Goal: Task Accomplishment & Management: Complete application form

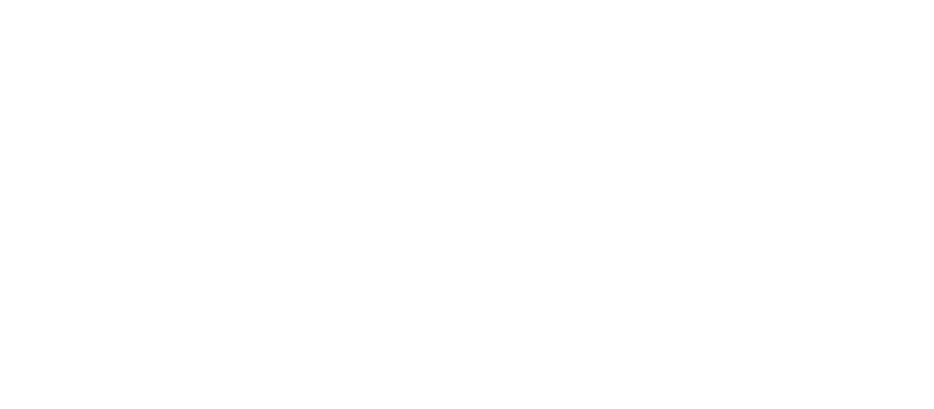
click at [798, 124] on div at bounding box center [467, 204] width 934 height 409
click at [796, 122] on div at bounding box center [467, 204] width 934 height 409
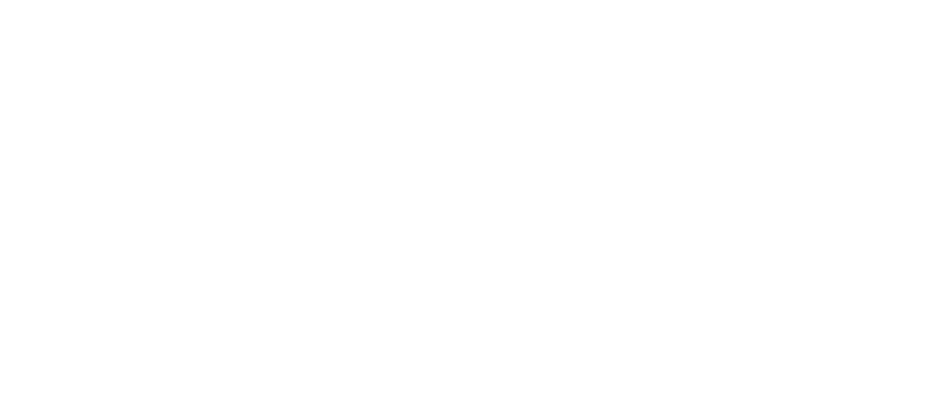
click at [796, 122] on div at bounding box center [467, 204] width 934 height 409
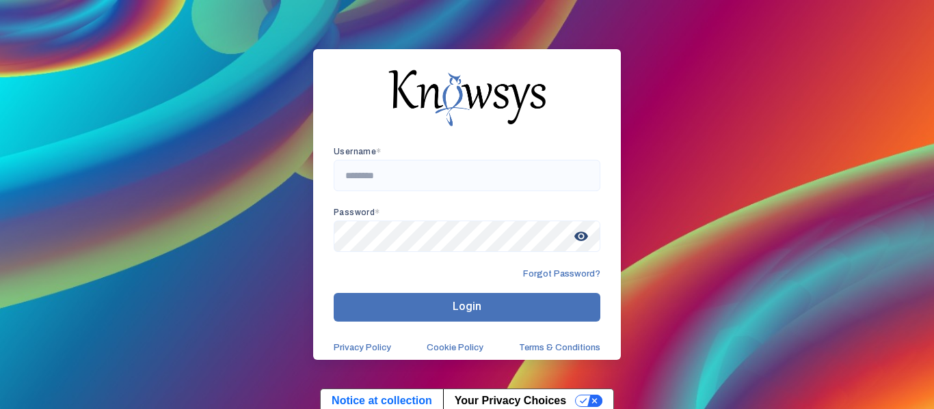
click at [381, 153] on small "*" at bounding box center [378, 153] width 5 height 0
click at [459, 178] on input "text" at bounding box center [467, 175] width 267 height 31
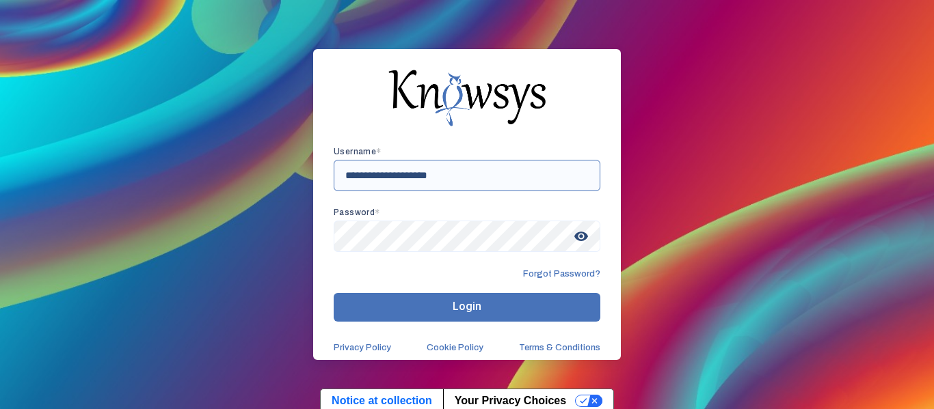
type input "**********"
click at [580, 236] on span "visibility" at bounding box center [581, 236] width 25 height 25
click at [368, 304] on button "Login" at bounding box center [467, 307] width 267 height 29
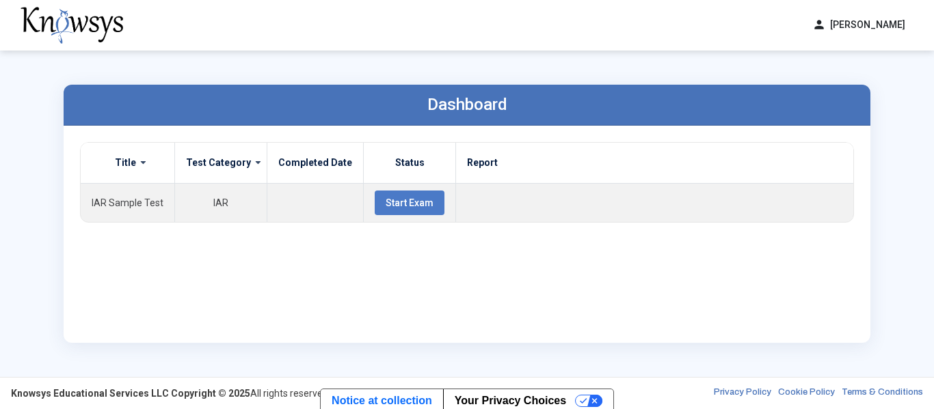
click at [468, 291] on div "Title Test Category Completed Date Status Report IAR Sample Test IAR Start Exam" at bounding box center [467, 234] width 774 height 185
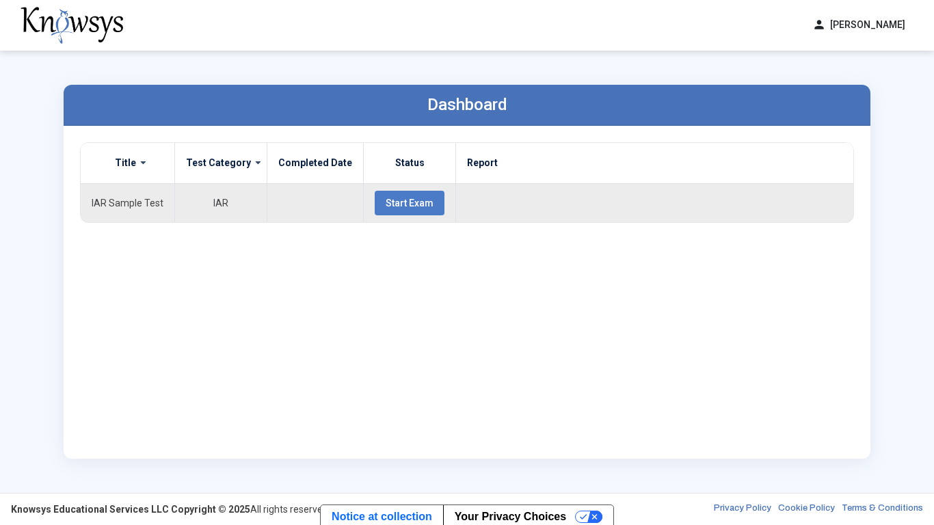
click at [385, 200] on span "Start Exam" at bounding box center [409, 203] width 48 height 11
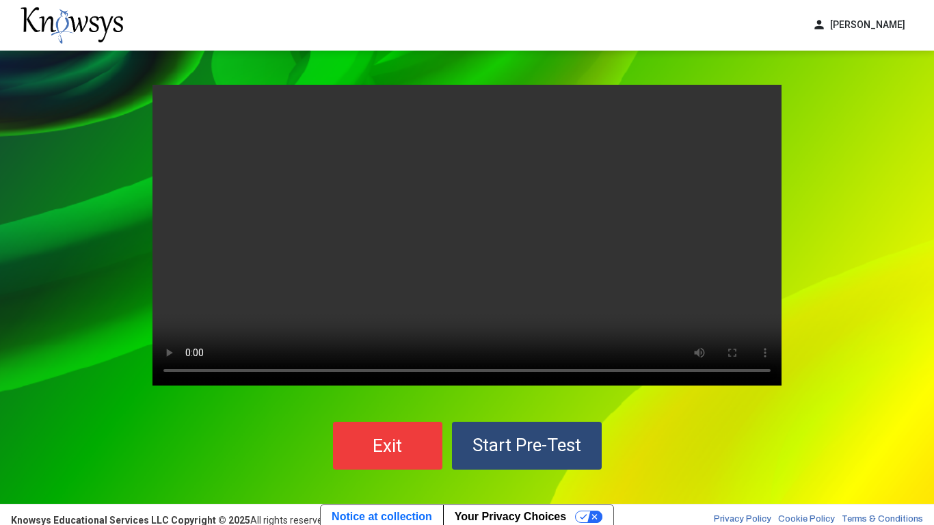
click at [756, 185] on video "Your browser does not support the video tag." at bounding box center [466, 235] width 629 height 301
click at [356, 220] on video "Your browser does not support the video tag." at bounding box center [466, 235] width 629 height 301
click at [523, 409] on span "Start Pre-Test" at bounding box center [526, 445] width 109 height 21
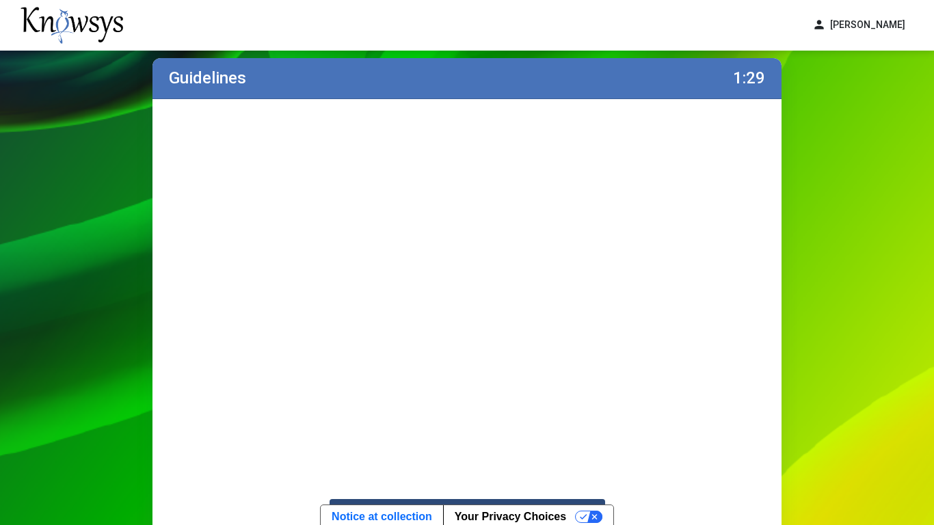
scroll to position [29, 0]
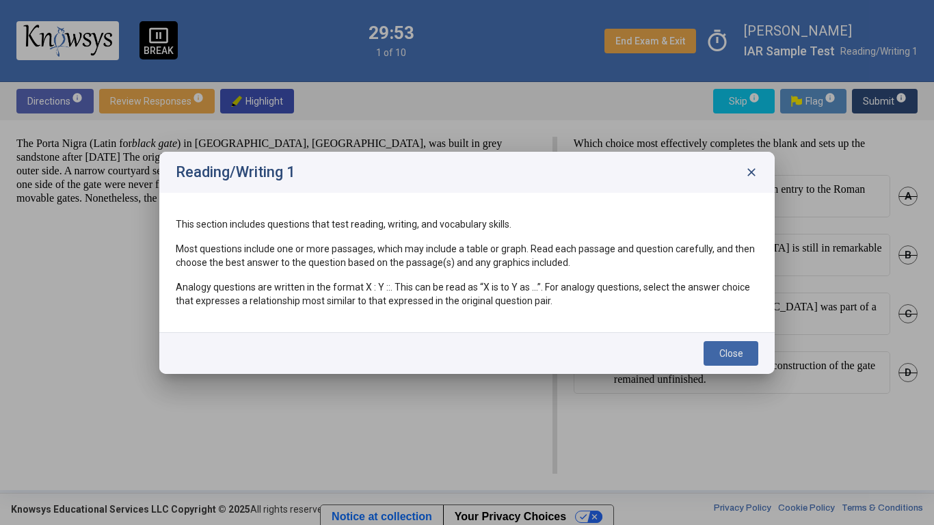
click at [741, 354] on span "Close" at bounding box center [731, 353] width 24 height 11
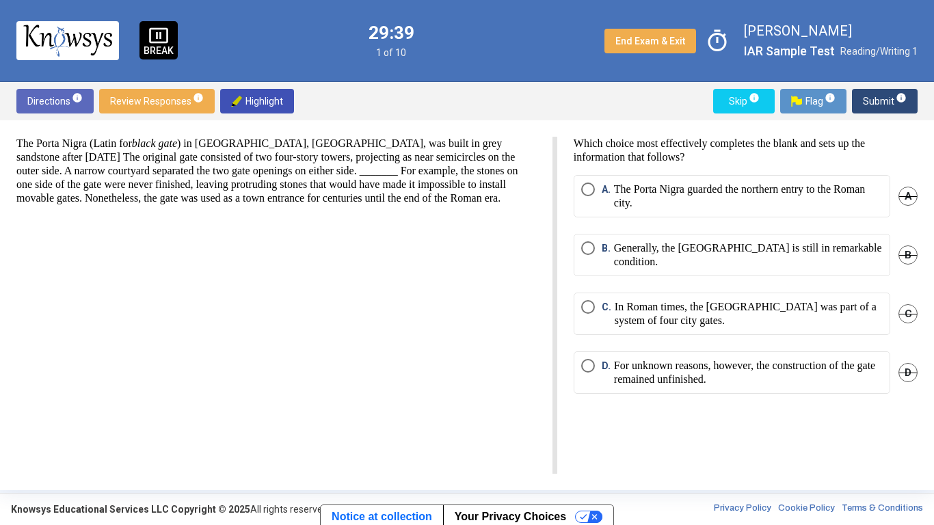
click at [674, 258] on p "Generally, the [GEOGRAPHIC_DATA] is still in remarkable condition." at bounding box center [748, 254] width 269 height 27
click at [888, 103] on span "Submit info" at bounding box center [885, 101] width 44 height 25
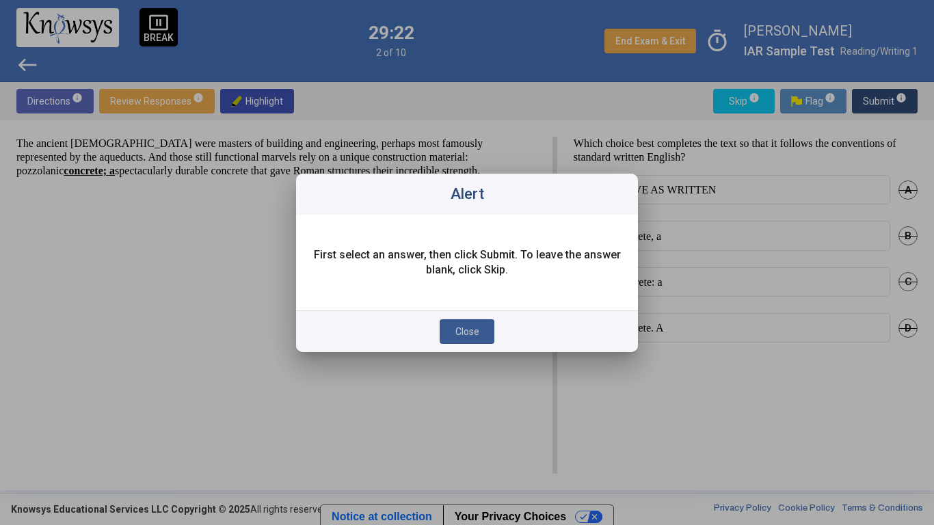
click at [474, 330] on span "Close" at bounding box center [467, 331] width 24 height 11
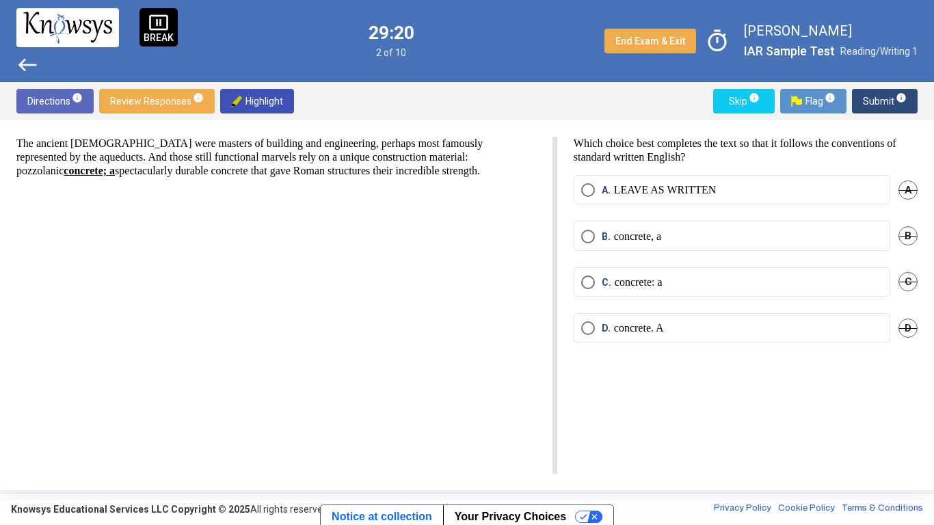
click at [718, 272] on mat-radio-button "C. concrete: a" at bounding box center [731, 281] width 316 height 29
click at [714, 283] on label "C. concrete: a" at bounding box center [731, 282] width 301 height 14
click at [887, 100] on span "Submit info" at bounding box center [885, 101] width 44 height 25
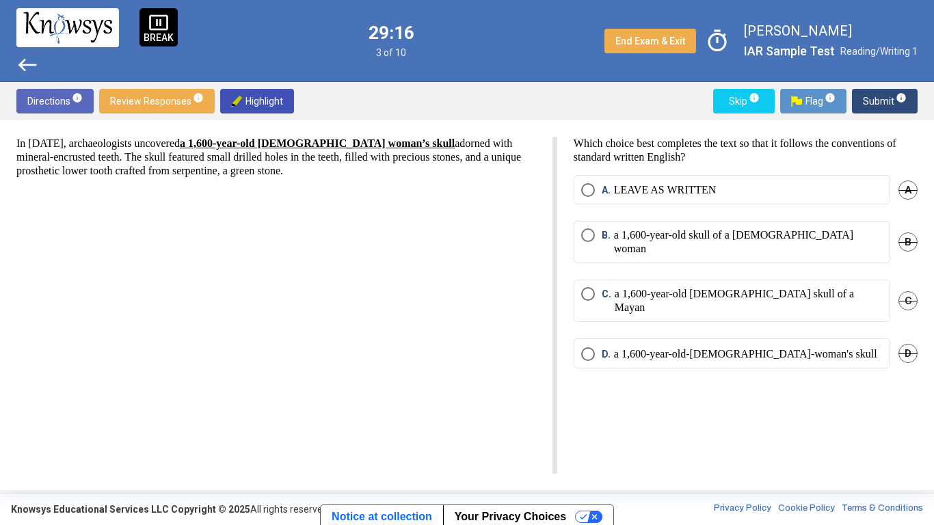
click at [715, 226] on mat-radio-button "B. a 1,600-year-old skull of a [DEMOGRAPHIC_DATA] woman" at bounding box center [731, 242] width 316 height 42
click at [715, 234] on p "a 1,600-year-old skull of a [DEMOGRAPHIC_DATA] woman" at bounding box center [748, 241] width 269 height 27
click at [876, 94] on span "Submit info" at bounding box center [885, 101] width 44 height 25
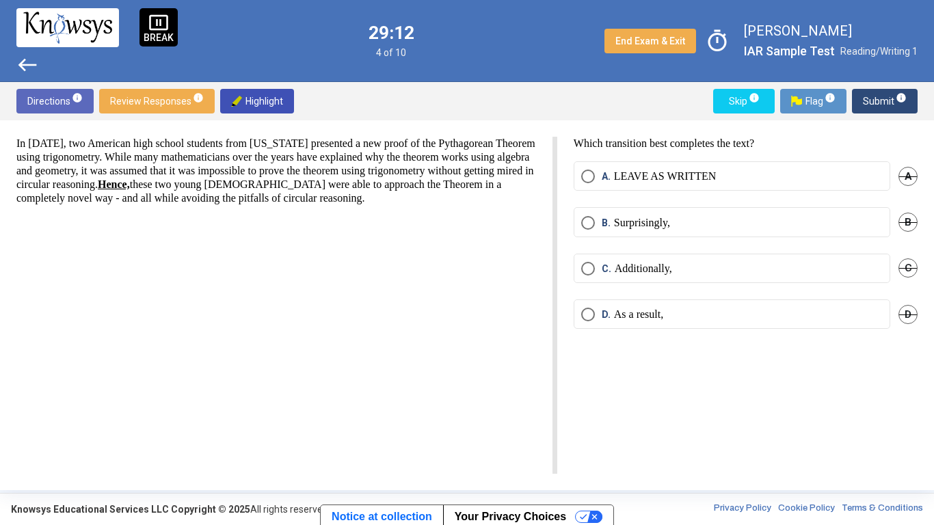
click at [751, 268] on label "C. Additionally," at bounding box center [731, 269] width 301 height 14
click at [886, 100] on span "Submit info" at bounding box center [885, 101] width 44 height 25
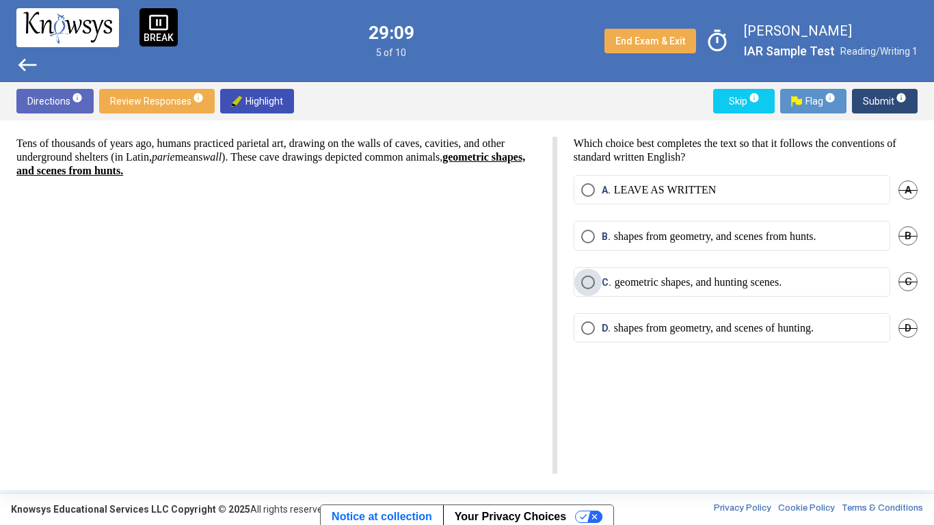
click at [781, 287] on p "geometric shapes, and hunting scenes." at bounding box center [697, 282] width 167 height 14
click at [772, 230] on p "shapes from geometry, and scenes from hunts." at bounding box center [715, 237] width 202 height 14
click at [764, 206] on div "A. LEAVE AS WRITTEN A" at bounding box center [745, 198] width 344 height 46
click at [781, 278] on p "geometric shapes, and hunting scenes." at bounding box center [697, 282] width 167 height 14
click at [867, 107] on span "Submit info" at bounding box center [885, 101] width 44 height 25
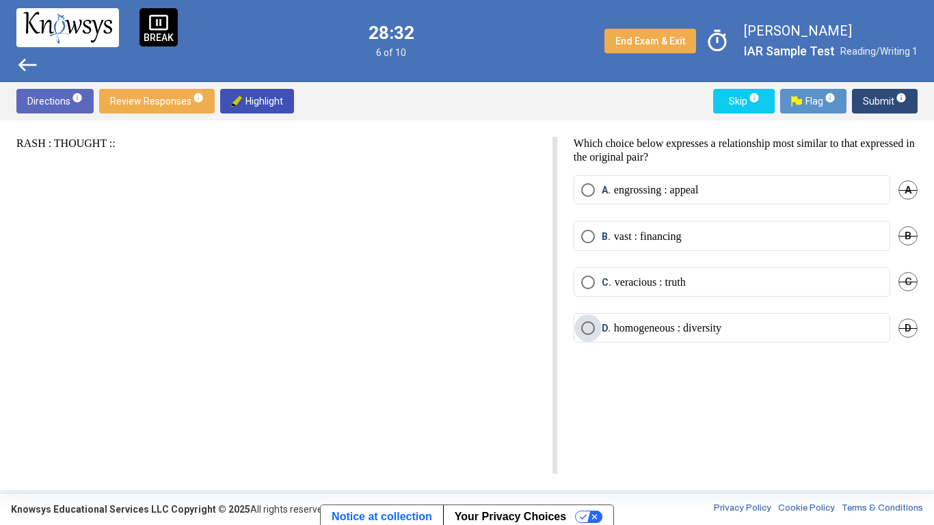
click at [721, 327] on p "homogeneous : diversity" at bounding box center [667, 328] width 107 height 14
click at [699, 286] on label "C. veracious : truth" at bounding box center [731, 282] width 301 height 14
click at [906, 187] on span "A" at bounding box center [907, 189] width 19 height 19
click at [789, 331] on label "D. homogeneous : diversity" at bounding box center [731, 328] width 301 height 14
click at [869, 105] on span "Submit info" at bounding box center [885, 101] width 44 height 25
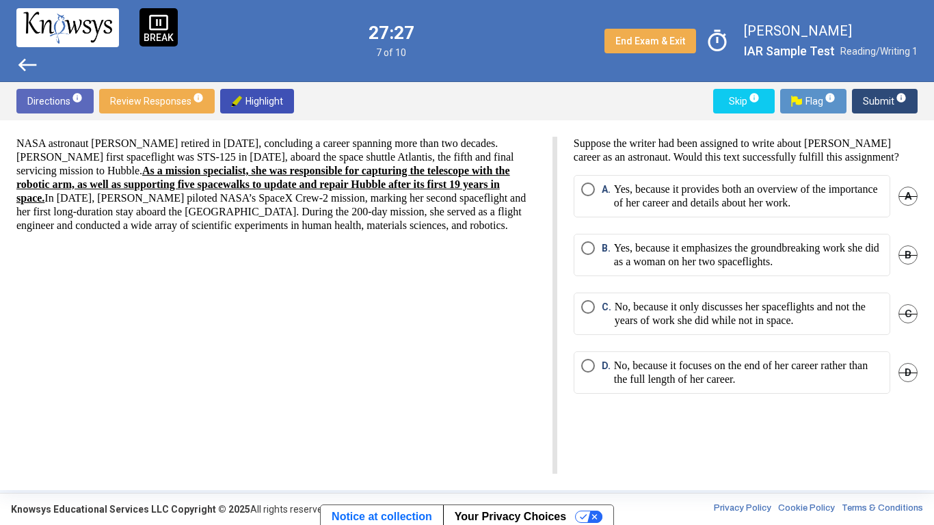
click at [805, 109] on span "Flag info" at bounding box center [813, 101] width 44 height 25
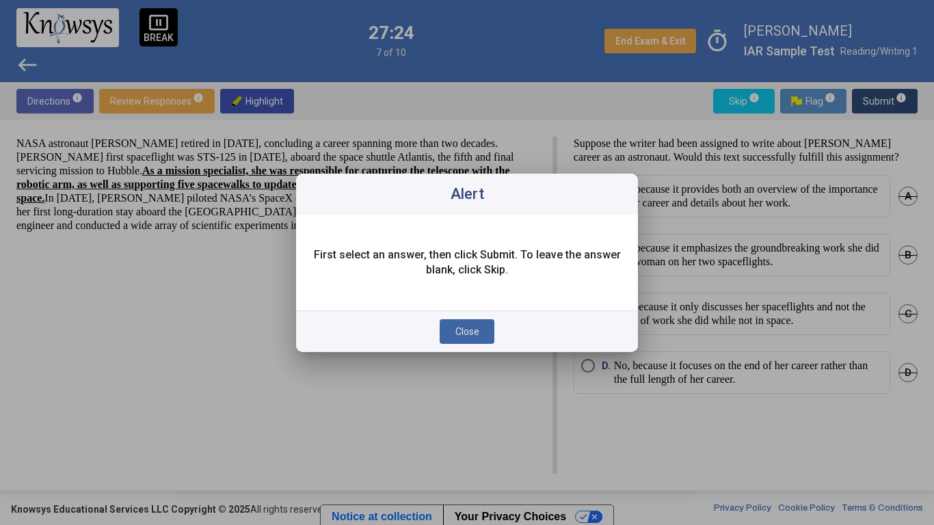
click at [483, 334] on button "Close" at bounding box center [466, 331] width 55 height 25
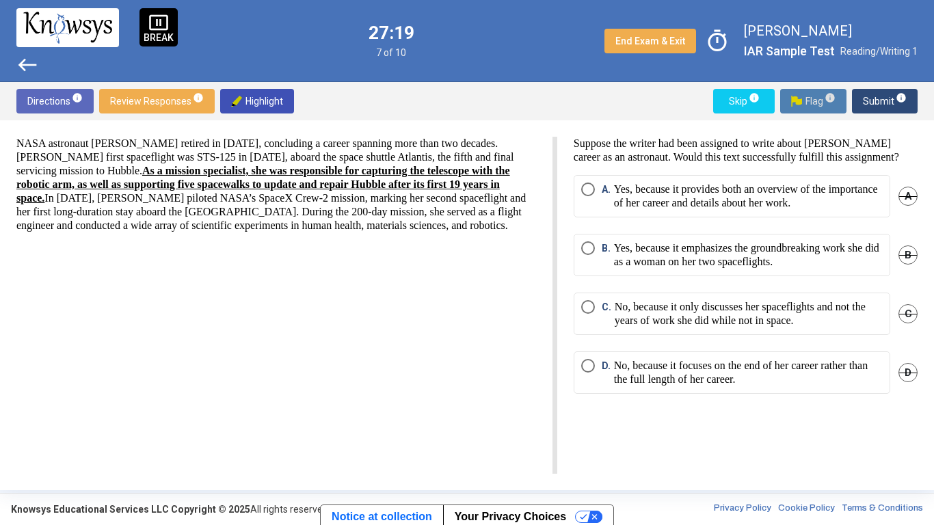
click at [268, 101] on span "Highlight" at bounding box center [257, 101] width 52 height 25
drag, startPoint x: 46, startPoint y: 168, endPoint x: 120, endPoint y: 208, distance: 83.8
click at [120, 208] on p "NASA astronaut [PERSON_NAME] retired in [DATE], concluding a career spanning mo…" at bounding box center [275, 185] width 519 height 96
click at [250, 104] on span "Highlight" at bounding box center [257, 101] width 52 height 25
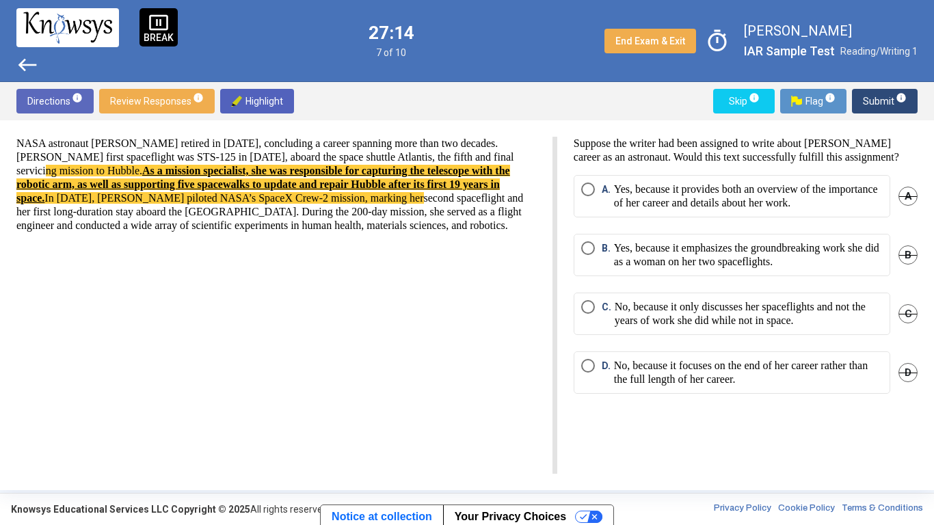
click at [250, 104] on span "Highlight" at bounding box center [257, 101] width 52 height 25
drag, startPoint x: 46, startPoint y: 169, endPoint x: 122, endPoint y: 218, distance: 90.4
click at [122, 218] on p "NASA astronaut [PERSON_NAME] retired in [DATE], concluding a career spanning mo…" at bounding box center [275, 185] width 519 height 96
click at [263, 104] on span "Highlight" at bounding box center [257, 101] width 52 height 25
click at [161, 149] on p "NASA astronaut [PERSON_NAME] retired in [DATE], concluding a career spanning mo…" at bounding box center [275, 185] width 519 height 96
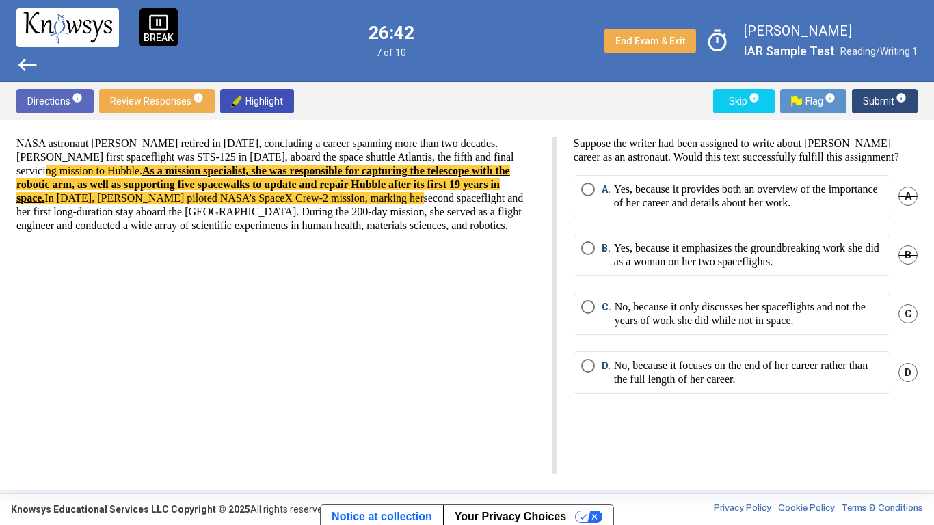
click at [909, 321] on span "C" at bounding box center [907, 313] width 19 height 19
click at [901, 382] on span "D" at bounding box center [907, 372] width 19 height 19
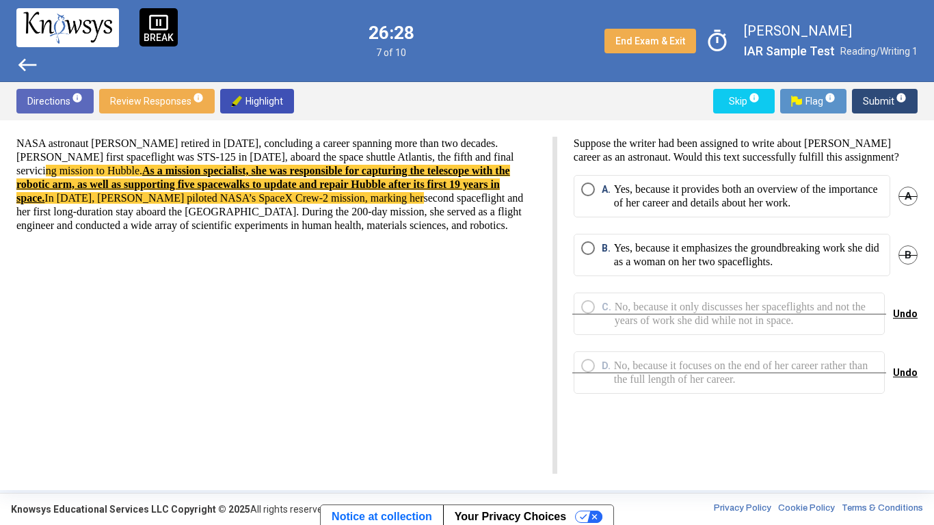
click at [838, 208] on p "Yes, because it provides both an overview of the importance of her career and d…" at bounding box center [748, 195] width 269 height 27
click at [876, 105] on span "Submit info" at bounding box center [885, 101] width 44 height 25
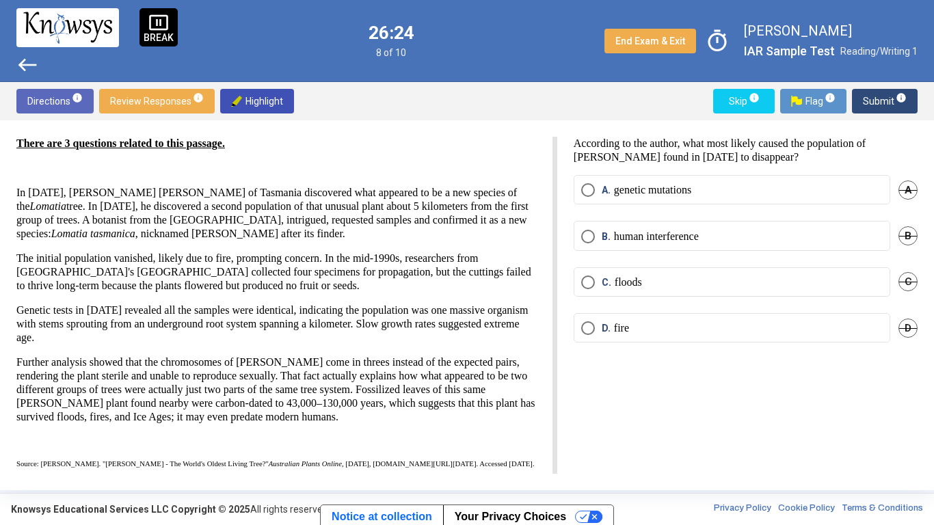
click at [693, 236] on p "human interference" at bounding box center [656, 237] width 85 height 14
click at [886, 104] on span "Submit info" at bounding box center [885, 101] width 44 height 25
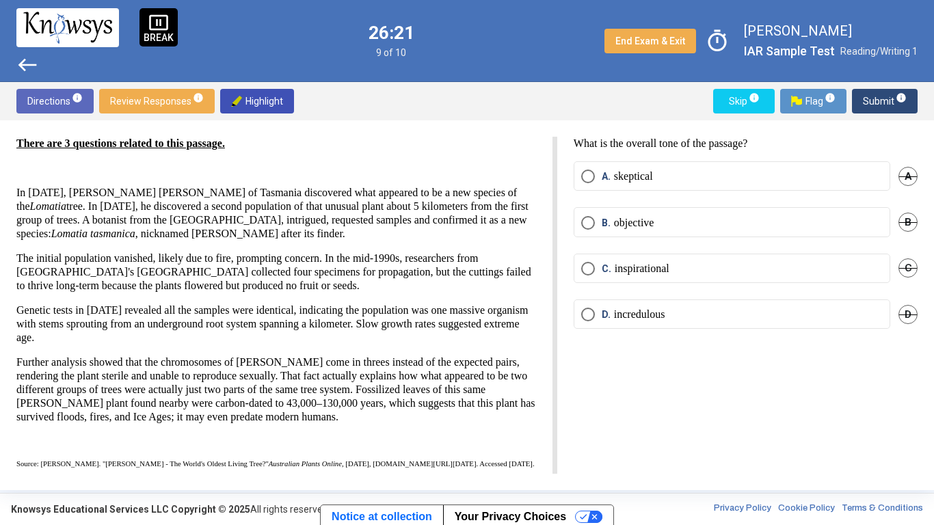
click at [711, 230] on mat-radio-button "B. objective" at bounding box center [731, 221] width 316 height 29
click at [683, 262] on label "C. inspirational" at bounding box center [731, 269] width 301 height 14
drag, startPoint x: 558, startPoint y: 263, endPoint x: 545, endPoint y: 257, distance: 14.4
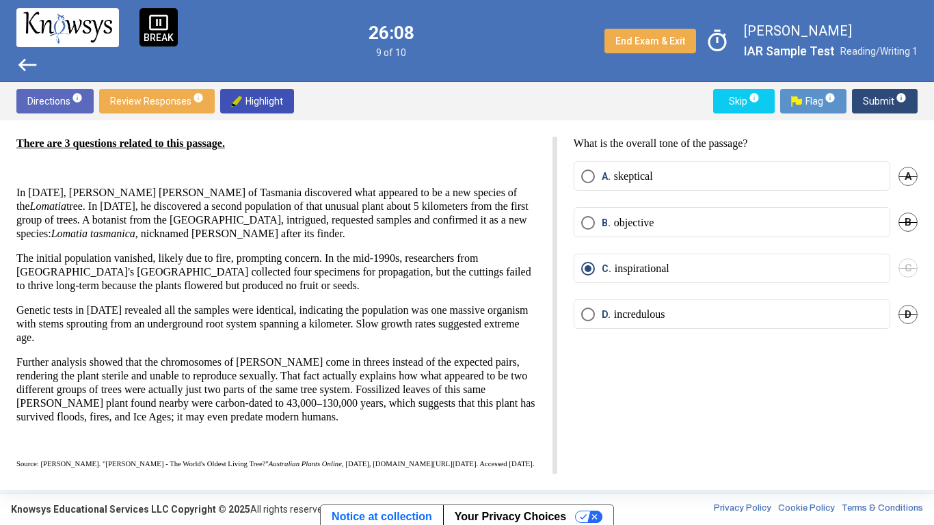
click at [545, 257] on div "There are 3 questions related to this passage. In [DATE], [PERSON_NAME] [PERSON…" at bounding box center [466, 305] width 901 height 337
click at [504, 282] on div "There are 3 questions related to this passage. In [DATE], [PERSON_NAME] [PERSON…" at bounding box center [275, 302] width 519 height 331
click at [314, 113] on div "Directions info Review Responses info Highlight Skip info Flag info Submit info" at bounding box center [467, 101] width 934 height 38
click at [696, 220] on label "B. objective" at bounding box center [731, 223] width 301 height 14
click at [906, 107] on span "Submit info" at bounding box center [885, 101] width 44 height 25
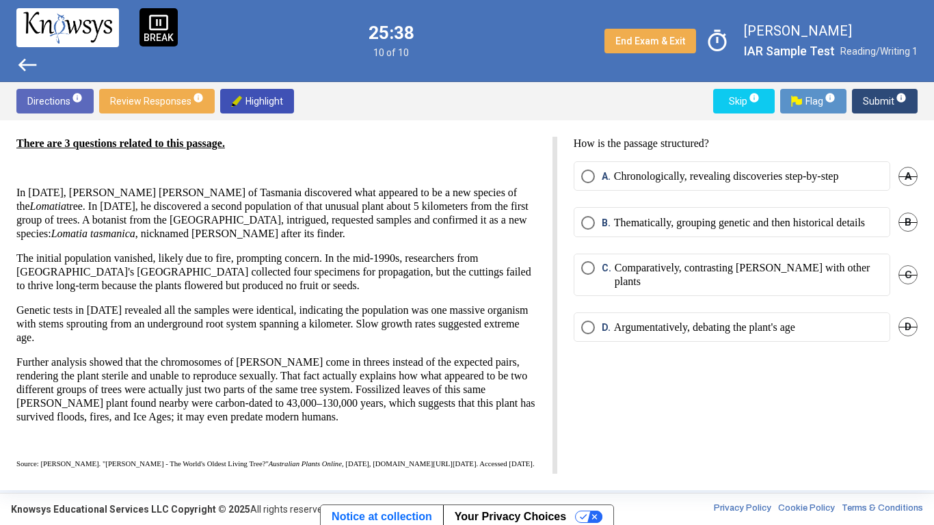
click at [683, 188] on mat-radio-button "A. Chronologically, revealing discoveries step-by-step" at bounding box center [731, 175] width 316 height 29
click at [690, 182] on p "Chronologically, revealing discoveries step-by-step" at bounding box center [726, 176] width 225 height 14
click at [901, 109] on span "Submit info" at bounding box center [885, 101] width 44 height 25
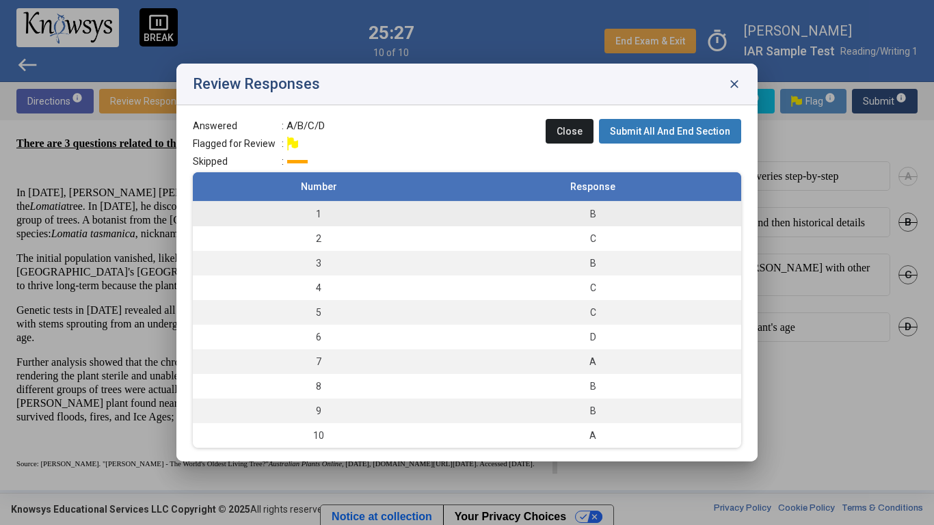
click at [284, 218] on td "1" at bounding box center [319, 214] width 252 height 25
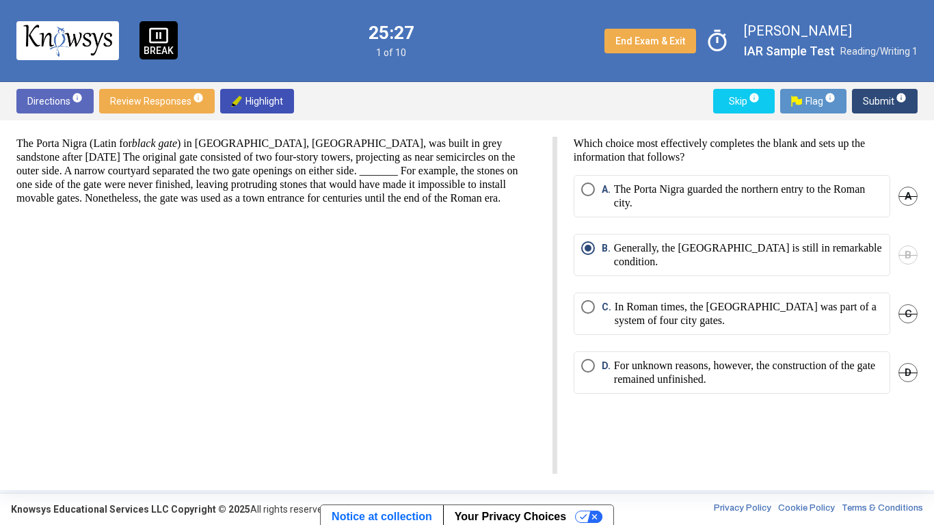
scroll to position [0, 0]
click at [644, 372] on p "For unknown reasons, however, the construction of the gate remained unfinished." at bounding box center [748, 372] width 269 height 27
click at [907, 195] on span "A" at bounding box center [907, 196] width 19 height 19
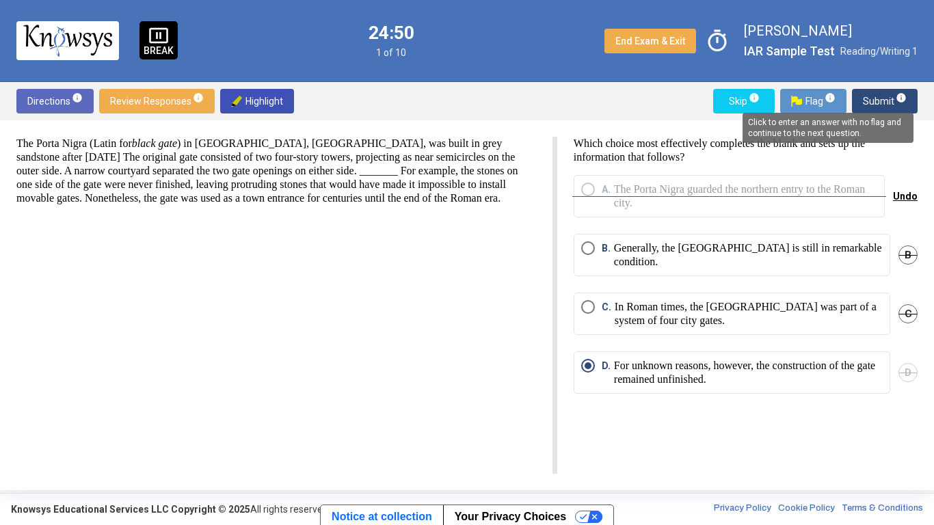
click at [898, 94] on span "info" at bounding box center [900, 97] width 11 height 11
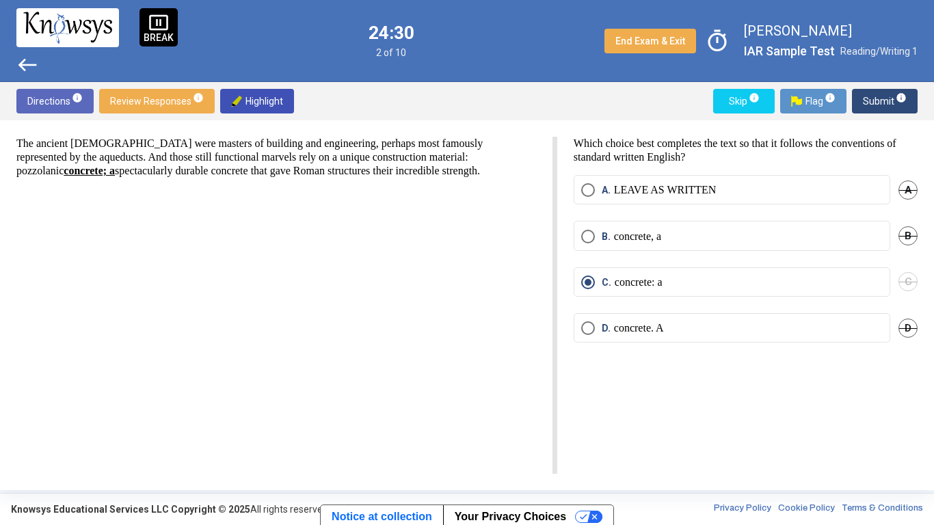
click at [904, 327] on span "D" at bounding box center [907, 327] width 19 height 19
click at [908, 188] on span "A" at bounding box center [907, 189] width 19 height 19
click at [635, 234] on p "concrete, a" at bounding box center [637, 237] width 47 height 14
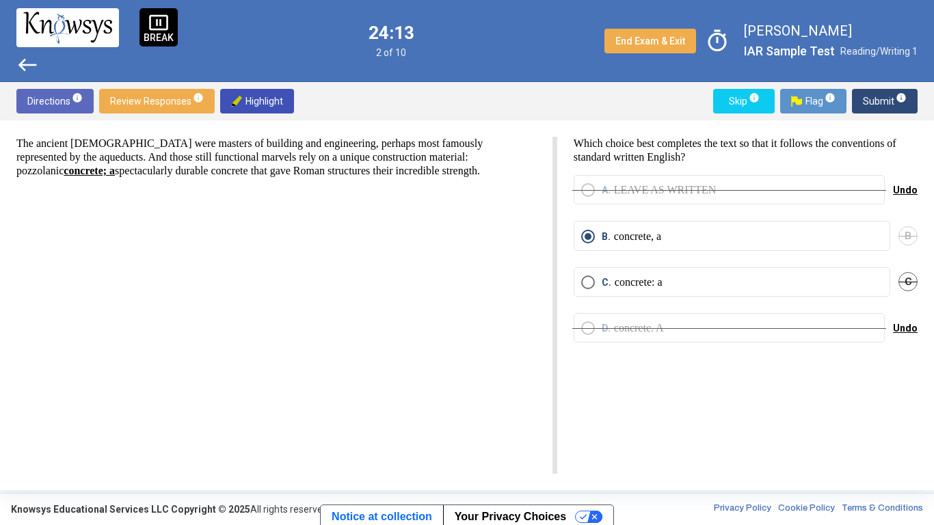
click at [895, 105] on span "Submit info" at bounding box center [885, 101] width 44 height 25
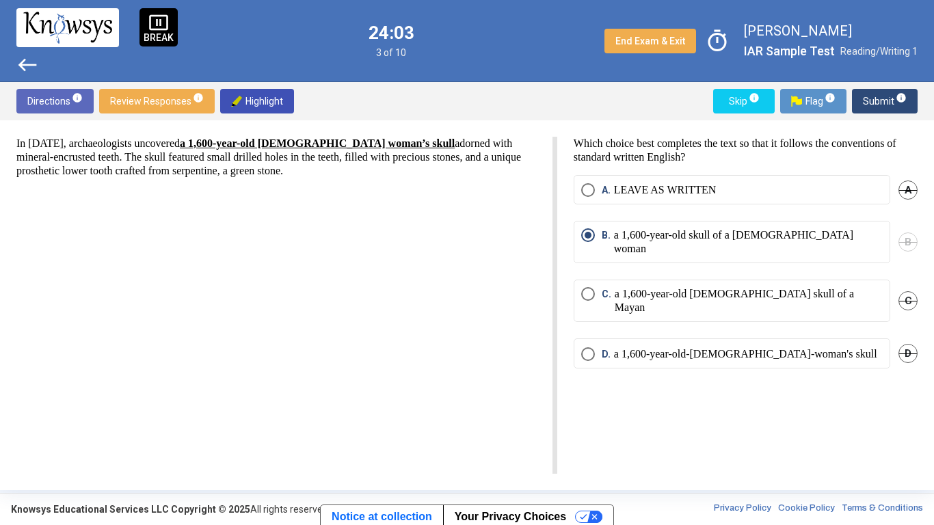
click at [798, 239] on p "a 1,600-year-old skull of a [DEMOGRAPHIC_DATA] woman" at bounding box center [748, 241] width 269 height 27
click at [911, 291] on span "C" at bounding box center [907, 300] width 19 height 19
click at [909, 344] on span "D" at bounding box center [907, 353] width 19 height 19
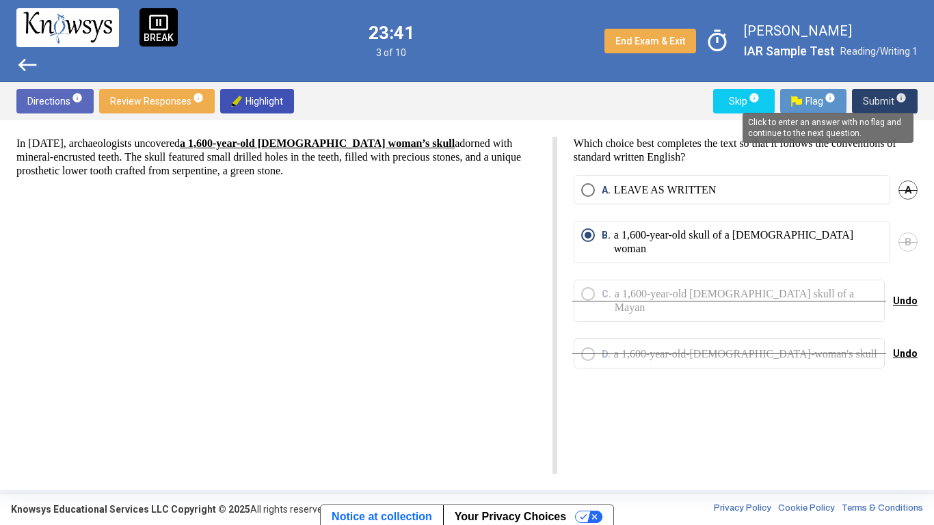
click at [901, 102] on span "info" at bounding box center [900, 97] width 11 height 11
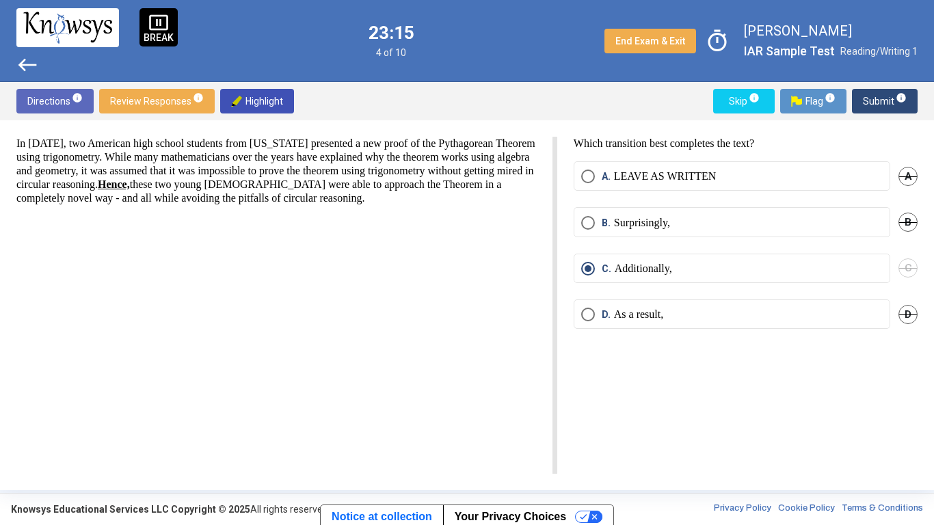
click at [712, 217] on label "B. Surprisingly," at bounding box center [731, 223] width 301 height 14
click at [841, 409] on div "Which transition best completes the text? A. LEAVE AS WRITTEN A B. Surprisingly…" at bounding box center [737, 305] width 360 height 337
click at [904, 108] on span "Submit info" at bounding box center [885, 101] width 44 height 25
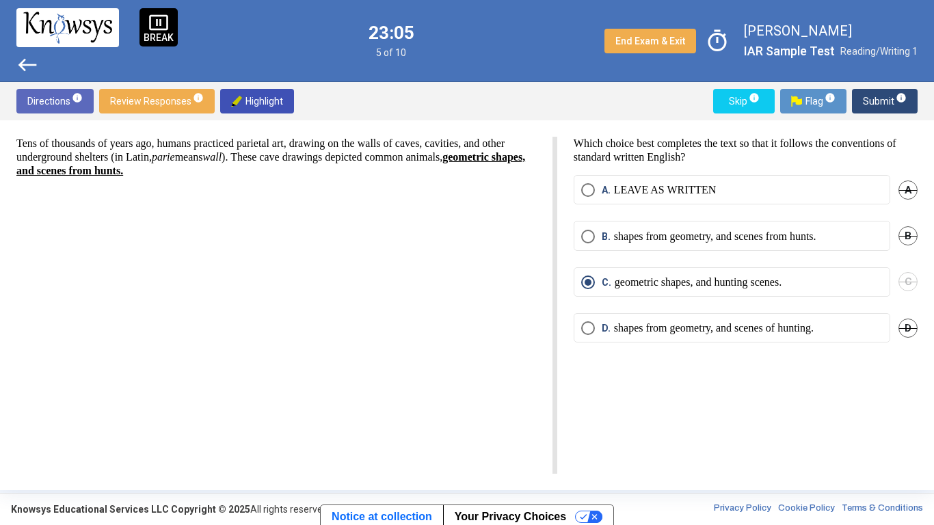
click at [905, 98] on span "info" at bounding box center [900, 97] width 11 height 11
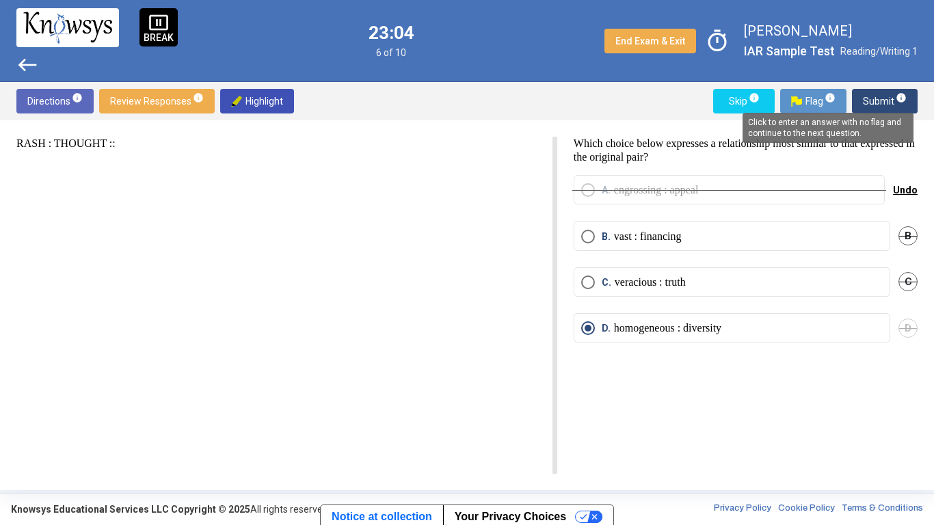
click at [903, 101] on span "info" at bounding box center [900, 97] width 11 height 11
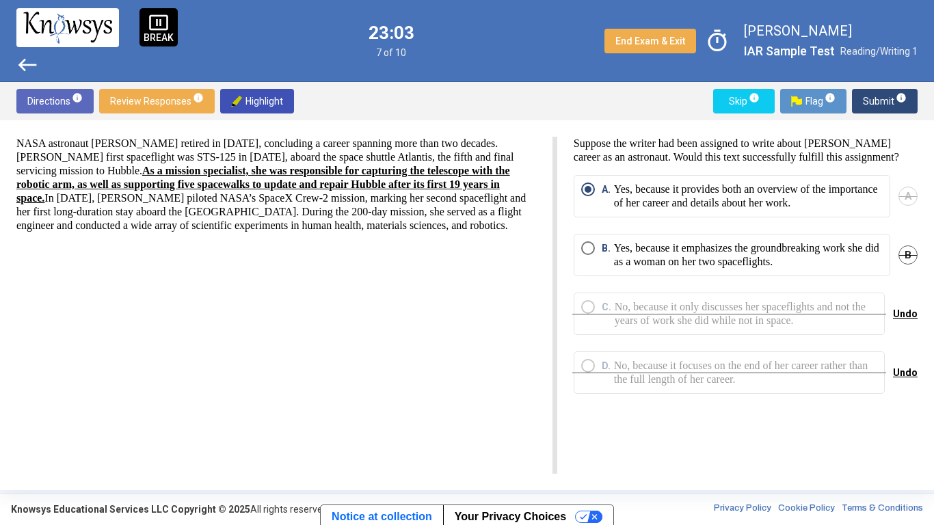
click at [898, 105] on span "Submit info" at bounding box center [885, 101] width 44 height 25
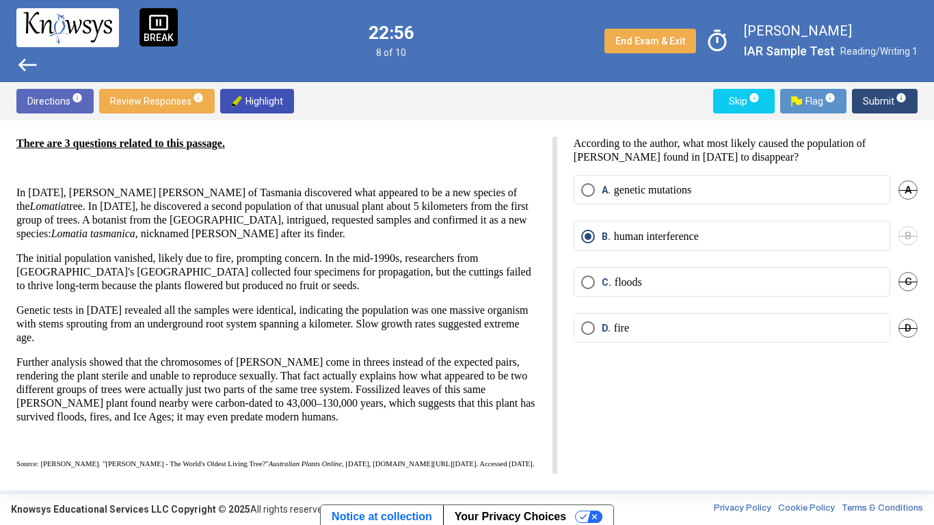
scroll to position [23, 0]
click at [908, 282] on span "C" at bounding box center [907, 281] width 19 height 19
click at [916, 333] on span "D" at bounding box center [907, 327] width 19 height 19
click at [911, 330] on span "Undo" at bounding box center [905, 328] width 25 height 11
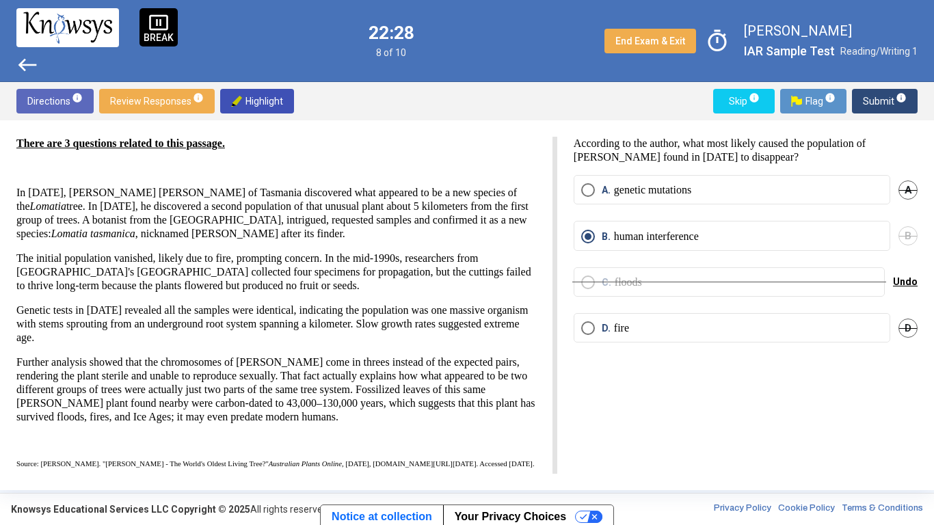
click at [912, 282] on span "Undo" at bounding box center [905, 281] width 25 height 11
click at [849, 329] on label "D. fire" at bounding box center [731, 328] width 301 height 14
click at [860, 368] on div "According to the author, what most likely caused the population of [PERSON_NAME…" at bounding box center [737, 305] width 360 height 337
click at [877, 101] on span "Submit info" at bounding box center [885, 101] width 44 height 25
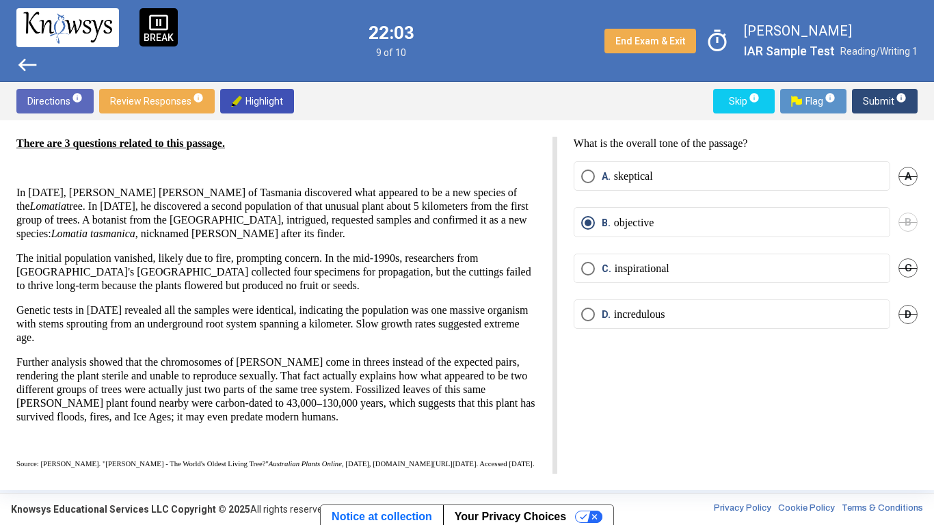
click at [892, 102] on span "Submit info" at bounding box center [885, 101] width 44 height 25
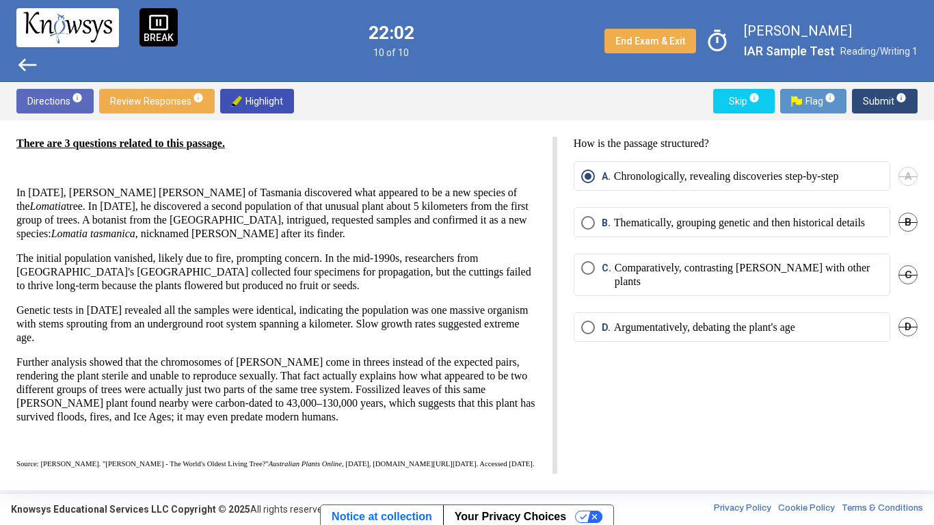
click at [893, 103] on span "Submit info" at bounding box center [885, 101] width 44 height 25
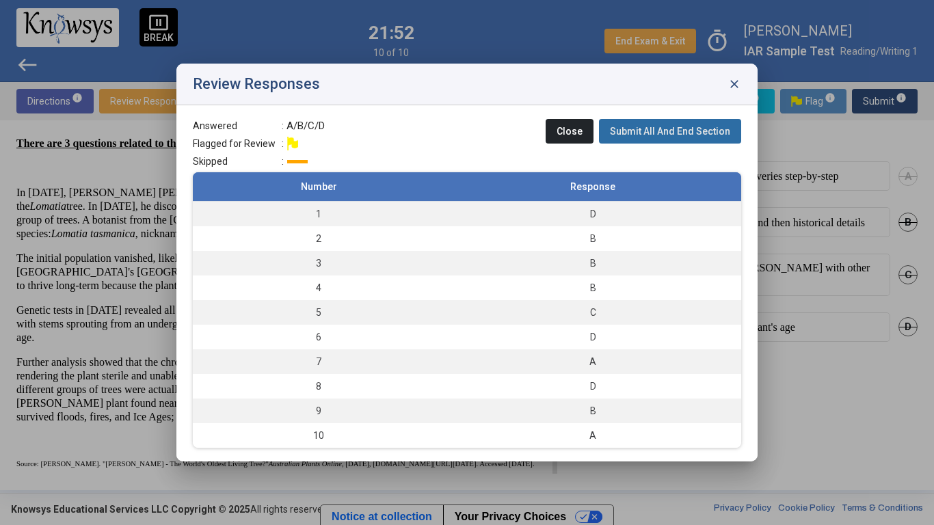
click at [719, 129] on span "Submit All And End Section" at bounding box center [670, 131] width 120 height 11
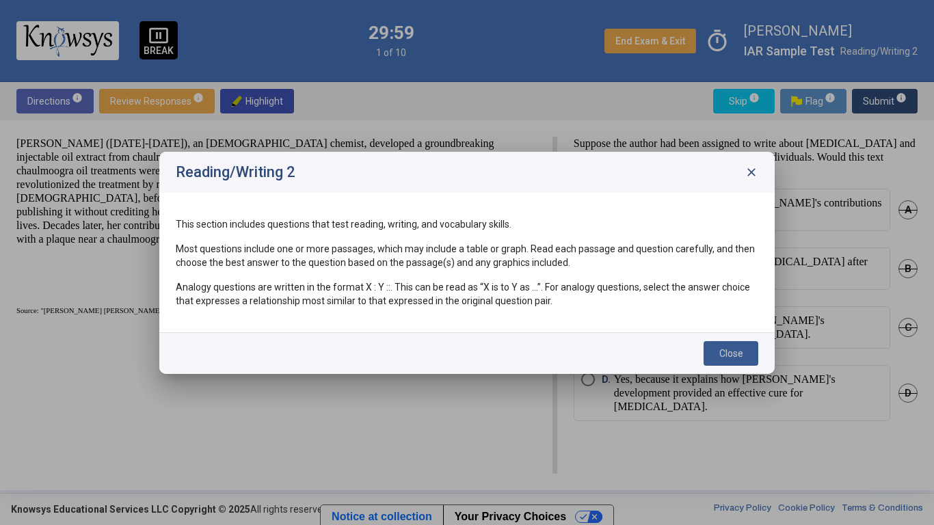
click at [729, 348] on span "Close" at bounding box center [731, 353] width 24 height 11
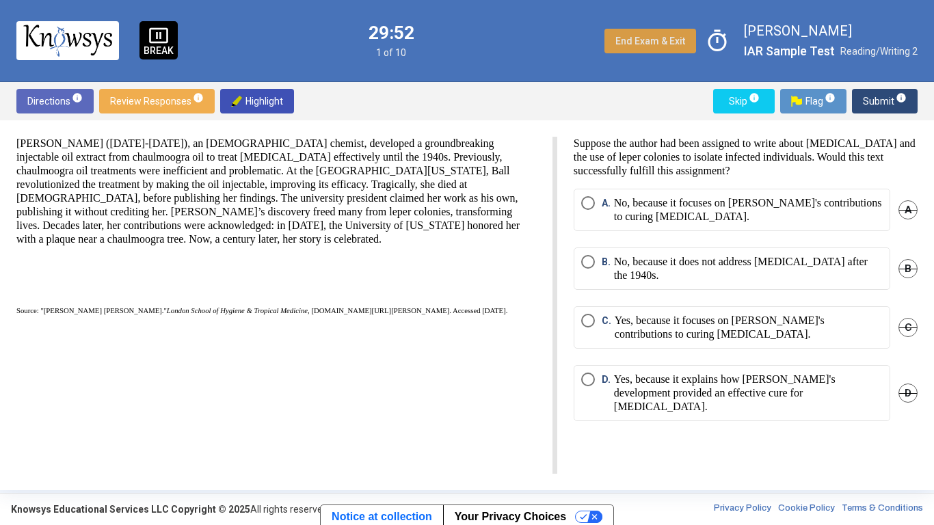
click at [629, 40] on span "End Exam & Exit" at bounding box center [650, 41] width 70 height 11
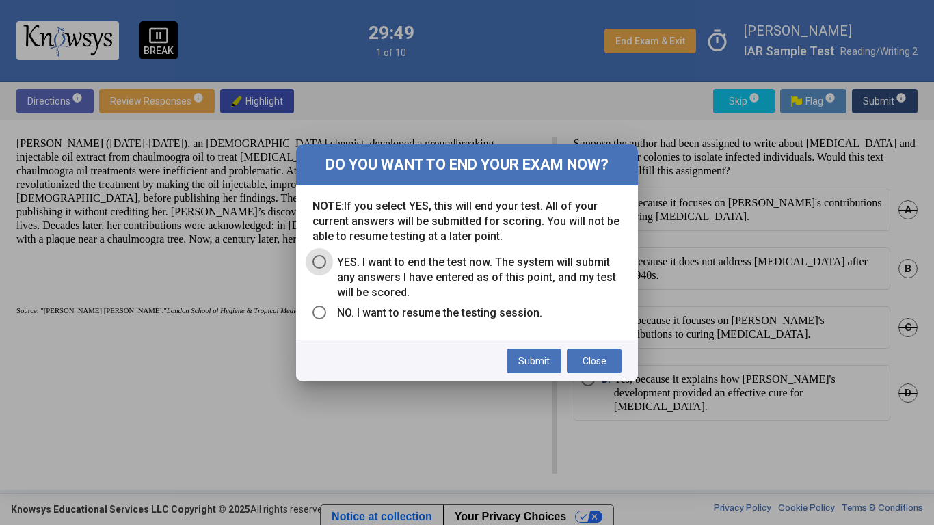
click at [401, 285] on span "YES. I want to end the test now. The system will submit any answers I have ente…" at bounding box center [473, 277] width 295 height 45
click at [525, 363] on span "Submit" at bounding box center [533, 360] width 31 height 11
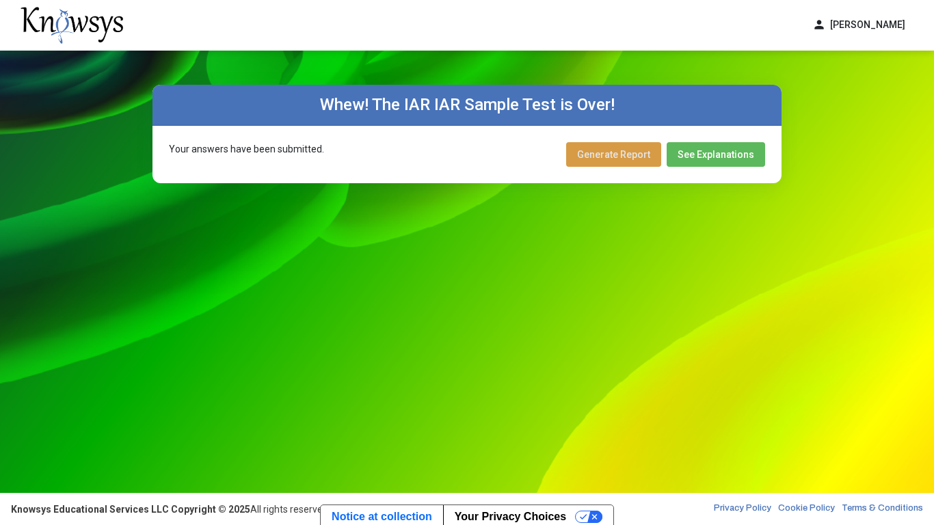
click at [642, 150] on span "Generate Report" at bounding box center [613, 154] width 73 height 11
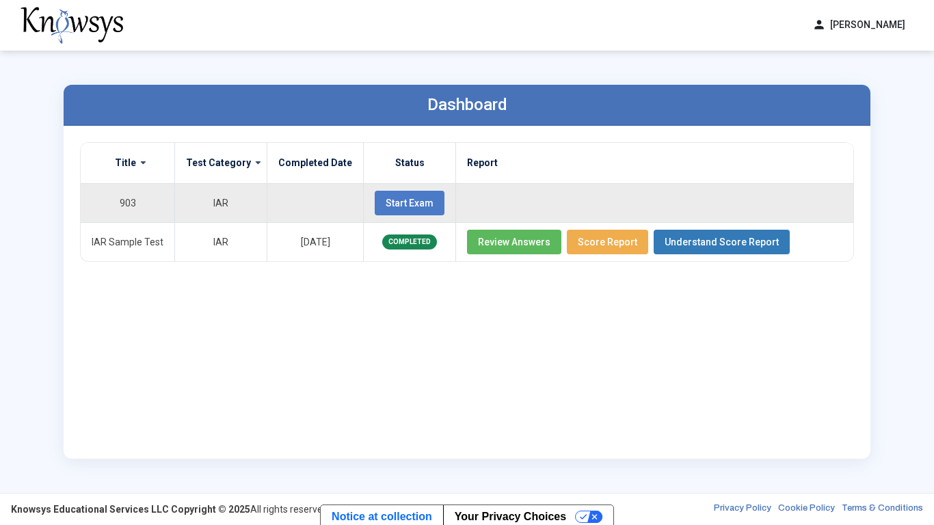
click at [412, 204] on span "Start Exam" at bounding box center [409, 203] width 48 height 11
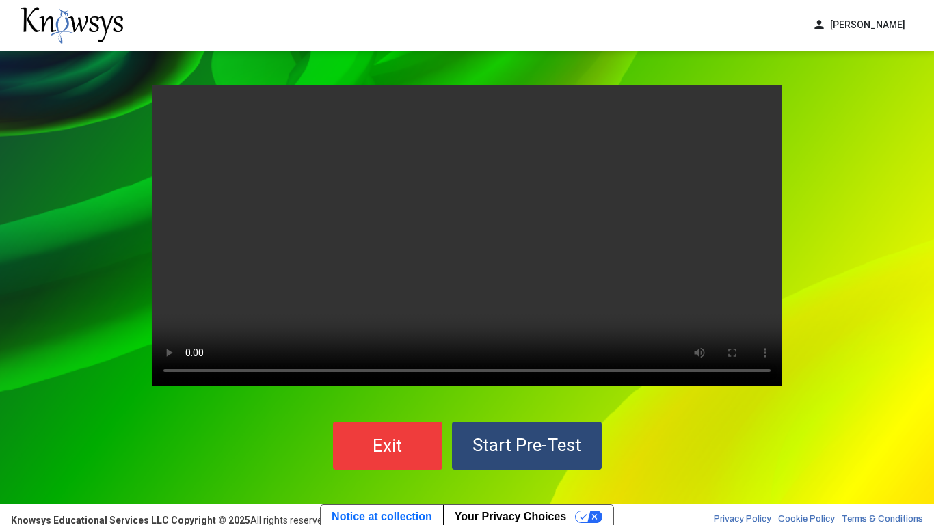
click at [412, 204] on video "Your browser does not support the video tag." at bounding box center [466, 235] width 629 height 301
click at [524, 409] on button "Start Pre-Test" at bounding box center [527, 446] width 150 height 48
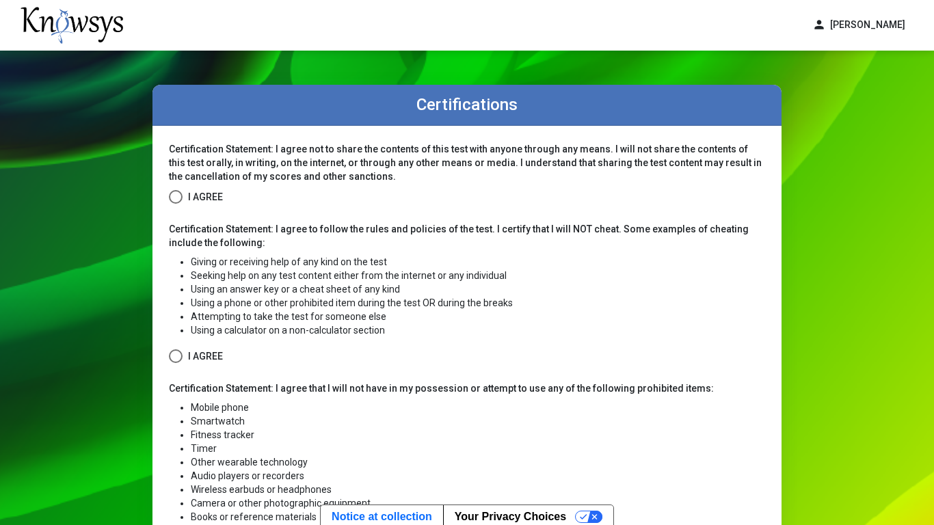
click at [214, 198] on span "I Agree" at bounding box center [205, 197] width 35 height 17
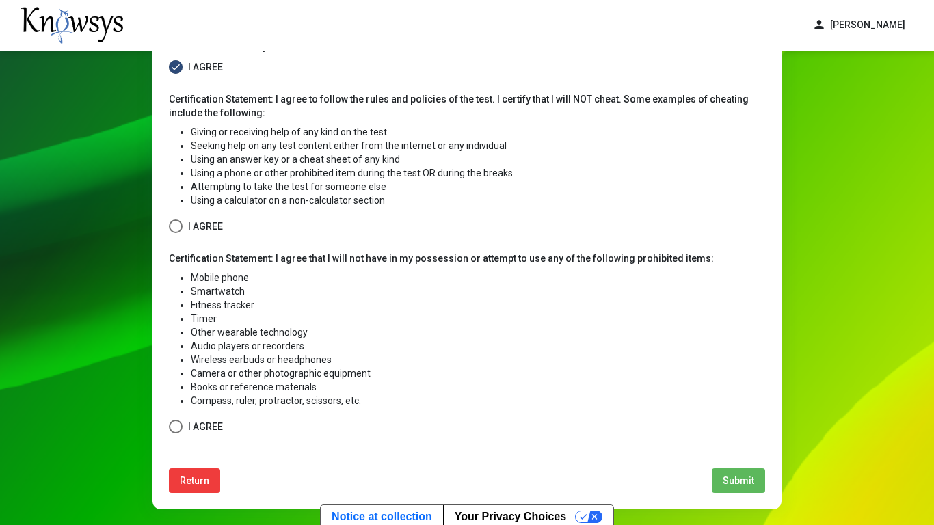
scroll to position [131, 0]
click at [213, 248] on form "Certification Statement: I agree not to share the contents of this test with an…" at bounding box center [467, 223] width 596 height 423
click at [221, 217] on span "I Agree" at bounding box center [205, 225] width 35 height 17
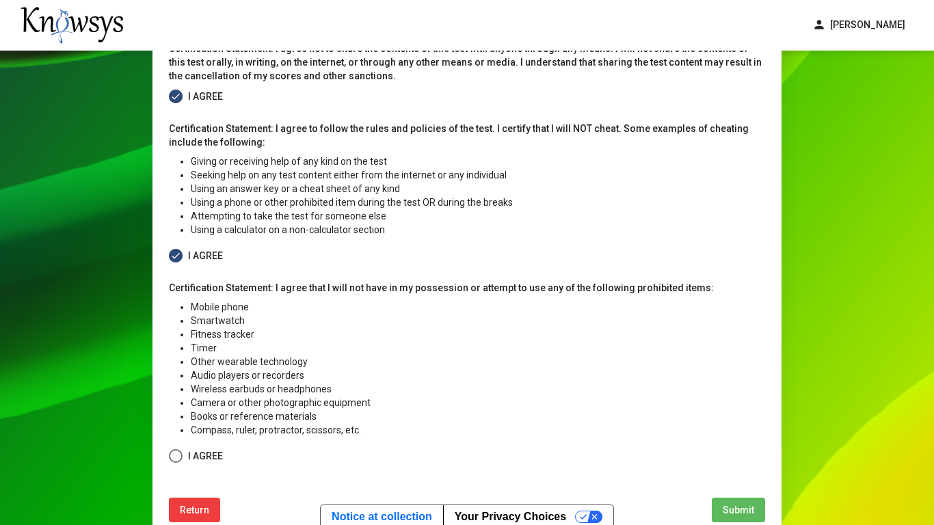
scroll to position [180, 0]
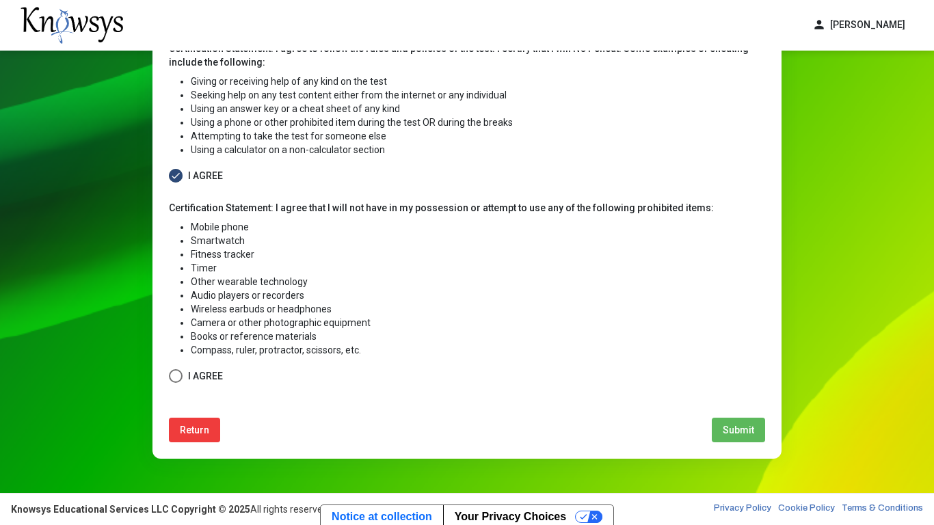
click at [196, 368] on span "I Agree" at bounding box center [205, 376] width 35 height 17
click at [750, 409] on button "Submit" at bounding box center [737, 430] width 53 height 25
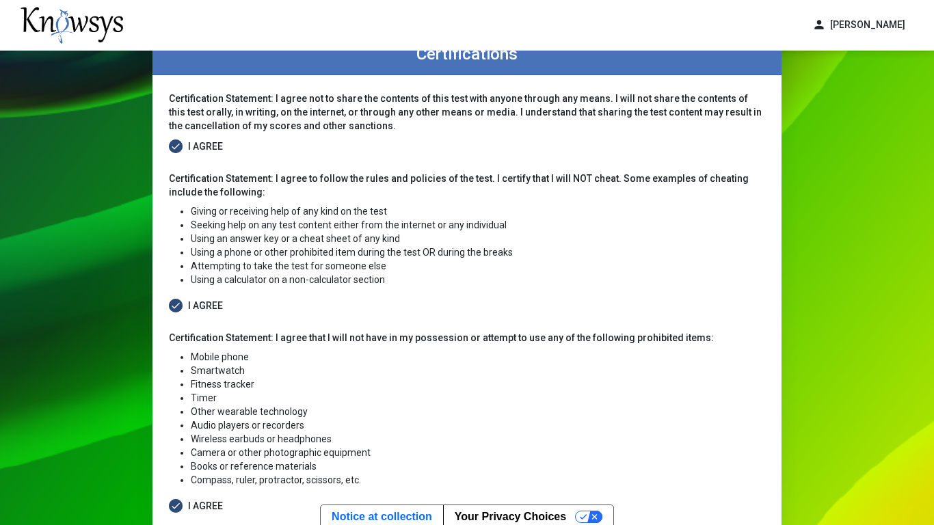
select select
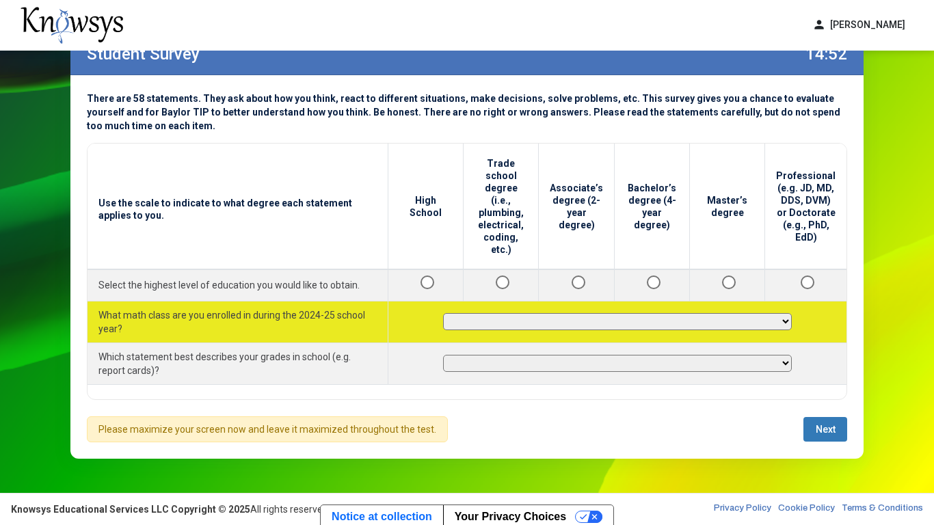
click at [749, 313] on select "**********" at bounding box center [617, 321] width 349 height 17
select select "**********"
click at [448, 313] on select "**********" at bounding box center [617, 321] width 349 height 17
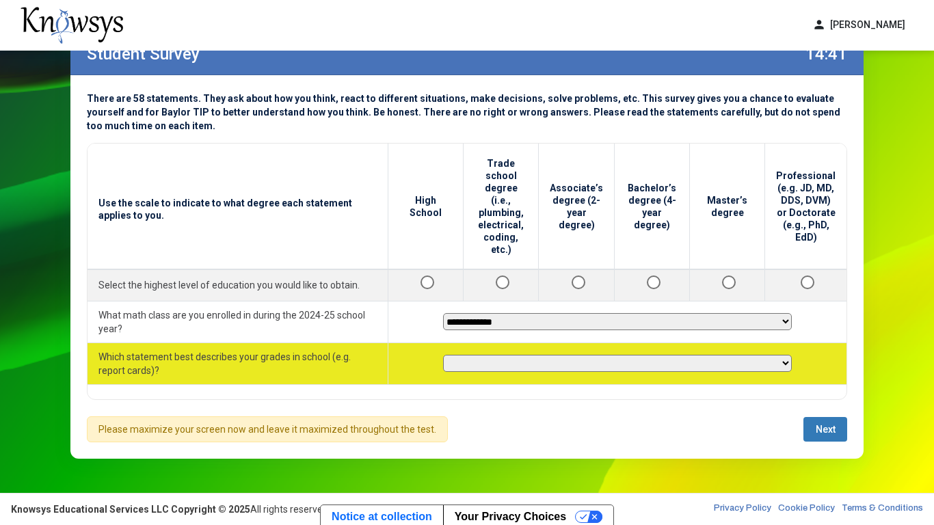
click at [721, 355] on select "**********" at bounding box center [617, 363] width 349 height 17
select select "**********"
click at [448, 355] on select "**********" at bounding box center [617, 363] width 349 height 17
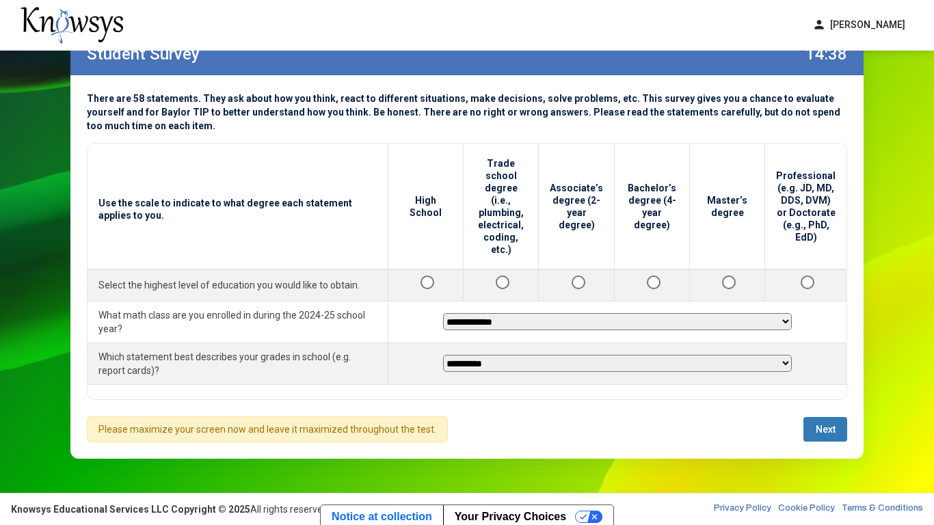
click at [717, 380] on div "**********" at bounding box center [467, 271] width 760 height 257
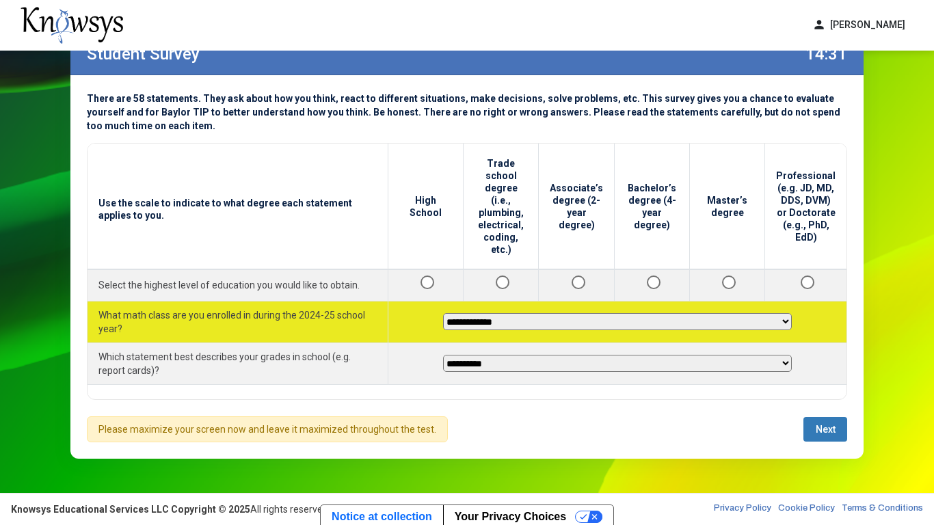
click at [670, 313] on select "**********" at bounding box center [617, 321] width 349 height 17
click at [478, 313] on select "**********" at bounding box center [617, 321] width 349 height 17
click at [541, 313] on select "**********" at bounding box center [617, 321] width 349 height 17
click at [500, 313] on select "**********" at bounding box center [617, 321] width 349 height 17
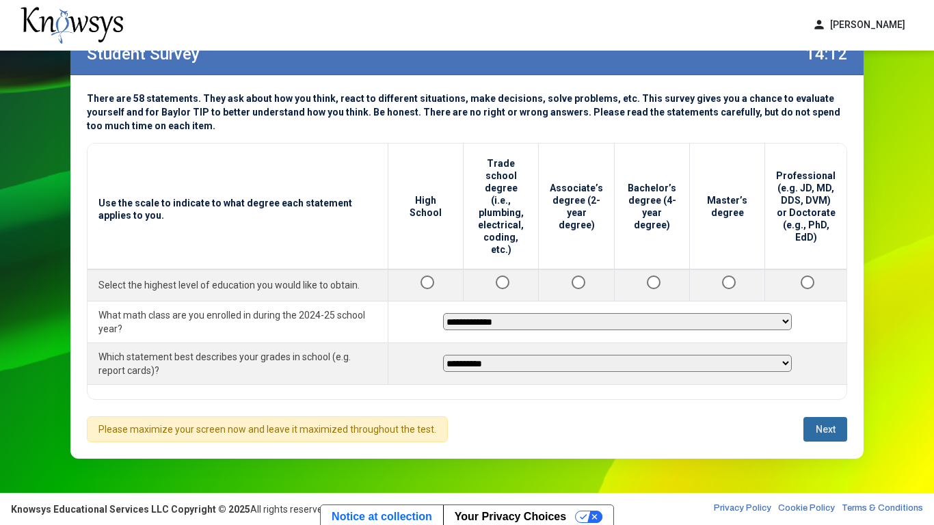
click at [826, 409] on span "Next" at bounding box center [825, 429] width 20 height 11
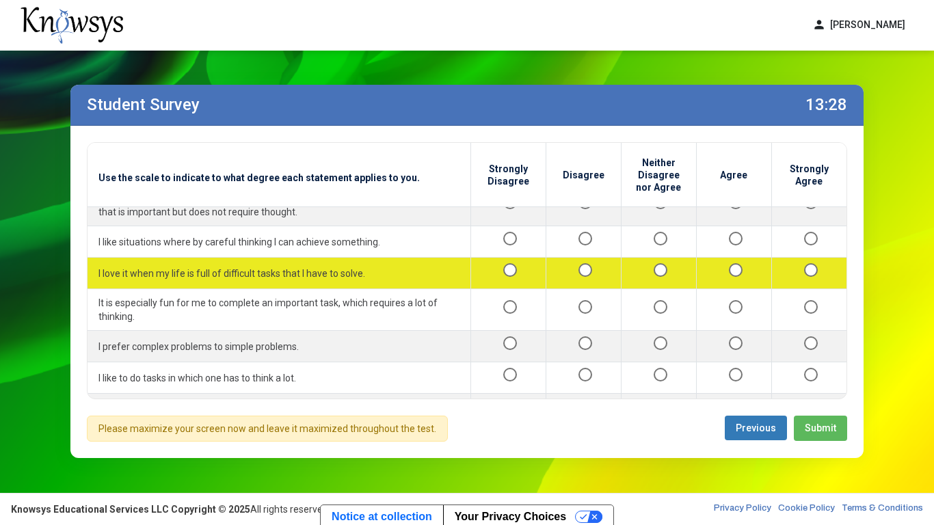
scroll to position [56, 0]
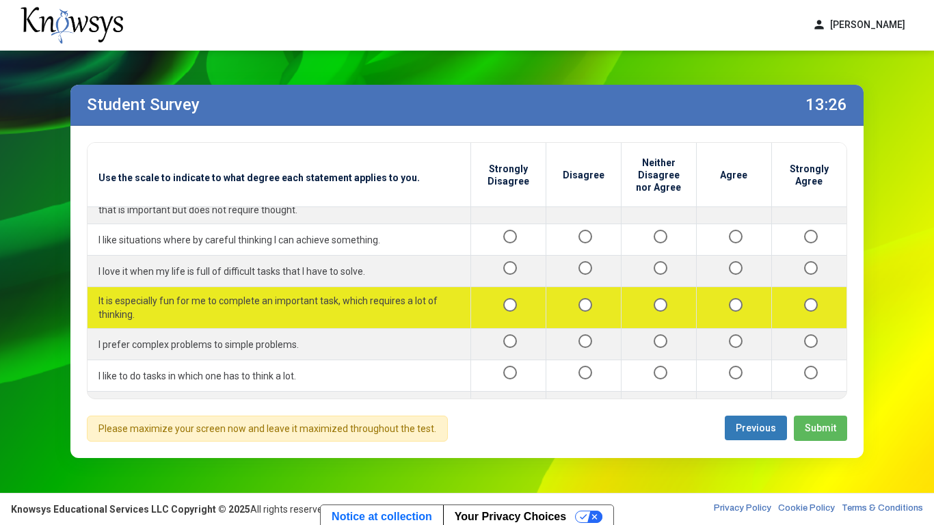
click at [757, 310] on div at bounding box center [733, 307] width 53 height 17
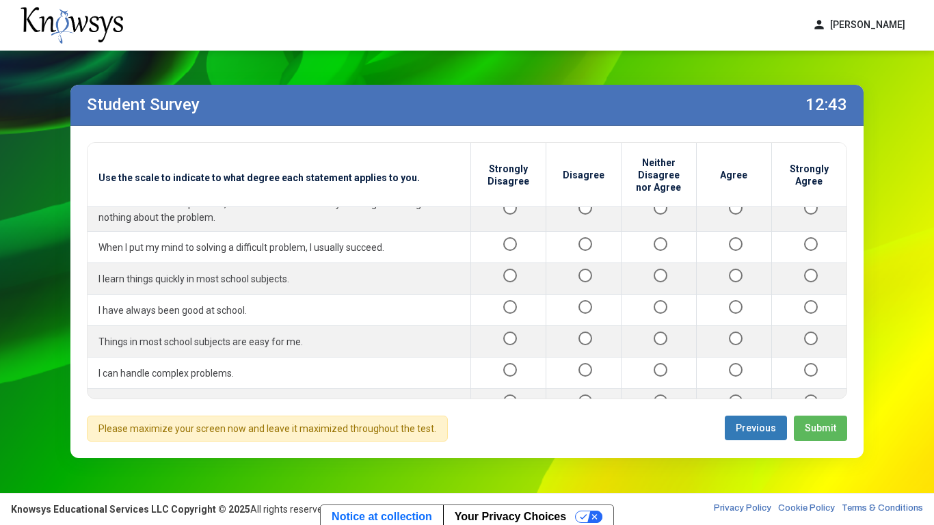
scroll to position [334, 0]
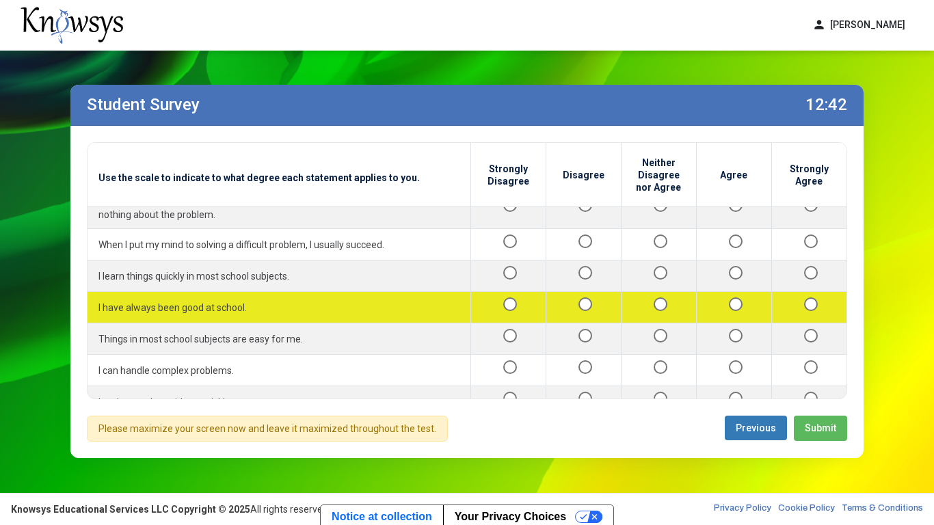
click at [794, 321] on td at bounding box center [808, 307] width 75 height 31
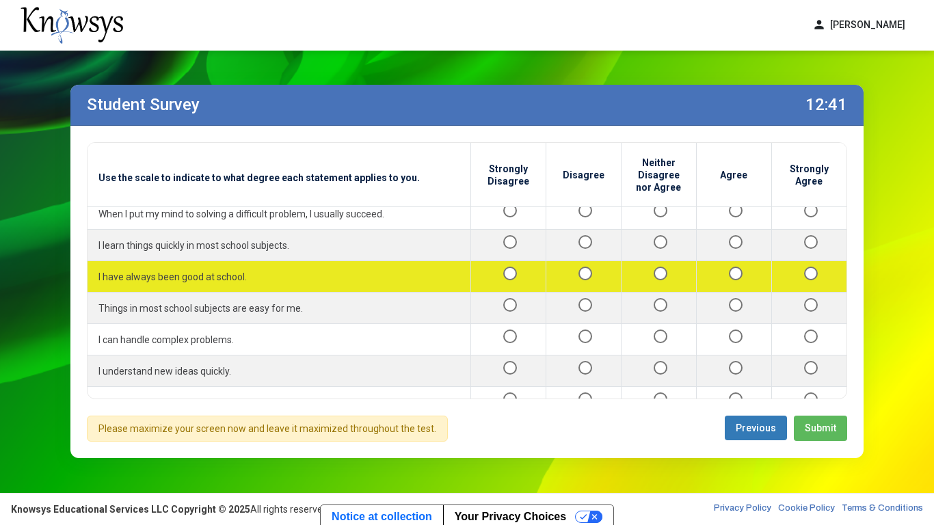
scroll to position [372, 0]
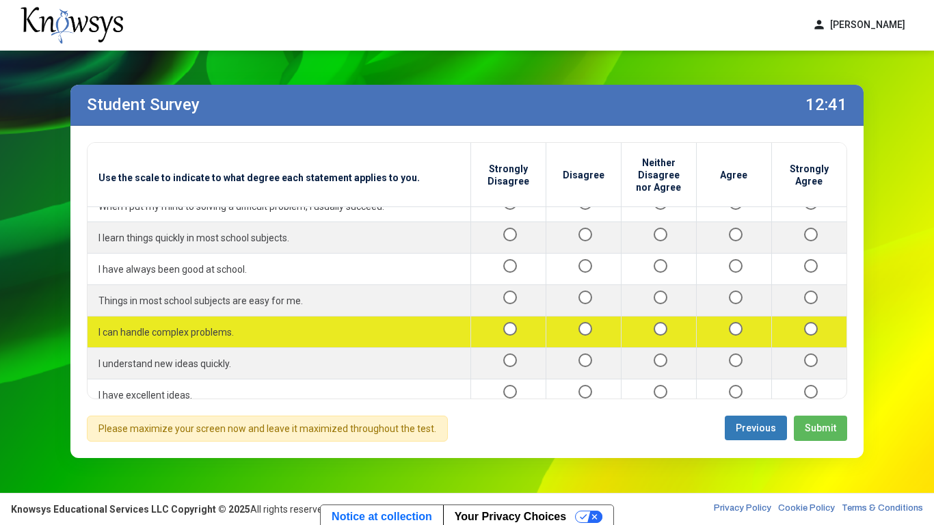
click at [772, 337] on td at bounding box center [808, 331] width 75 height 31
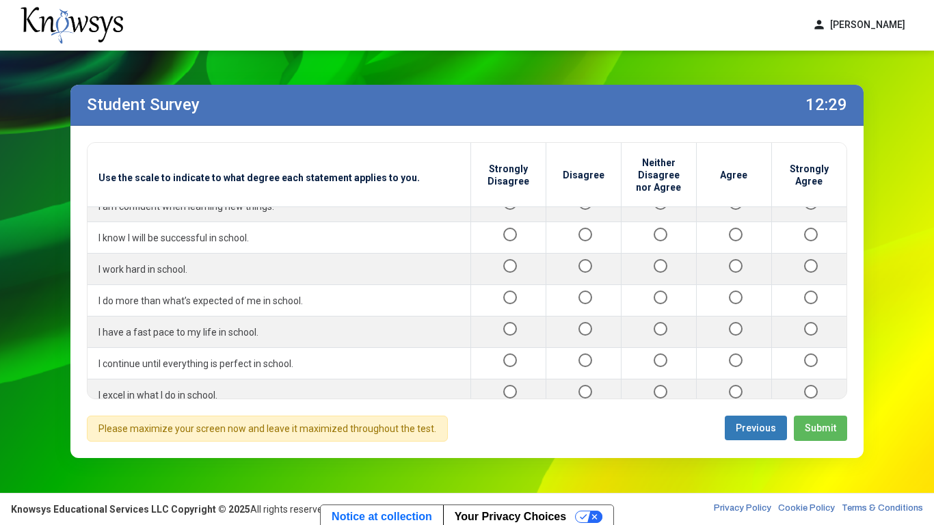
scroll to position [593, 0]
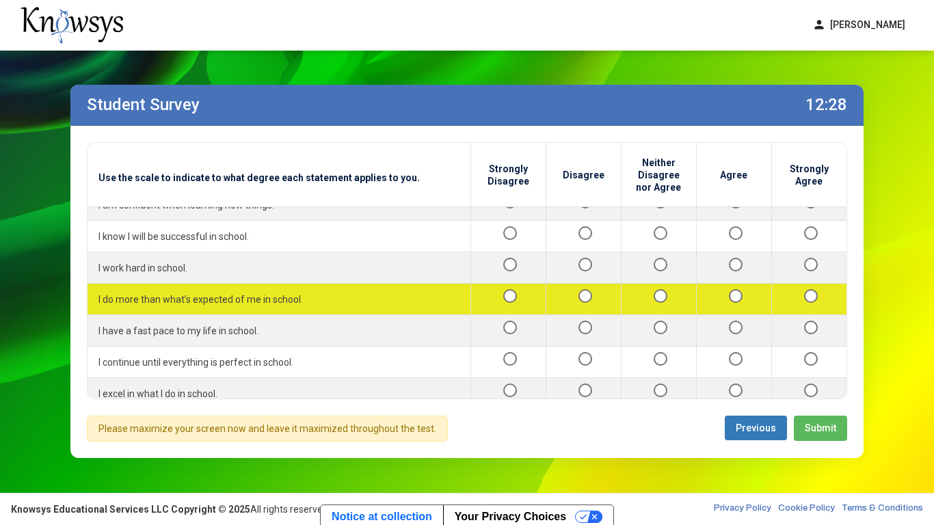
click at [806, 303] on div at bounding box center [809, 298] width 53 height 17
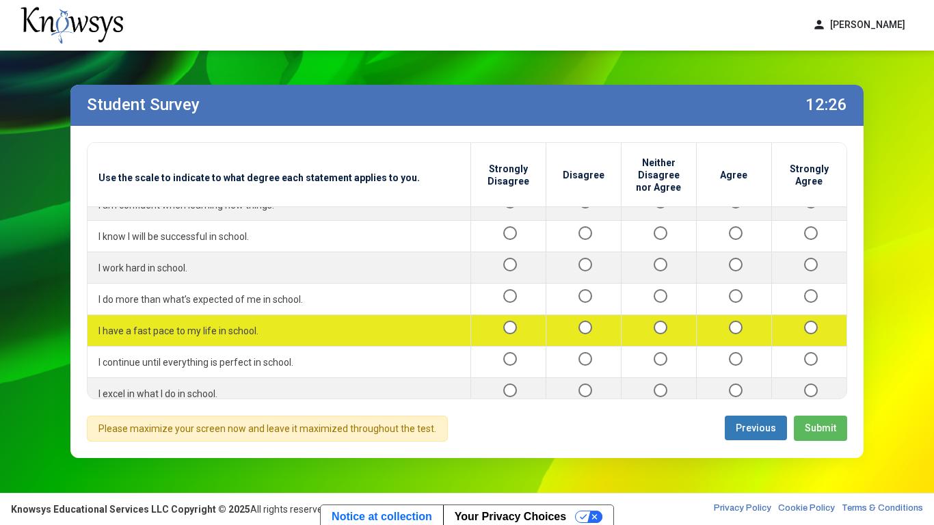
click at [799, 340] on td at bounding box center [808, 330] width 75 height 31
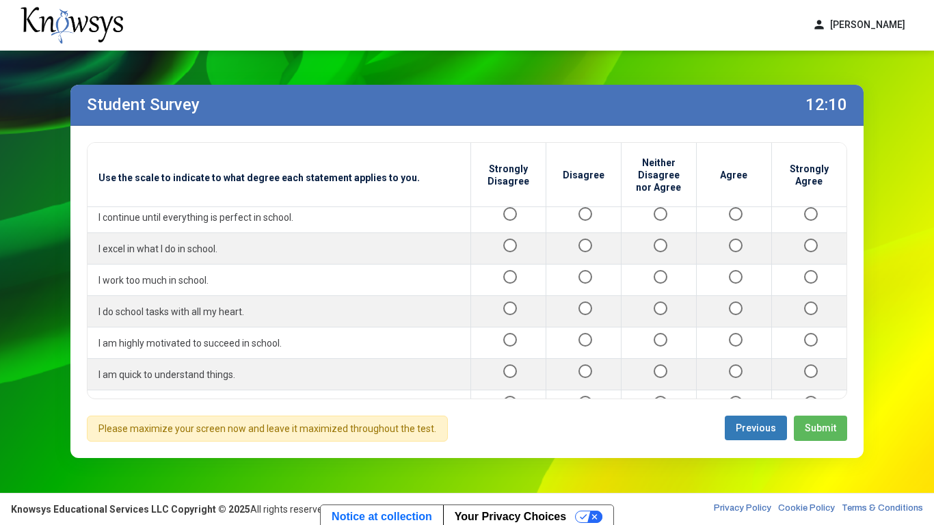
scroll to position [737, 0]
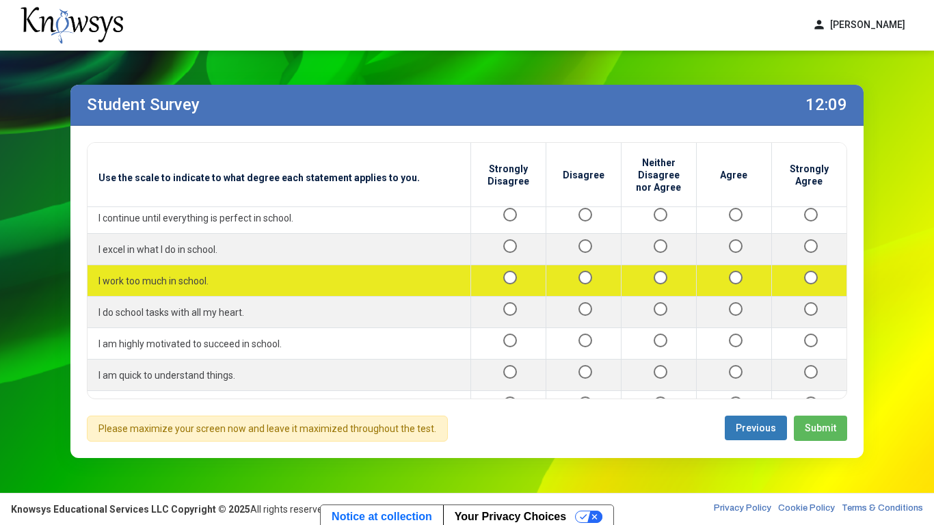
click at [599, 275] on div at bounding box center [583, 280] width 53 height 17
click at [603, 271] on td at bounding box center [582, 280] width 75 height 31
click at [589, 295] on td at bounding box center [582, 280] width 75 height 31
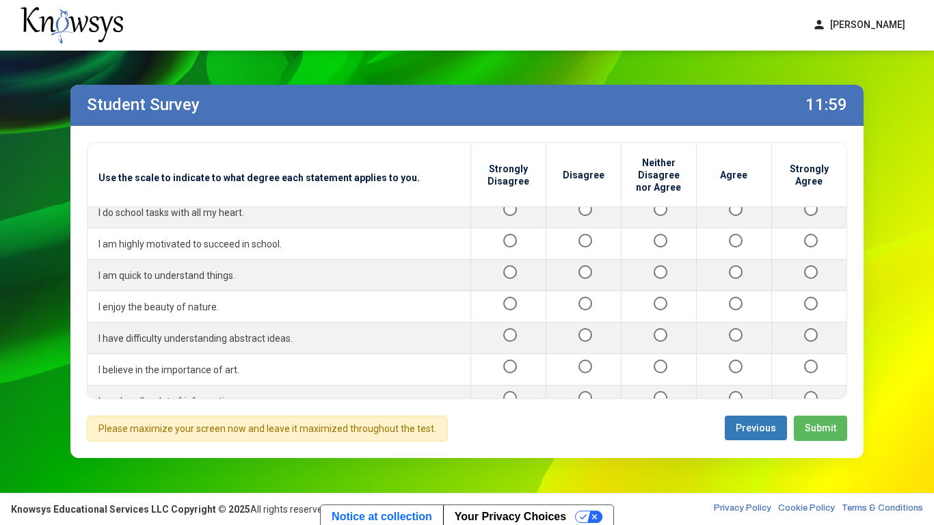
scroll to position [843, 0]
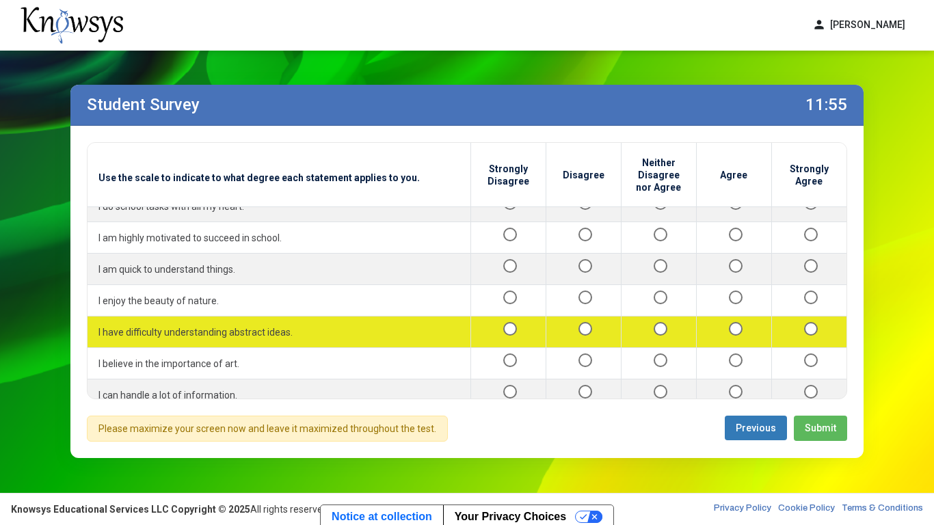
click at [732, 336] on div at bounding box center [733, 331] width 53 height 17
click at [729, 334] on div at bounding box center [733, 331] width 53 height 17
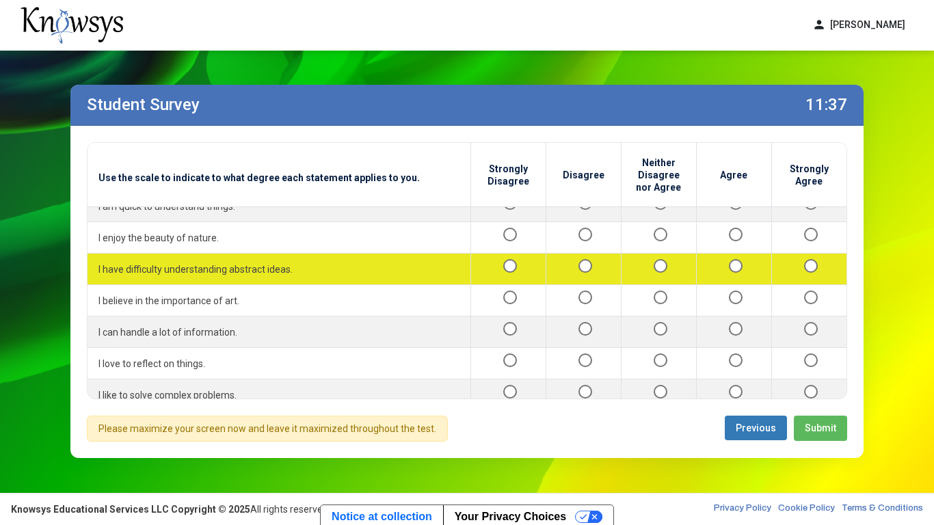
scroll to position [904, 0]
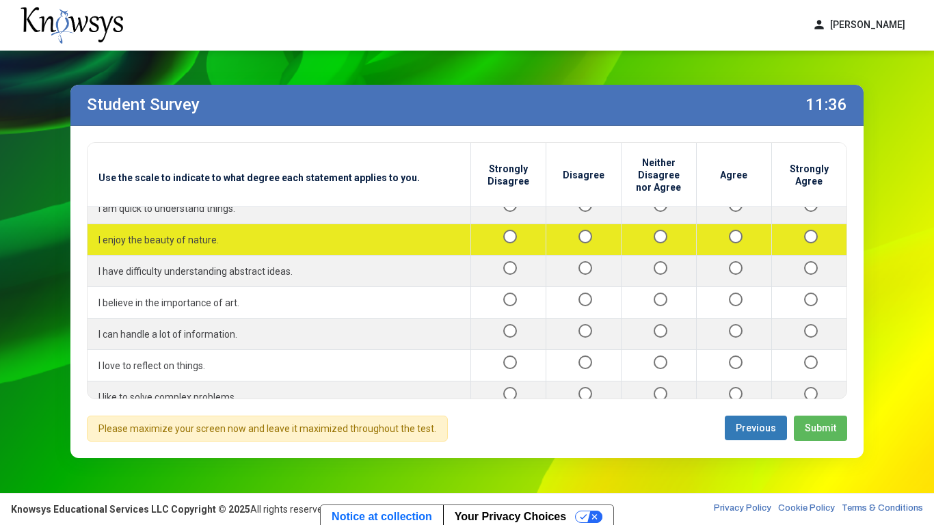
click at [593, 253] on td at bounding box center [582, 239] width 75 height 31
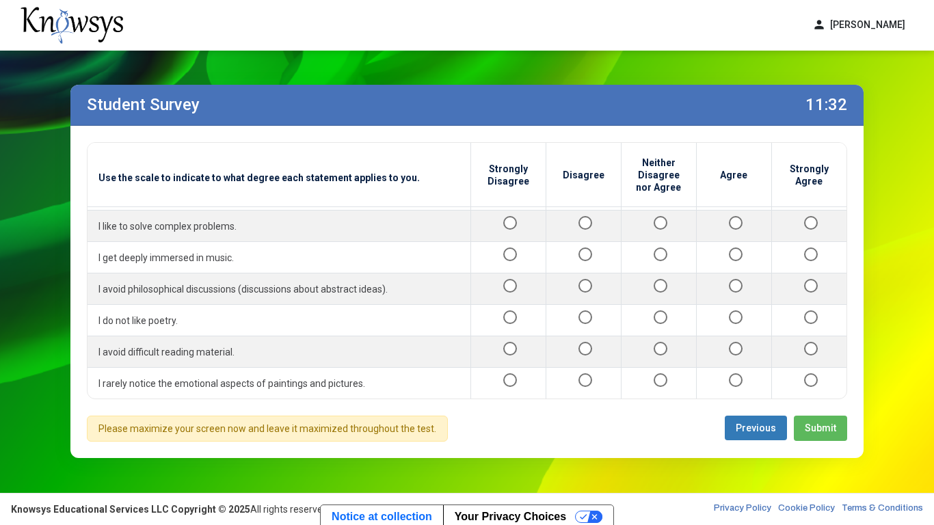
scroll to position [1079, 0]
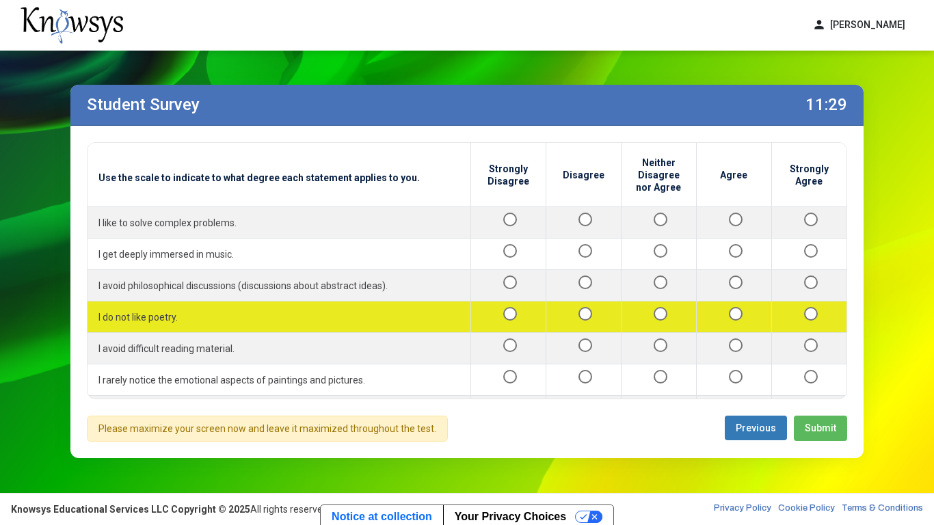
click at [506, 321] on div at bounding box center [508, 316] width 53 height 17
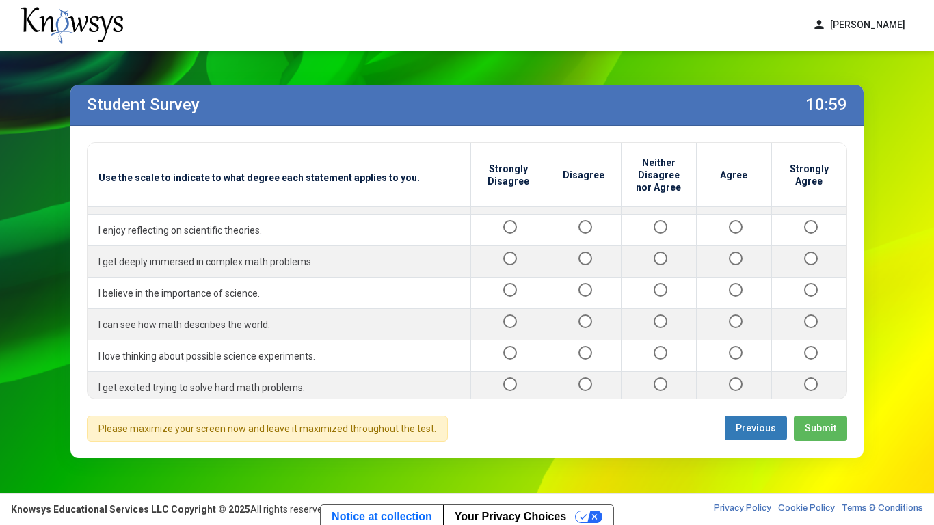
scroll to position [1544, 0]
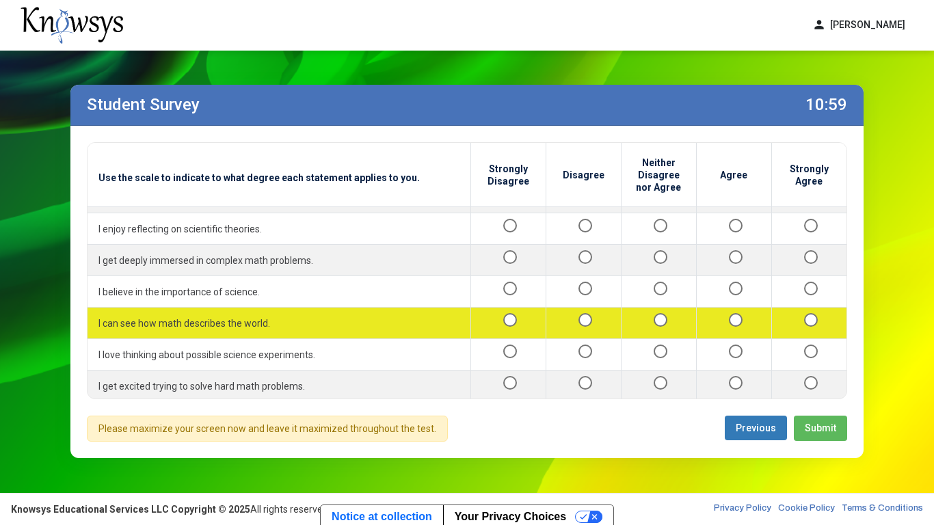
click at [804, 325] on div at bounding box center [809, 322] width 53 height 17
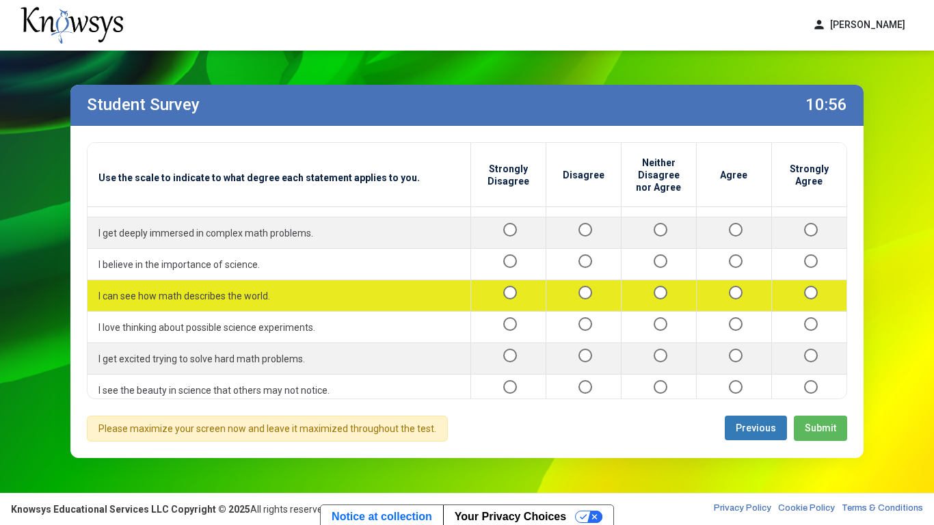
scroll to position [1578, 0]
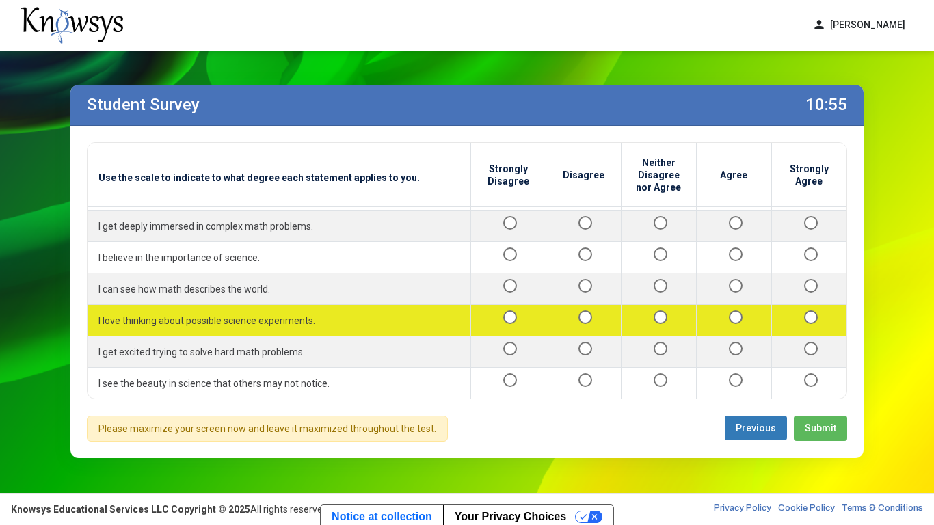
click at [718, 318] on div at bounding box center [733, 320] width 53 height 17
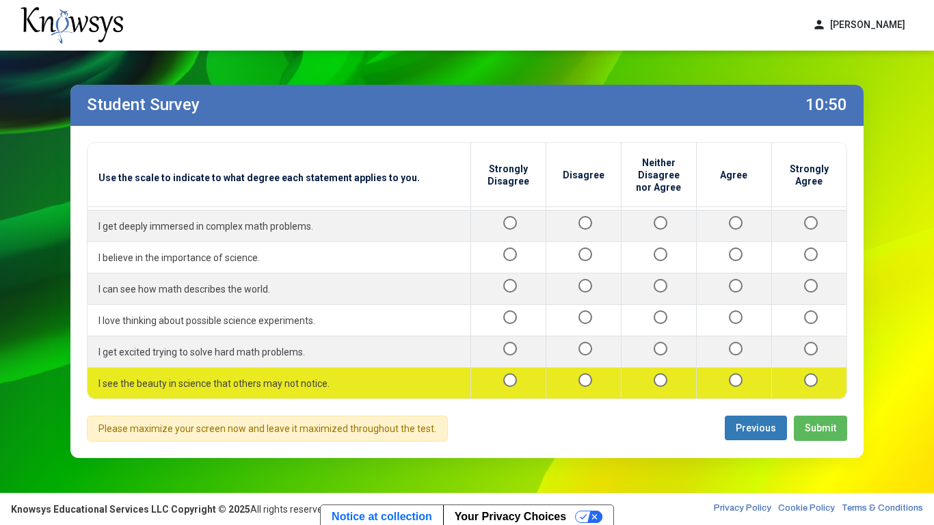
click at [750, 388] on div at bounding box center [733, 383] width 53 height 17
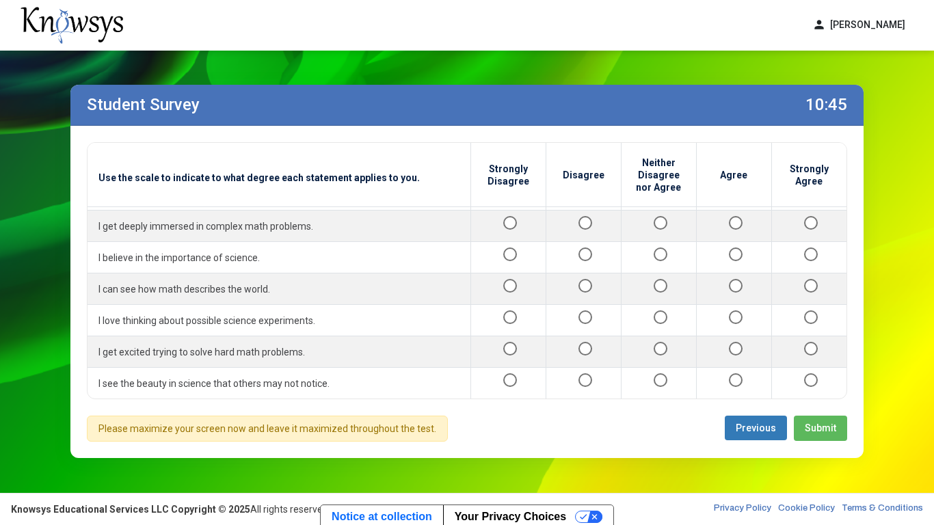
click at [813, 409] on span "Submit" at bounding box center [819, 427] width 31 height 11
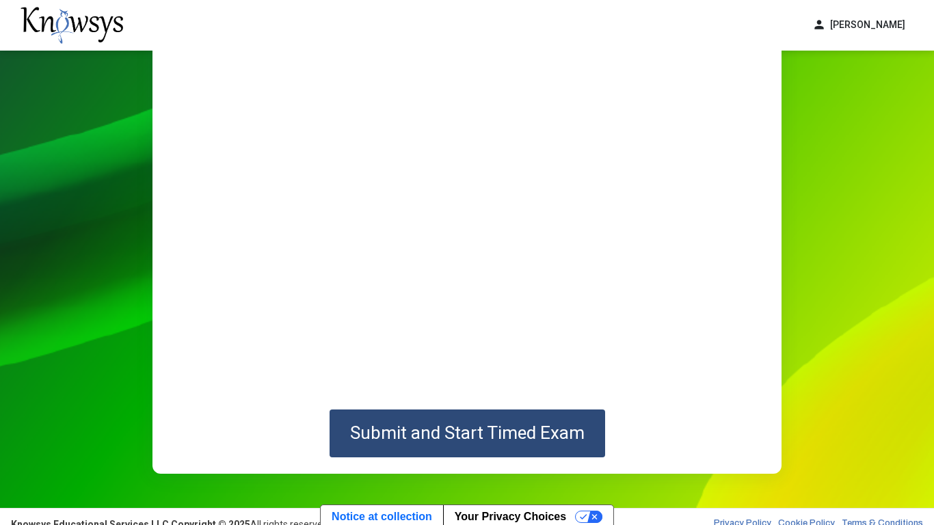
scroll to position [121, 0]
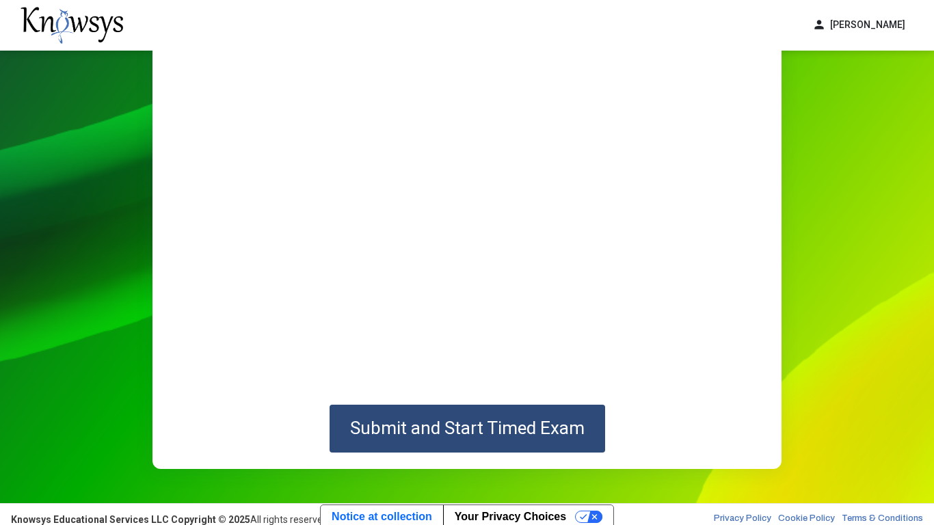
click at [582, 409] on span "Submit and Start Timed Exam" at bounding box center [467, 428] width 234 height 21
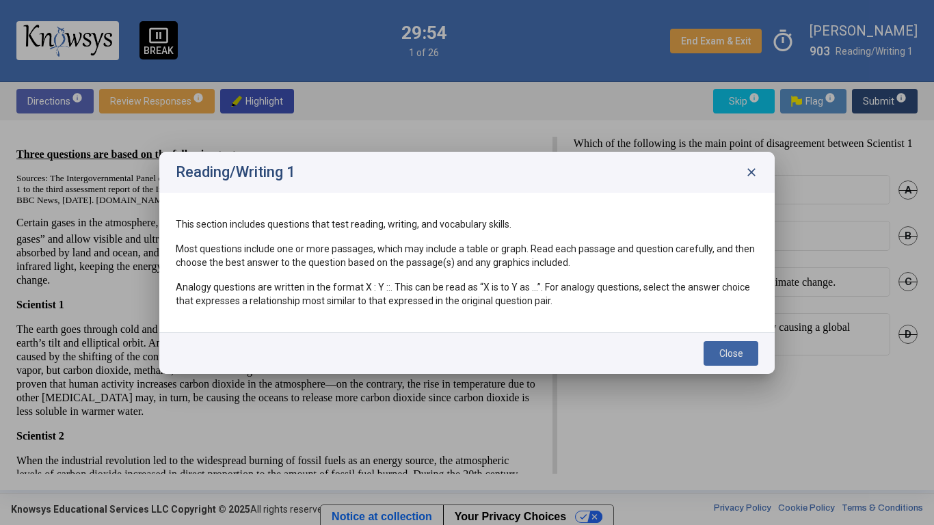
click at [741, 354] on span "Close" at bounding box center [731, 353] width 24 height 11
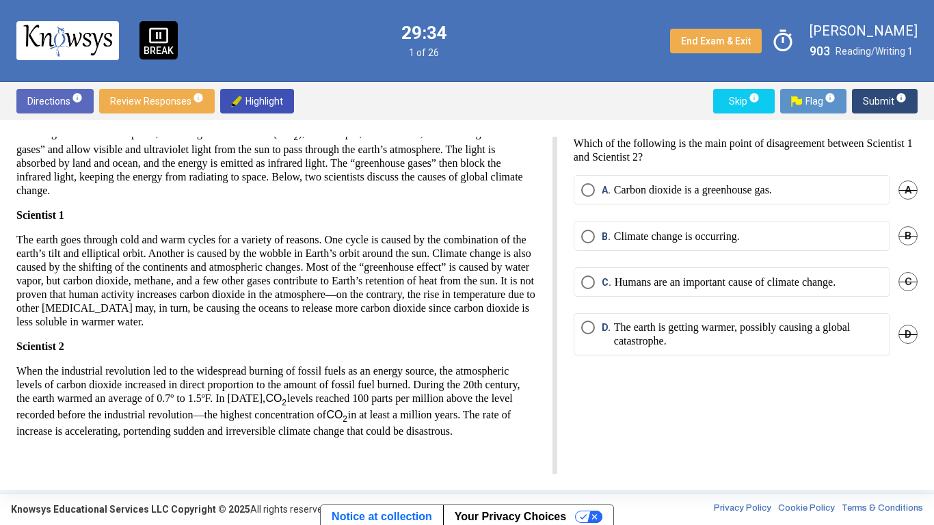
scroll to position [111, 0]
click at [835, 288] on p "Humans are an important cause of climate change." at bounding box center [724, 282] width 221 height 14
click at [914, 237] on span "B" at bounding box center [907, 235] width 19 height 19
click at [905, 198] on span "A" at bounding box center [907, 189] width 19 height 19
click at [914, 340] on span "D" at bounding box center [907, 334] width 19 height 19
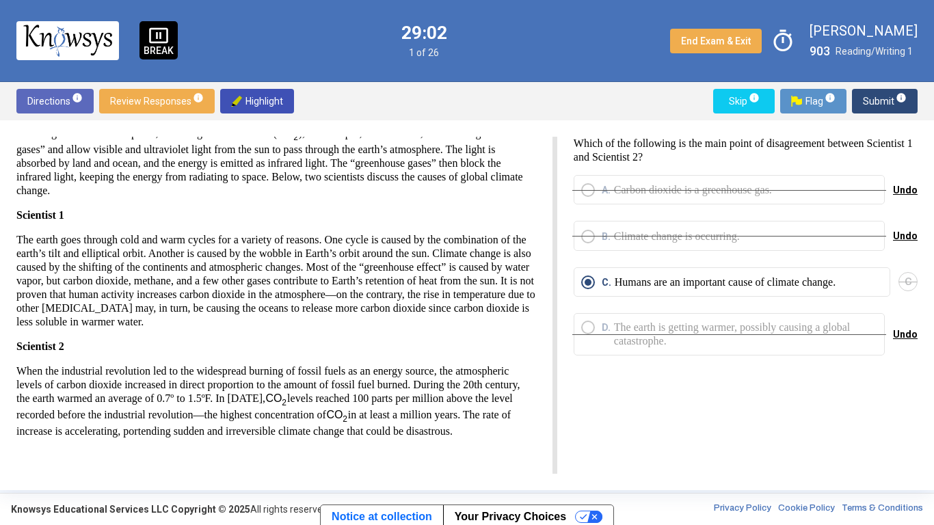
click at [869, 409] on div "Which of the following is the main point of disagreement between Scientist 1 an…" at bounding box center [737, 305] width 360 height 337
click at [878, 111] on span "Submit info" at bounding box center [885, 101] width 44 height 25
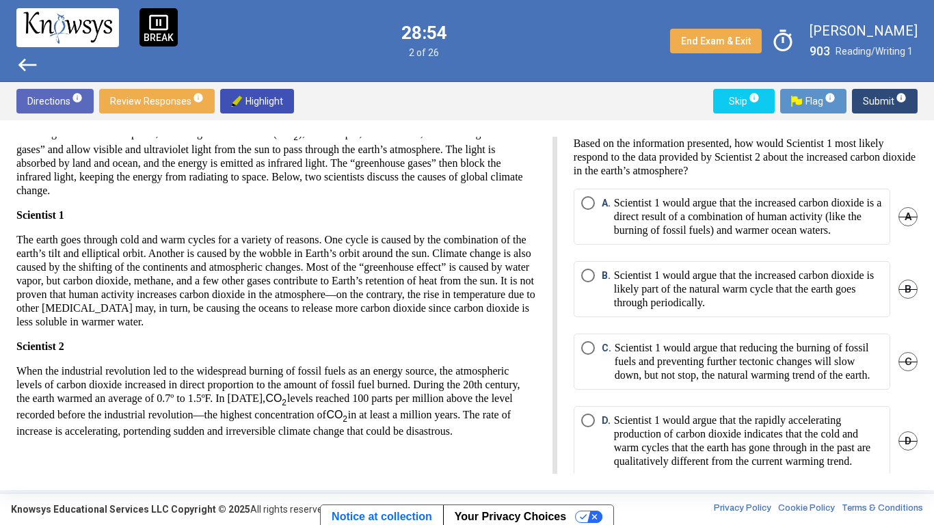
scroll to position [1, 0]
click at [910, 216] on span "A" at bounding box center [907, 215] width 19 height 19
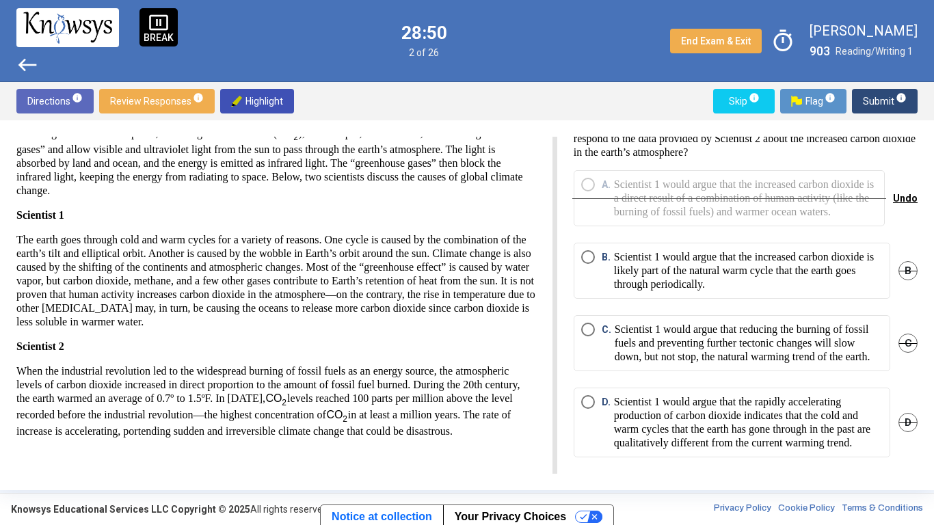
scroll to position [59, 0]
click at [904, 334] on span "C" at bounding box center [907, 343] width 19 height 19
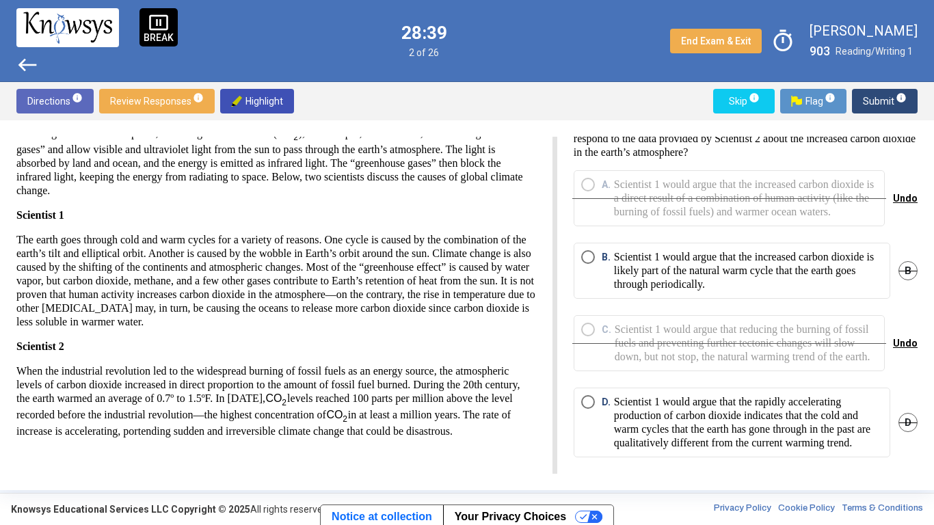
click at [904, 409] on span "D" at bounding box center [907, 422] width 19 height 19
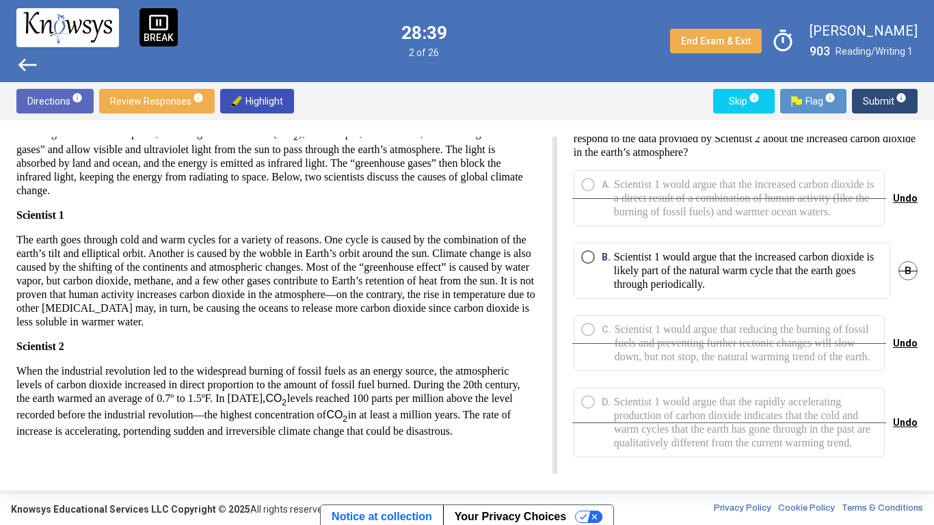
click at [846, 252] on p "Scientist 1 would argue that the increased carbon dioxide is likely part of the…" at bounding box center [748, 270] width 269 height 41
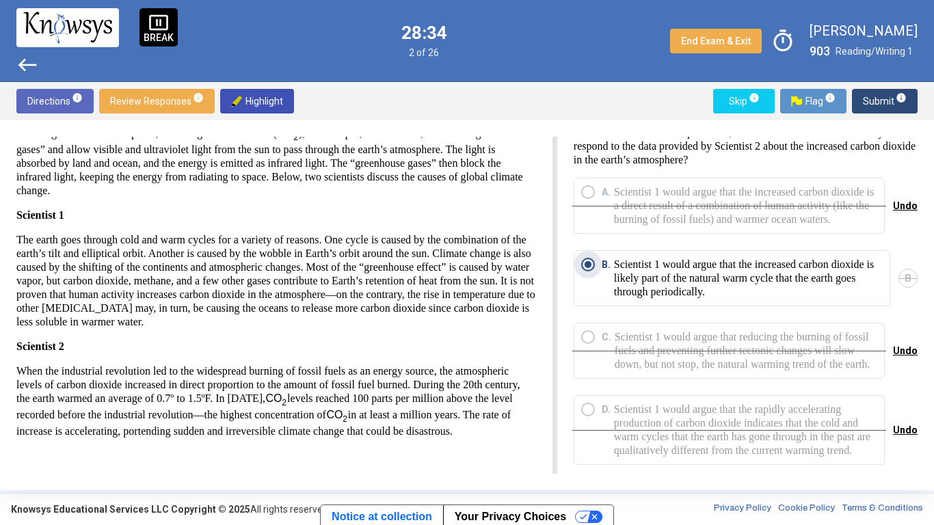
click at [882, 98] on span "Submit info" at bounding box center [885, 101] width 44 height 25
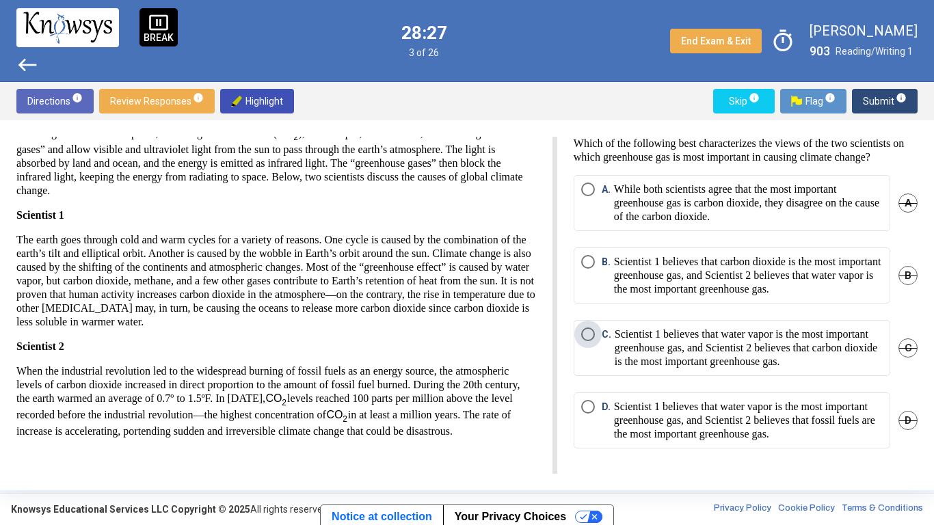
scroll to position [0, 0]
click at [904, 285] on span "B" at bounding box center [907, 275] width 19 height 19
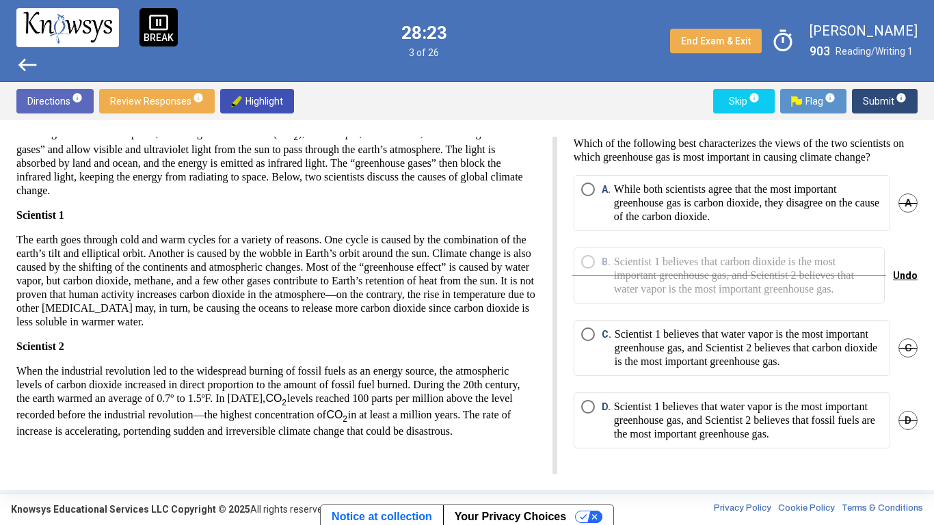
scroll to position [46, 0]
click at [908, 270] on span "Undo" at bounding box center [905, 275] width 25 height 11
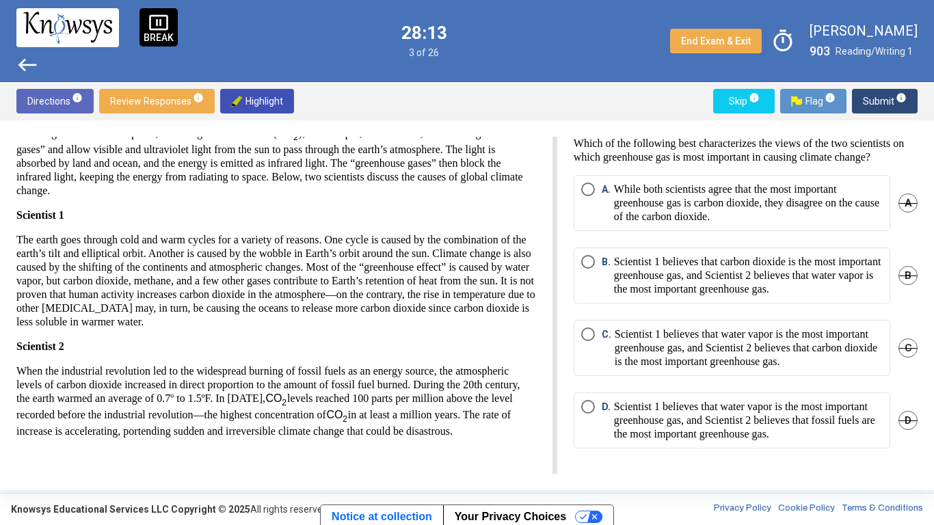
click at [903, 193] on span "A" at bounding box center [907, 202] width 19 height 19
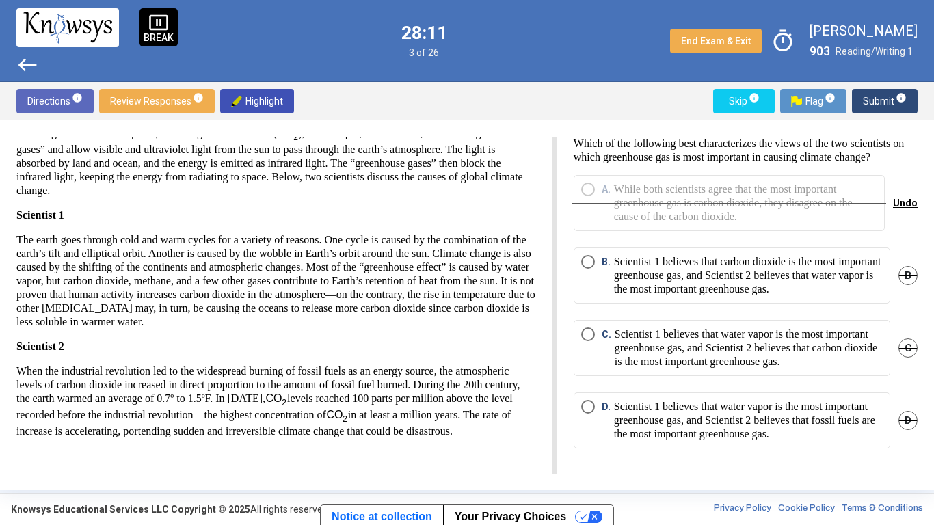
click at [898, 266] on span "B" at bounding box center [907, 275] width 19 height 19
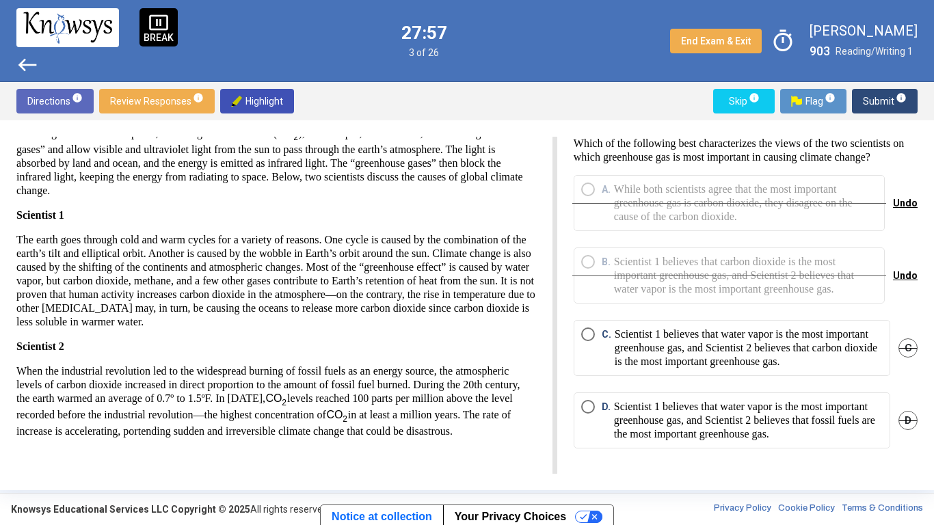
click at [781, 332] on p "Scientist 1 believes that water vapor is the most important greenhouse gas, and…" at bounding box center [748, 347] width 268 height 41
click at [898, 409] on span "D" at bounding box center [907, 420] width 19 height 19
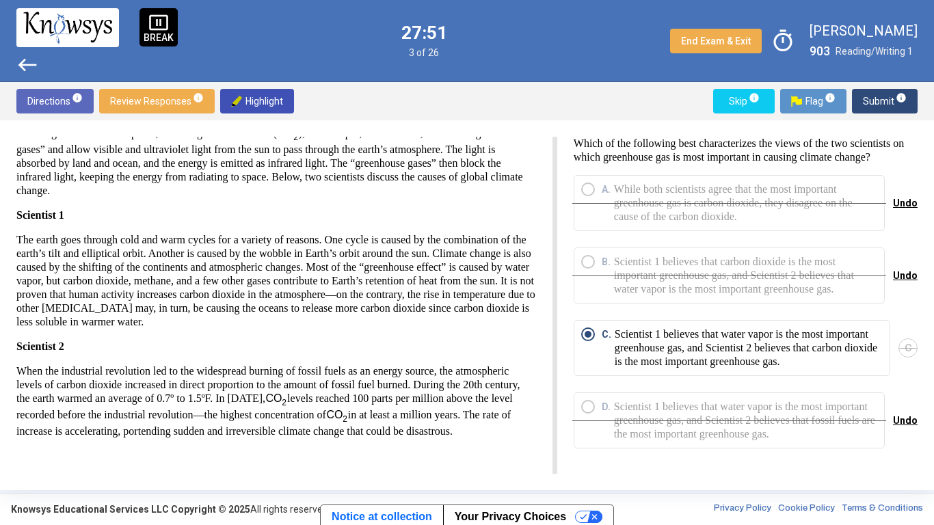
click at [893, 95] on span "Submit info" at bounding box center [885, 101] width 44 height 25
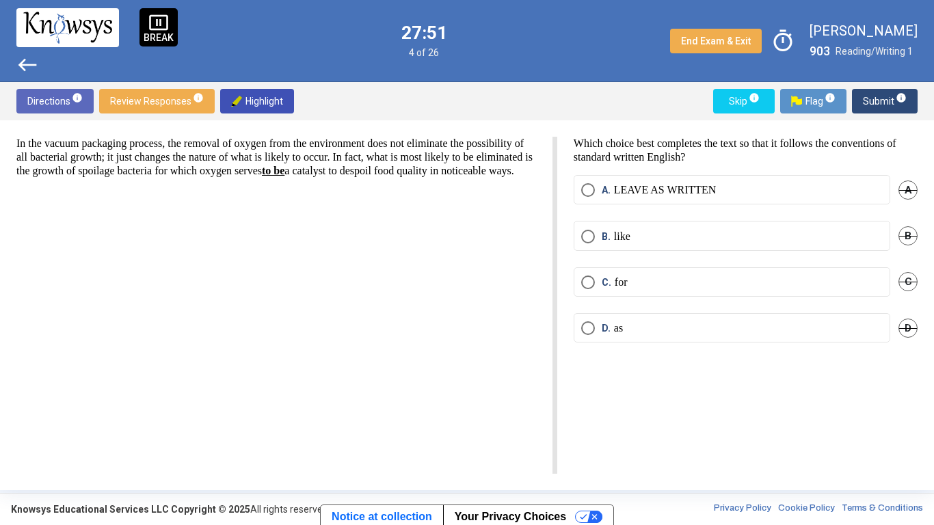
scroll to position [0, 0]
click at [599, 336] on mat-radio-button "D. as" at bounding box center [731, 327] width 316 height 29
click at [614, 332] on p "as" at bounding box center [618, 328] width 9 height 14
click at [914, 242] on span "B" at bounding box center [907, 235] width 19 height 19
click at [905, 286] on span "C" at bounding box center [907, 281] width 19 height 19
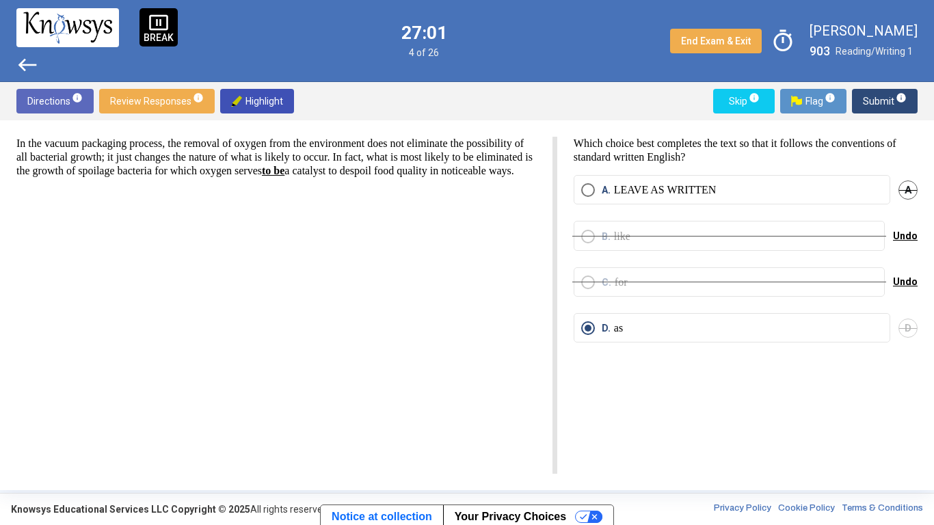
drag, startPoint x: 875, startPoint y: 107, endPoint x: 800, endPoint y: 223, distance: 138.4
click at [800, 223] on div "Directions info Review Responses info Highlight Skip info Flag info Submit info…" at bounding box center [467, 286] width 934 height 408
click at [805, 96] on span "Flag info" at bounding box center [813, 101] width 44 height 25
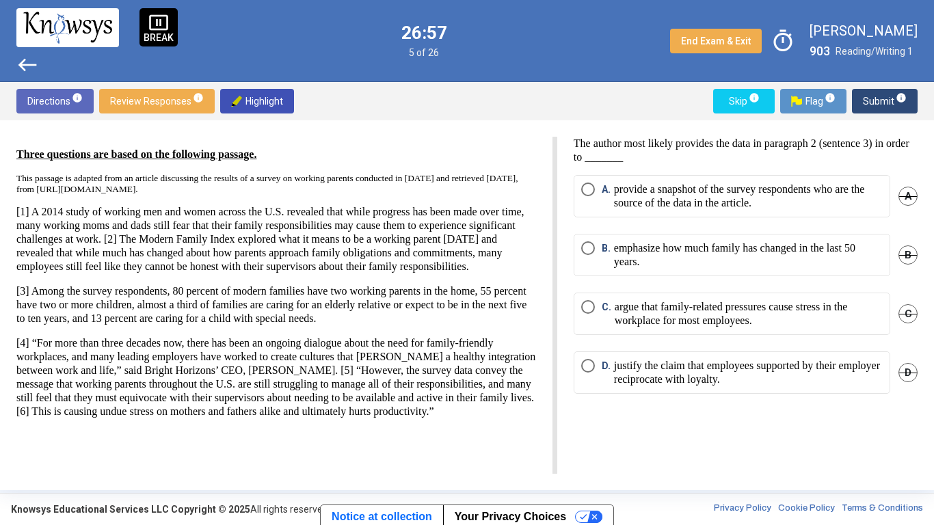
click at [634, 151] on p "The author most likely provides the data in paragraph 2 (sentence 3) in order t…" at bounding box center [745, 150] width 344 height 27
drag, startPoint x: 32, startPoint y: 314, endPoint x: 295, endPoint y: 337, distance: 263.5
click at [295, 325] on p "[3] Among the survey respondents, 80 percent of modern families have two workin…" at bounding box center [275, 304] width 519 height 41
drag, startPoint x: 295, startPoint y: 337, endPoint x: 457, endPoint y: 347, distance: 163.0
click at [457, 325] on p "[3] Among the survey respondents, 80 percent of modern families have two workin…" at bounding box center [275, 304] width 519 height 41
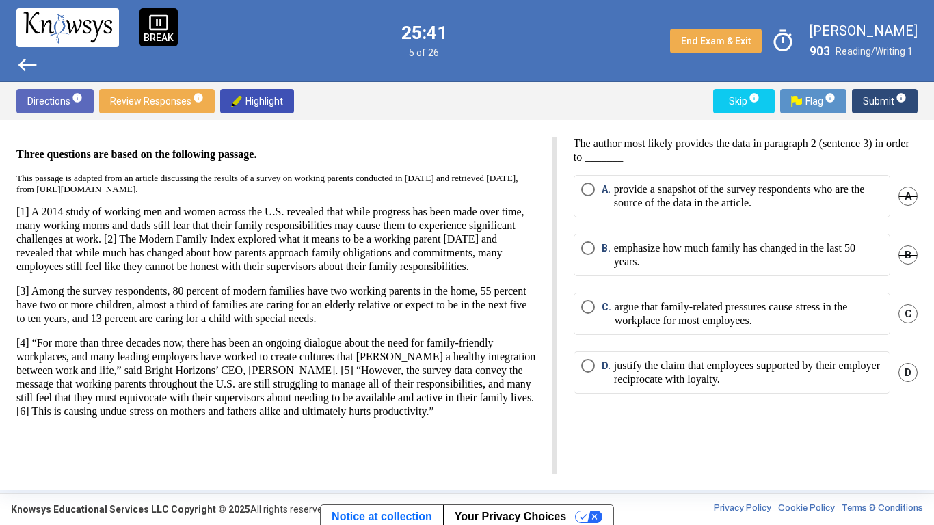
click at [901, 261] on span "B" at bounding box center [907, 254] width 19 height 19
click at [906, 373] on span "D" at bounding box center [907, 372] width 19 height 19
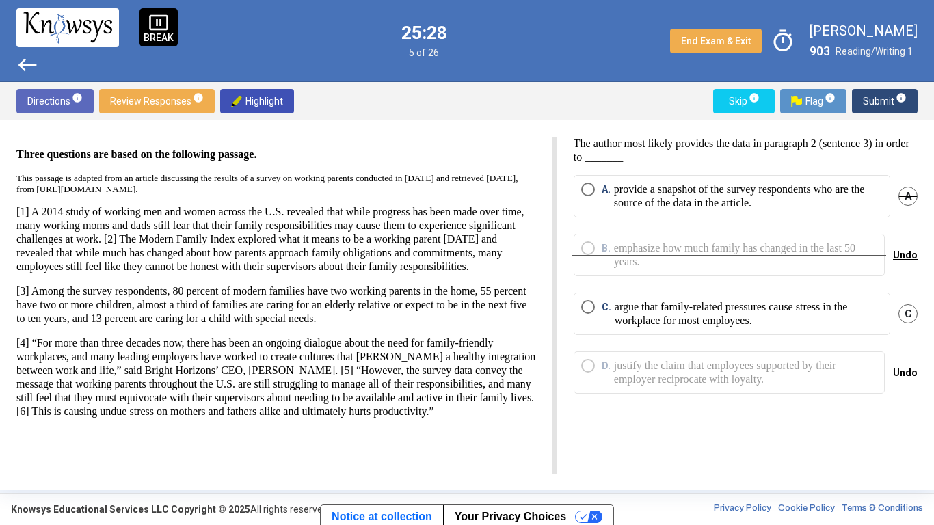
click at [776, 321] on p "argue that family-related pressures cause stress in the workplace for most empl…" at bounding box center [748, 313] width 268 height 27
click at [844, 409] on div "The author most likely provides the data in paragraph 2 (sentence 3) in order t…" at bounding box center [737, 305] width 360 height 337
click at [815, 198] on p "provide a snapshot of the survey respondents who are the source of the data in …" at bounding box center [748, 195] width 269 height 27
click at [855, 162] on p "The author most likely provides the data in paragraph 2 (sentence 3) in order t…" at bounding box center [745, 150] width 344 height 27
click at [860, 321] on p "argue that family-related pressures cause stress in the workplace for most empl…" at bounding box center [748, 313] width 268 height 27
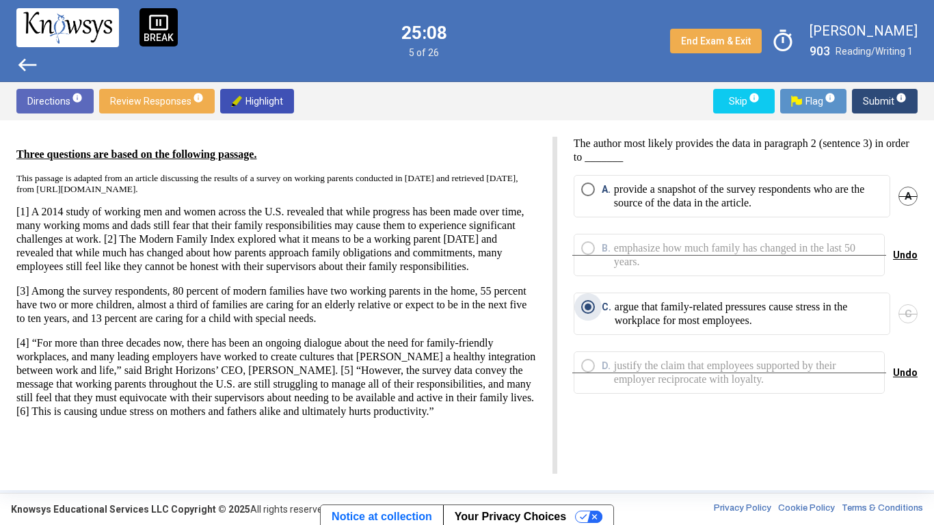
click at [867, 409] on div "The author most likely provides the data in paragraph 2 (sentence 3) in order t…" at bounding box center [737, 305] width 360 height 337
click at [817, 198] on p "provide a snapshot of the survey respondents who are the source of the data in …" at bounding box center [748, 195] width 269 height 27
click at [806, 104] on span "Flag info" at bounding box center [813, 101] width 44 height 25
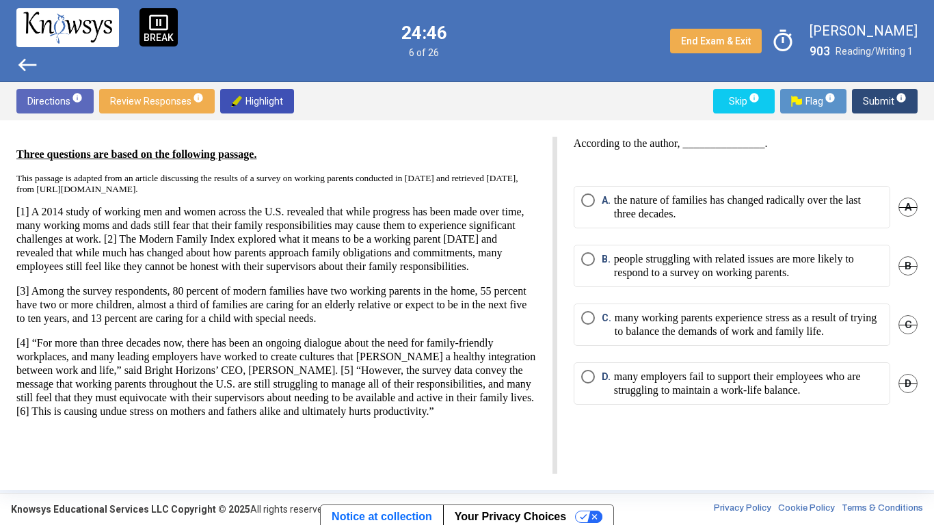
click at [914, 211] on span "A" at bounding box center [907, 207] width 19 height 19
click at [925, 254] on div "Three questions are based on the following passage. This passage is adapted fro…" at bounding box center [467, 305] width 934 height 370
click at [914, 270] on span "B" at bounding box center [907, 265] width 19 height 19
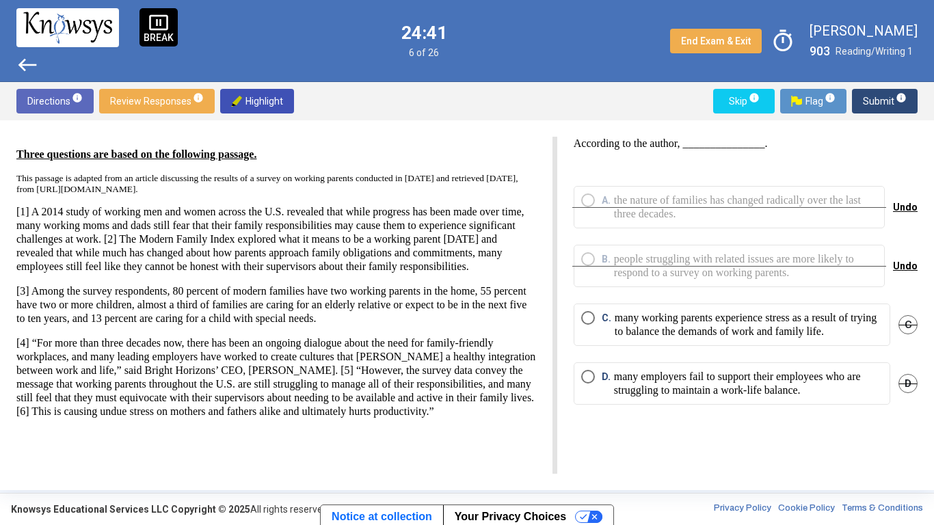
click at [856, 334] on p "many working parents experience stress as a result of trying to balance the dem…" at bounding box center [748, 324] width 268 height 27
click at [871, 409] on div "According to the author, _______________. A. the nature of families has changed…" at bounding box center [737, 305] width 360 height 337
click at [846, 379] on p "many employers fail to support their employees who are struggling to maintain a…" at bounding box center [748, 383] width 269 height 27
click at [857, 409] on div "According to the author, _______________. A. the nature of families has changed…" at bounding box center [737, 305] width 360 height 337
click at [882, 108] on span "Submit info" at bounding box center [885, 101] width 44 height 25
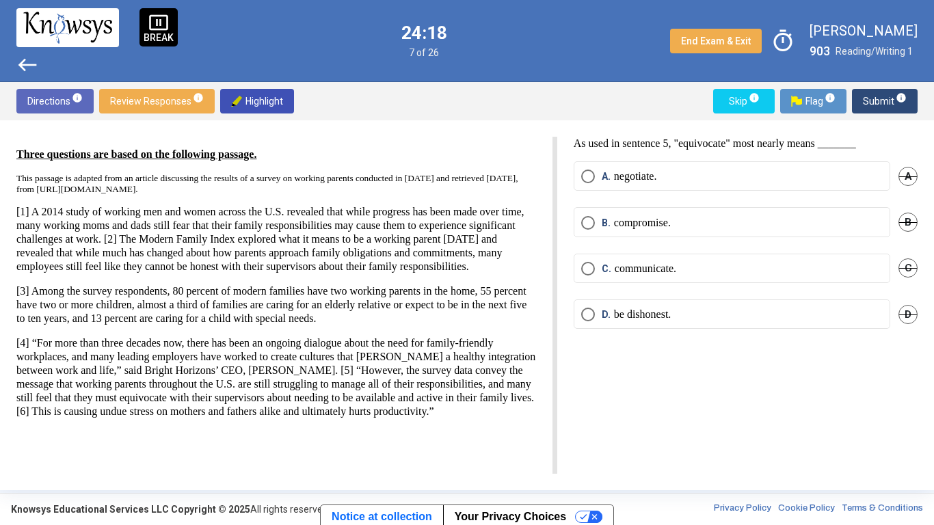
click at [845, 403] on div "As used in sentence 5, "equivocate" most nearly means _______ A. negotiate. A B…" at bounding box center [737, 305] width 360 height 337
click at [871, 308] on label "D. be dishonest." at bounding box center [731, 315] width 301 height 14
click at [905, 267] on span "C" at bounding box center [907, 267] width 19 height 19
click at [844, 350] on div "As used in sentence 5, "equivocate" most nearly means _______ A. negotiate. A B…" at bounding box center [737, 305] width 360 height 337
click at [852, 226] on label "B. compromise." at bounding box center [731, 223] width 301 height 14
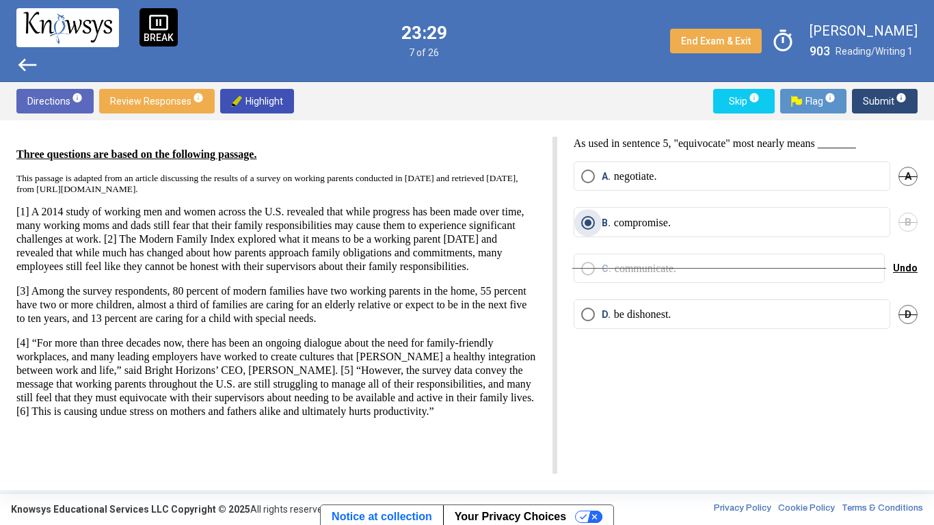
click at [912, 181] on span "A" at bounding box center [907, 176] width 19 height 19
click at [860, 376] on div "As used in sentence 5, "equivocate" most nearly means _______ A. negotiate. Und…" at bounding box center [737, 305] width 360 height 337
click at [882, 103] on span "Submit info" at bounding box center [885, 101] width 44 height 25
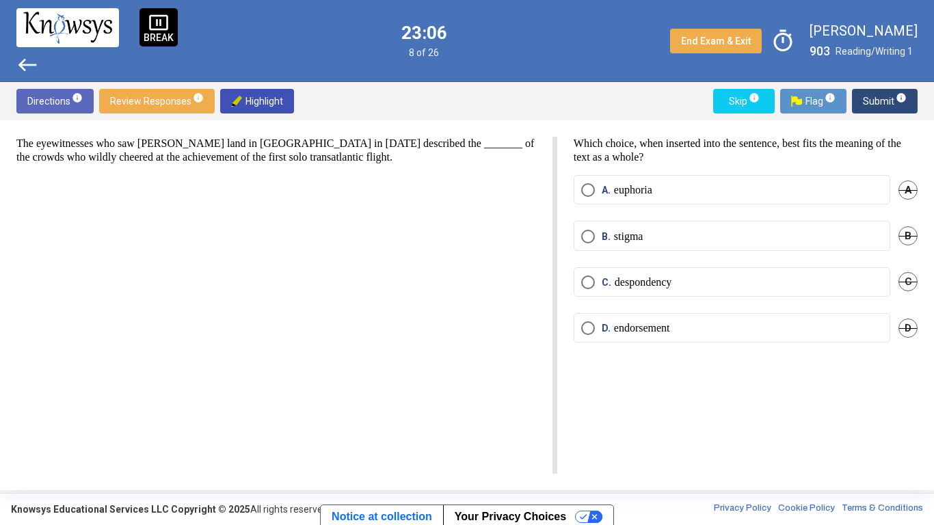
click at [342, 363] on div "The eyewitnesses who saw [PERSON_NAME] land in [GEOGRAPHIC_DATA] in [DATE] desc…" at bounding box center [286, 305] width 541 height 337
click at [651, 190] on p "euphoria" at bounding box center [633, 190] width 38 height 14
click at [909, 232] on span "B" at bounding box center [907, 235] width 19 height 19
click at [912, 281] on span "C" at bounding box center [907, 281] width 19 height 19
click at [908, 324] on span "D" at bounding box center [907, 327] width 19 height 19
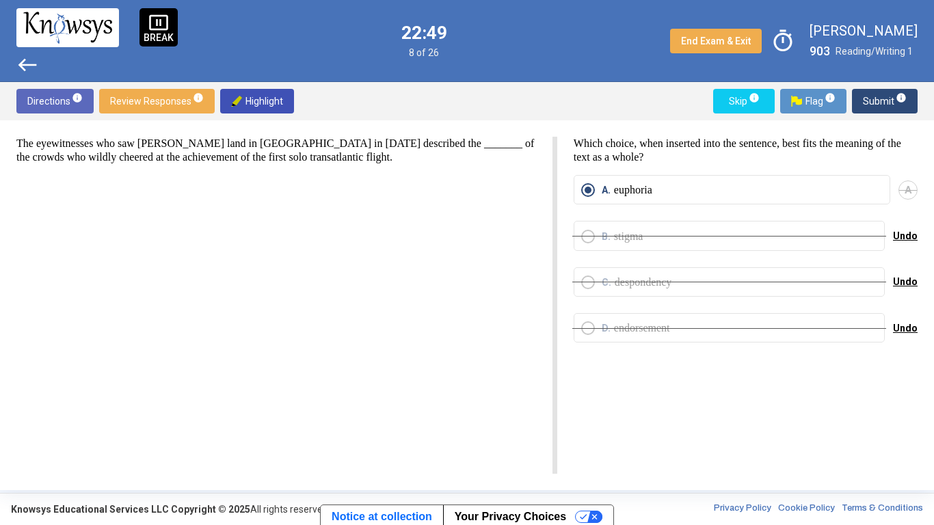
click at [891, 103] on span "Submit info" at bounding box center [885, 101] width 44 height 25
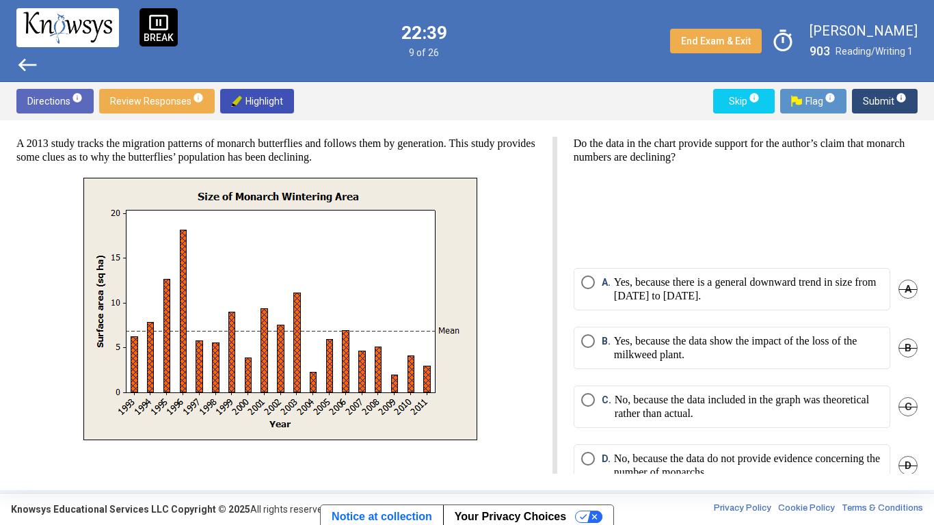
drag, startPoint x: 522, startPoint y: 311, endPoint x: 506, endPoint y: 309, distance: 15.9
click at [506, 309] on div at bounding box center [275, 309] width 519 height 262
click at [917, 204] on div "A 2013 study tracks the migration patterns of monarch butterflies and follows t…" at bounding box center [467, 305] width 934 height 370
click at [902, 287] on span "A" at bounding box center [907, 289] width 19 height 19
drag, startPoint x: 917, startPoint y: 325, endPoint x: 917, endPoint y: 343, distance: 18.5
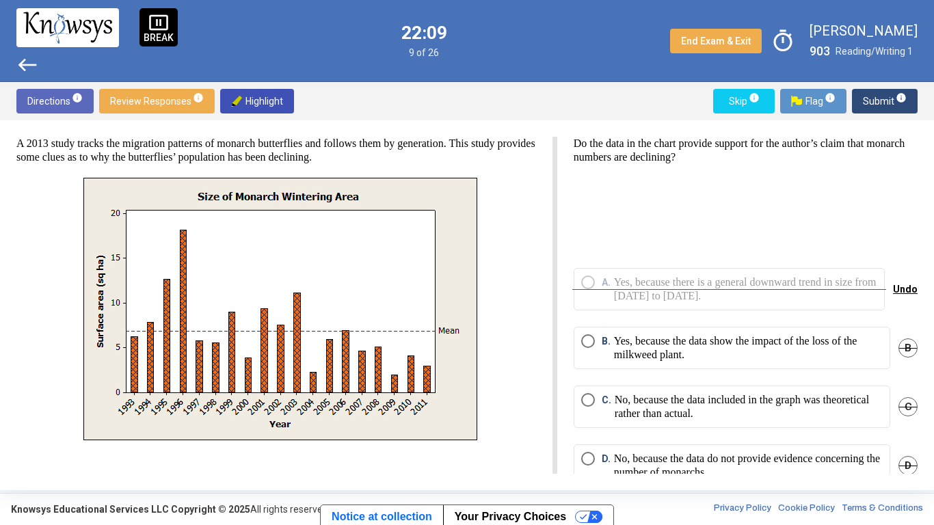
click at [917, 343] on div "A 2013 study tracks the migration patterns of monarch butterflies and follows t…" at bounding box center [467, 305] width 934 height 370
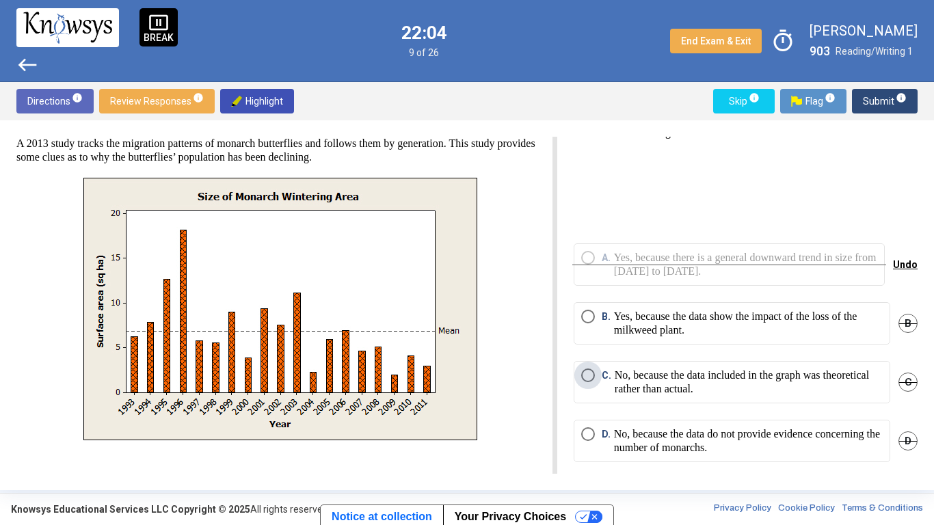
scroll to position [29, 0]
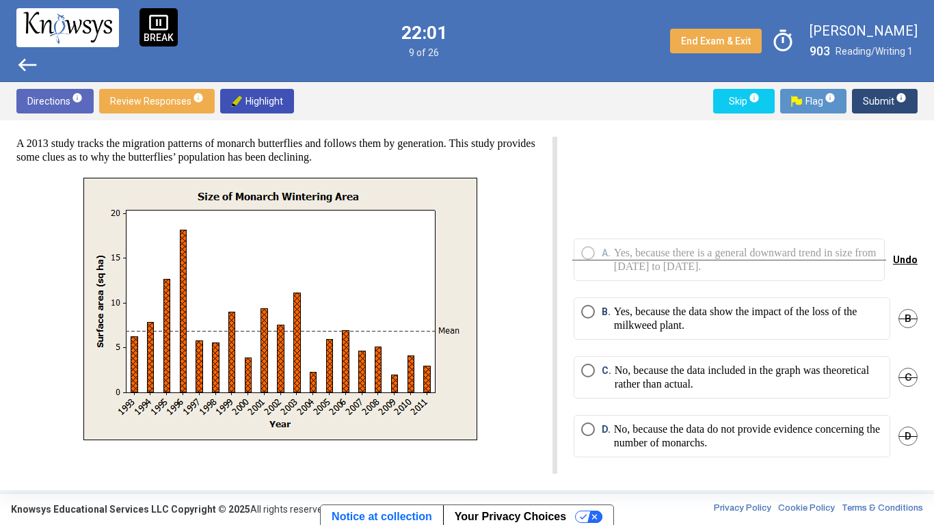
click at [826, 409] on p "No, because the data do not provide evidence concerning the number of monarchs." at bounding box center [748, 435] width 269 height 27
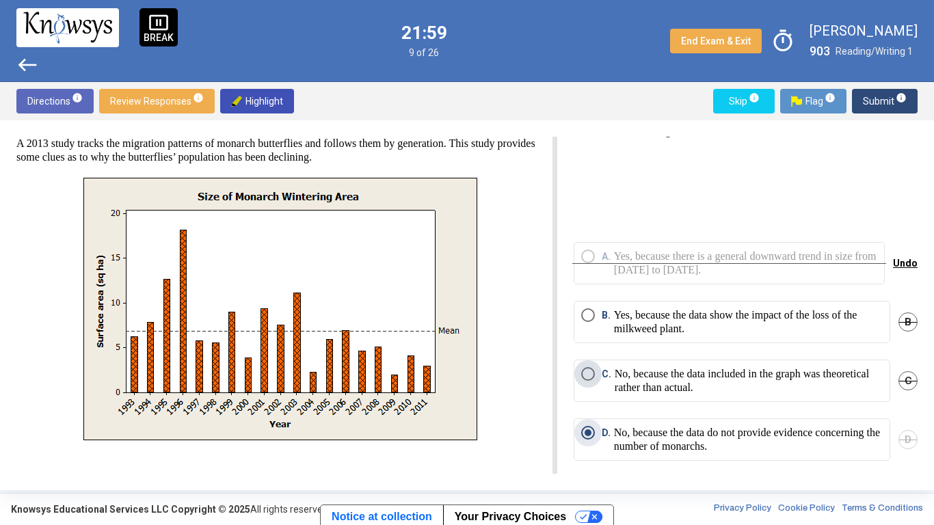
scroll to position [27, 0]
click at [904, 324] on span "B" at bounding box center [907, 321] width 19 height 19
click at [902, 388] on span "C" at bounding box center [907, 379] width 19 height 19
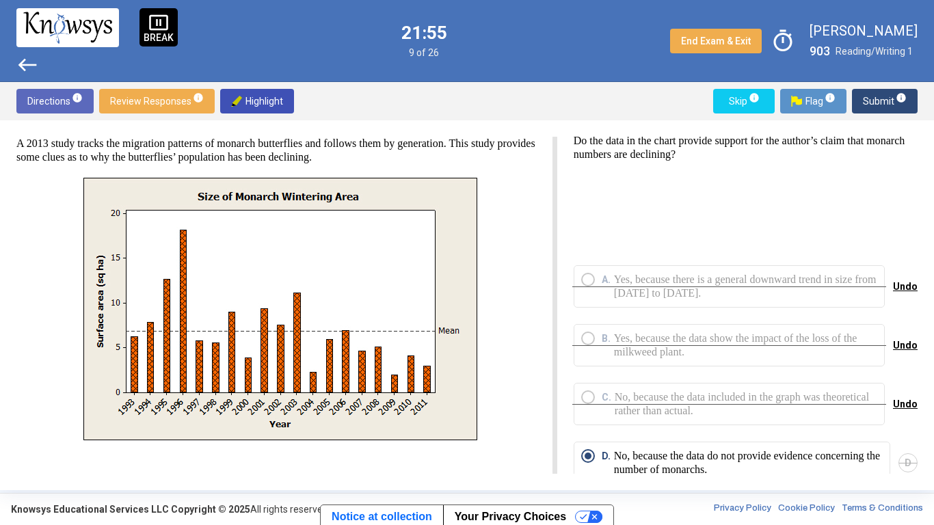
scroll to position [29, 0]
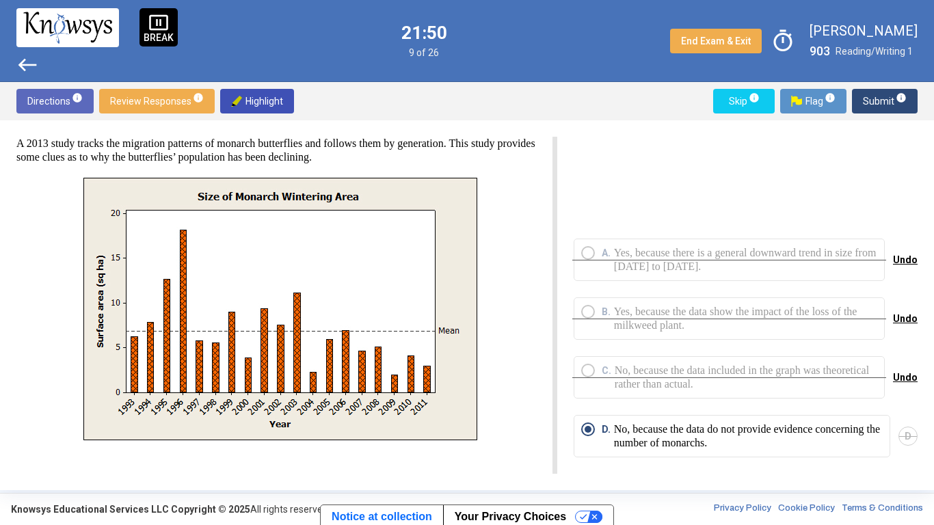
click at [883, 96] on span "Submit info" at bounding box center [885, 101] width 44 height 25
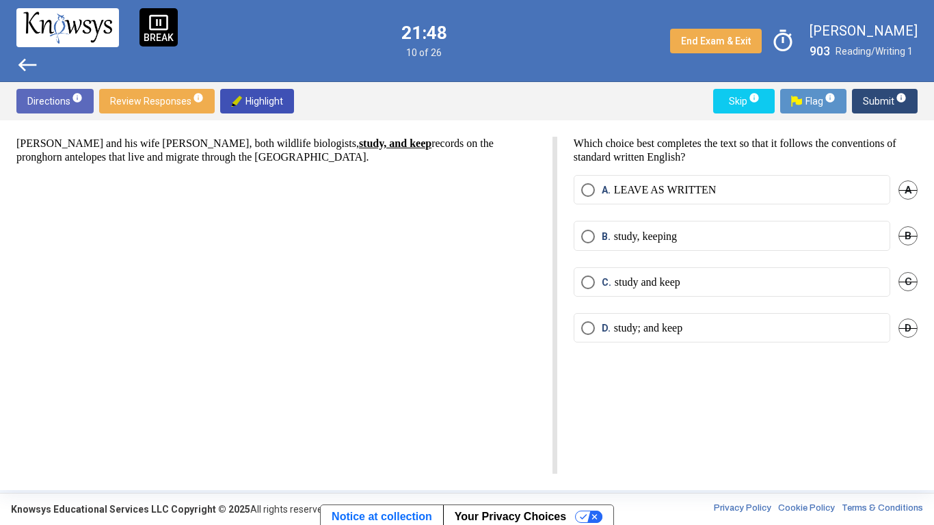
scroll to position [0, 0]
click at [446, 173] on div "[PERSON_NAME] and his wife [PERSON_NAME], both wildlife biologists, study, and …" at bounding box center [286, 305] width 541 height 337
click at [904, 185] on span "A" at bounding box center [907, 189] width 19 height 19
click at [747, 288] on label "C. study and keep" at bounding box center [731, 282] width 301 height 14
click at [902, 238] on span "B" at bounding box center [907, 235] width 19 height 19
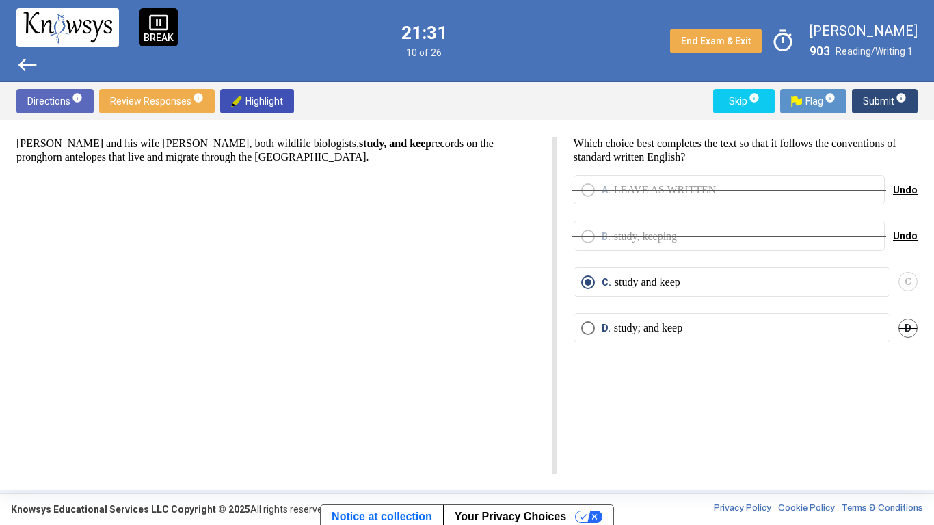
click at [910, 241] on span "Undo" at bounding box center [905, 235] width 25 height 11
click at [910, 243] on span "B" at bounding box center [907, 235] width 19 height 19
click at [911, 328] on span "D" at bounding box center [907, 327] width 19 height 19
click at [876, 105] on span "Submit info" at bounding box center [885, 101] width 44 height 25
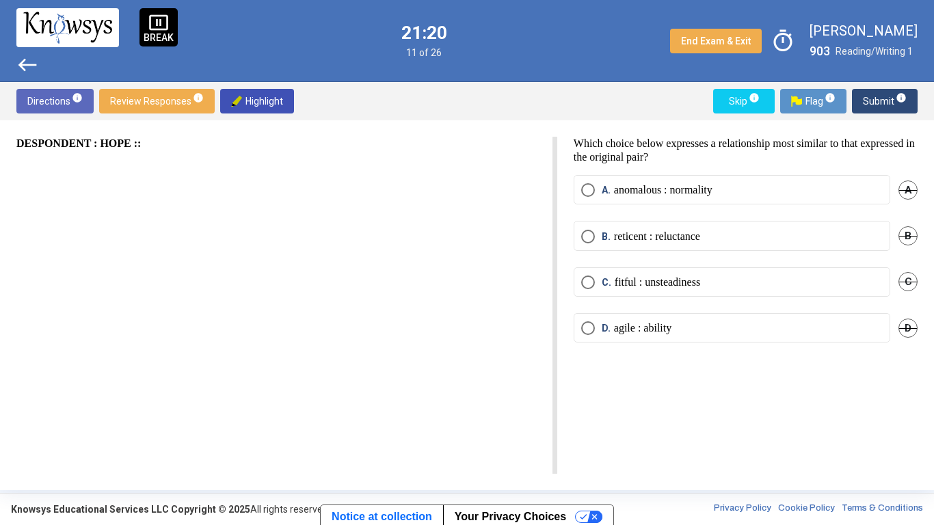
click at [548, 196] on html "pause_presentation BREAK west 21:20 11 of 26 End Exam & Exit timer [PERSON_NAME…" at bounding box center [467, 262] width 934 height 525
click at [903, 283] on span "C" at bounding box center [907, 281] width 19 height 19
click at [652, 195] on p "anomalous : normality" at bounding box center [663, 190] width 98 height 14
click at [884, 99] on span "Submit info" at bounding box center [885, 101] width 44 height 25
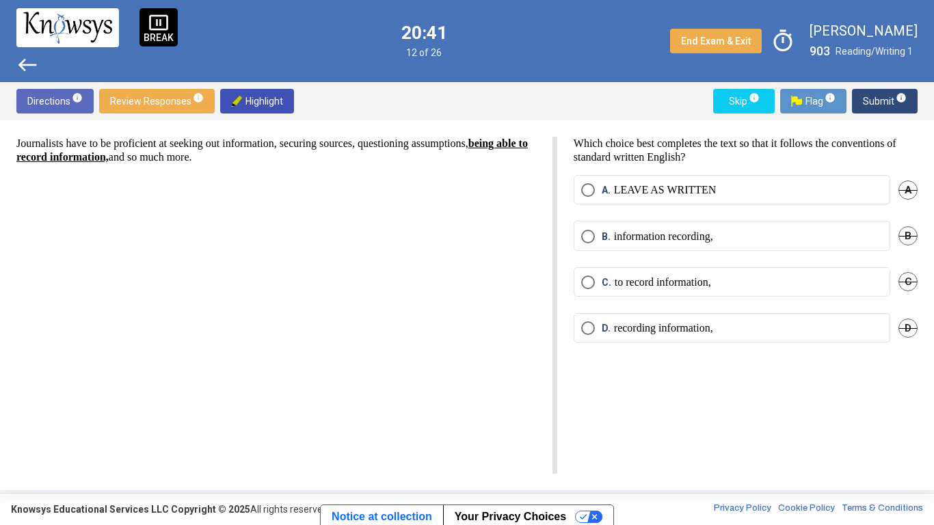
click at [683, 331] on p "recording information," at bounding box center [663, 328] width 99 height 14
click at [912, 232] on span "B" at bounding box center [907, 235] width 19 height 19
click at [904, 280] on span "C" at bounding box center [907, 281] width 19 height 19
click at [402, 262] on div "Journalists have to be proficient at seeking out information, securing sources,…" at bounding box center [286, 305] width 541 height 337
click at [884, 95] on span "Submit info" at bounding box center [885, 101] width 44 height 25
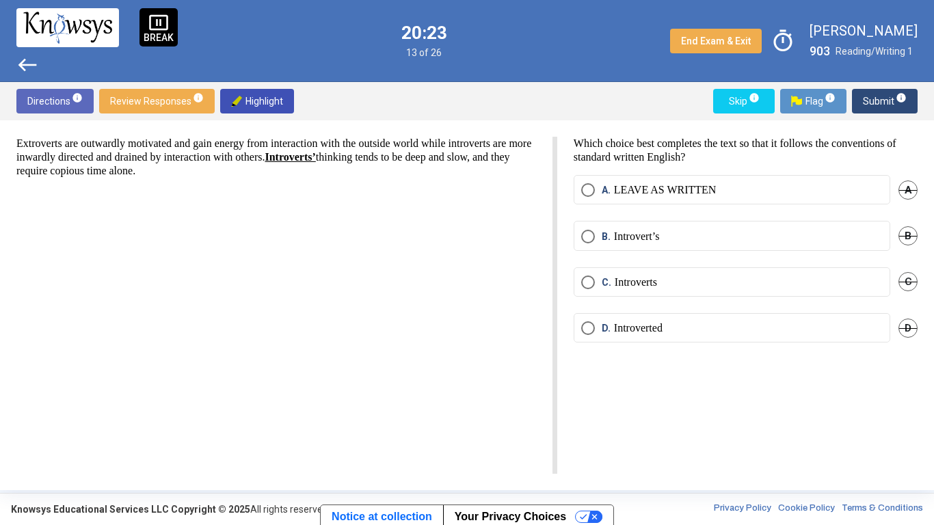
click at [902, 235] on span "B" at bounding box center [907, 235] width 19 height 19
click at [908, 277] on span "C" at bounding box center [907, 281] width 19 height 19
click at [908, 277] on span "Undo" at bounding box center [905, 281] width 25 height 11
click at [908, 329] on span "D" at bounding box center [907, 327] width 19 height 19
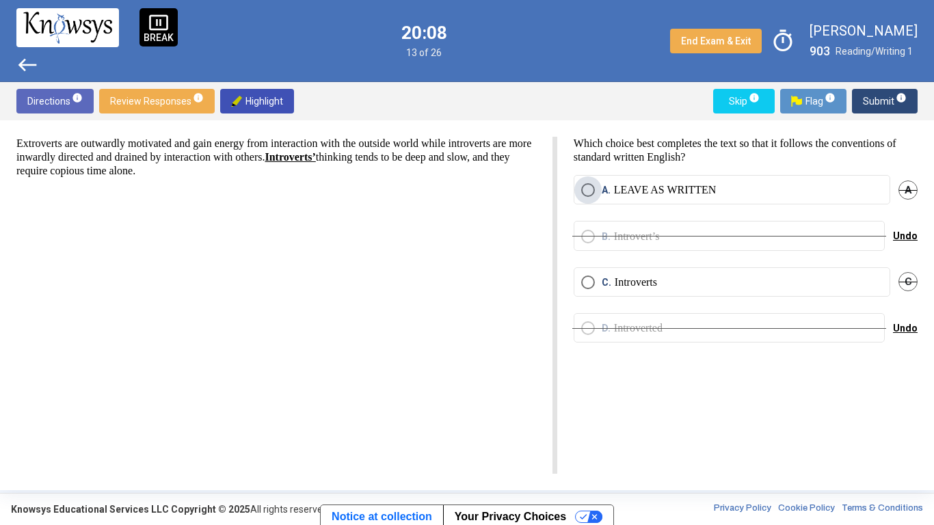
click at [720, 191] on label "A. LEAVE AS WRITTEN" at bounding box center [731, 190] width 301 height 14
click at [897, 109] on span "Submit info" at bounding box center [885, 101] width 44 height 25
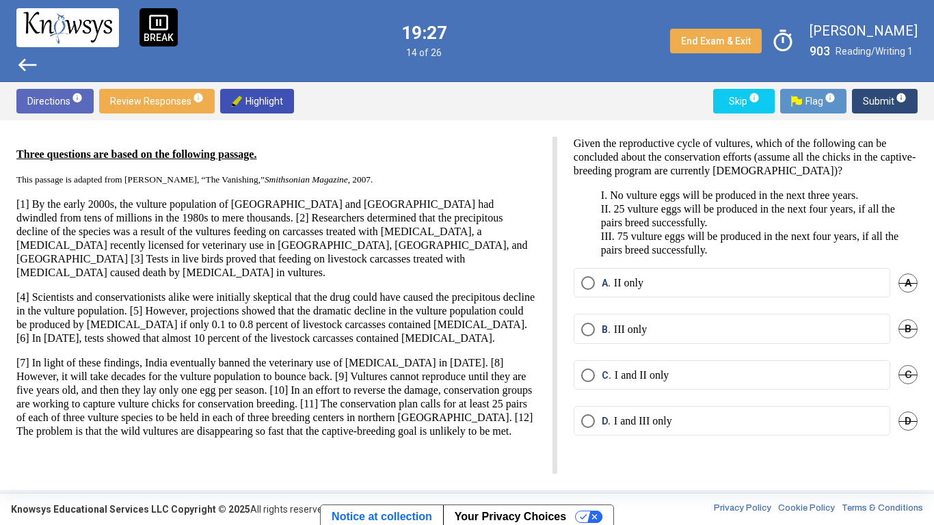
click at [809, 198] on p "I. No vulture eggs will be produced in the next three years. II. 25 vulture egg…" at bounding box center [745, 223] width 344 height 68
click at [911, 331] on span "B" at bounding box center [907, 328] width 19 height 19
click at [906, 289] on span "A" at bounding box center [907, 282] width 19 height 19
click at [657, 377] on p "I and II only" at bounding box center [641, 375] width 55 height 14
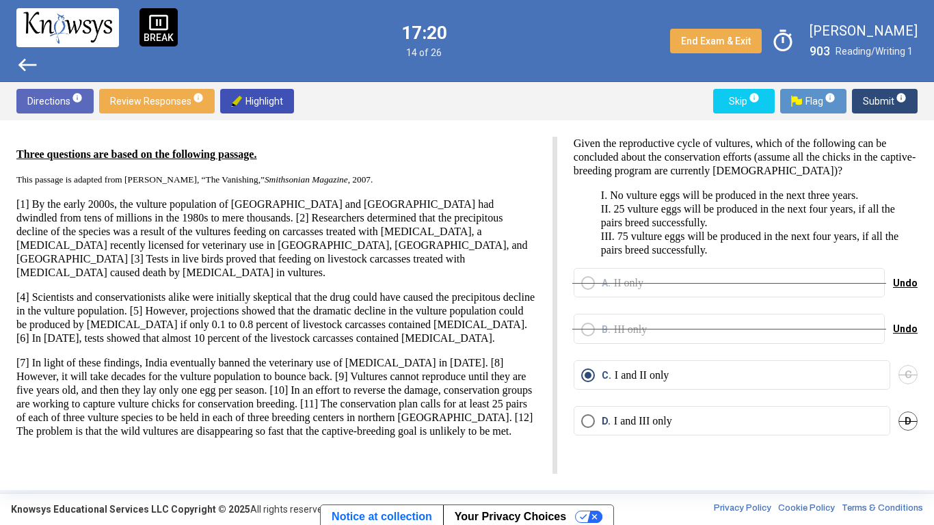
click at [884, 96] on span "Submit info" at bounding box center [885, 101] width 44 height 25
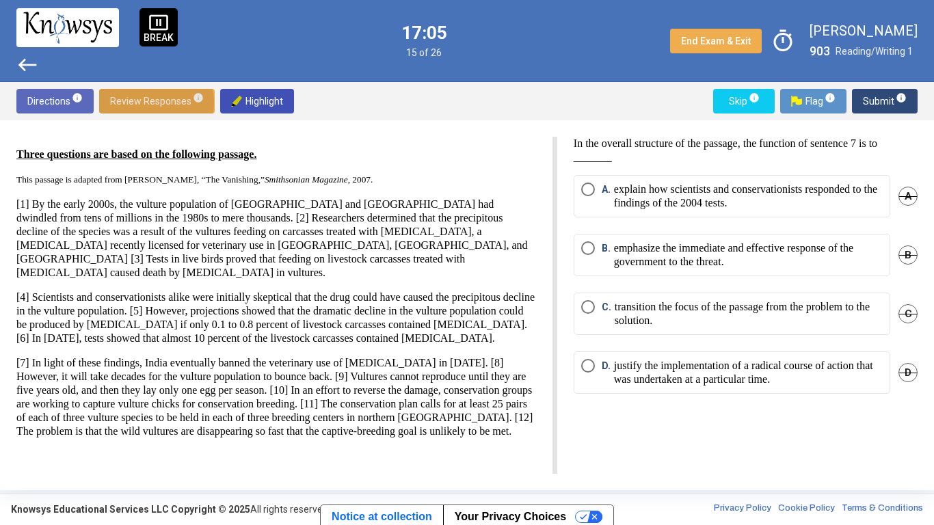
click at [138, 103] on span "Review Responses info" at bounding box center [157, 101] width 94 height 25
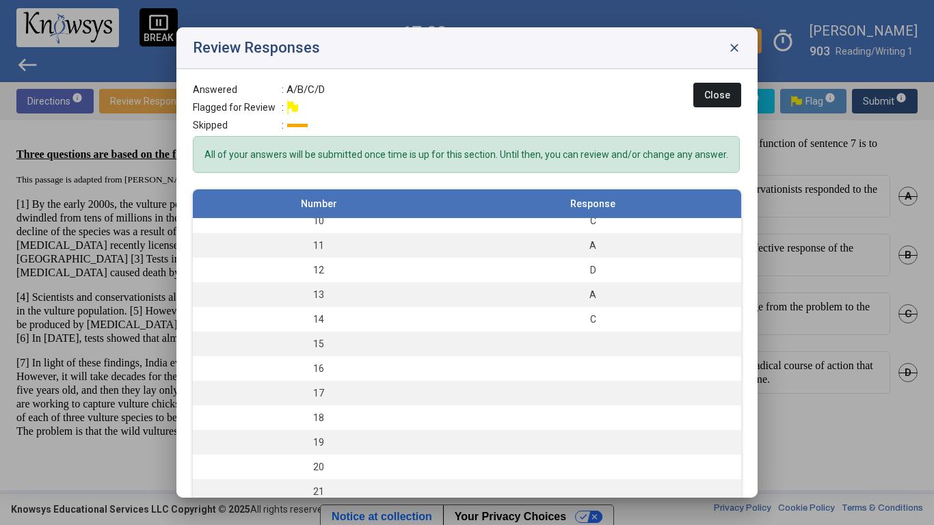
scroll to position [245, 0]
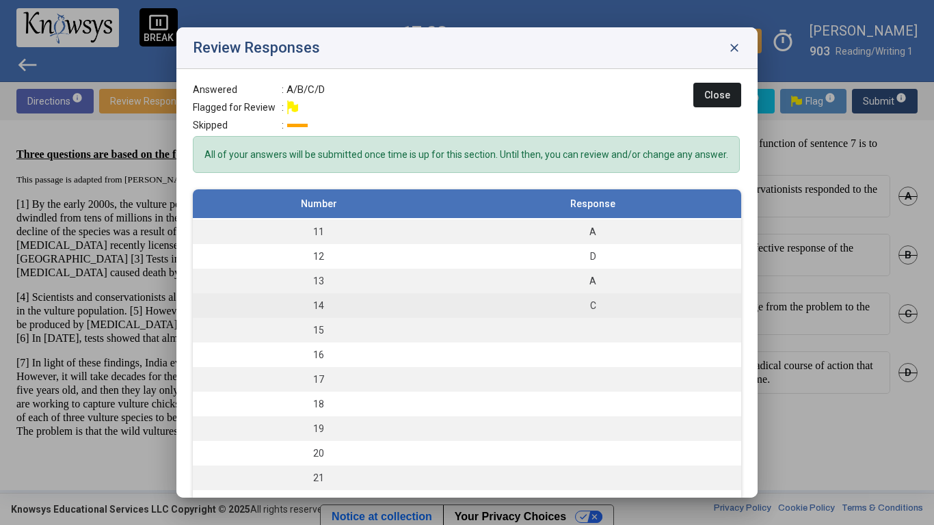
click at [545, 308] on div "C" at bounding box center [592, 306] width 283 height 14
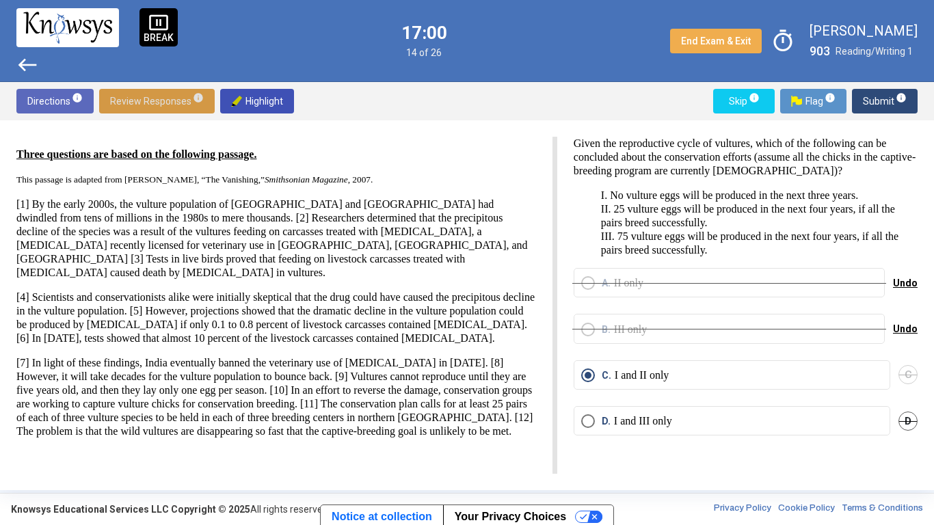
click at [642, 409] on p "I and III only" at bounding box center [643, 421] width 58 height 14
click at [885, 99] on span "Submit info" at bounding box center [885, 101] width 44 height 25
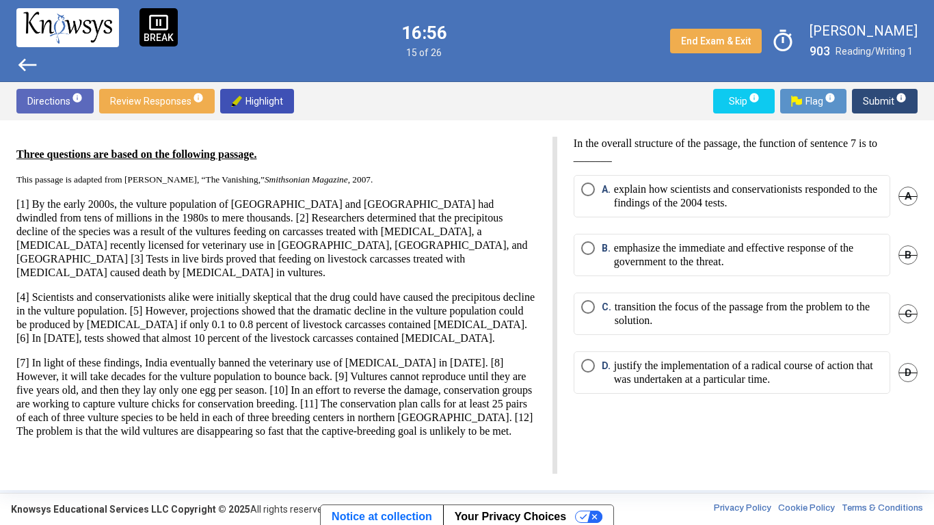
click at [424, 239] on p "[1] By the early 2000s, the vulture population of [GEOGRAPHIC_DATA] and [GEOGRA…" at bounding box center [275, 239] width 519 height 82
click at [904, 368] on span "D" at bounding box center [907, 372] width 19 height 19
click at [724, 303] on p "transition the focus of the passage from the problem to the solution." at bounding box center [748, 313] width 268 height 27
click at [904, 257] on span "B" at bounding box center [907, 254] width 19 height 19
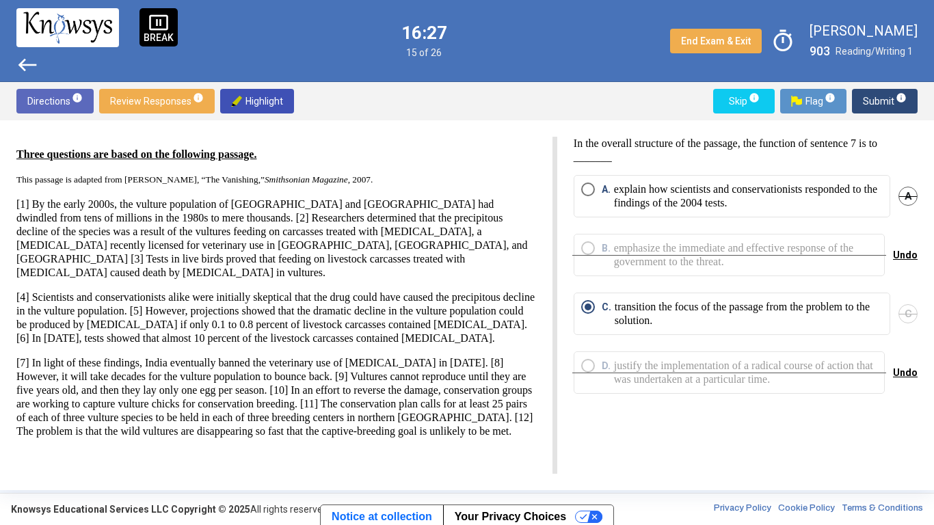
click at [901, 196] on span "A" at bounding box center [907, 196] width 19 height 19
click at [877, 104] on span "Submit info" at bounding box center [885, 101] width 44 height 25
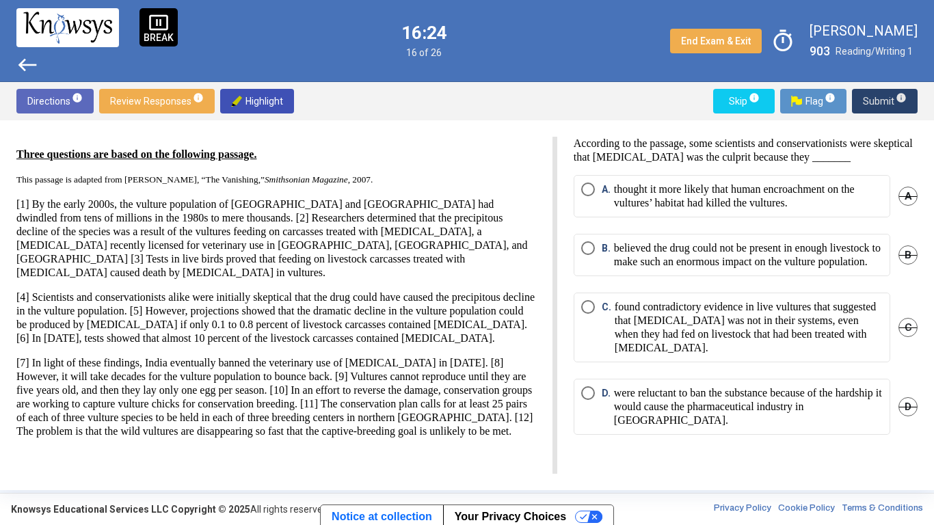
click at [877, 104] on span "Submit info" at bounding box center [885, 101] width 44 height 25
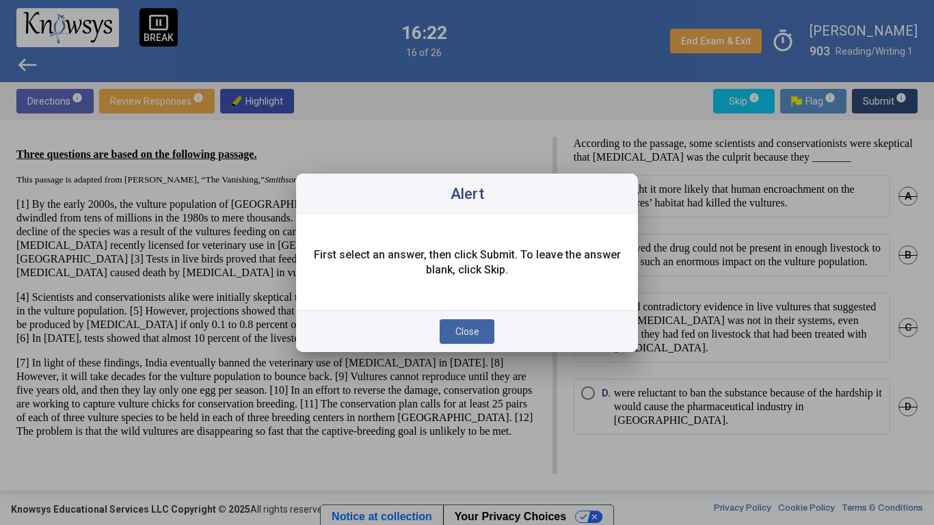
click at [457, 335] on span "Close" at bounding box center [467, 331] width 24 height 11
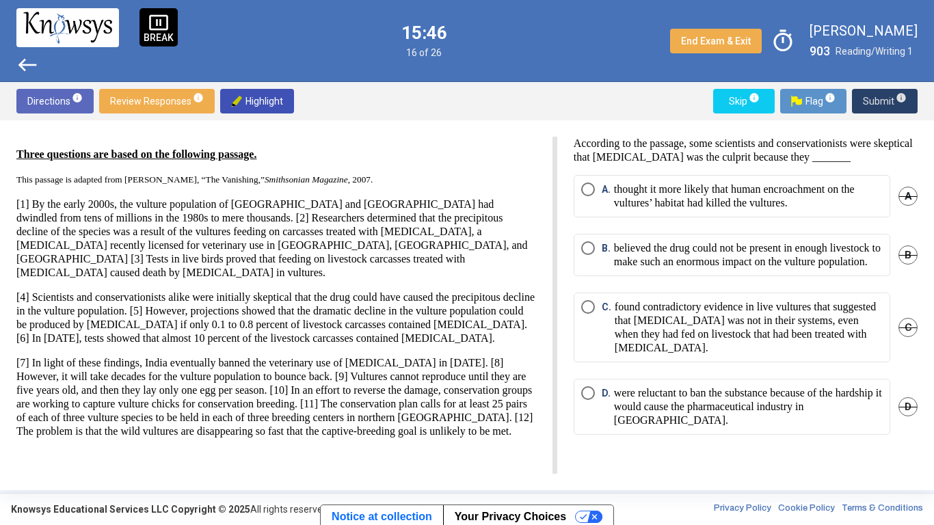
click at [668, 269] on p "believed the drug could not be present in enough livestock to make such an enor…" at bounding box center [748, 254] width 269 height 27
click at [877, 104] on span "Submit info" at bounding box center [885, 101] width 44 height 25
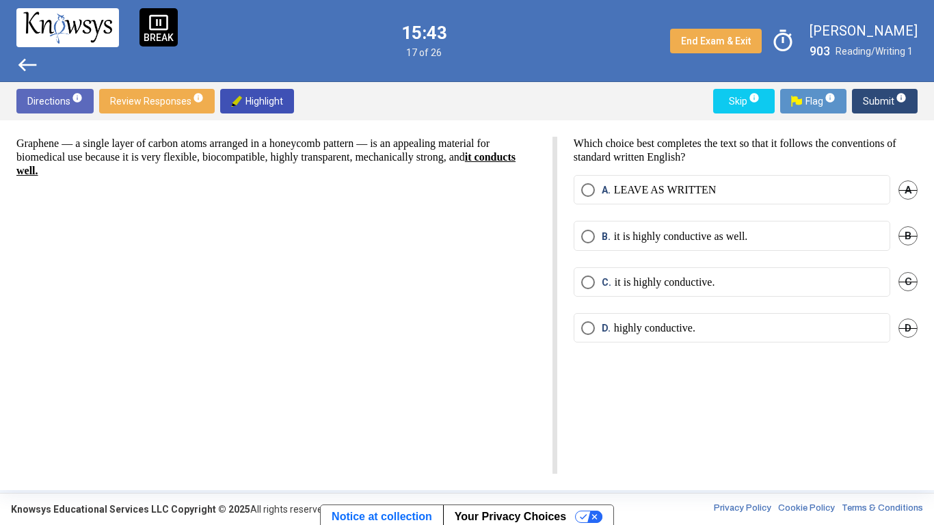
click at [283, 362] on div "Graphene — a single layer of carbon atoms arranged in a honeycomb pattern — is …" at bounding box center [286, 305] width 541 height 337
click at [612, 327] on span "D." at bounding box center [607, 328] width 12 height 14
click at [910, 281] on span "C" at bounding box center [907, 281] width 19 height 19
click at [906, 238] on span "B" at bounding box center [907, 235] width 19 height 19
click at [908, 185] on span "A" at bounding box center [907, 189] width 19 height 19
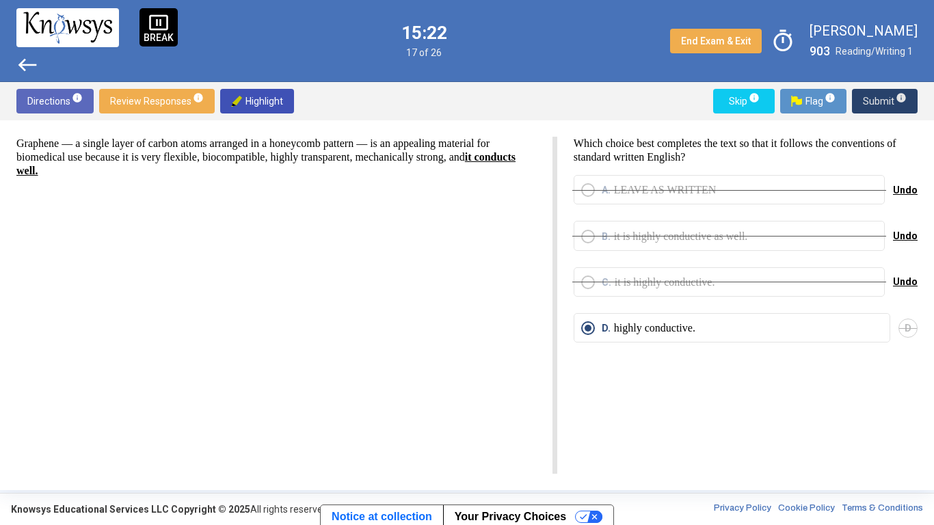
click at [884, 109] on span "Submit info" at bounding box center [885, 101] width 44 height 25
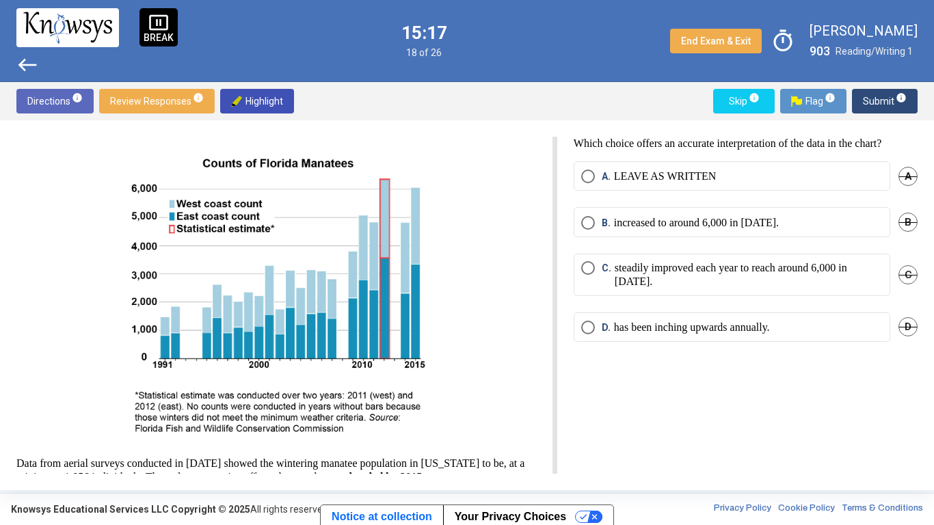
scroll to position [21, 0]
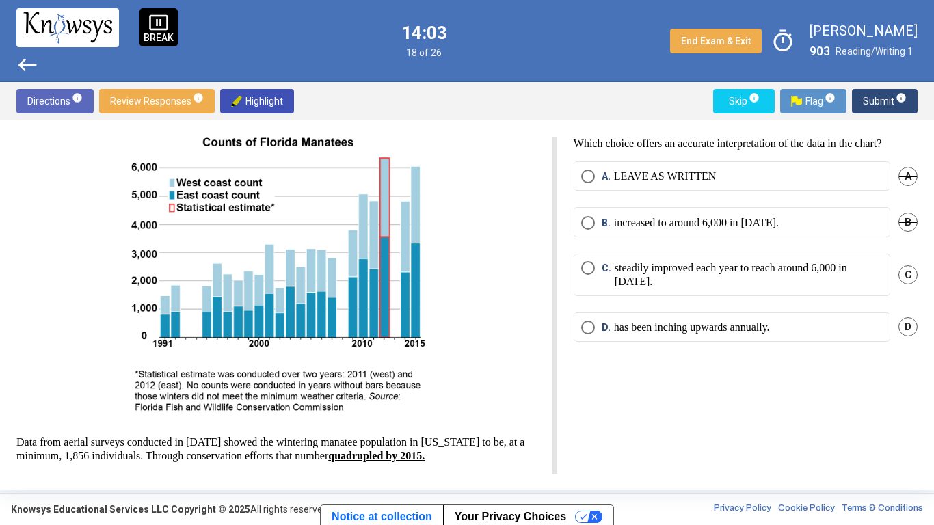
click at [906, 327] on span "D" at bounding box center [907, 326] width 19 height 19
click at [903, 224] on span "B" at bounding box center [907, 222] width 19 height 19
click at [645, 275] on p "steadily improved each year to reach around 6,000 in [DATE]." at bounding box center [748, 274] width 268 height 27
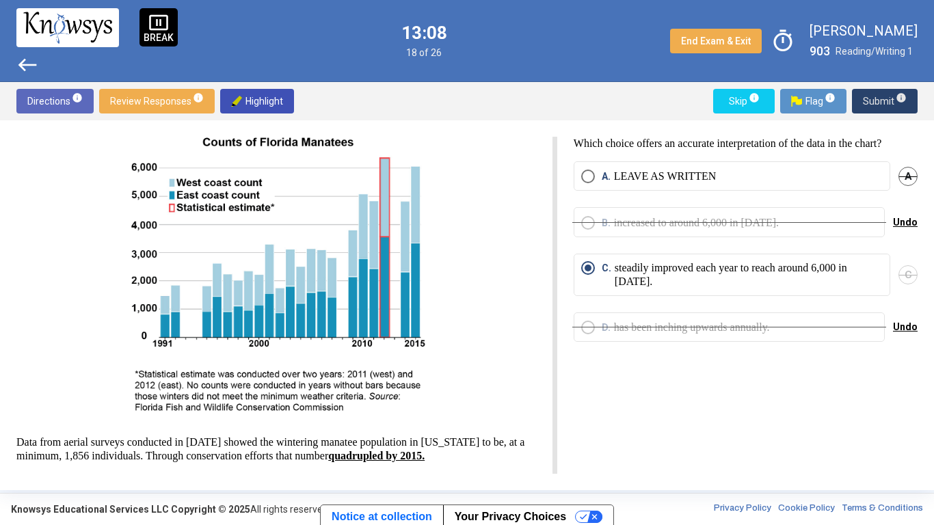
click at [890, 106] on span "Submit info" at bounding box center [885, 101] width 44 height 25
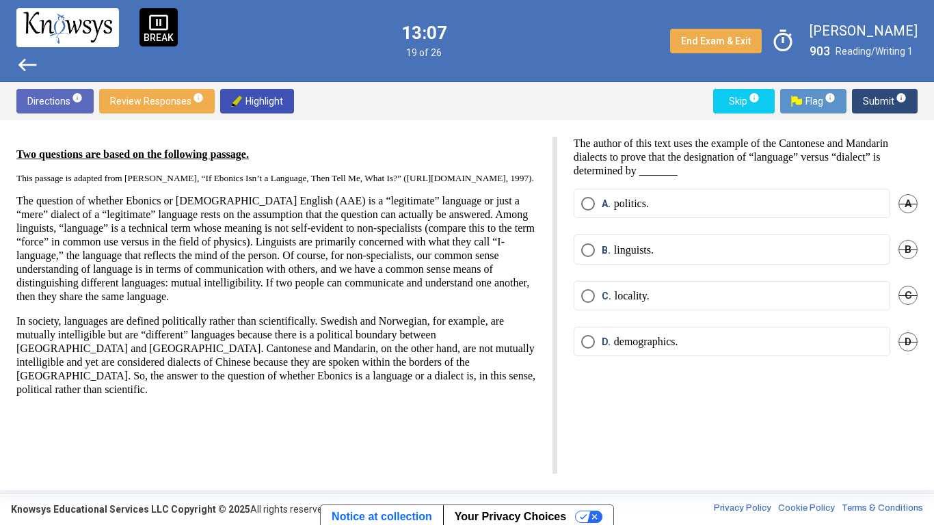
click at [478, 198] on div "Two questions are based on the following passage. This passage is adapted from …" at bounding box center [275, 272] width 519 height 249
click at [678, 216] on mat-radio-button "A. politics." at bounding box center [731, 203] width 316 height 29
click at [668, 207] on label "A. politics." at bounding box center [731, 204] width 301 height 14
click at [886, 100] on span "Submit info" at bounding box center [885, 101] width 44 height 25
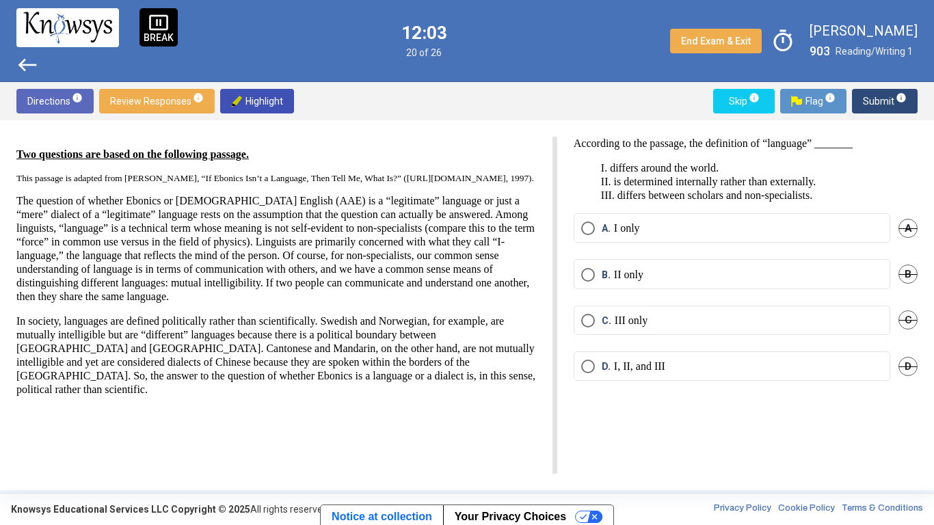
click at [600, 183] on p "I. differs around the world. II. is determined internally rather than externall…" at bounding box center [745, 181] width 344 height 41
click at [902, 230] on span "A" at bounding box center [907, 228] width 19 height 19
click at [905, 275] on span "B" at bounding box center [907, 273] width 19 height 19
click at [653, 362] on p "I, II, and III" at bounding box center [639, 367] width 51 height 14
click at [891, 105] on span "Submit info" at bounding box center [885, 101] width 44 height 25
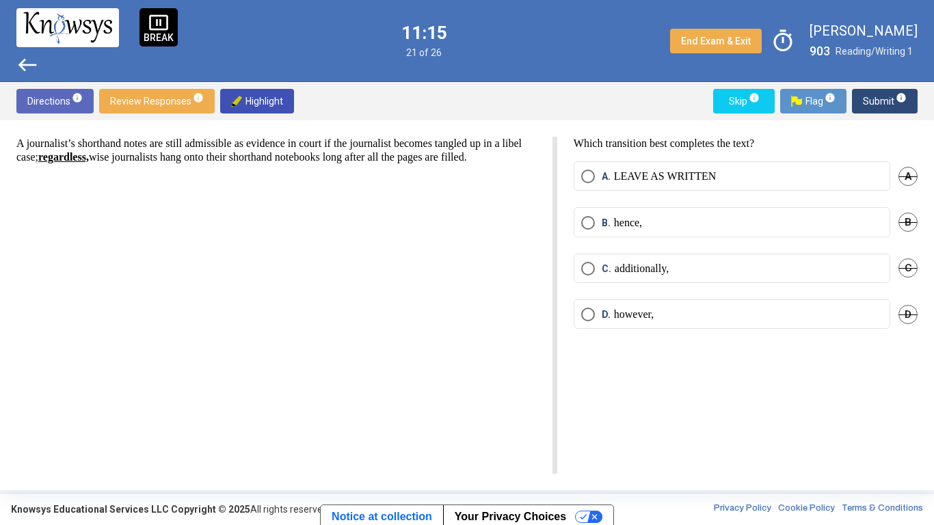
click at [191, 245] on div "A journalist’s shorthand notes are still admissible as evidence in court if the…" at bounding box center [286, 305] width 541 height 337
click at [666, 216] on label "B. hence," at bounding box center [731, 223] width 301 height 14
click at [528, 274] on div "A journalist’s shorthand notes are still admissible as evidence in court if the…" at bounding box center [286, 305] width 541 height 337
click at [911, 182] on span "A" at bounding box center [907, 176] width 19 height 19
click at [865, 97] on span "Submit info" at bounding box center [885, 101] width 44 height 25
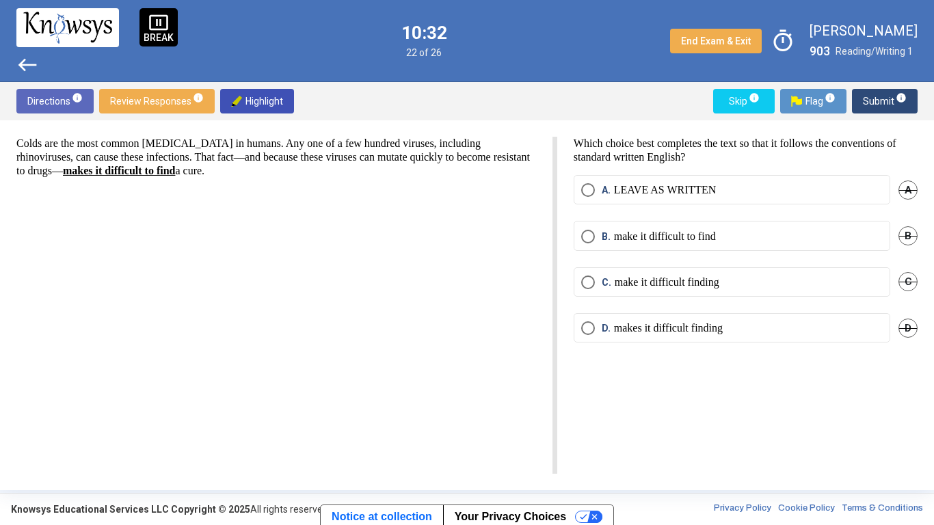
click at [901, 243] on span "B" at bounding box center [907, 235] width 19 height 19
click at [904, 286] on span "C" at bounding box center [907, 281] width 19 height 19
click at [727, 181] on mat-radio-button "A. LEAVE AS WRITTEN" at bounding box center [731, 189] width 316 height 29
click at [721, 185] on label "A. LEAVE AS WRITTEN" at bounding box center [731, 190] width 301 height 14
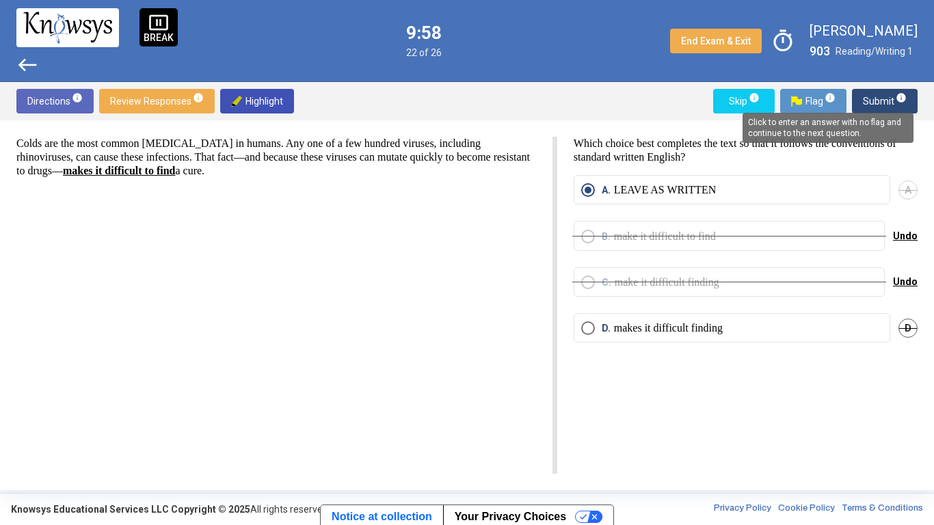
click at [900, 96] on span "info" at bounding box center [900, 97] width 11 height 11
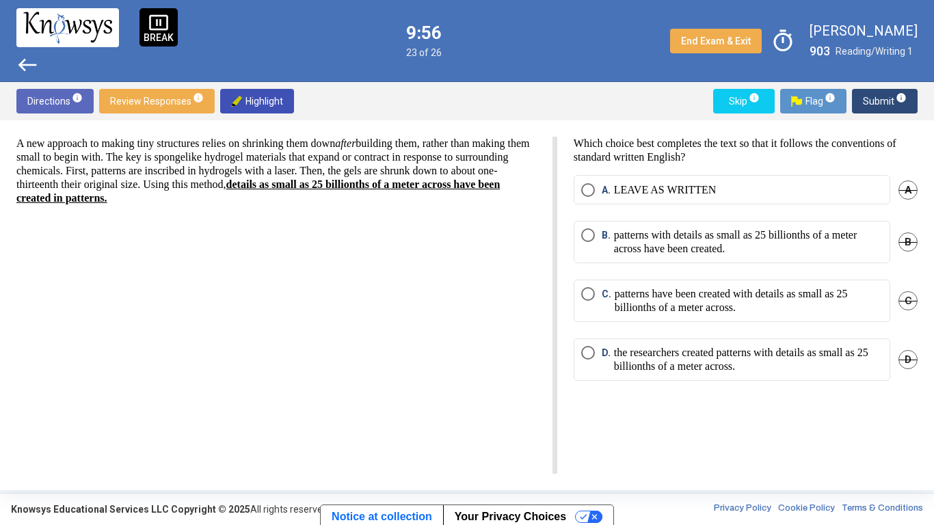
click at [333, 230] on div "A new approach to making tiny structures relies on shrinking them down after bu…" at bounding box center [286, 305] width 541 height 337
click at [854, 344] on mat-radio-button "D. the researchers created patterns with details as small as 25 billionths of a…" at bounding box center [731, 359] width 316 height 42
click at [899, 359] on span "D" at bounding box center [907, 359] width 19 height 19
click at [713, 245] on p "patterns with details as small as 25 billionths of a meter across have been cre…" at bounding box center [748, 241] width 269 height 27
click at [884, 100] on span "Submit info" at bounding box center [885, 101] width 44 height 25
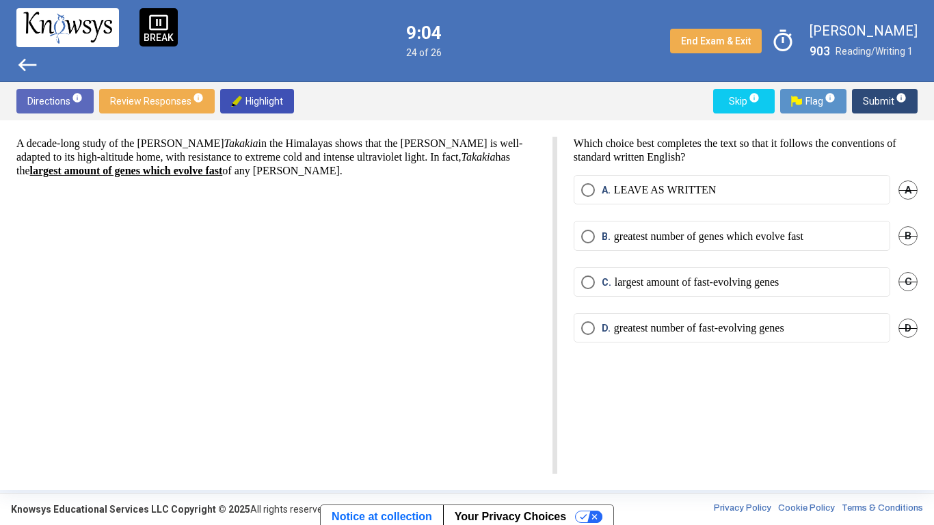
click at [387, 148] on p "A decade-long study of the [PERSON_NAME] Takakia in the Himalayas shows that th…" at bounding box center [275, 157] width 519 height 41
click at [761, 331] on p "greatest number of fast-evolving genes" at bounding box center [699, 328] width 170 height 14
click at [891, 100] on span "Submit info" at bounding box center [885, 101] width 44 height 25
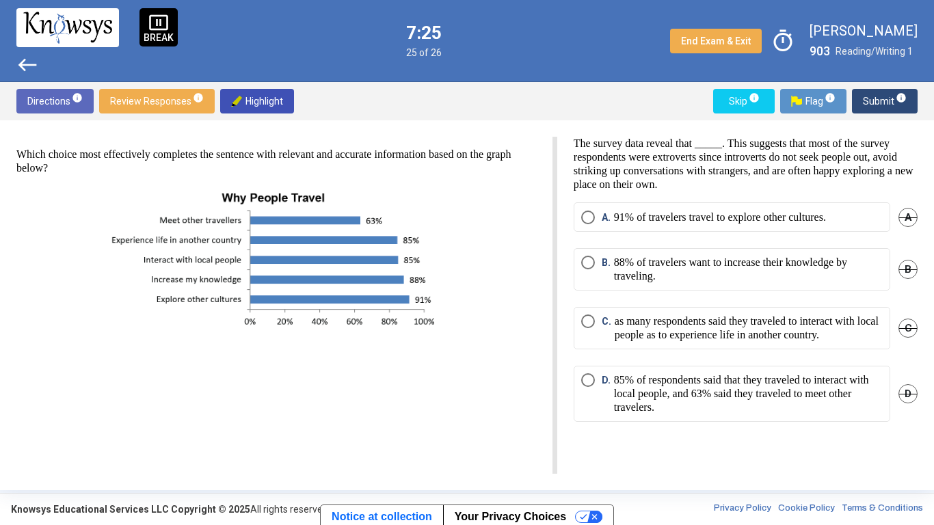
click at [714, 408] on p "85% of respondents said that they traveled to interact with local people, and 6…" at bounding box center [748, 393] width 269 height 41
click at [882, 103] on span "Submit info" at bounding box center [885, 101] width 44 height 25
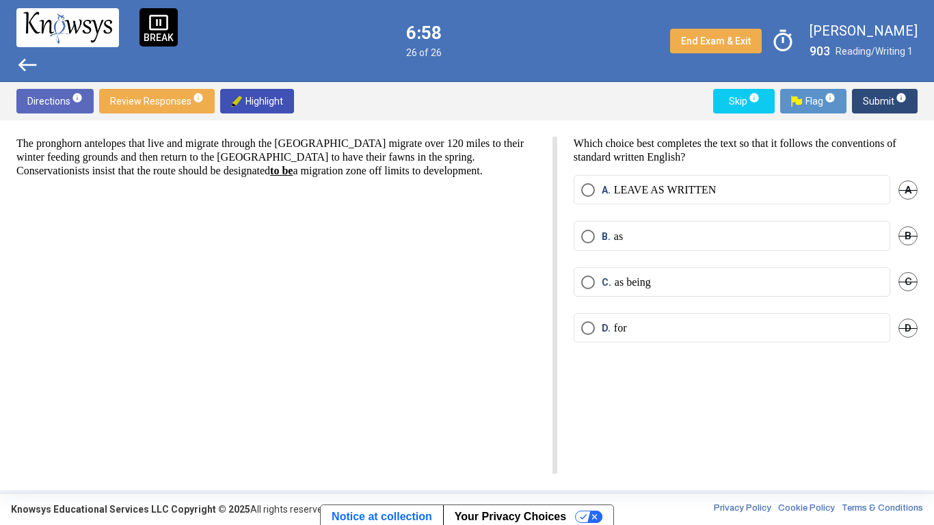
click at [721, 239] on label "B. as" at bounding box center [731, 237] width 301 height 14
click at [128, 102] on span "Review Responses info" at bounding box center [157, 101] width 94 height 25
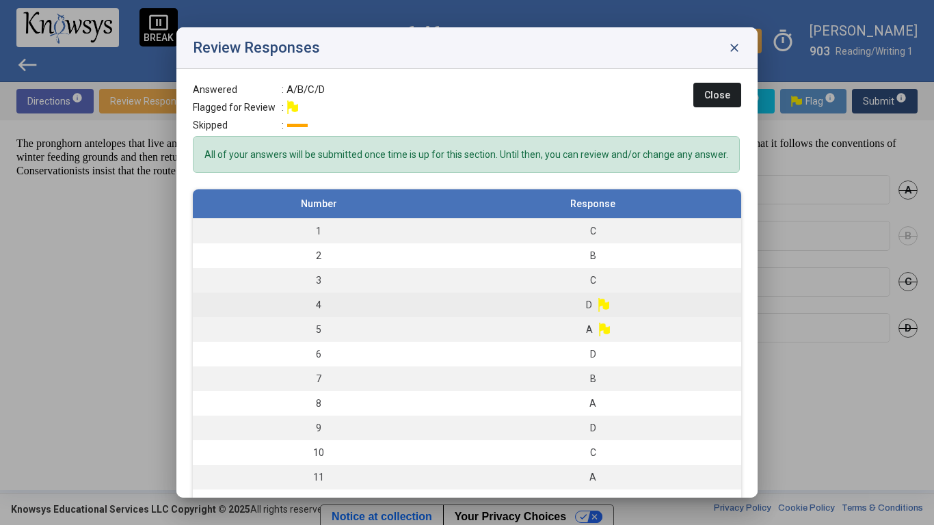
click at [534, 303] on td "D" at bounding box center [592, 305] width 297 height 25
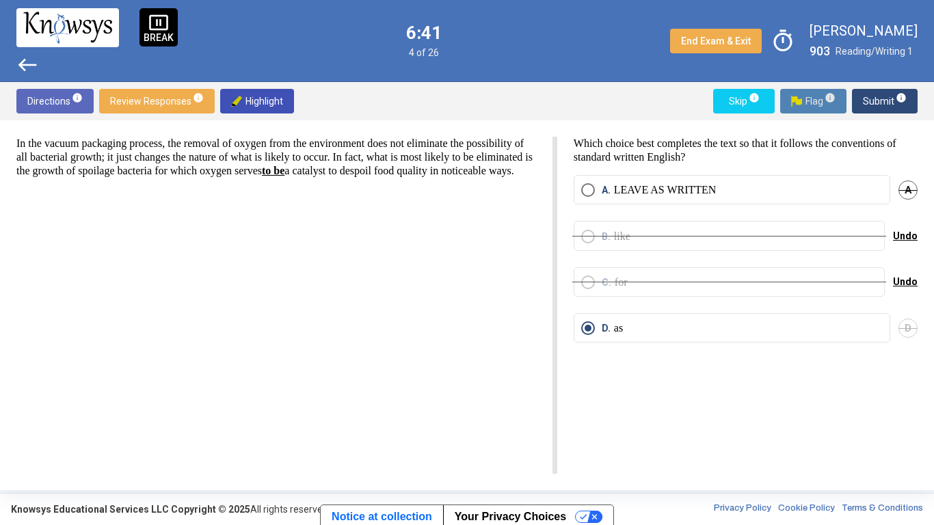
click at [827, 103] on span "Flag info" at bounding box center [813, 101] width 44 height 25
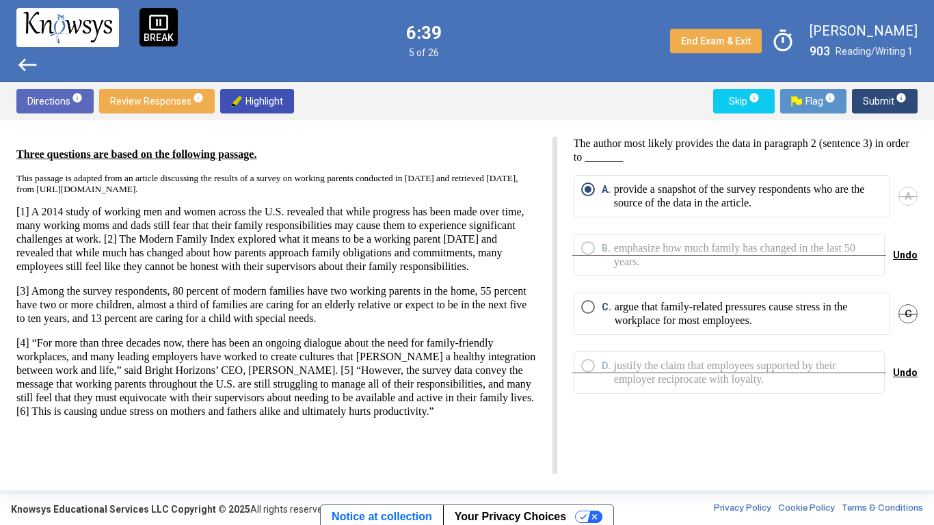
click at [165, 97] on span "Review Responses info" at bounding box center [157, 101] width 94 height 25
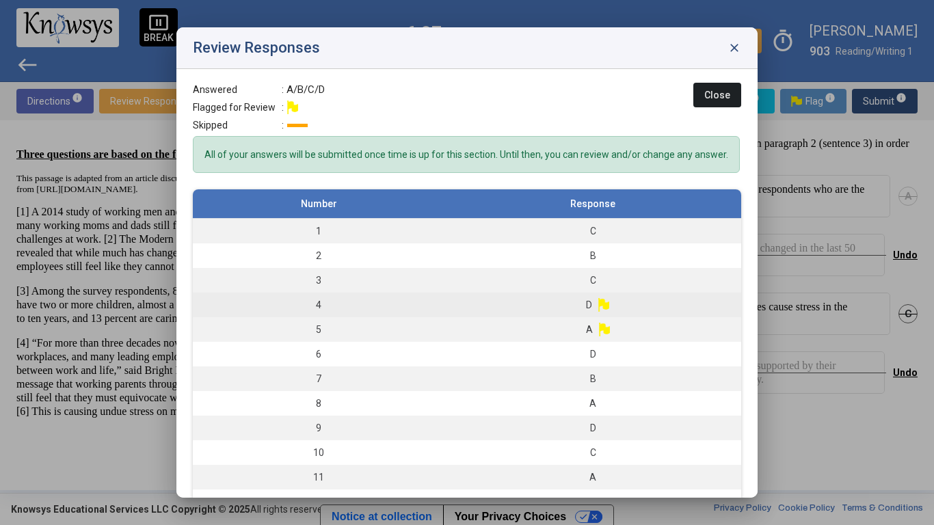
click at [466, 306] on td "D" at bounding box center [592, 305] width 297 height 25
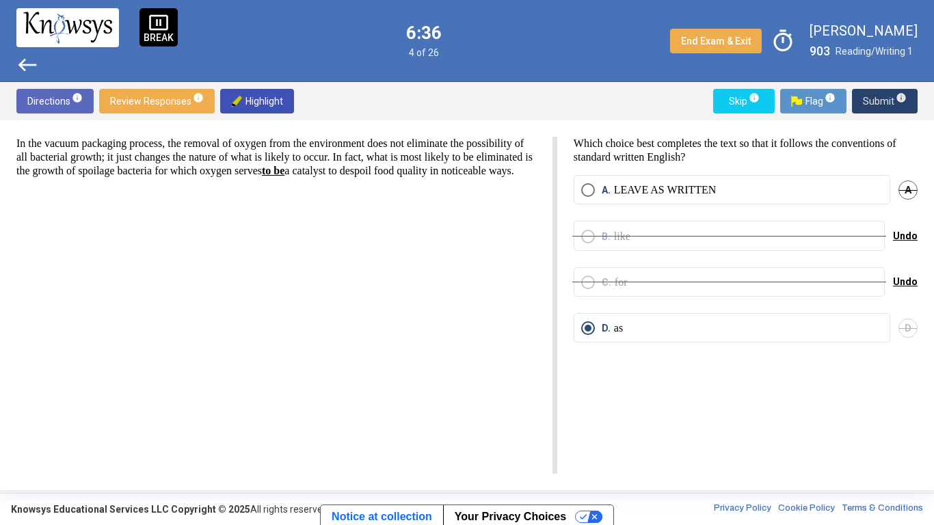
click at [871, 104] on span "Submit info" at bounding box center [885, 101] width 44 height 25
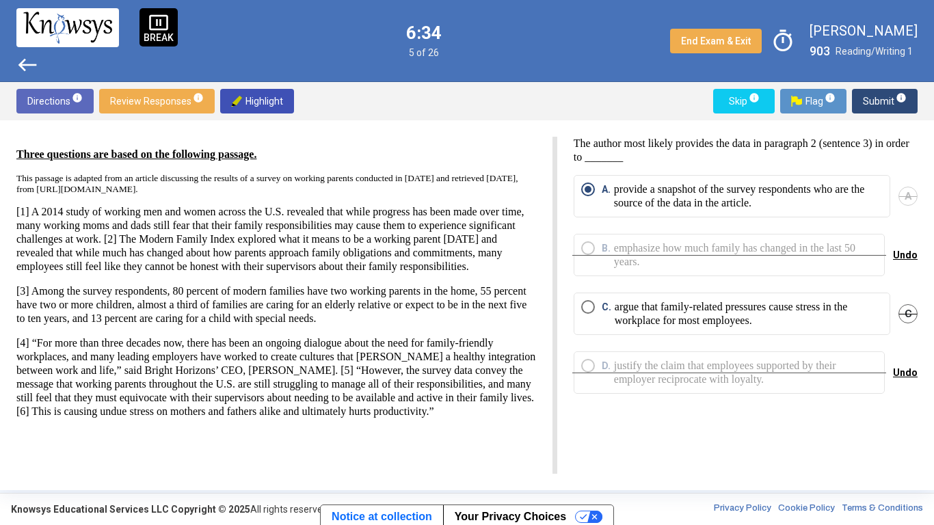
click at [157, 99] on span "Review Responses info" at bounding box center [157, 101] width 94 height 25
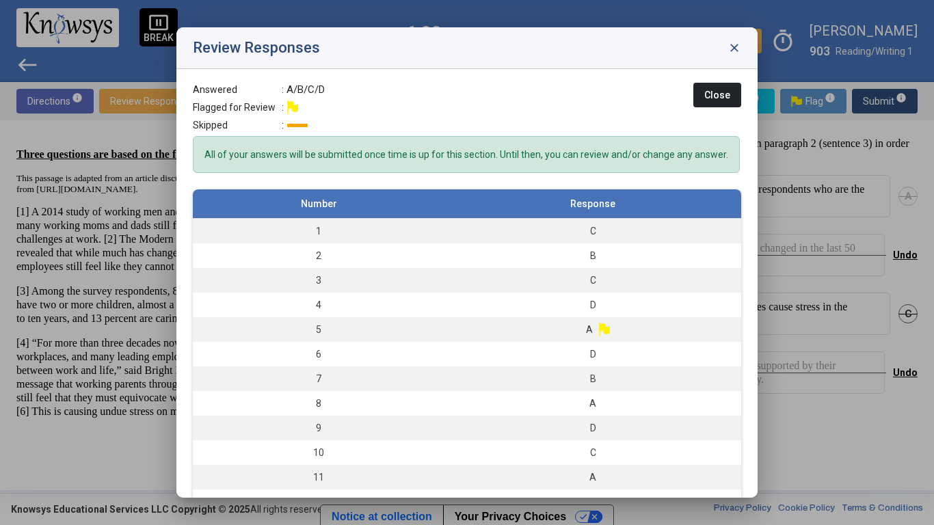
click at [159, 99] on div at bounding box center [467, 262] width 934 height 525
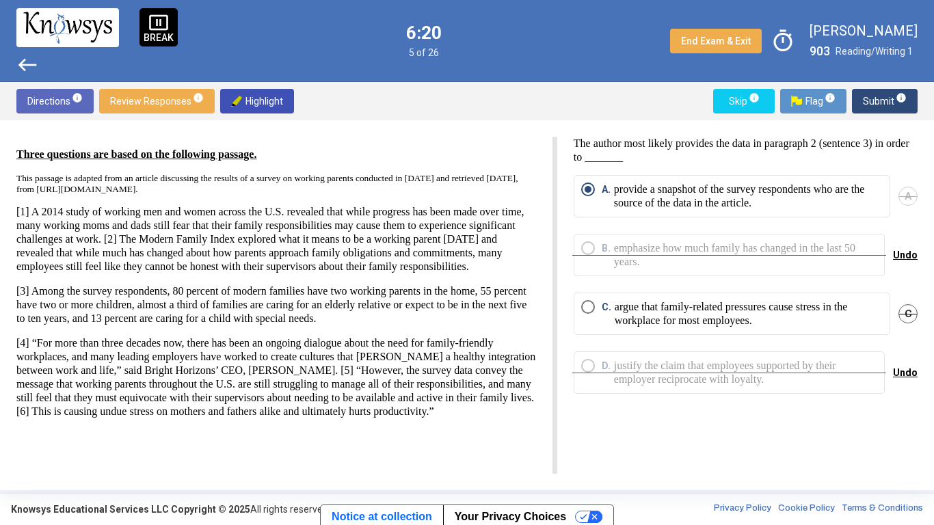
click at [863, 103] on span "Submit info" at bounding box center [885, 101] width 44 height 25
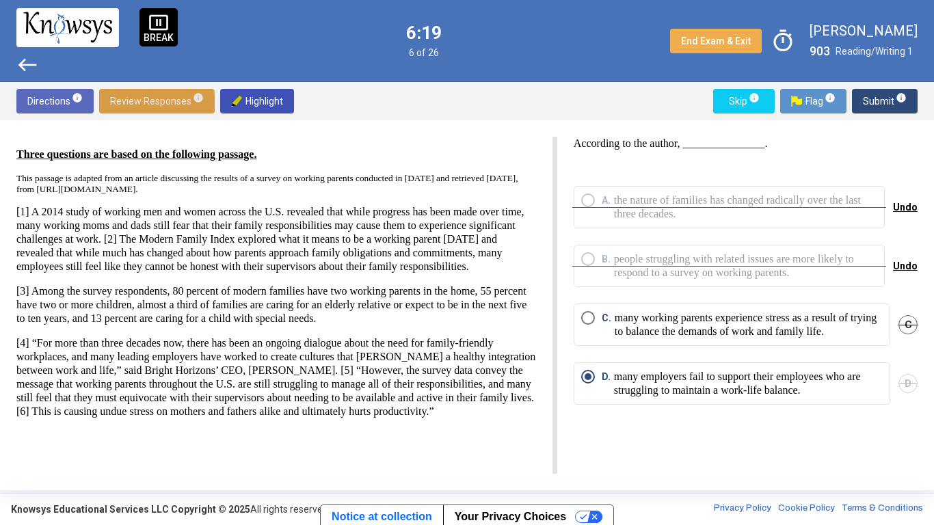
click at [131, 112] on span "Review Responses info" at bounding box center [157, 101] width 94 height 25
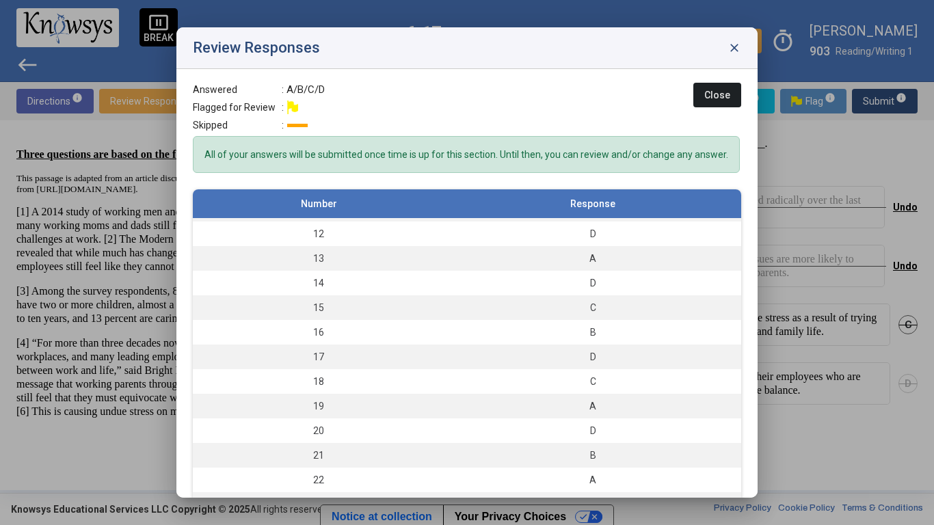
scroll to position [338, 0]
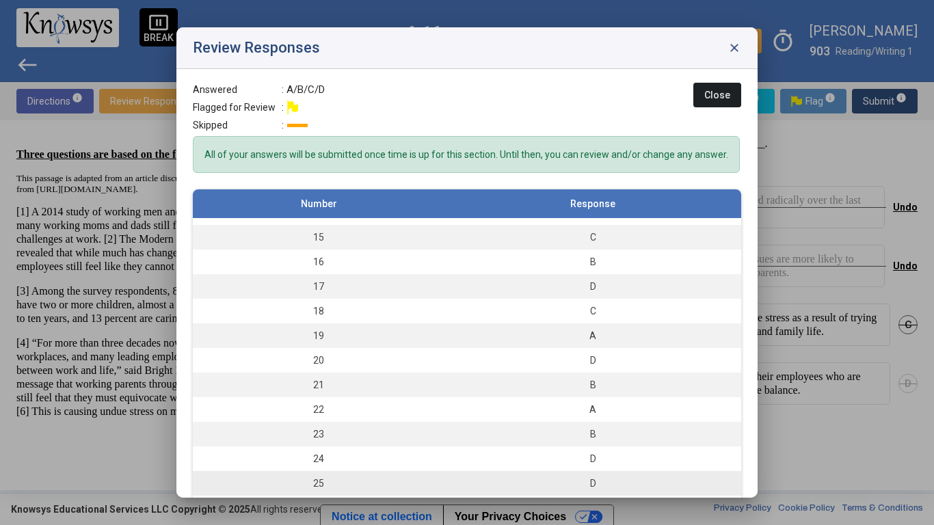
click at [631, 409] on div "D" at bounding box center [592, 483] width 283 height 14
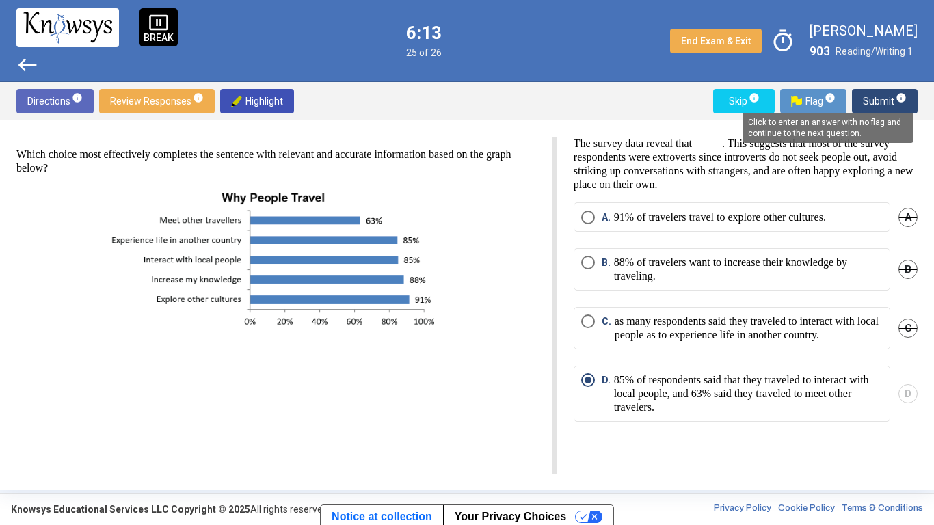
click at [888, 106] on mat-tooltip-component "Click to enter an answer with no flag and continue to the next question." at bounding box center [828, 127] width 190 height 49
click at [860, 102] on button "Submit info" at bounding box center [885, 101] width 66 height 25
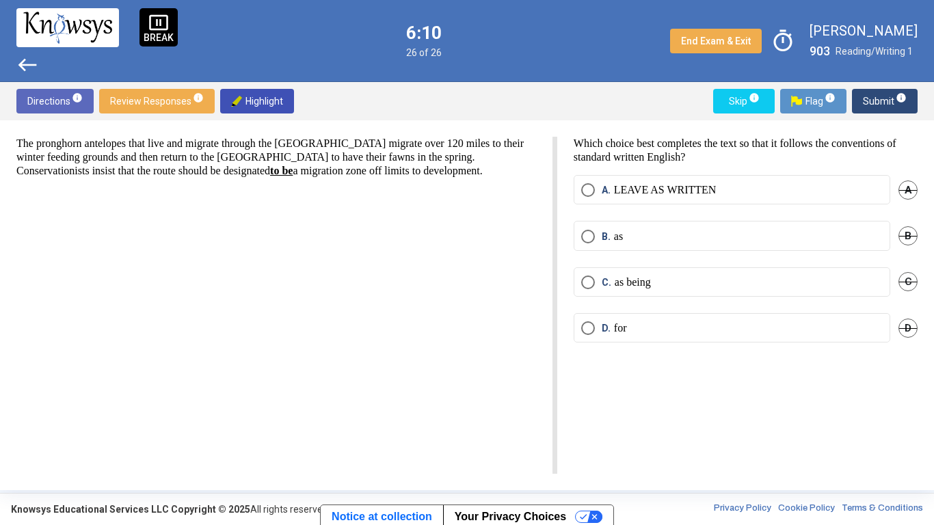
click at [466, 232] on div "The pronghorn antelopes that live and migrate through the [GEOGRAPHIC_DATA] mig…" at bounding box center [286, 305] width 541 height 337
click at [623, 238] on p "as" at bounding box center [618, 237] width 9 height 14
click at [889, 100] on span "Submit info" at bounding box center [885, 101] width 44 height 25
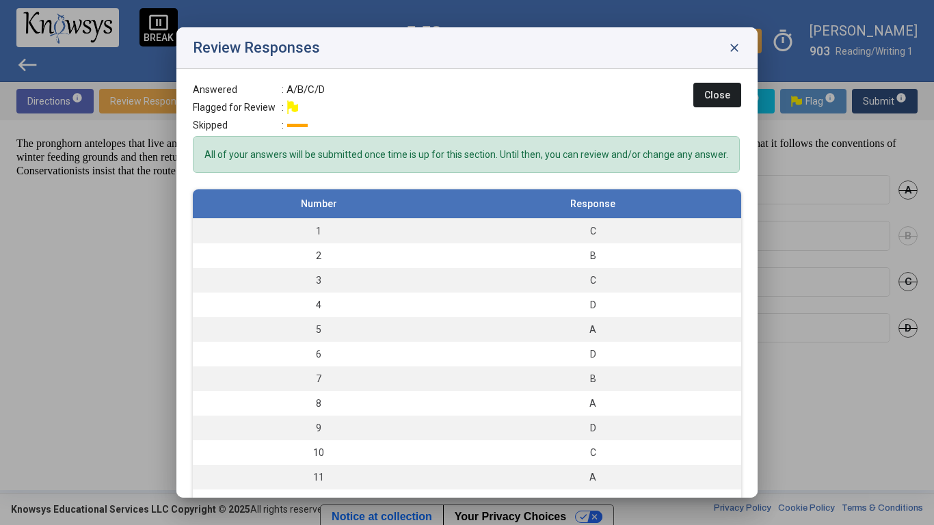
click at [705, 104] on button "Close" at bounding box center [717, 95] width 48 height 25
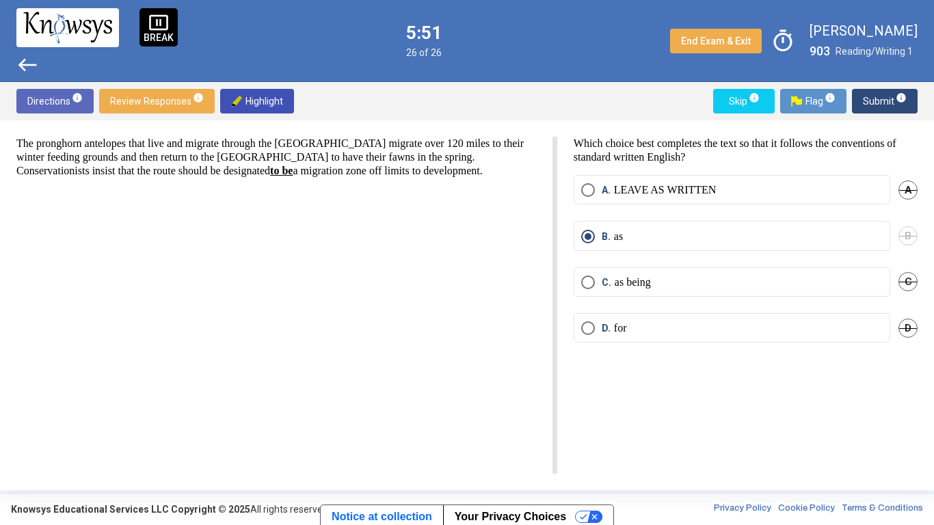
click at [172, 100] on span "Review Responses info" at bounding box center [157, 101] width 94 height 25
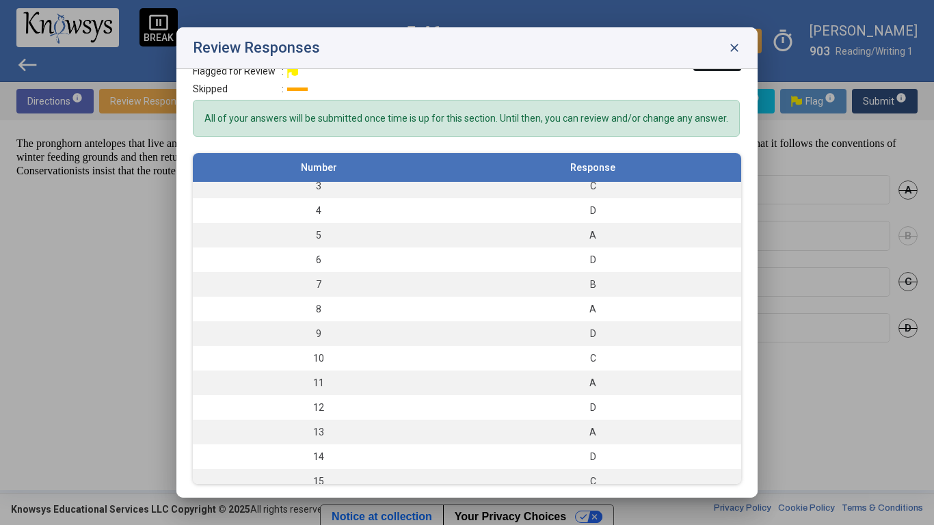
scroll to position [0, 0]
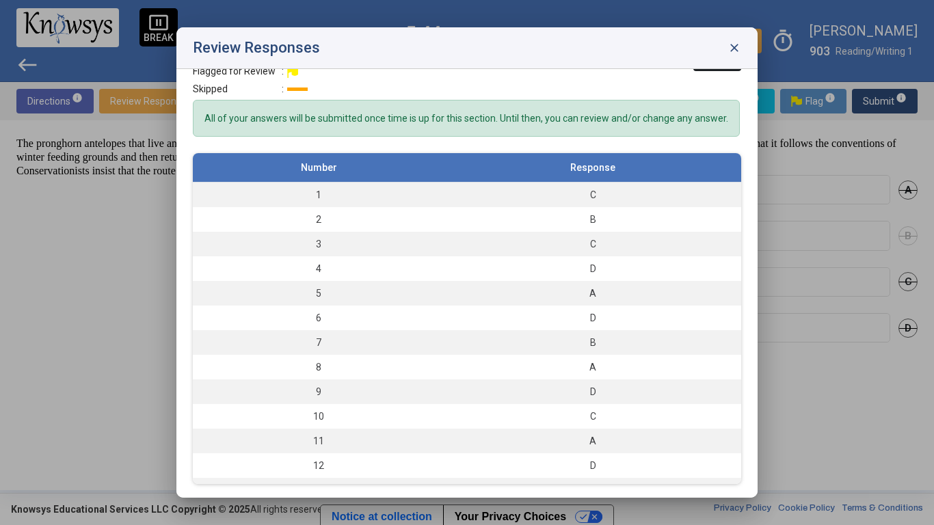
click at [729, 52] on span "close" at bounding box center [734, 48] width 14 height 14
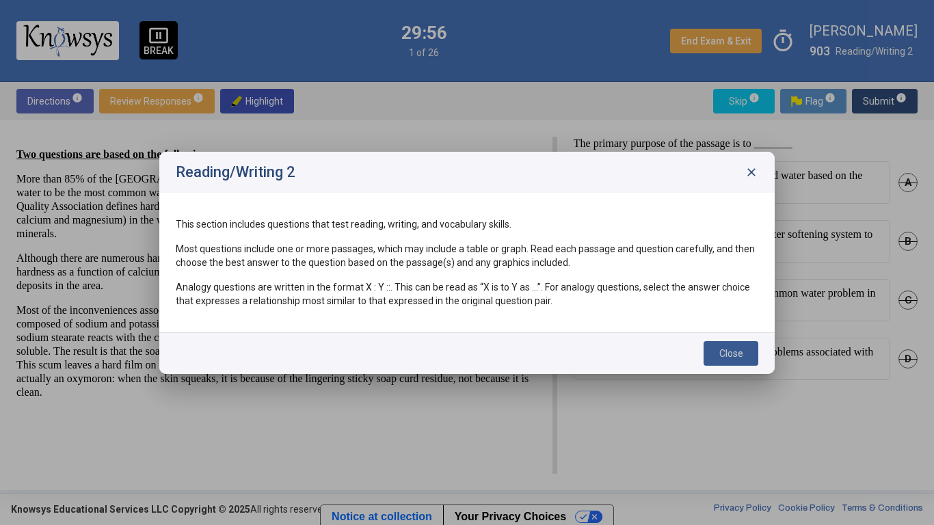
click at [722, 348] on span "Close" at bounding box center [731, 353] width 24 height 11
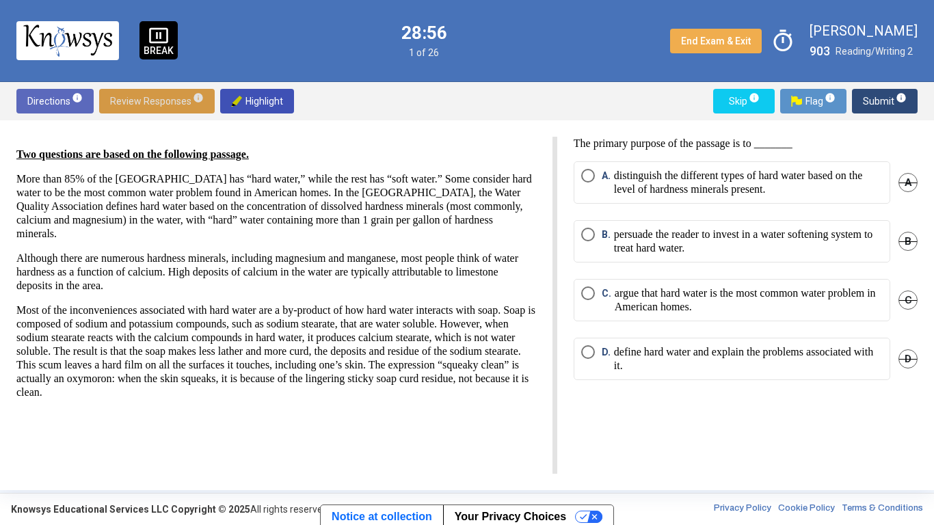
click at [913, 299] on span "C" at bounding box center [907, 299] width 19 height 19
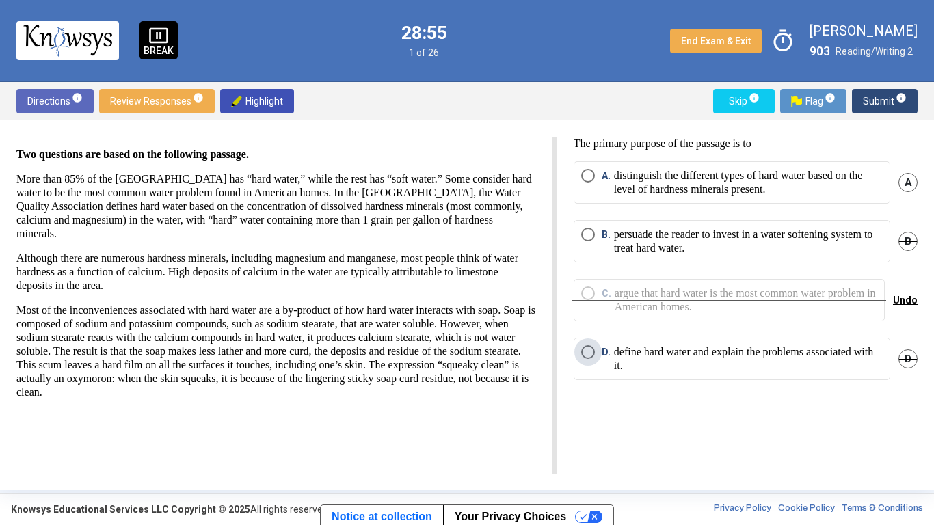
click at [692, 349] on p "define hard water and explain the problems associated with it." at bounding box center [748, 358] width 269 height 27
click at [891, 106] on span "Submit info" at bounding box center [885, 101] width 44 height 25
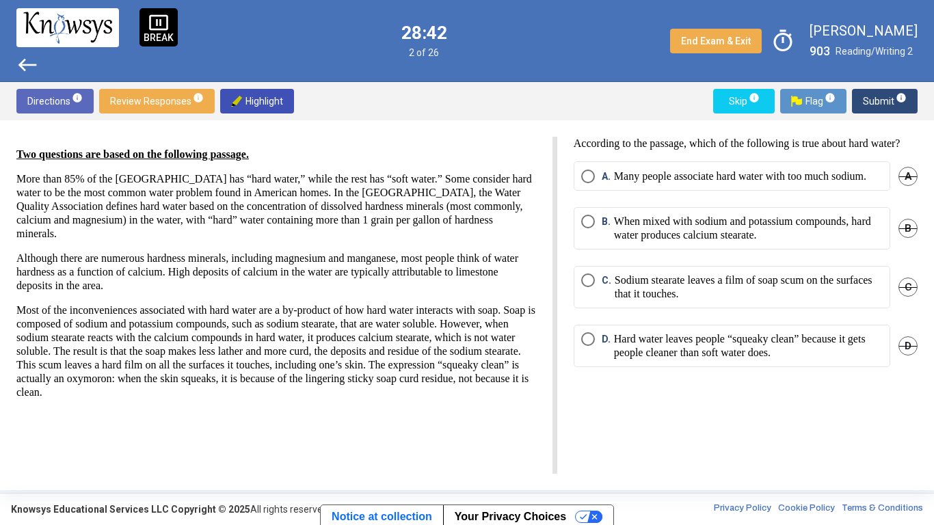
click at [490, 169] on div "Two questions are based on the following passage. More than 85% of the [GEOGRAP…" at bounding box center [275, 274] width 519 height 252
click at [907, 186] on span "A" at bounding box center [907, 176] width 19 height 19
click at [899, 297] on span "C" at bounding box center [907, 286] width 19 height 19
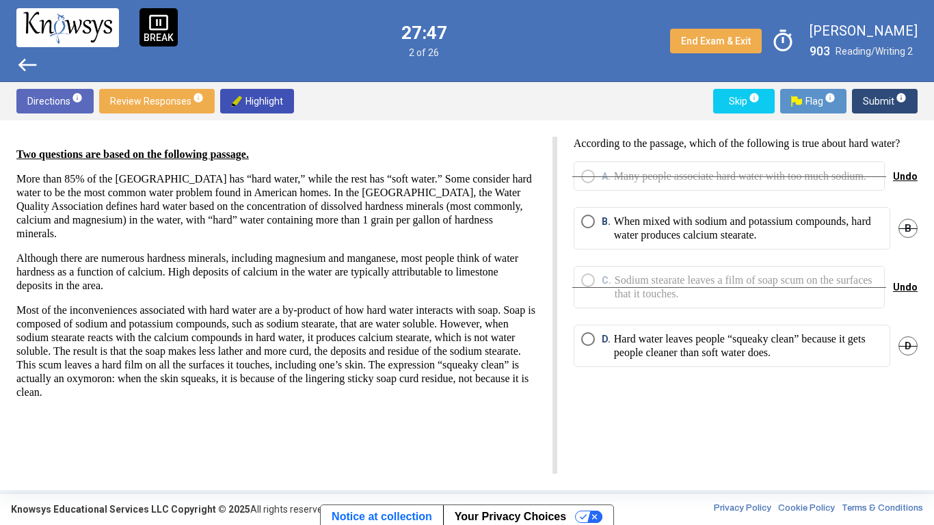
click at [902, 355] on span "D" at bounding box center [907, 345] width 19 height 19
click at [744, 242] on p "When mixed with sodium and potassium compounds, hard water produces calcium ste…" at bounding box center [748, 228] width 269 height 27
click at [878, 112] on span "Submit info" at bounding box center [885, 101] width 44 height 25
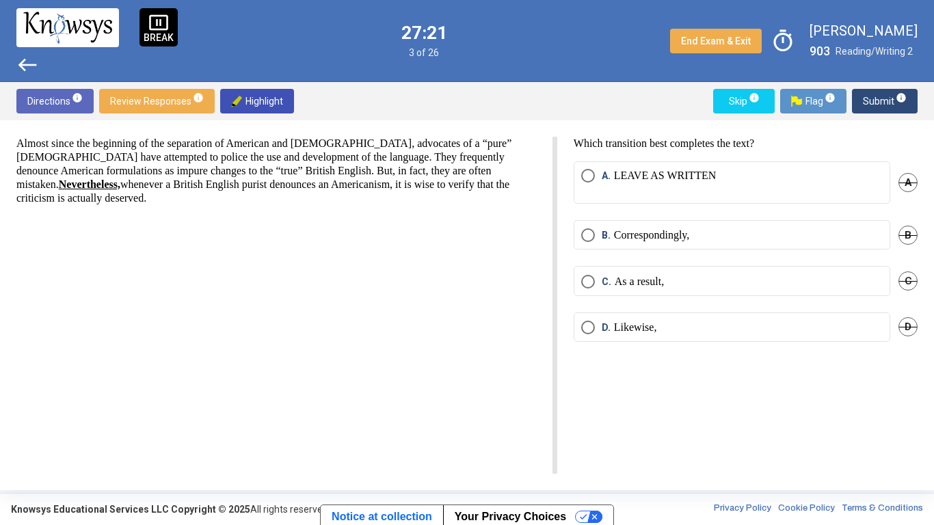
click at [904, 181] on span "A" at bounding box center [907, 182] width 19 height 19
click at [715, 324] on label "D. Likewise," at bounding box center [731, 328] width 301 height 14
click at [905, 284] on span "C" at bounding box center [907, 280] width 19 height 19
click at [763, 241] on label "B. Correspondingly," at bounding box center [731, 235] width 301 height 14
click at [845, 102] on button "Flag info" at bounding box center [813, 101] width 66 height 25
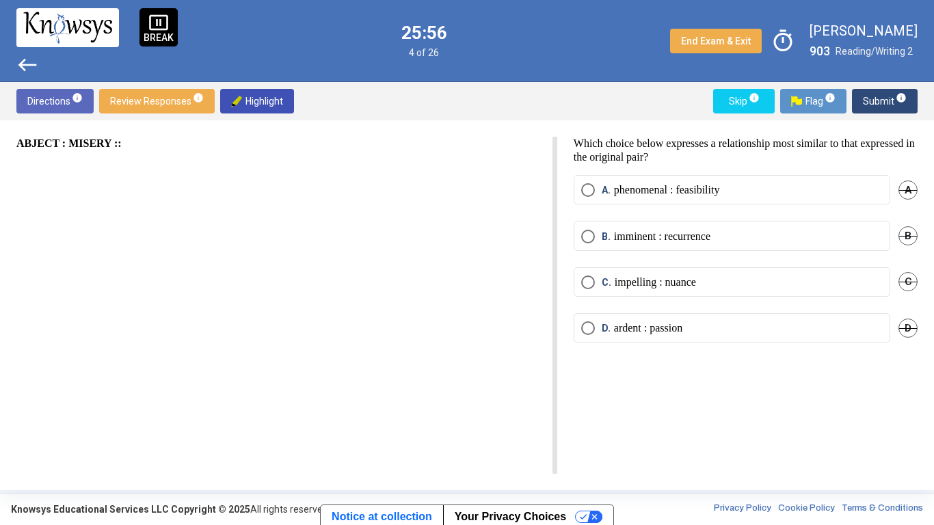
click at [409, 240] on div "ABJECT : MISERY ::" at bounding box center [286, 305] width 541 height 337
click at [727, 366] on div "Which choice below expresses a relationship most similar to that expressed in t…" at bounding box center [737, 305] width 360 height 337
click at [905, 284] on span "C" at bounding box center [907, 281] width 19 height 19
click at [901, 193] on span "A" at bounding box center [907, 189] width 19 height 19
click at [656, 334] on p "ardent : passion" at bounding box center [648, 328] width 68 height 14
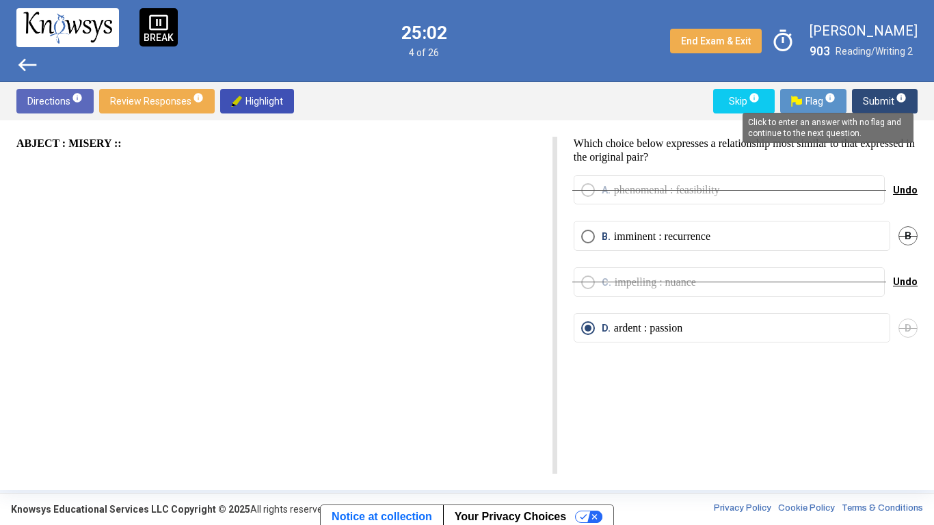
click at [816, 107] on mat-tooltip-component "Click to enter an answer with no flag and continue to the next question." at bounding box center [828, 127] width 190 height 49
click at [810, 102] on span "Flag info" at bounding box center [813, 101] width 44 height 25
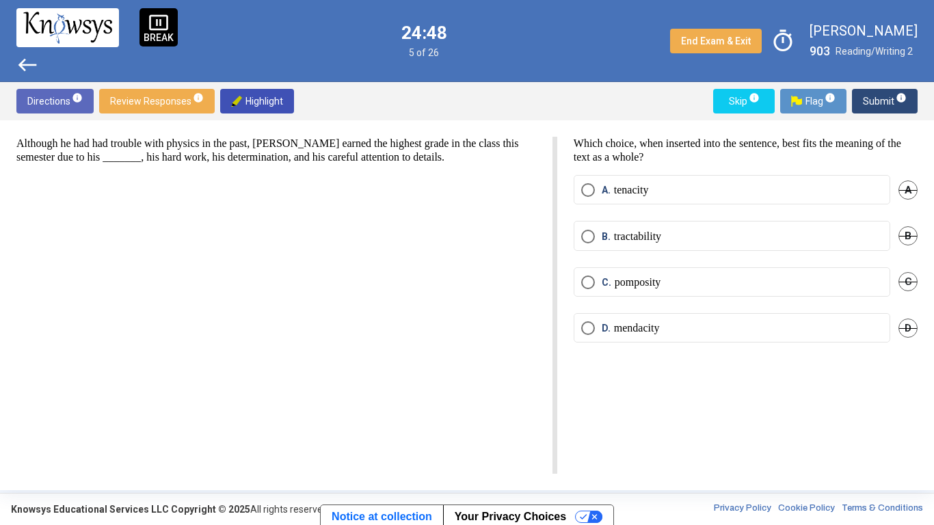
click at [666, 187] on label "A. tenacity" at bounding box center [731, 190] width 301 height 14
click at [868, 100] on span "Submit info" at bounding box center [885, 101] width 44 height 25
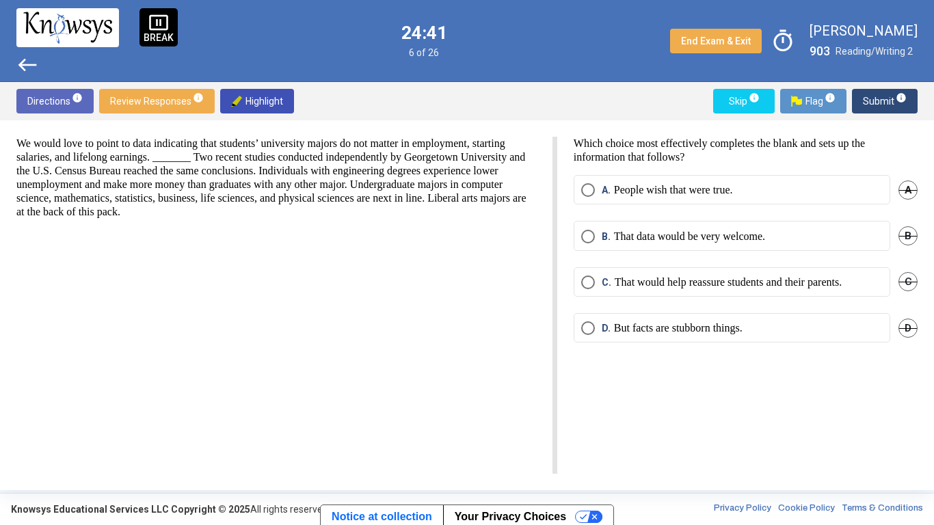
click at [596, 169] on div "Which choice most effectively completes the blank and sets up the information t…" at bounding box center [737, 305] width 360 height 337
click at [700, 336] on mat-radio-button "D. But facts are stubborn things." at bounding box center [731, 327] width 316 height 29
click at [702, 329] on p "But facts are stubborn things." at bounding box center [678, 328] width 128 height 14
click at [685, 364] on div "Which choice most effectively completes the blank and sets up the information t…" at bounding box center [737, 305] width 360 height 337
click at [907, 281] on span "C" at bounding box center [907, 281] width 19 height 19
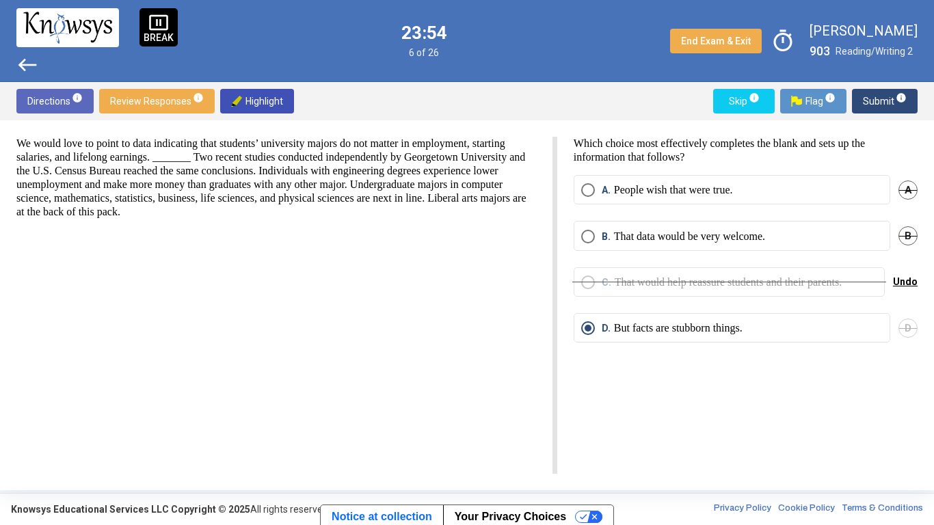
click at [906, 238] on span "B" at bounding box center [907, 235] width 19 height 19
click at [875, 105] on span "Submit info" at bounding box center [885, 101] width 44 height 25
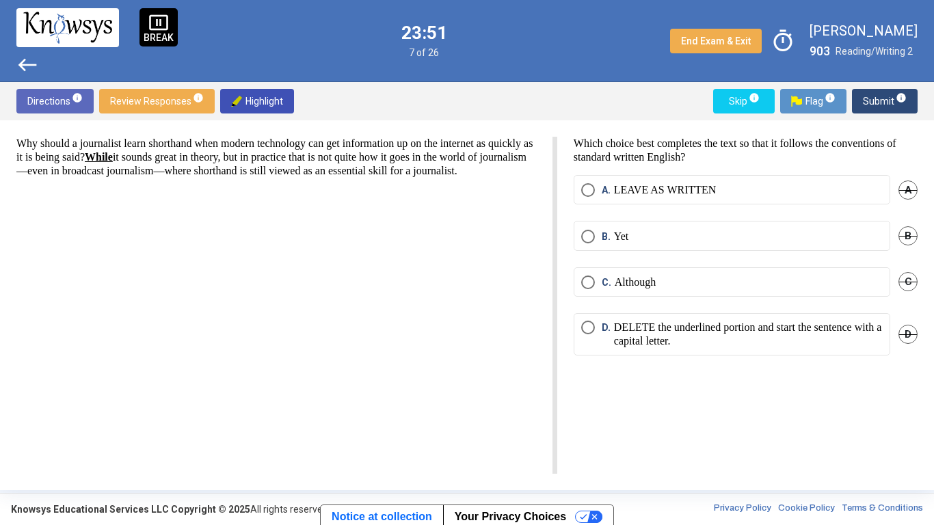
click at [423, 241] on div "Why should a journalist learn shorthand when modern technology can get informat…" at bounding box center [286, 305] width 541 height 337
click at [901, 237] on span "B" at bounding box center [907, 235] width 19 height 19
click at [907, 281] on span "C" at bounding box center [907, 281] width 19 height 19
click at [681, 198] on mat-radio-button "A. LEAVE AS WRITTEN" at bounding box center [731, 189] width 316 height 29
click at [678, 188] on p "LEAVE AS WRITTEN" at bounding box center [665, 190] width 103 height 14
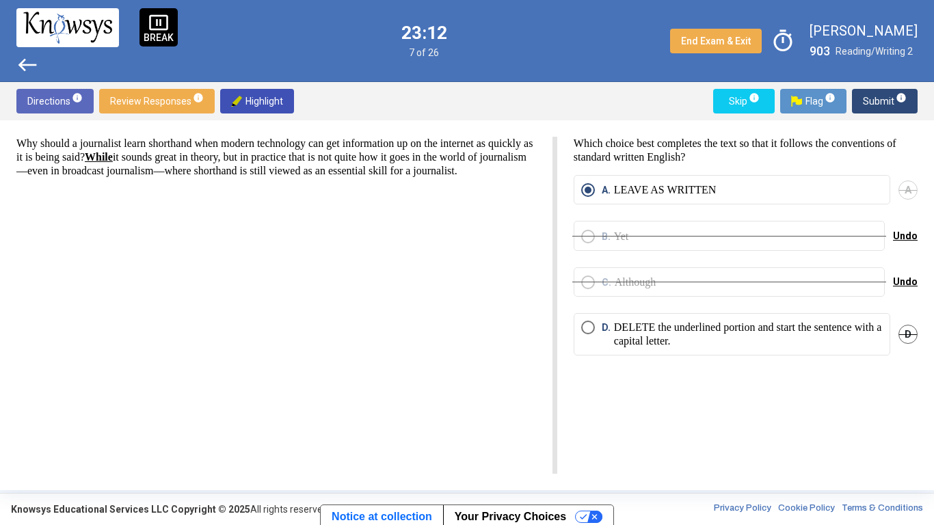
click at [869, 106] on span "Submit info" at bounding box center [885, 101] width 44 height 25
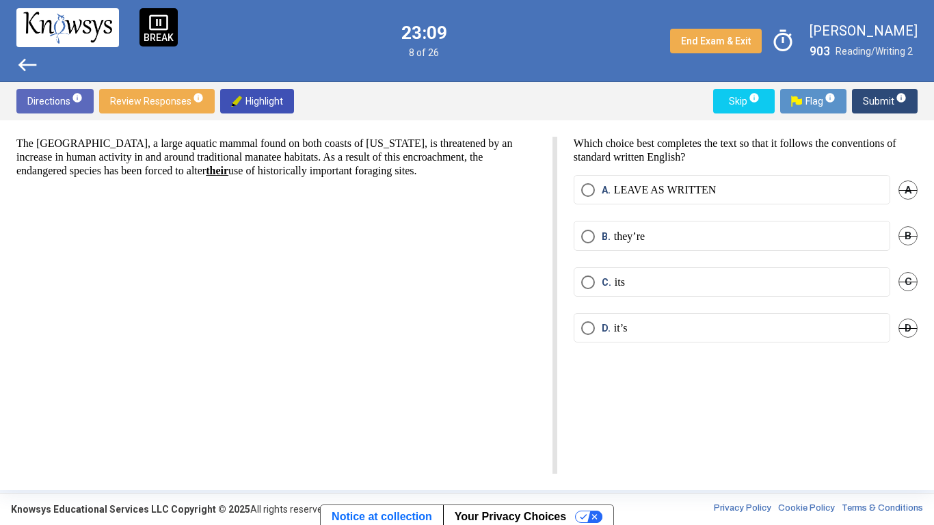
click at [251, 228] on div "The [GEOGRAPHIC_DATA], a large aquatic mammal found on both coasts of [US_STATE…" at bounding box center [286, 305] width 541 height 337
click at [909, 234] on span "B" at bounding box center [907, 235] width 19 height 19
click at [904, 325] on span "D" at bounding box center [907, 327] width 19 height 19
click at [716, 274] on mat-radio-button "C. its" at bounding box center [731, 281] width 316 height 29
click at [620, 282] on p "its" at bounding box center [619, 282] width 10 height 14
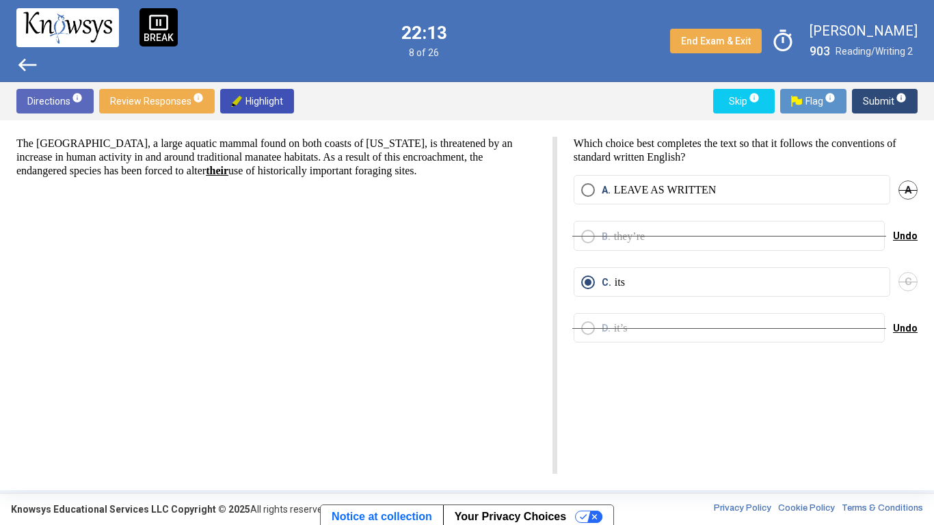
click at [884, 99] on span "Submit info" at bounding box center [885, 101] width 44 height 25
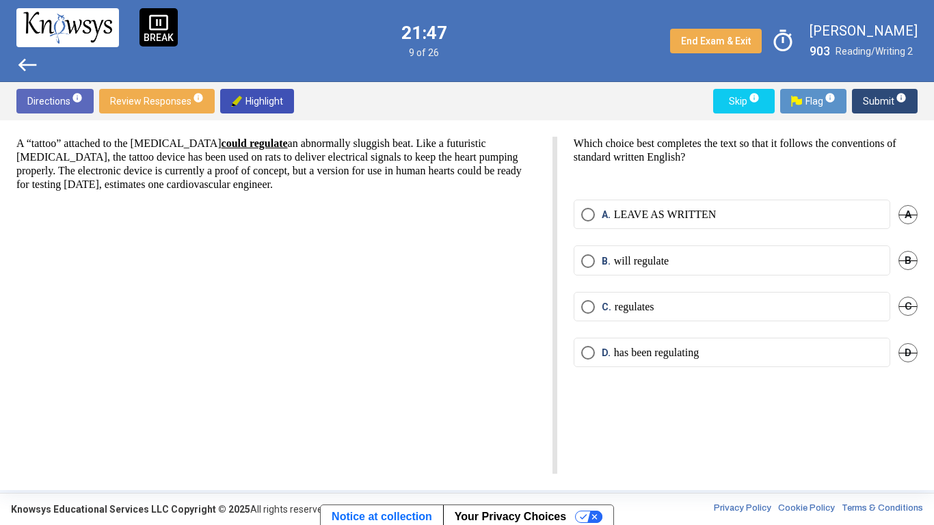
click at [908, 260] on span "B" at bounding box center [907, 260] width 19 height 19
click at [904, 309] on span "C" at bounding box center [907, 306] width 19 height 19
click at [898, 353] on span "D" at bounding box center [907, 352] width 19 height 19
click at [818, 203] on mat-radio-button "A. LEAVE AS WRITTEN" at bounding box center [731, 214] width 316 height 29
click at [757, 211] on label "A. LEAVE AS WRITTEN" at bounding box center [731, 215] width 301 height 14
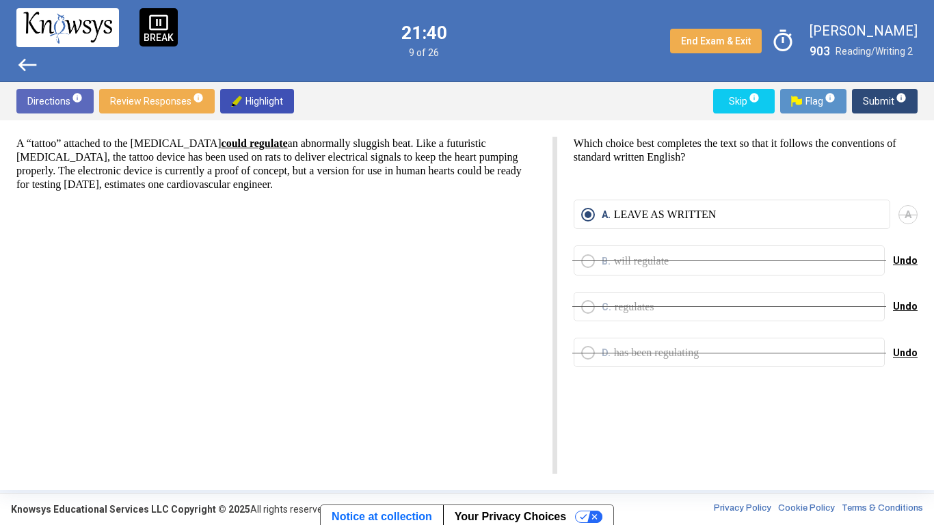
click at [886, 98] on span "Submit info" at bounding box center [885, 101] width 44 height 25
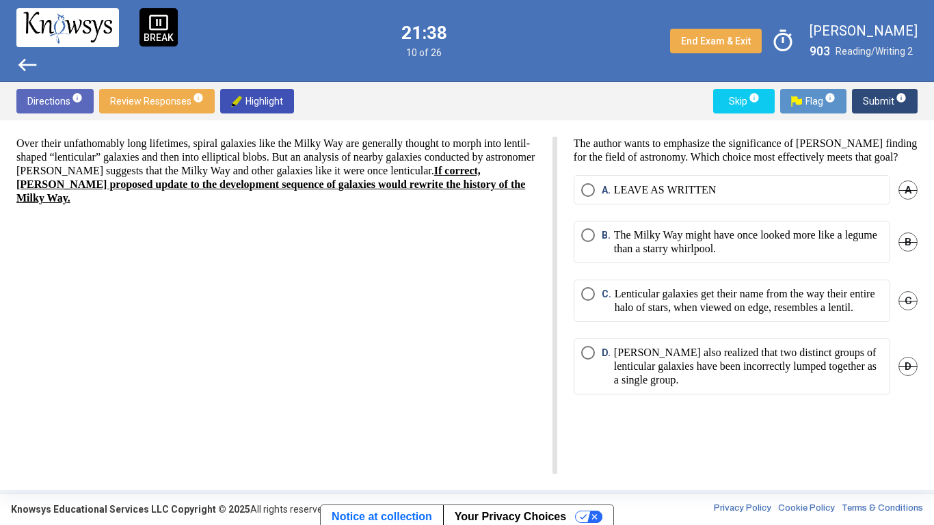
click at [420, 264] on div "Over their unfathomably long lifetimes, spiral galaxies like the Milky Way are …" at bounding box center [286, 305] width 541 height 337
click at [904, 240] on span "B" at bounding box center [907, 241] width 19 height 19
click at [913, 300] on span "C" at bounding box center [907, 300] width 19 height 19
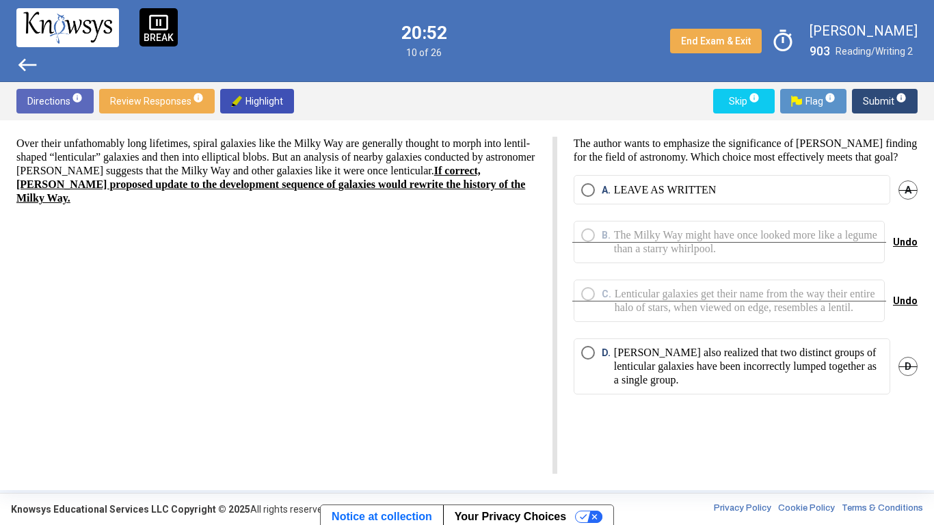
click at [677, 196] on p "LEAVE AS WRITTEN" at bounding box center [665, 190] width 103 height 14
click at [883, 99] on span "Submit info" at bounding box center [885, 101] width 44 height 25
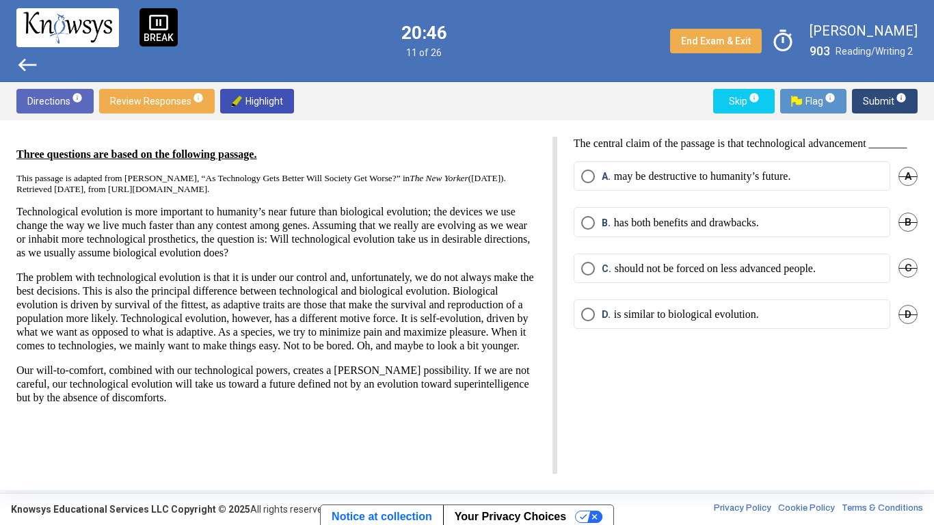
click at [299, 409] on div "Three questions are based on the following passage. This passage is adapted fro…" at bounding box center [286, 305] width 541 height 337
click at [767, 183] on p "may be destructive to humanity’s future." at bounding box center [702, 176] width 177 height 14
click at [914, 324] on span "D" at bounding box center [907, 314] width 19 height 19
click at [878, 100] on span "Submit info" at bounding box center [885, 101] width 44 height 25
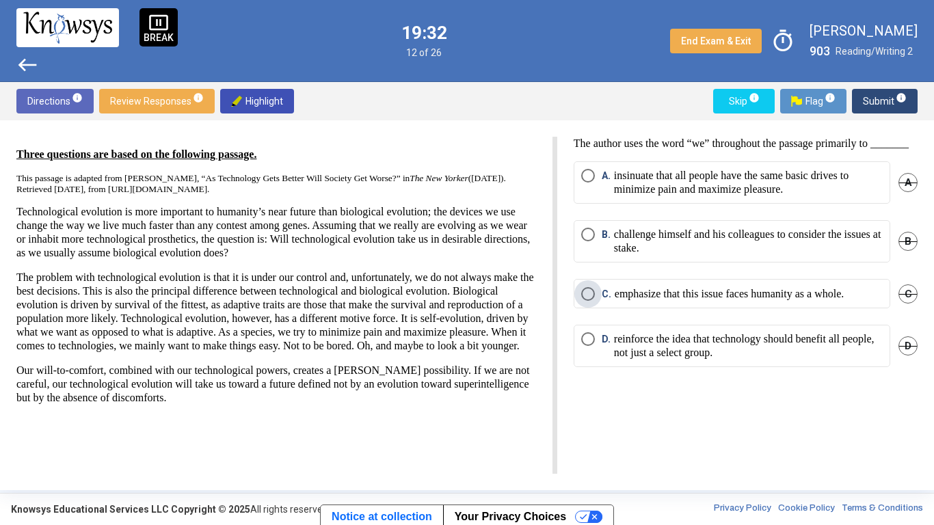
click at [751, 301] on p "emphasize that this issue faces humanity as a whole." at bounding box center [728, 294] width 229 height 14
click at [882, 98] on span "Submit info" at bounding box center [885, 101] width 44 height 25
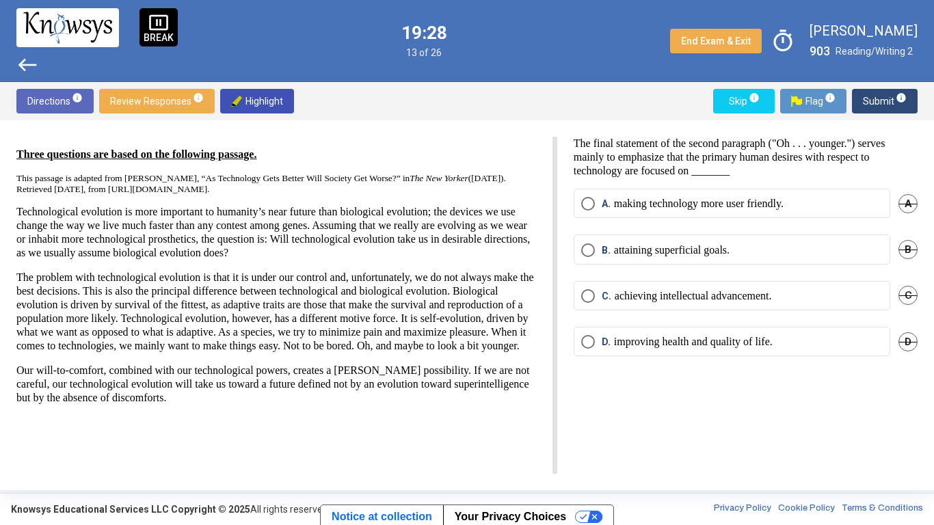
click at [821, 165] on p "The final statement of the second paragraph ("Oh . . . younger.") serves mainly…" at bounding box center [745, 157] width 344 height 41
click at [912, 344] on span "D" at bounding box center [907, 341] width 19 height 19
click at [702, 258] on mat-radio-button "B. attaining superficial goals." at bounding box center [731, 248] width 316 height 29
click at [716, 249] on p "attaining superficial goals." at bounding box center [672, 250] width 116 height 14
click at [882, 100] on span "Submit info" at bounding box center [885, 101] width 44 height 25
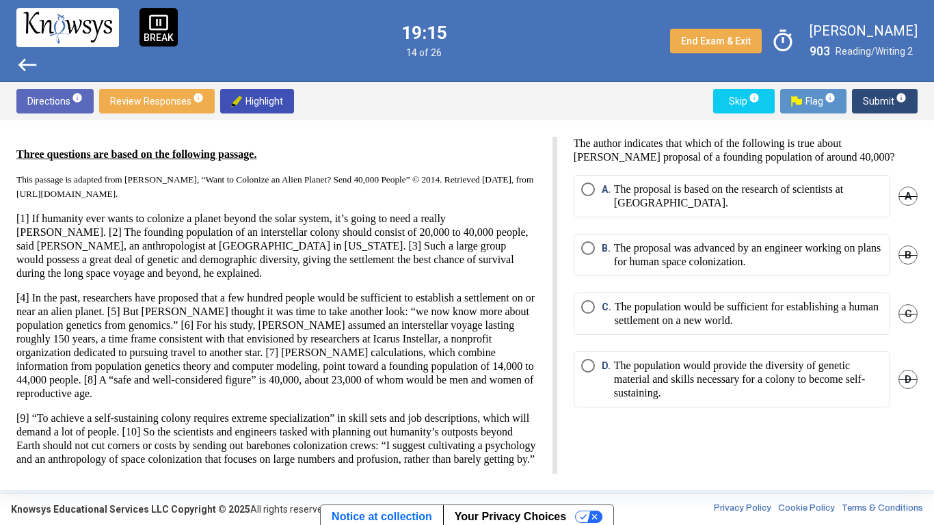
click at [634, 155] on p "The author indicates that which of the following is true about [PERSON_NAME] pr…" at bounding box center [745, 150] width 344 height 27
click at [791, 392] on p "The population would provide the diversity of genetic material and skills neces…" at bounding box center [748, 379] width 269 height 41
click at [909, 196] on span "A" at bounding box center [907, 196] width 19 height 19
click at [900, 101] on span "info" at bounding box center [900, 97] width 11 height 11
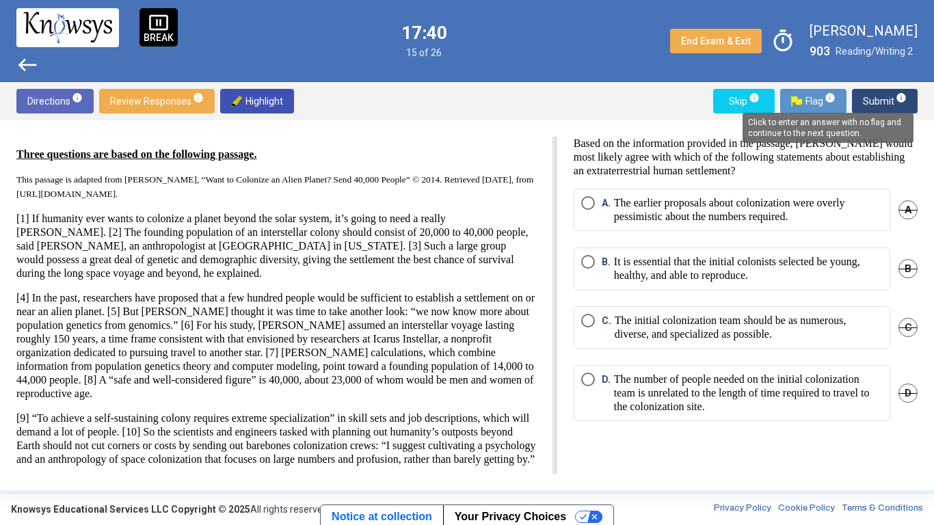
click at [893, 167] on p "Based on the information provided in the passage, [PERSON_NAME] would most like…" at bounding box center [745, 157] width 344 height 41
click at [880, 335] on p "The initial colonization team should be as numerous, diverse, and specialized a…" at bounding box center [748, 327] width 268 height 27
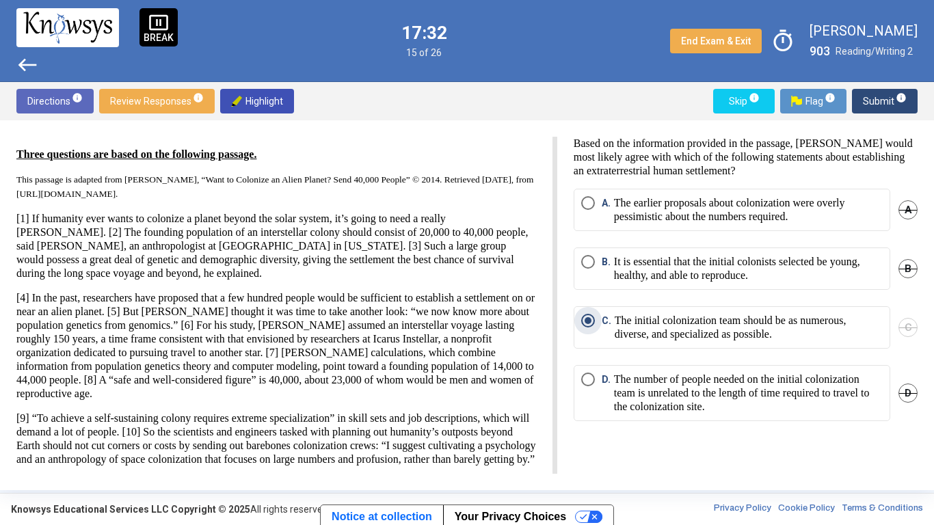
click at [859, 409] on div "Based on the information provided in the passage, [PERSON_NAME] would most like…" at bounding box center [737, 305] width 360 height 337
click at [914, 396] on span "D" at bounding box center [907, 392] width 19 height 19
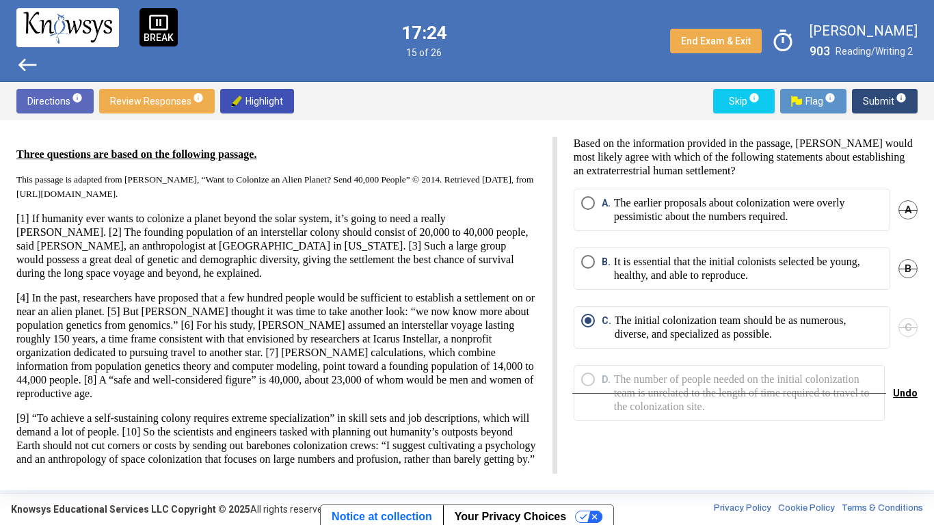
click at [908, 395] on span "Undo" at bounding box center [905, 393] width 25 height 11
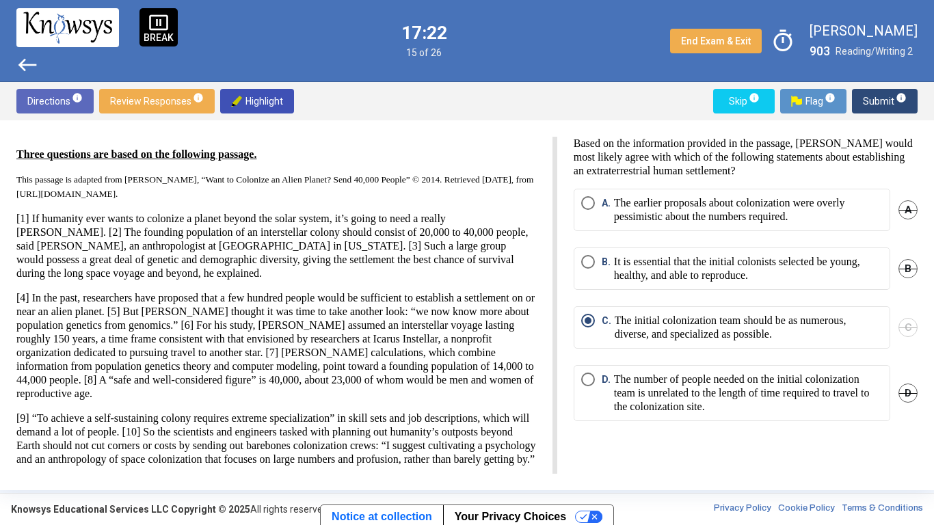
scroll to position [17, 0]
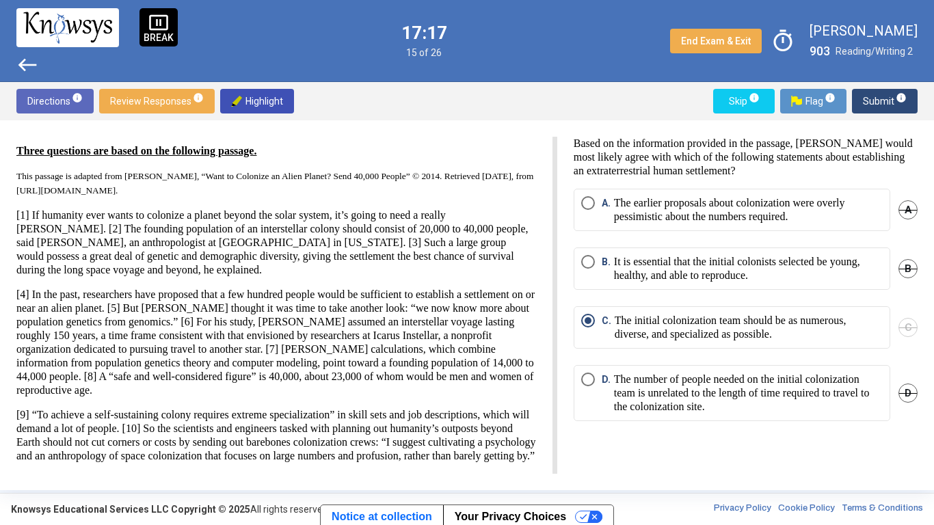
click at [906, 92] on button "Submit info" at bounding box center [885, 101] width 66 height 25
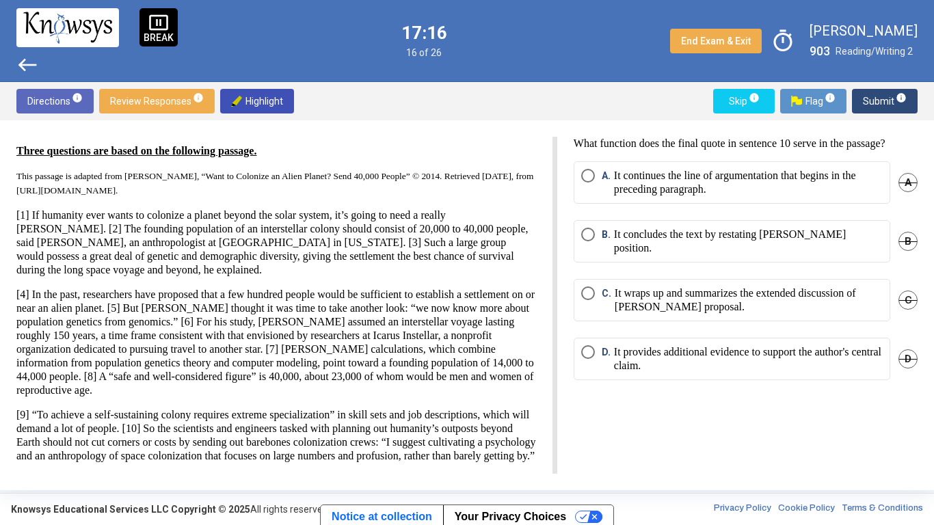
click at [826, 409] on div "What function does the final quote in sentence 10 serve in the passage? A. It c…" at bounding box center [737, 305] width 360 height 337
click at [513, 161] on html "pause_presentation BREAK west 17:07 16 of 26 End Exam & Exit timer [PERSON_NAME…" at bounding box center [467, 262] width 934 height 525
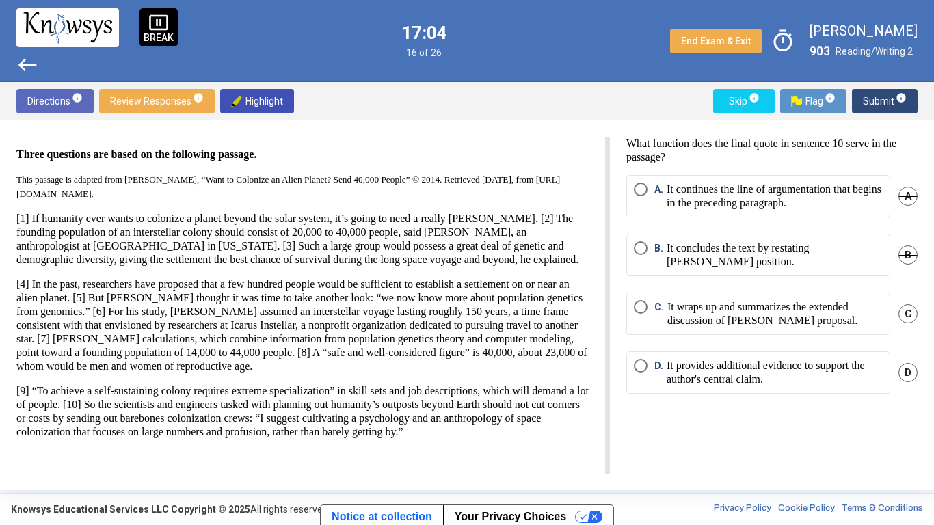
scroll to position [3, 0]
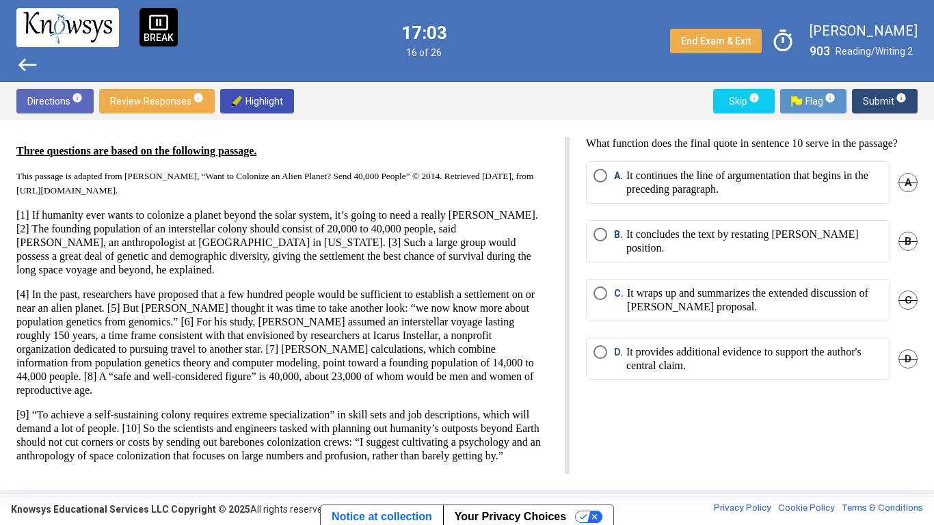
drag, startPoint x: 552, startPoint y: 190, endPoint x: 569, endPoint y: 211, distance: 26.3
click at [569, 211] on html "pause_presentation BREAK west 17:03 16 of 26 End Exam & Exit timer [PERSON_NAME…" at bounding box center [467, 262] width 934 height 525
drag, startPoint x: 757, startPoint y: 148, endPoint x: 770, endPoint y: 141, distance: 14.1
click at [770, 141] on p "What function does the final quote in sentence 10 serve in the passage?" at bounding box center [751, 144] width 332 height 14
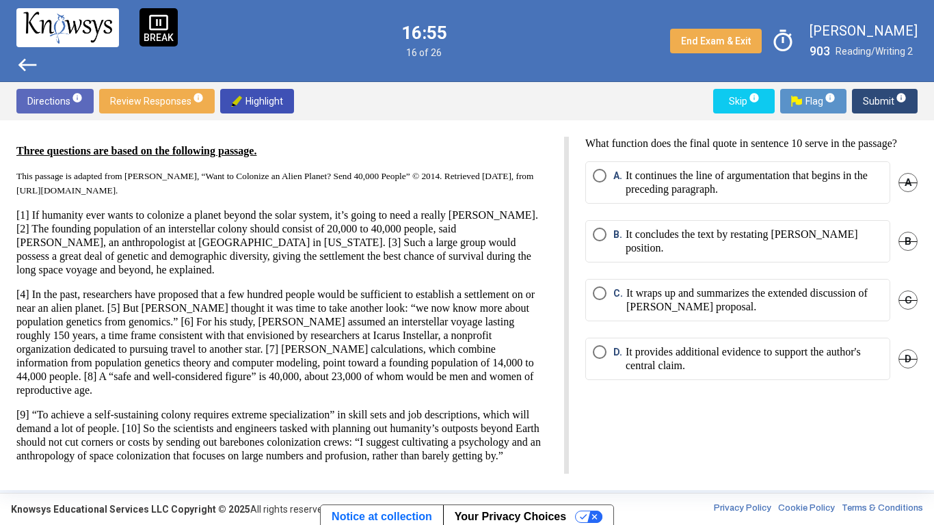
click at [752, 167] on div "What function does the final quote in sentence 10 serve in the passage? A. It c…" at bounding box center [743, 305] width 349 height 337
click at [802, 299] on p "It wraps up and summarizes the extended discussion of [PERSON_NAME] proposal." at bounding box center [754, 299] width 256 height 27
click at [907, 353] on span "D" at bounding box center [907, 358] width 19 height 19
click at [834, 250] on p "It concludes the text by restating [PERSON_NAME] position." at bounding box center [753, 241] width 257 height 27
click at [886, 96] on span "Submit info" at bounding box center [885, 101] width 44 height 25
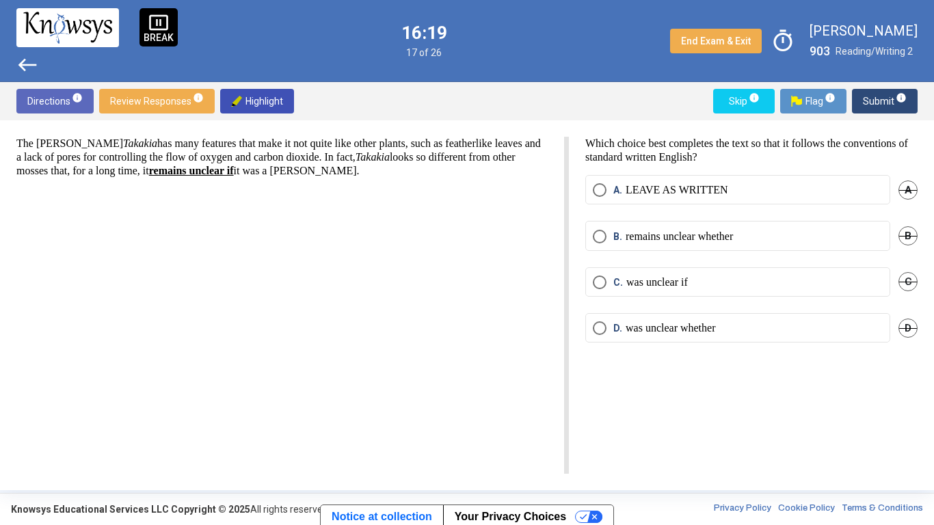
scroll to position [0, 0]
click at [679, 289] on mat-radio-button "C. was unclear if" at bounding box center [737, 281] width 305 height 29
click at [820, 284] on label "C. was unclear if" at bounding box center [738, 282] width 290 height 14
click at [904, 329] on span "D" at bounding box center [907, 327] width 19 height 19
click at [910, 233] on span "B" at bounding box center [907, 235] width 19 height 19
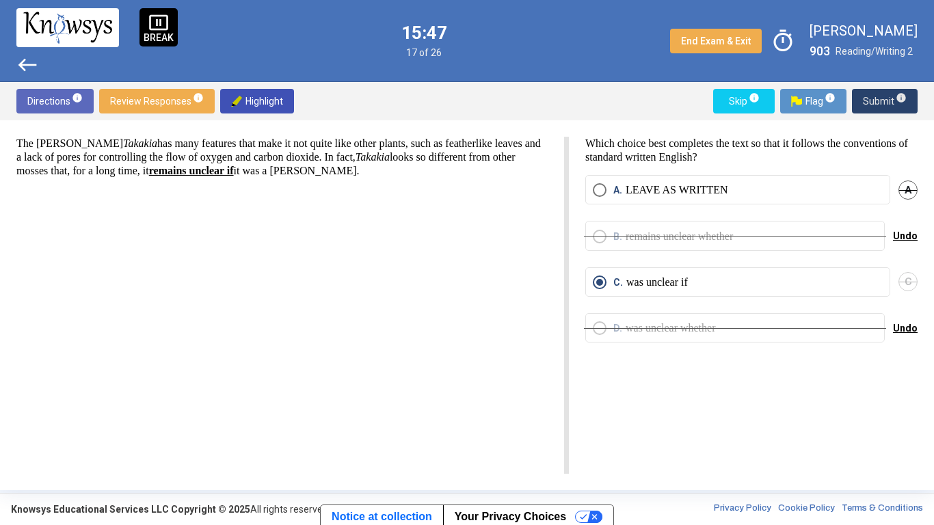
click at [877, 103] on span "Submit info" at bounding box center [885, 101] width 44 height 25
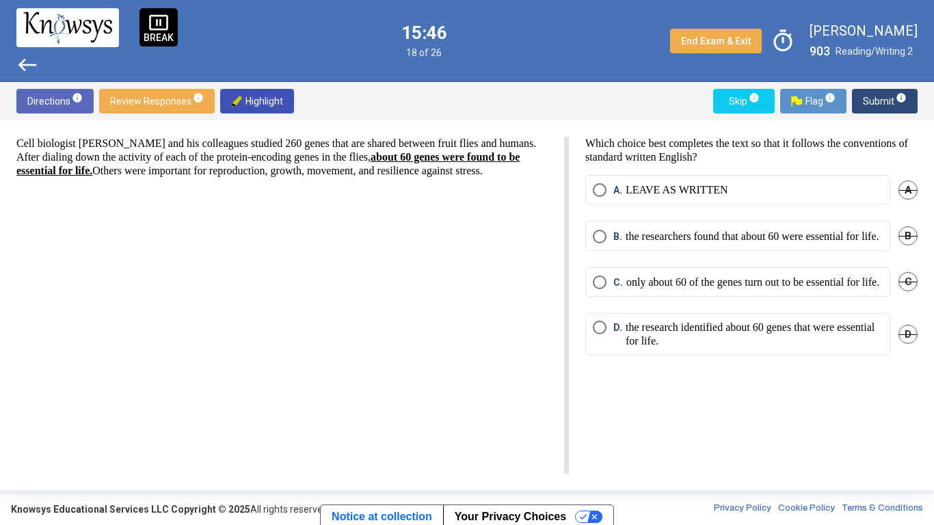
click at [325, 303] on div "Cell biologist [PERSON_NAME] and his colleagues studied 260 genes that are shar…" at bounding box center [292, 305] width 552 height 337
click at [678, 348] on p "the research identified about 60 genes that were essential for life." at bounding box center [753, 334] width 257 height 27
click at [906, 291] on span "C" at bounding box center [907, 281] width 19 height 19
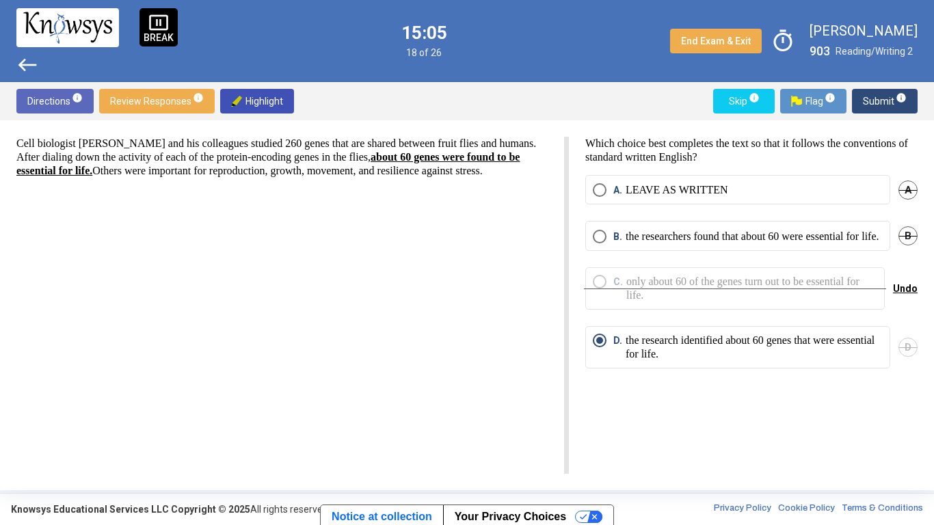
click at [904, 237] on span "B" at bounding box center [907, 235] width 19 height 19
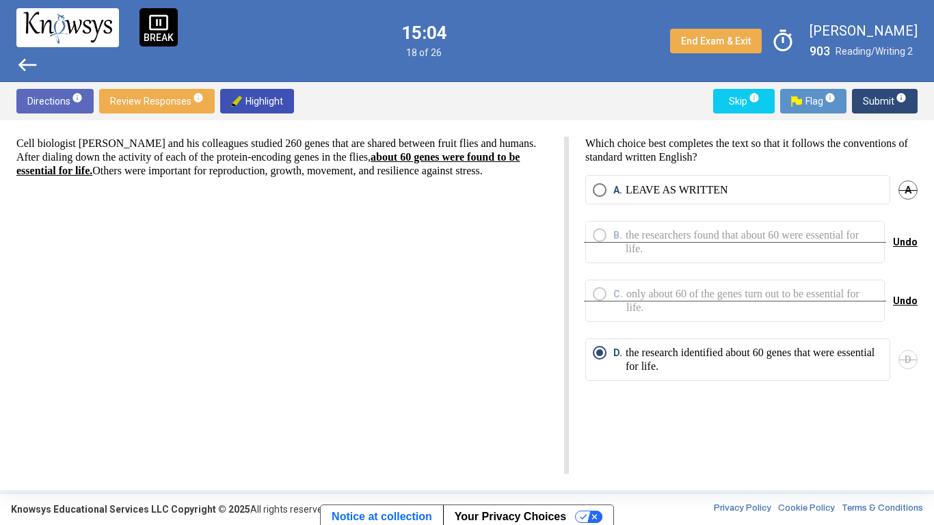
click at [867, 101] on span "Submit info" at bounding box center [885, 101] width 44 height 25
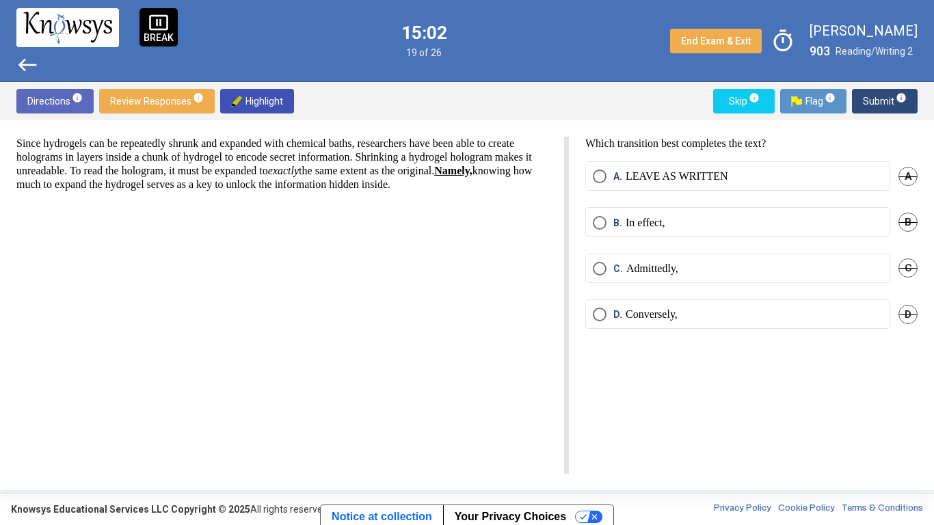
click at [541, 311] on div "Since hydrogels can be repeatedly shrunk and expanded with chemical baths, rese…" at bounding box center [292, 305] width 552 height 337
click at [797, 229] on label "B. In effect," at bounding box center [738, 223] width 290 height 14
click at [889, 103] on span "Submit info" at bounding box center [885, 101] width 44 height 25
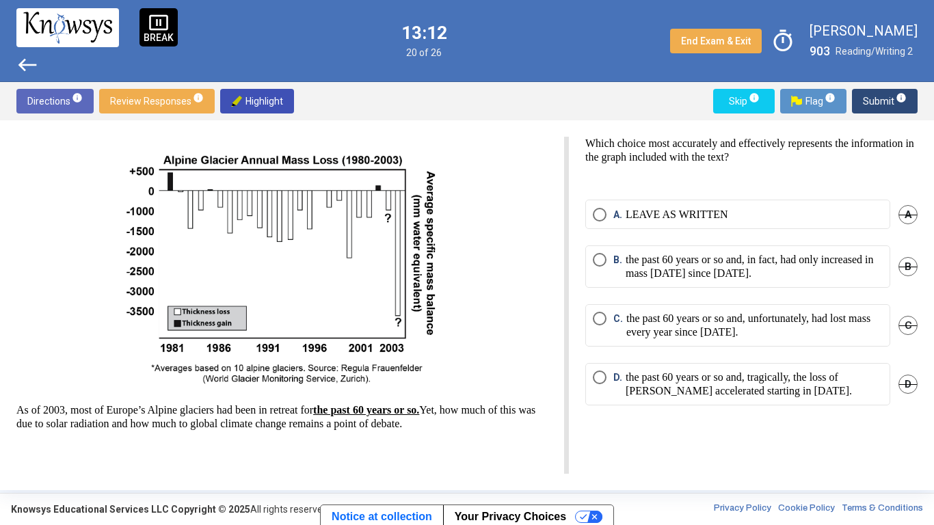
click at [909, 321] on span "C" at bounding box center [907, 325] width 19 height 19
click at [701, 278] on p "the past 60 years or so and, in fact, had only increased in mass [DATE] since […" at bounding box center [753, 266] width 257 height 27
click at [892, 100] on span "Submit info" at bounding box center [885, 101] width 44 height 25
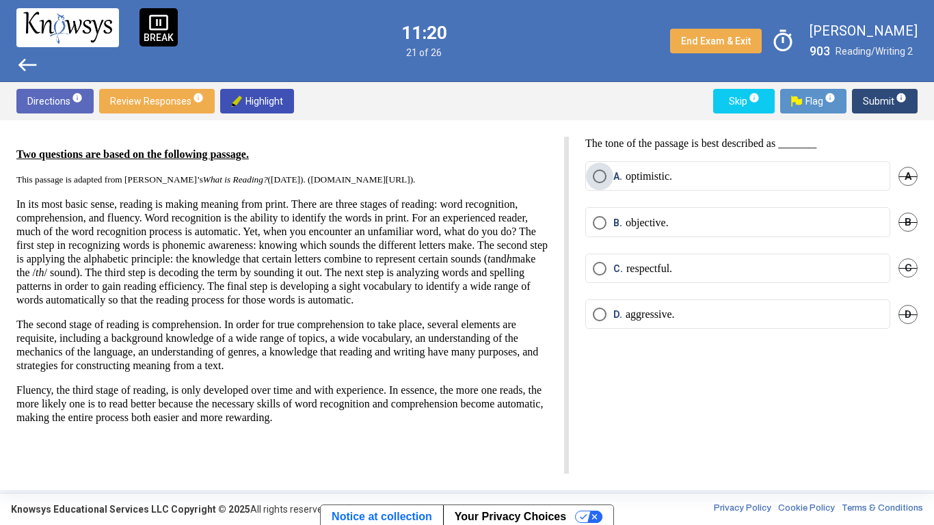
click at [719, 180] on label "A. optimistic." at bounding box center [738, 176] width 290 height 14
click at [876, 104] on span "Submit info" at bounding box center [885, 101] width 44 height 25
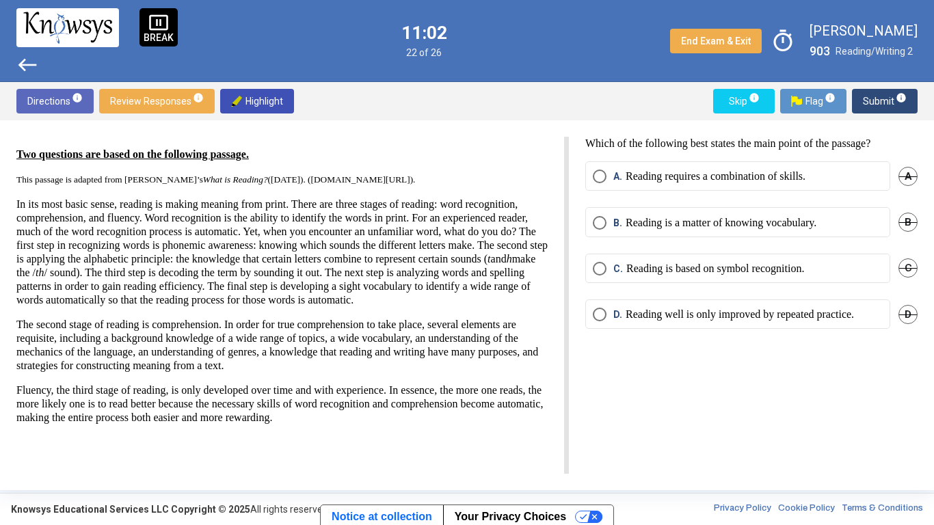
click at [802, 318] on p "Reading well is only improved by repeated practice." at bounding box center [739, 315] width 228 height 14
click at [904, 261] on span "C" at bounding box center [907, 267] width 19 height 19
click at [910, 225] on span "B" at bounding box center [907, 222] width 19 height 19
click at [882, 109] on span "Submit info" at bounding box center [885, 101] width 44 height 25
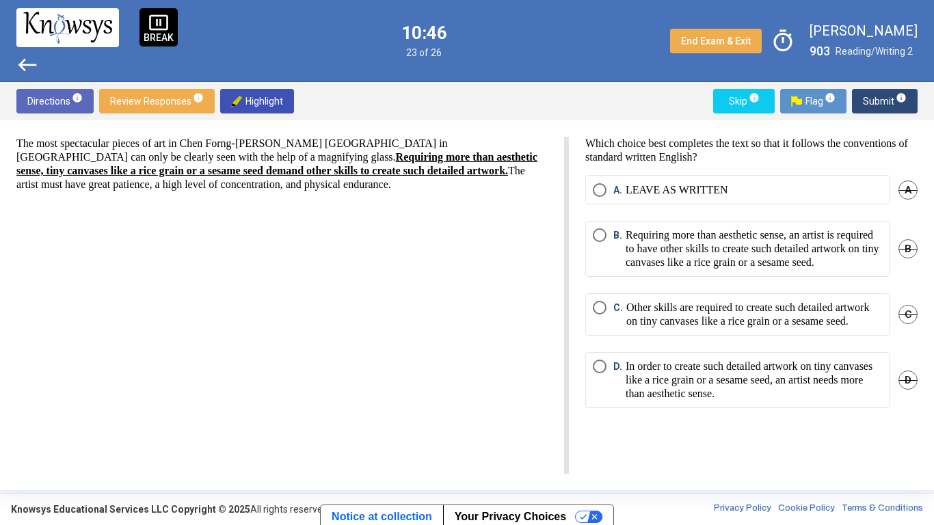
click at [563, 250] on html "pause_presentation BREAK west 10:46 23 of 26 End Exam & Exit timer [PERSON_NAME…" at bounding box center [467, 262] width 934 height 525
click at [904, 241] on div "B" at bounding box center [907, 249] width 19 height 56
click at [902, 254] on span "B" at bounding box center [907, 248] width 19 height 19
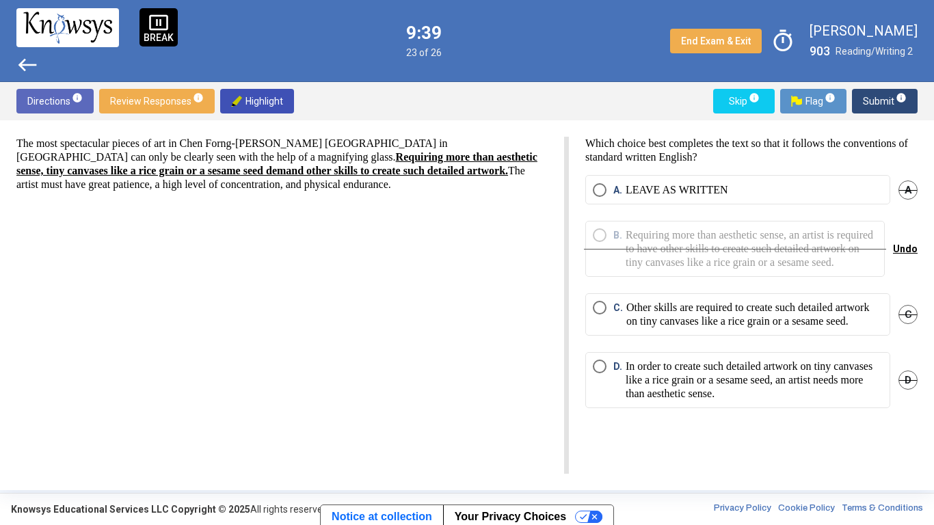
click at [910, 324] on span "C" at bounding box center [907, 314] width 19 height 19
click at [722, 401] on p "In order to create such detailed artwork on tiny canvases like a rice grain or …" at bounding box center [753, 380] width 257 height 41
click at [887, 91] on span "Submit info" at bounding box center [885, 101] width 44 height 25
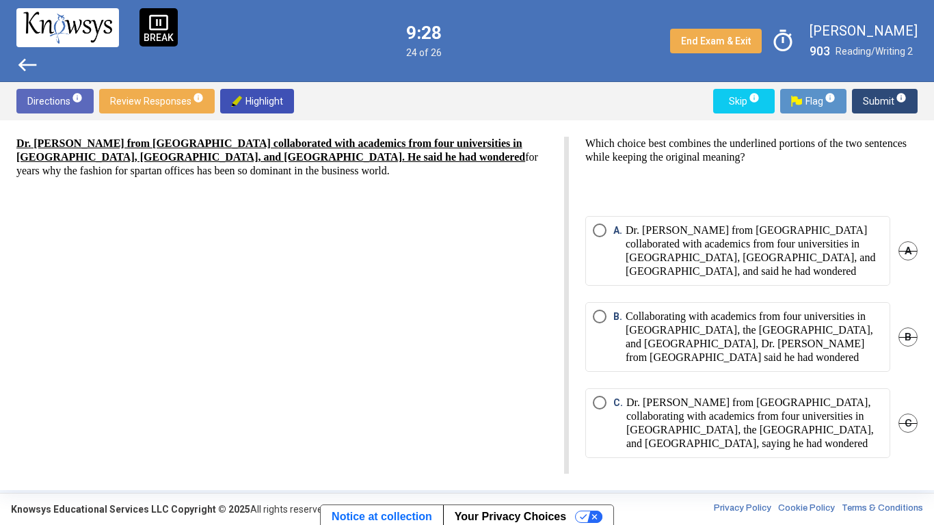
click at [379, 287] on div "Dr. [PERSON_NAME] from [GEOGRAPHIC_DATA] collaborated with academics from four …" at bounding box center [292, 305] width 552 height 337
click at [905, 335] on span "B" at bounding box center [907, 336] width 19 height 19
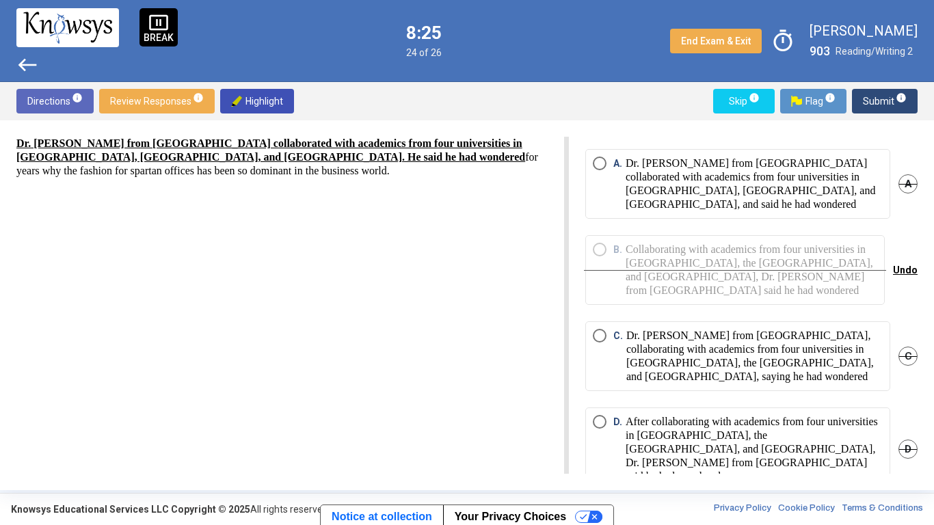
scroll to position [70, 0]
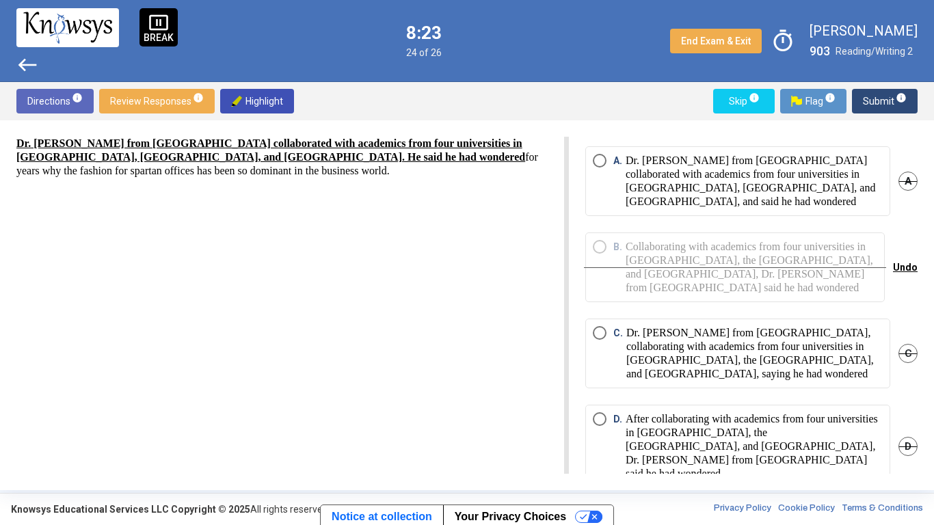
click at [893, 347] on div "C. Dr. [PERSON_NAME] from [GEOGRAPHIC_DATA], collaborating with academics from …" at bounding box center [751, 361] width 332 height 86
click at [891, 360] on div "C. Dr. [PERSON_NAME] from [GEOGRAPHIC_DATA], collaborating with academics from …" at bounding box center [751, 361] width 332 height 86
click at [901, 352] on span "C" at bounding box center [907, 353] width 19 height 19
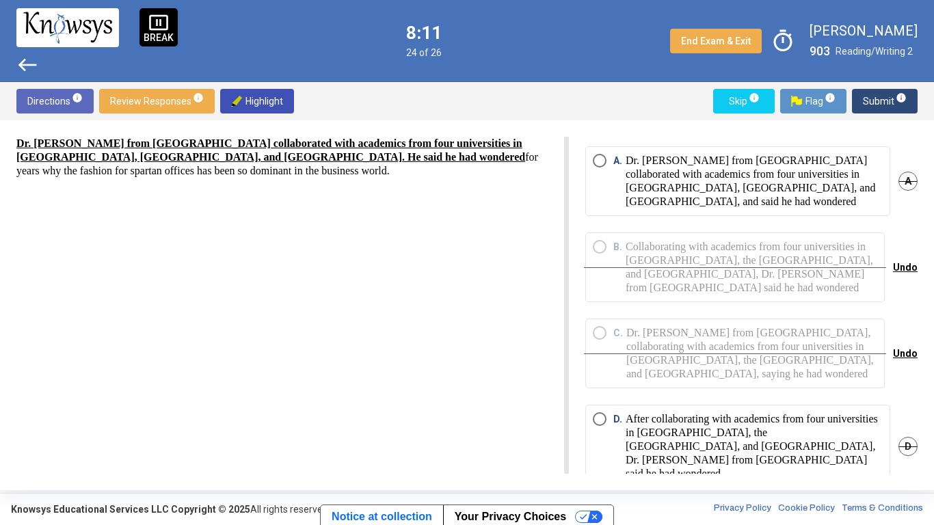
click at [796, 409] on mat-radio-button "D. After collaborating with academics from four universities in [GEOGRAPHIC_DAT…" at bounding box center [737, 446] width 305 height 83
click at [798, 409] on p "After collaborating with academics from four universities in [GEOGRAPHIC_DATA],…" at bounding box center [753, 446] width 257 height 68
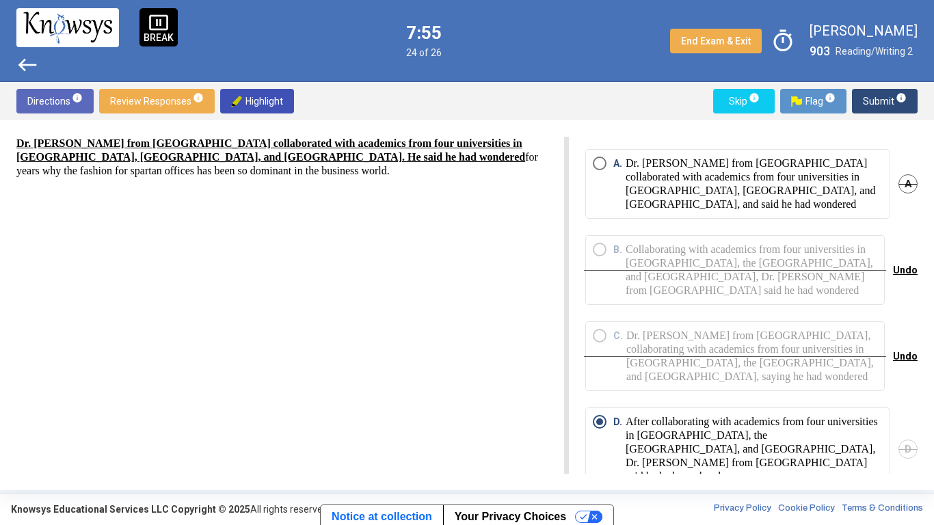
scroll to position [87, 0]
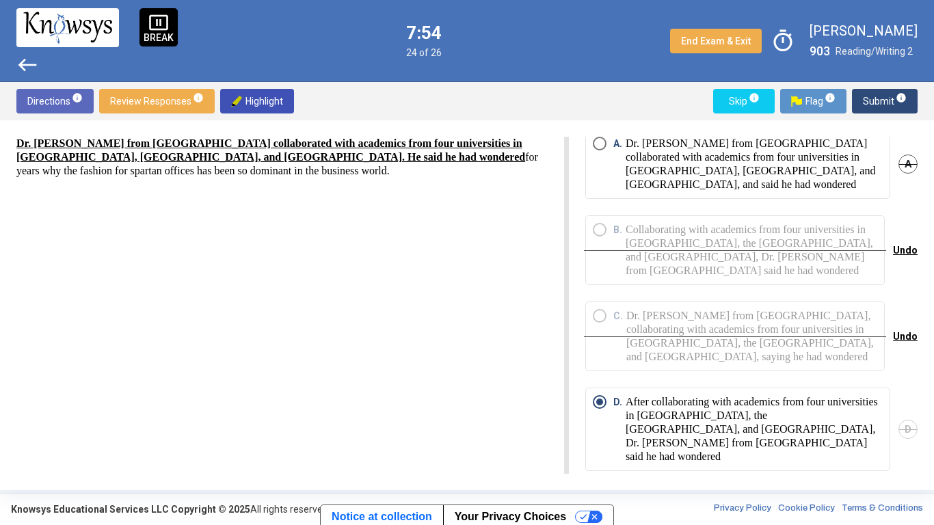
drag, startPoint x: 916, startPoint y: 297, endPoint x: 932, endPoint y: 362, distance: 66.8
click at [878, 107] on span "Submit info" at bounding box center [885, 101] width 44 height 25
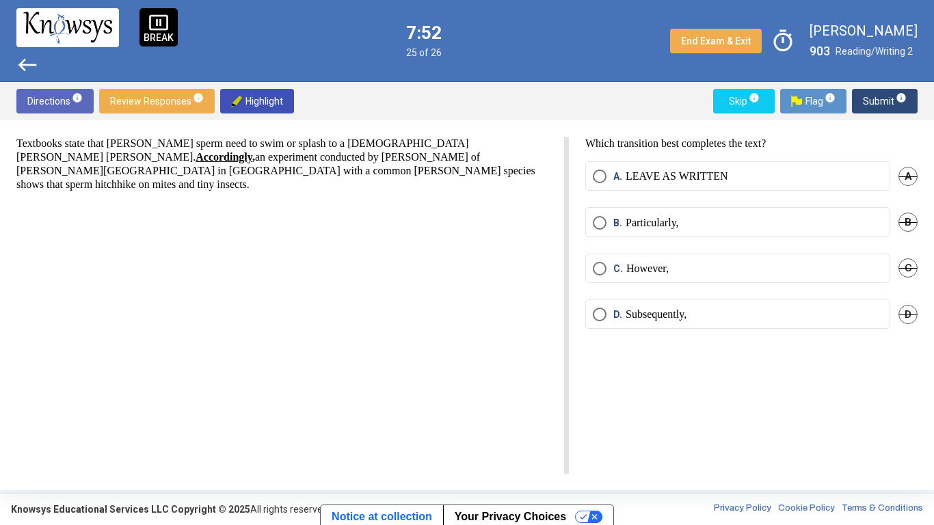
scroll to position [0, 0]
click at [142, 380] on div "Textbooks state that [PERSON_NAME] sperm need to swim or splash to a [DEMOGRAPH…" at bounding box center [292, 305] width 552 height 337
click at [668, 269] on p "However," at bounding box center [647, 269] width 42 height 14
click at [878, 98] on span "Submit info" at bounding box center [885, 101] width 44 height 25
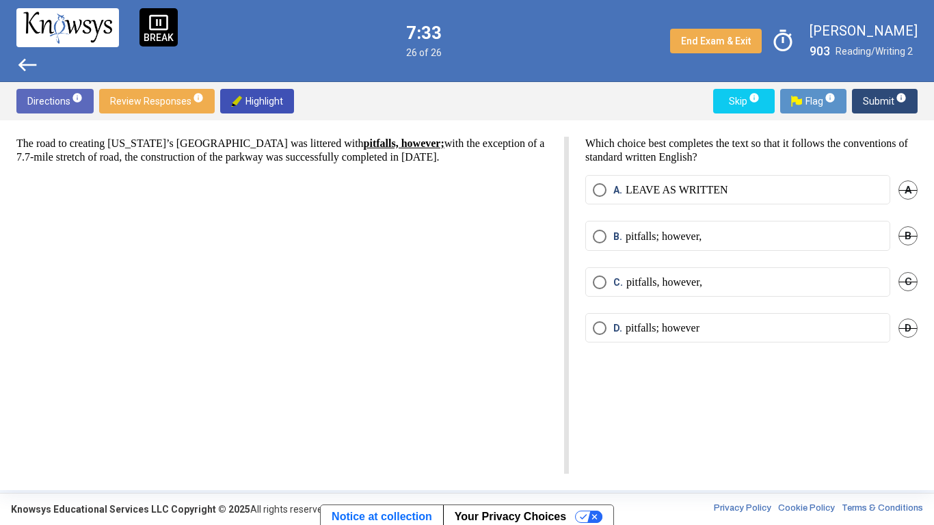
click at [331, 238] on div "The road to creating [US_STATE]’s [GEOGRAPHIC_DATA] was littered with pitfalls,…" at bounding box center [292, 305] width 552 height 337
click at [907, 192] on span "A" at bounding box center [907, 189] width 19 height 19
click at [910, 329] on span "D" at bounding box center [907, 327] width 19 height 19
click at [914, 282] on span "C" at bounding box center [907, 281] width 19 height 19
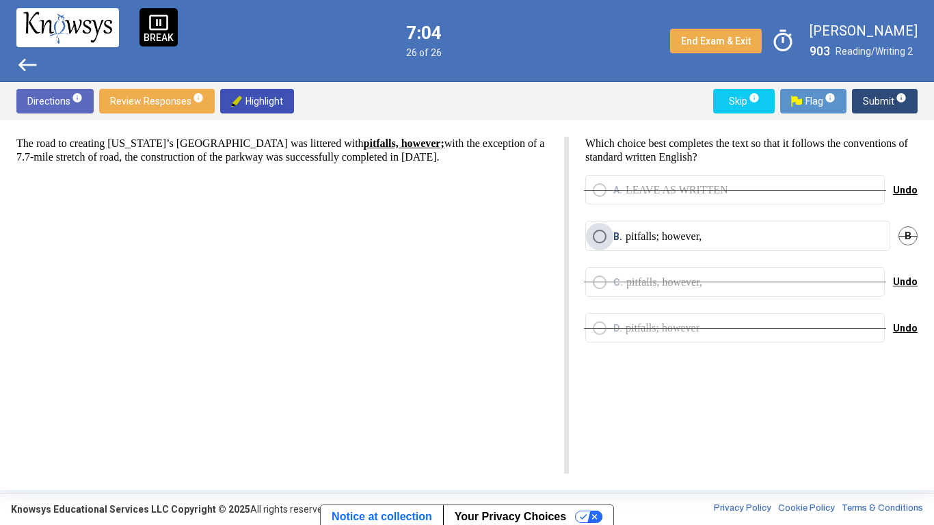
click at [783, 235] on label "B. pitfalls; however," at bounding box center [738, 237] width 290 height 14
click at [872, 105] on span "Submit info" at bounding box center [885, 101] width 44 height 25
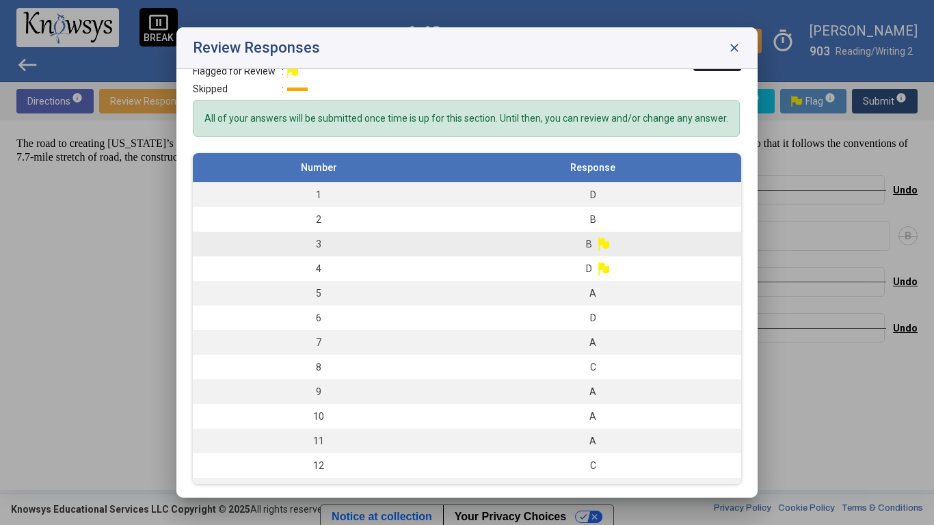
click at [638, 242] on td "B" at bounding box center [592, 244] width 297 height 25
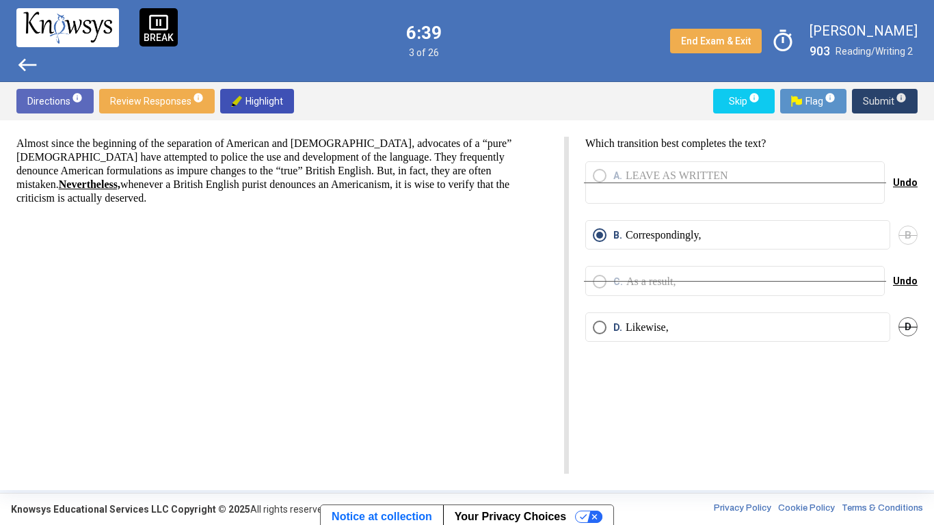
click at [860, 105] on button "Submit info" at bounding box center [885, 101] width 66 height 25
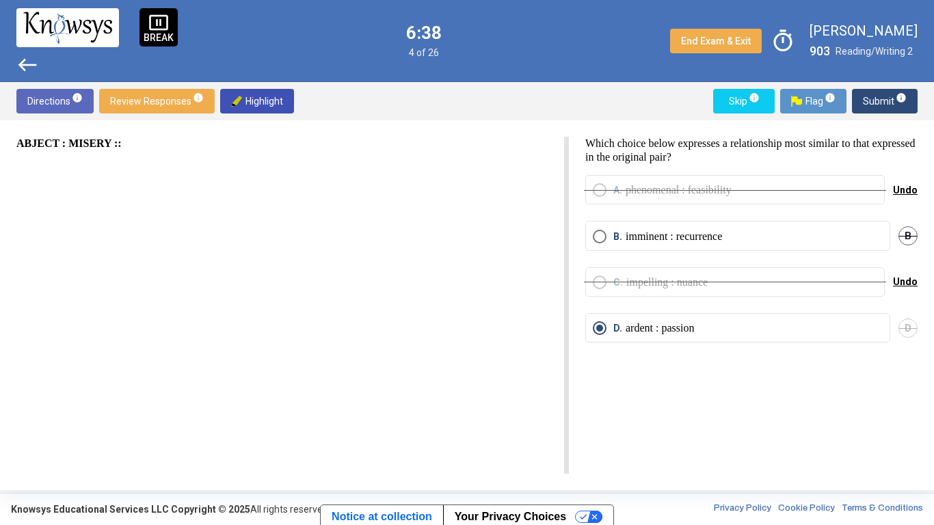
click at [295, 210] on div "ABJECT : MISERY ::" at bounding box center [292, 305] width 552 height 337
click at [882, 108] on span "Submit info" at bounding box center [885, 101] width 44 height 25
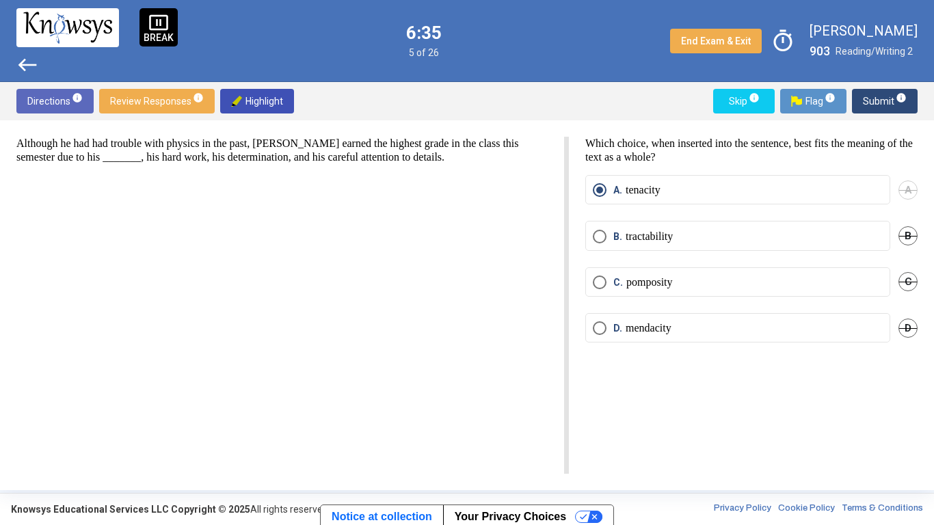
click at [161, 103] on span "Review Responses info" at bounding box center [157, 101] width 94 height 25
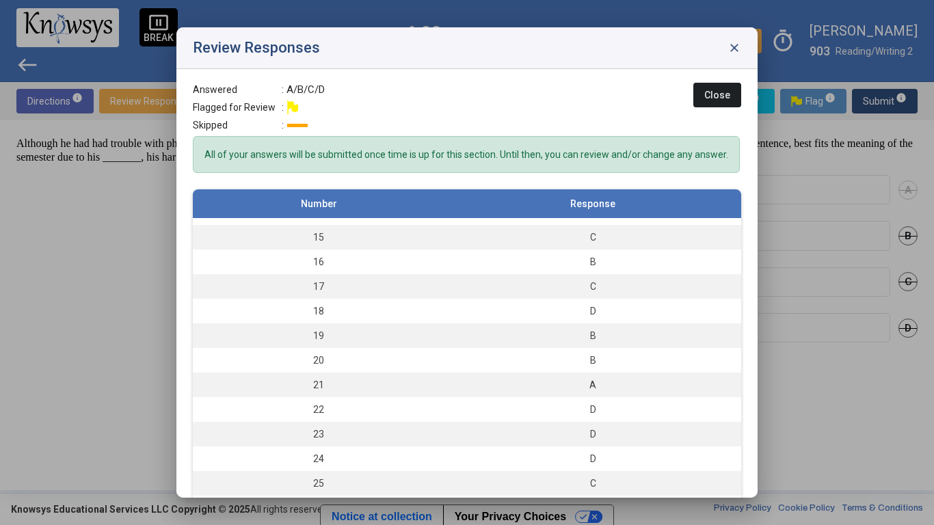
scroll to position [36, 0]
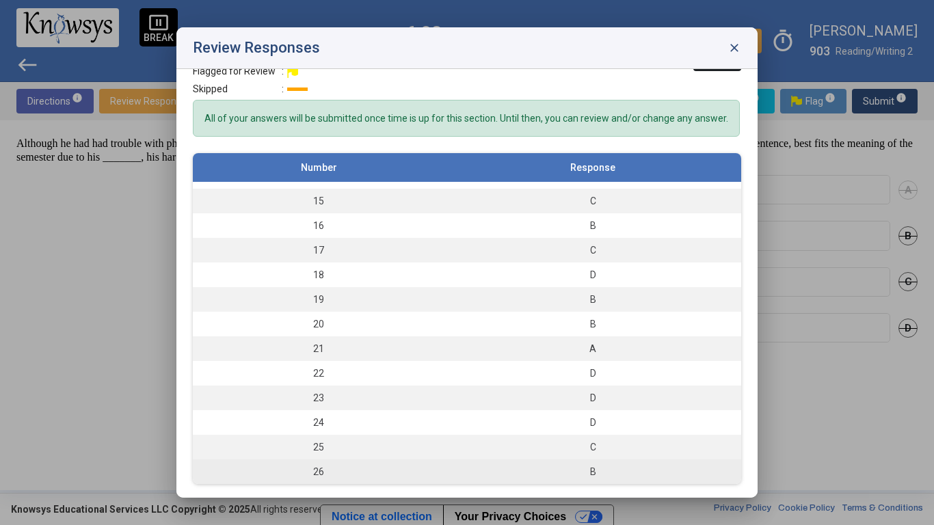
click at [667, 409] on div "B" at bounding box center [592, 472] width 283 height 14
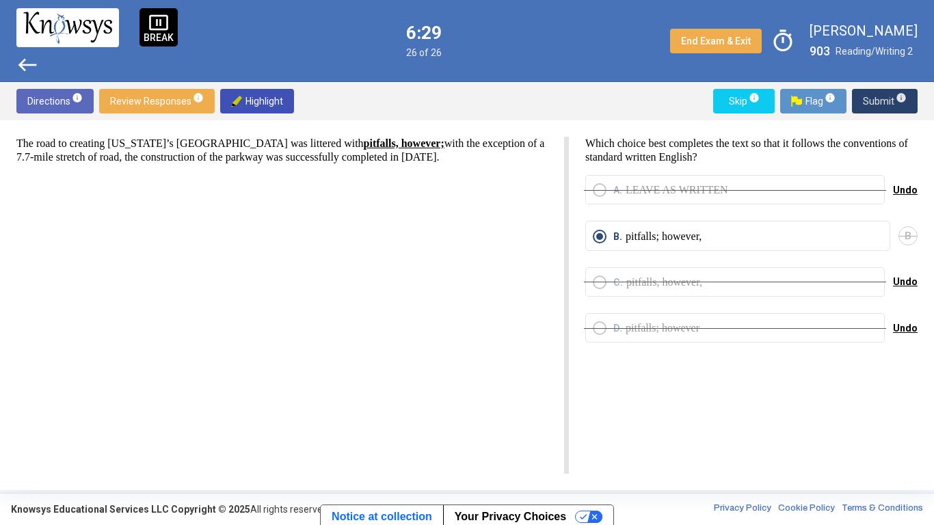
click at [886, 103] on span "Submit info" at bounding box center [885, 101] width 44 height 25
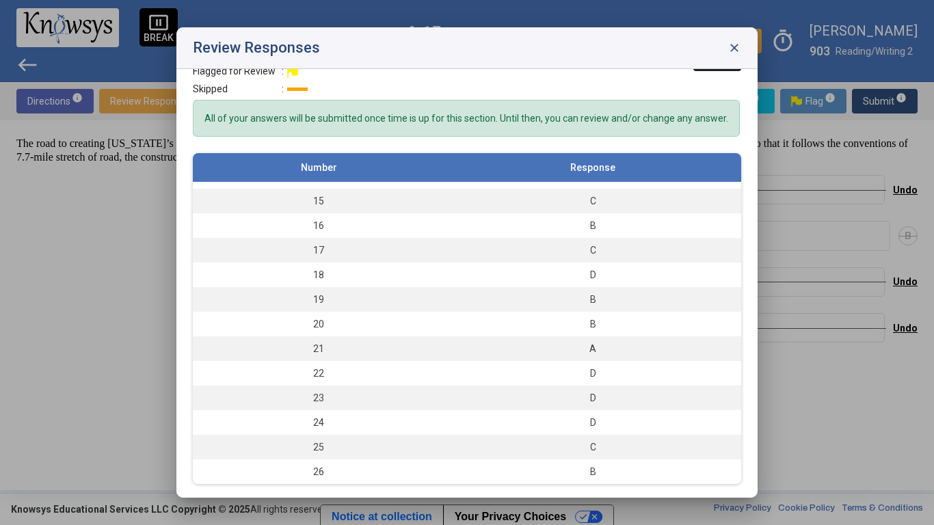
scroll to position [0, 0]
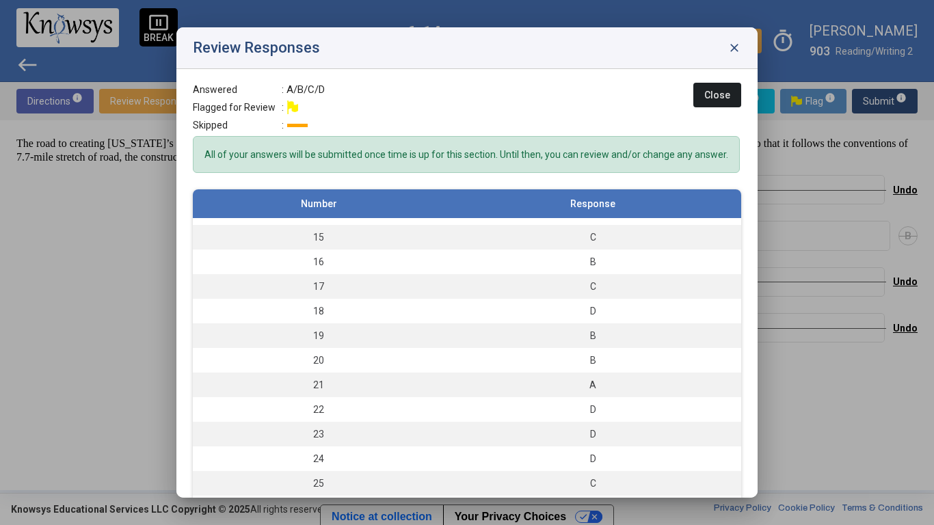
click at [739, 45] on span "close" at bounding box center [734, 48] width 14 height 14
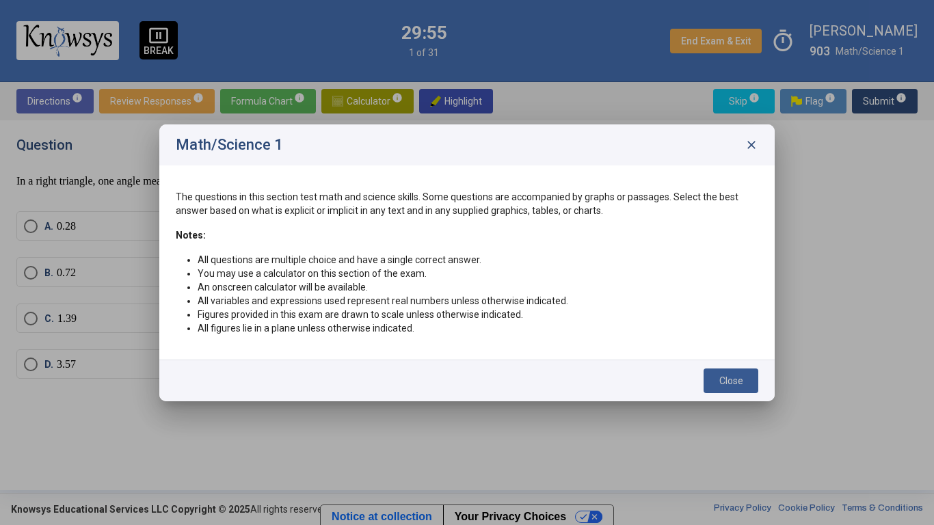
click at [731, 383] on span "Close" at bounding box center [731, 380] width 24 height 11
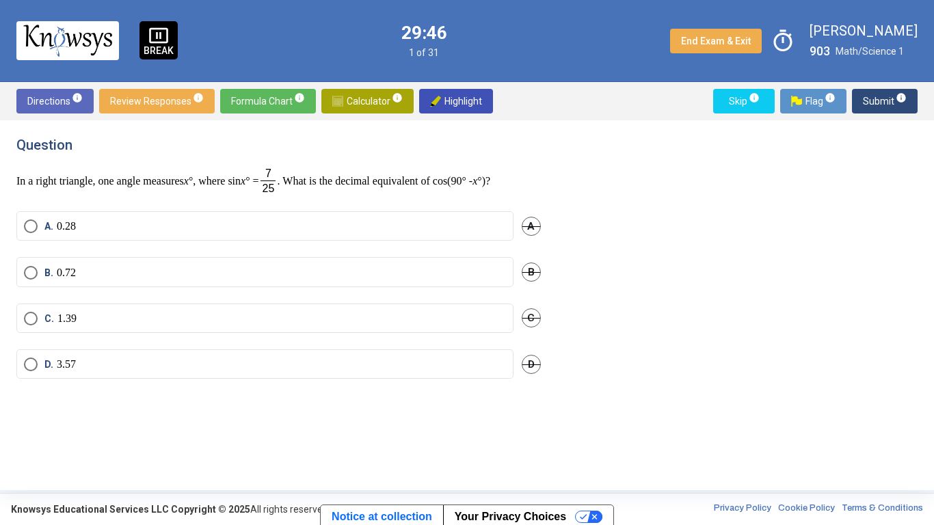
click at [281, 105] on span "Formula Chart info" at bounding box center [268, 101] width 74 height 25
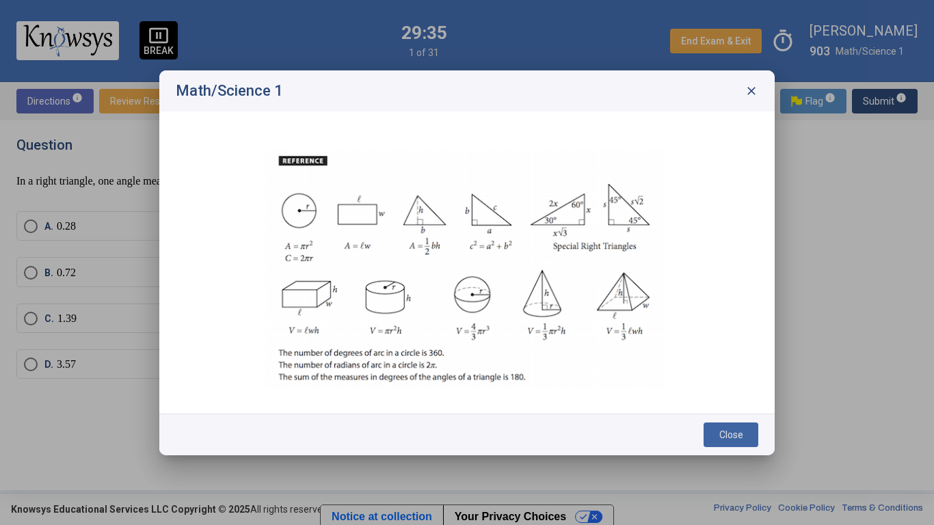
click at [756, 97] on span "close" at bounding box center [751, 91] width 14 height 14
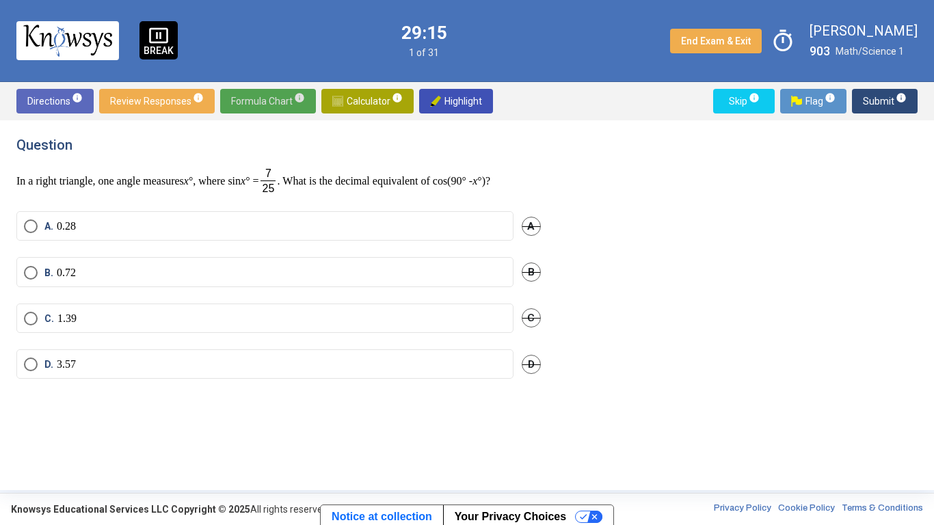
click at [338, 99] on img at bounding box center [337, 101] width 11 height 11
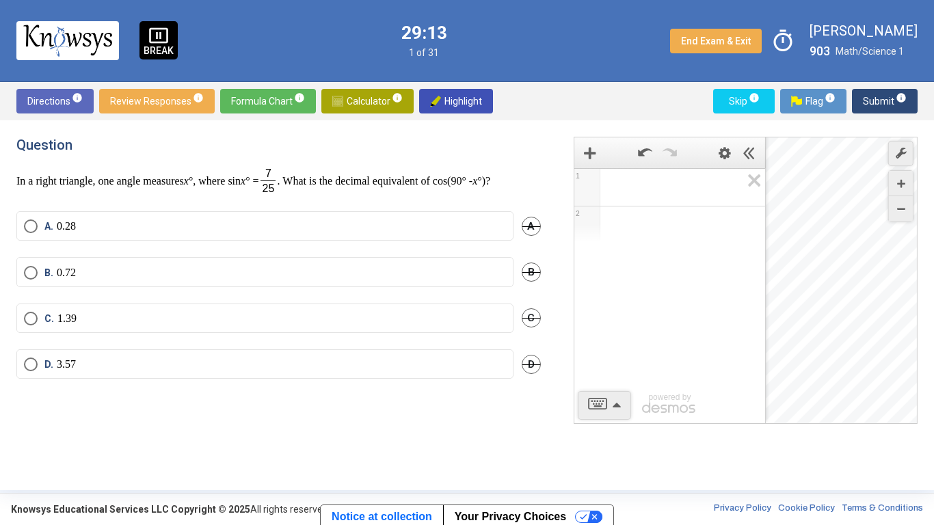
click at [653, 200] on div "Expression List" at bounding box center [669, 185] width 191 height 33
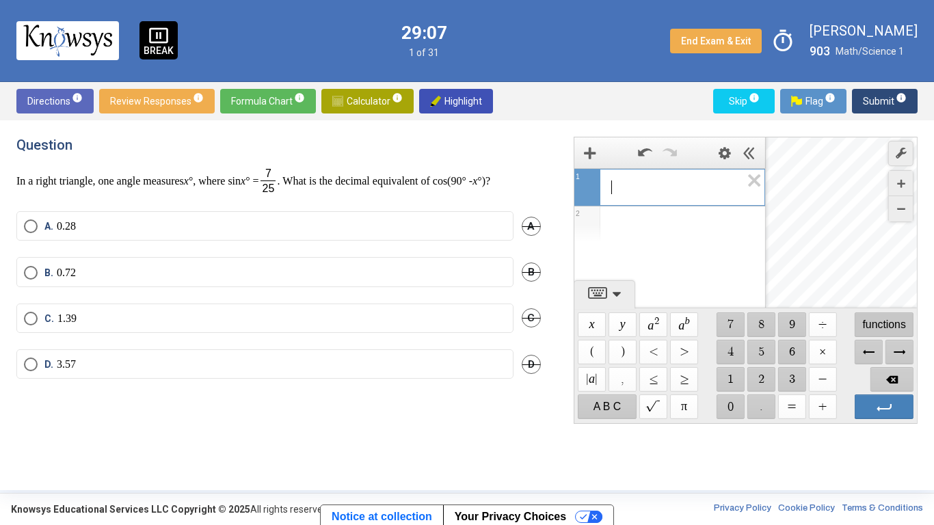
click at [882, 323] on span "functions" at bounding box center [883, 324] width 59 height 25
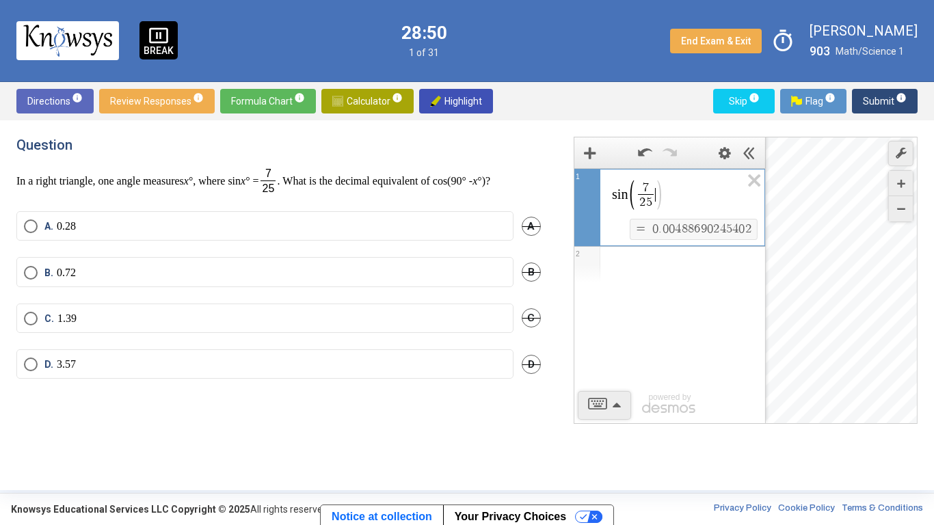
click at [703, 233] on span "9" at bounding box center [703, 229] width 6 height 12
click at [645, 262] on div "Expression List" at bounding box center [669, 265] width 191 height 36
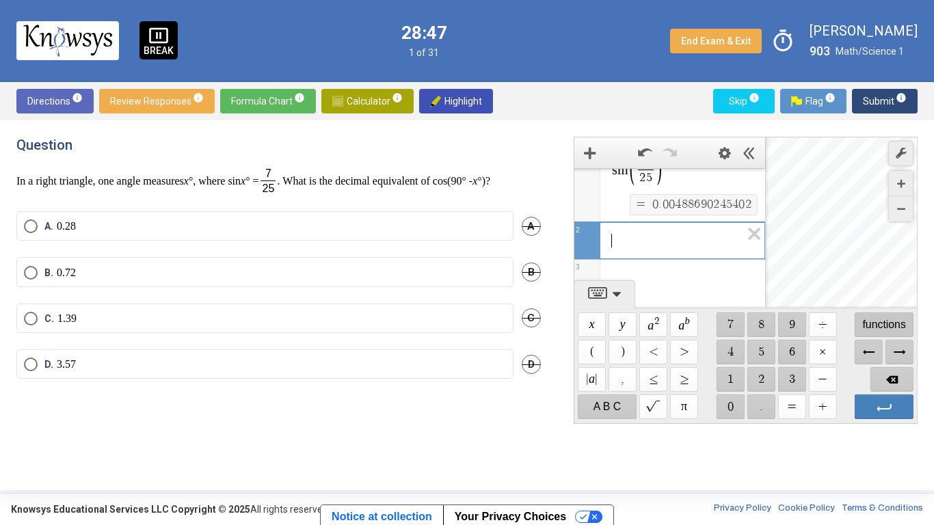
click at [894, 327] on span "functions" at bounding box center [883, 324] width 59 height 25
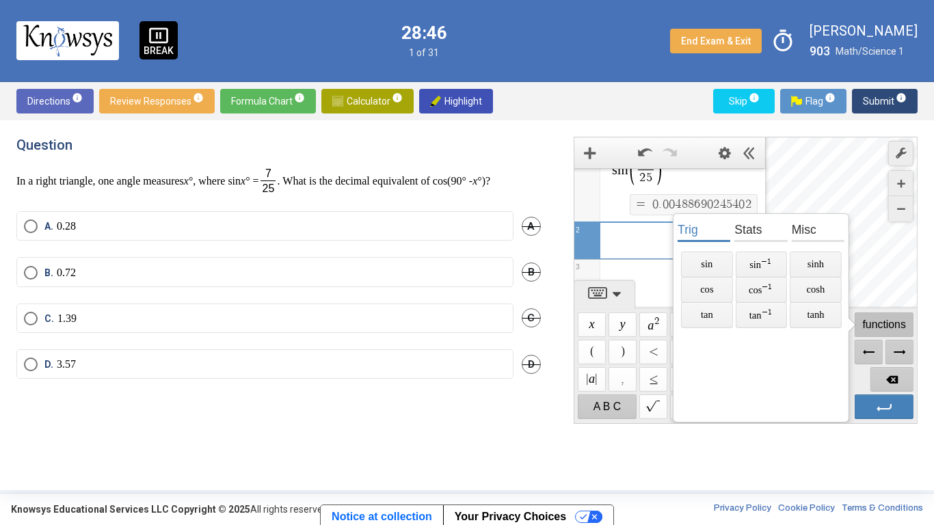
click at [894, 327] on span "functions" at bounding box center [883, 324] width 59 height 25
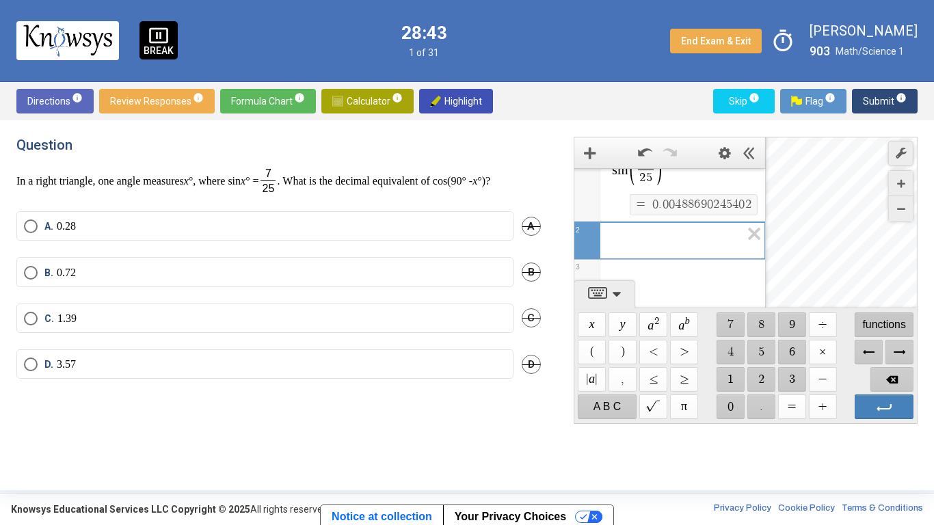
click at [891, 326] on span "functions" at bounding box center [883, 324] width 59 height 25
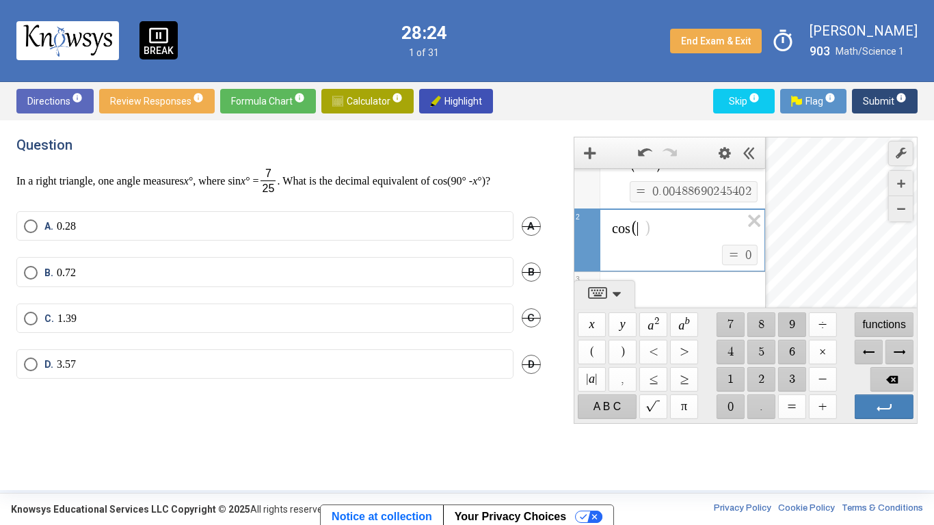
scroll to position [0, 0]
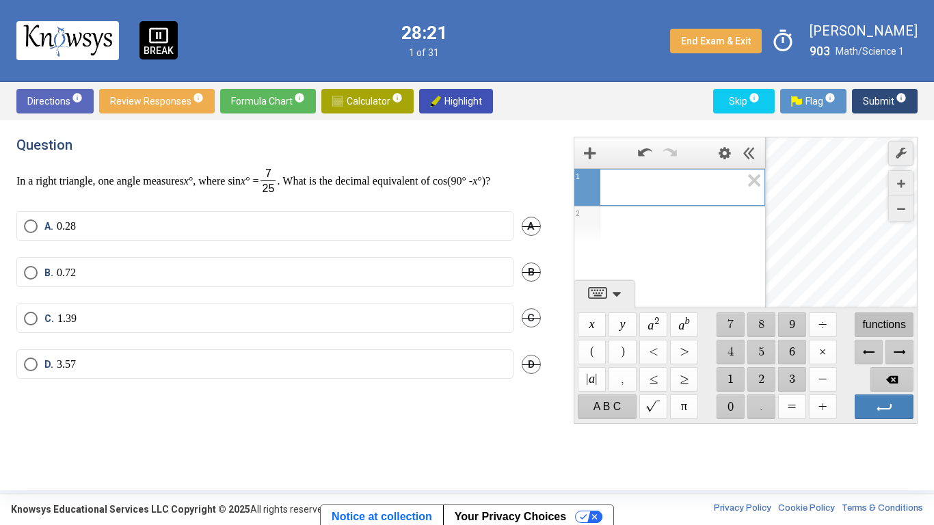
click at [884, 326] on span "functions" at bounding box center [883, 324] width 59 height 25
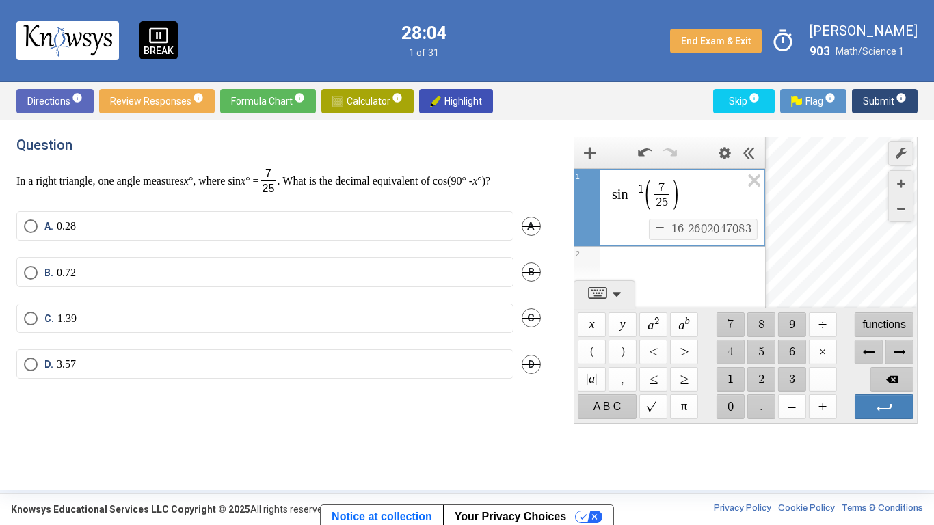
click at [690, 262] on div "Expression List" at bounding box center [669, 265] width 191 height 36
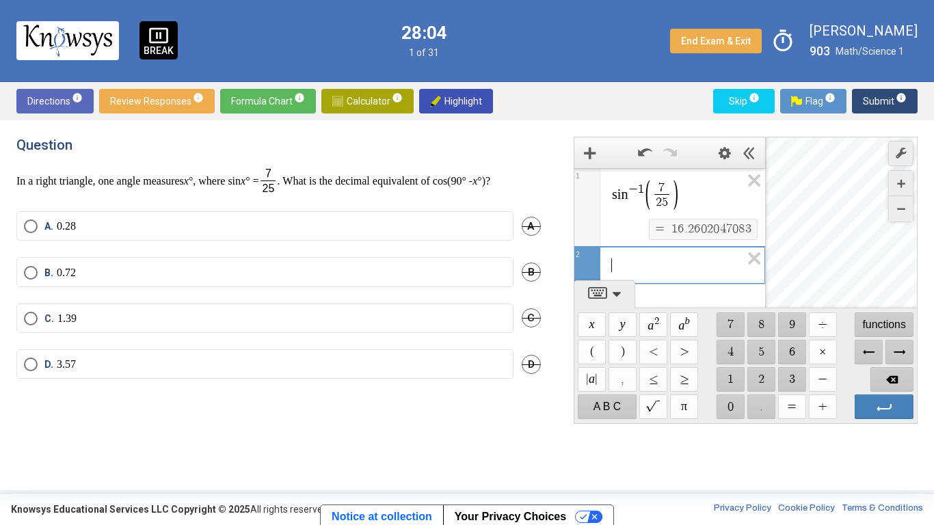
scroll to position [25, 0]
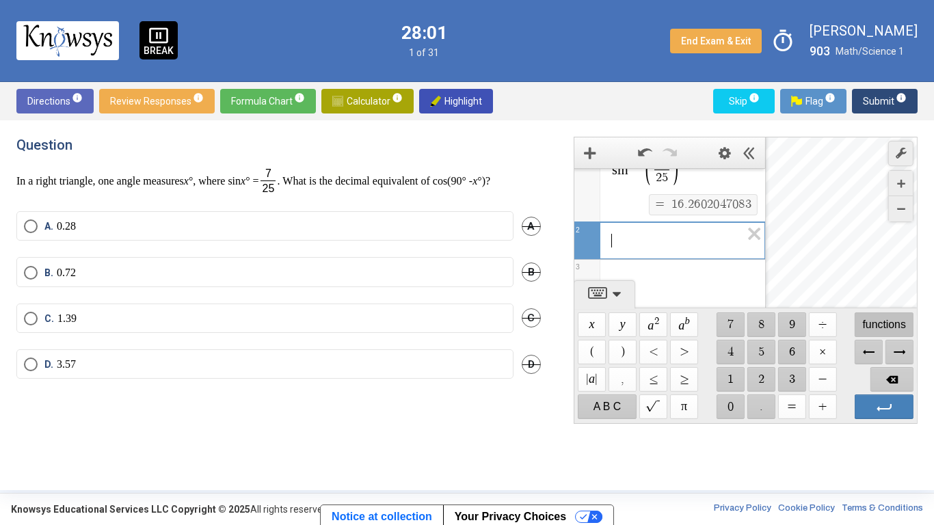
click at [869, 331] on span "functions" at bounding box center [883, 324] width 59 height 25
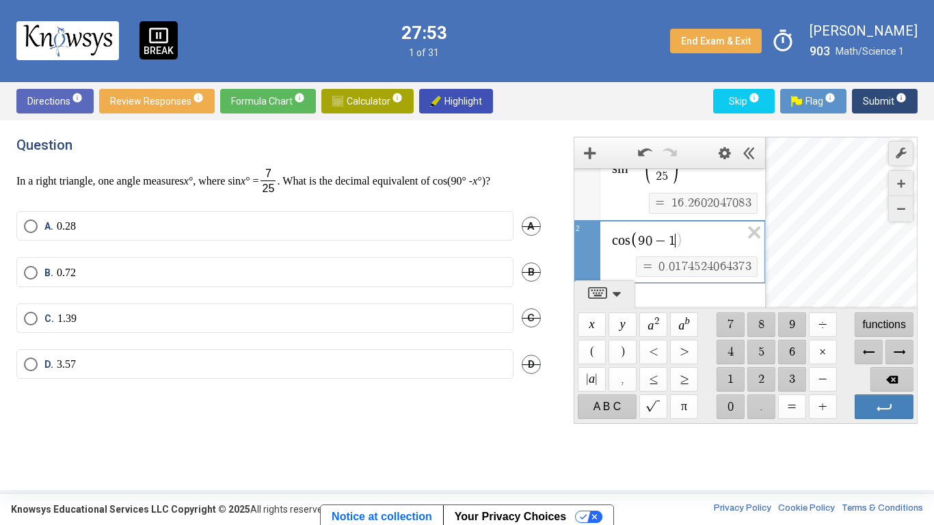
scroll to position [38, 0]
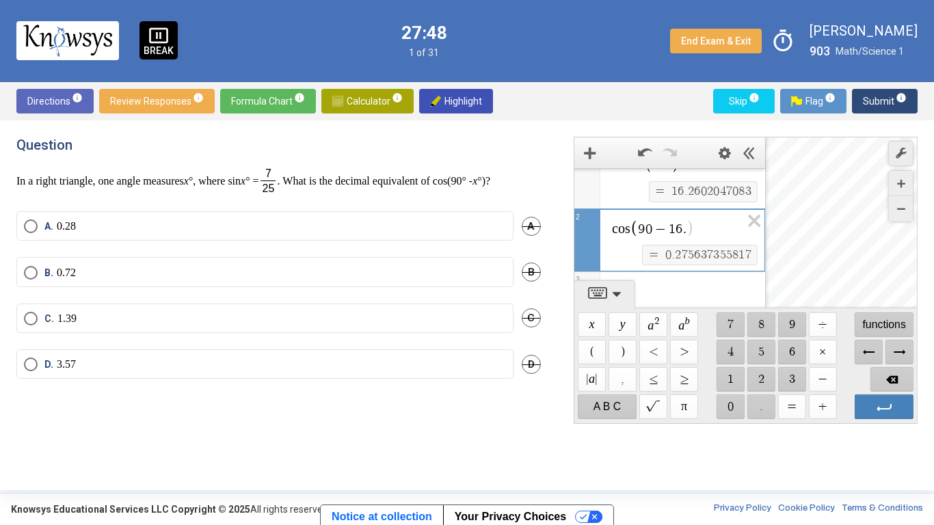
click at [128, 233] on label "A. 0.28" at bounding box center [265, 226] width 482 height 14
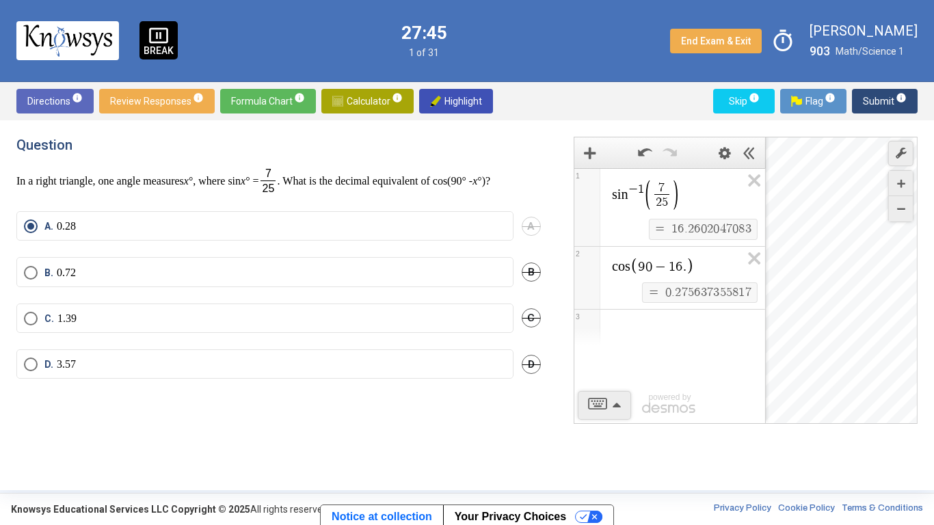
click at [890, 104] on span "Submit info" at bounding box center [885, 101] width 44 height 25
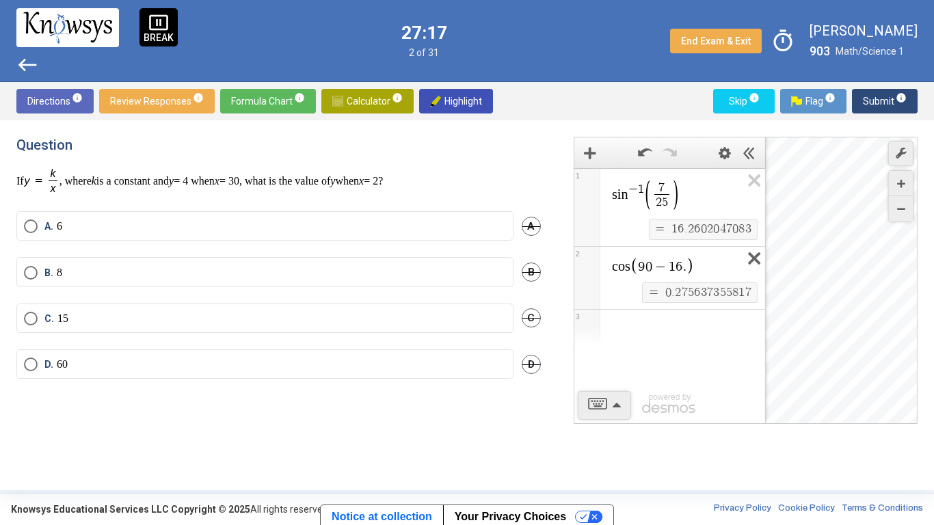
click at [751, 256] on icon "Expression List" at bounding box center [749, 262] width 31 height 31
click at [755, 180] on icon "Expression List" at bounding box center [749, 184] width 31 height 31
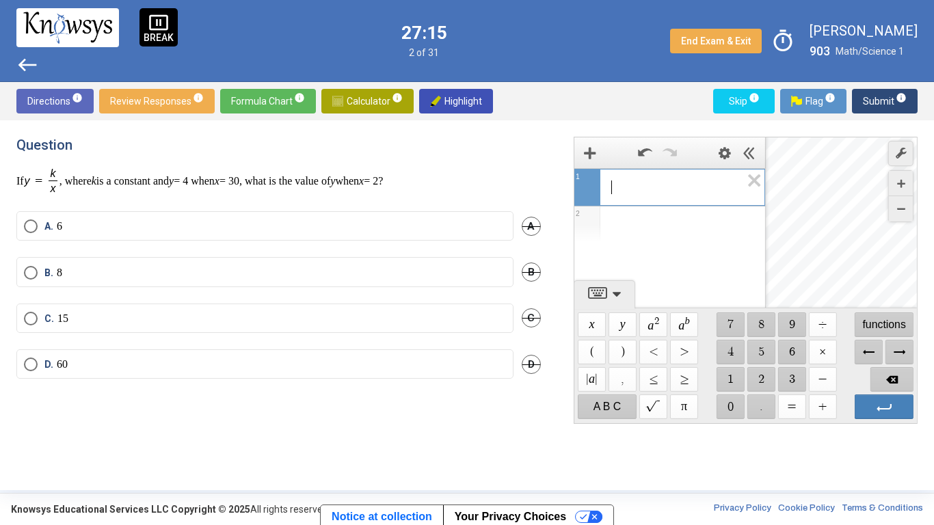
click at [666, 191] on span "​" at bounding box center [675, 187] width 130 height 16
click at [81, 371] on mat-radio-button "D. 60" at bounding box center [264, 363] width 497 height 29
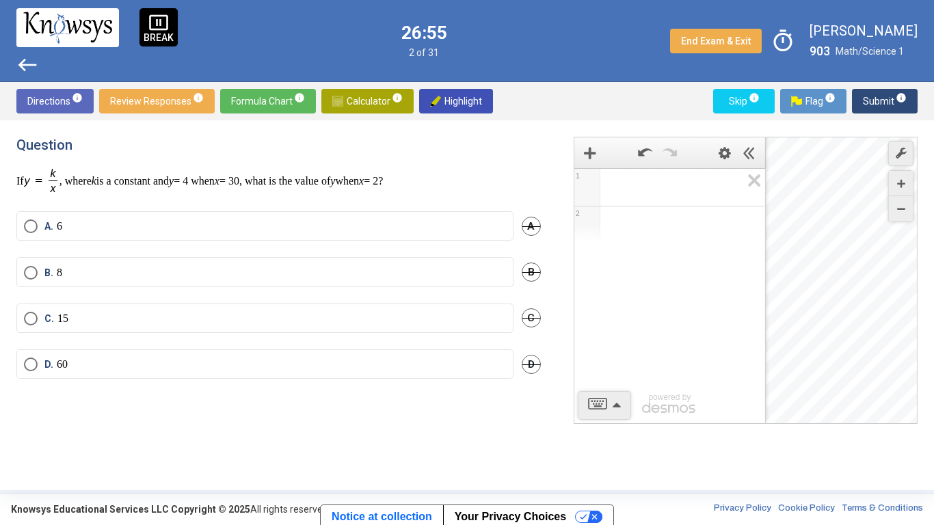
click at [83, 364] on label "D. 60" at bounding box center [265, 364] width 482 height 14
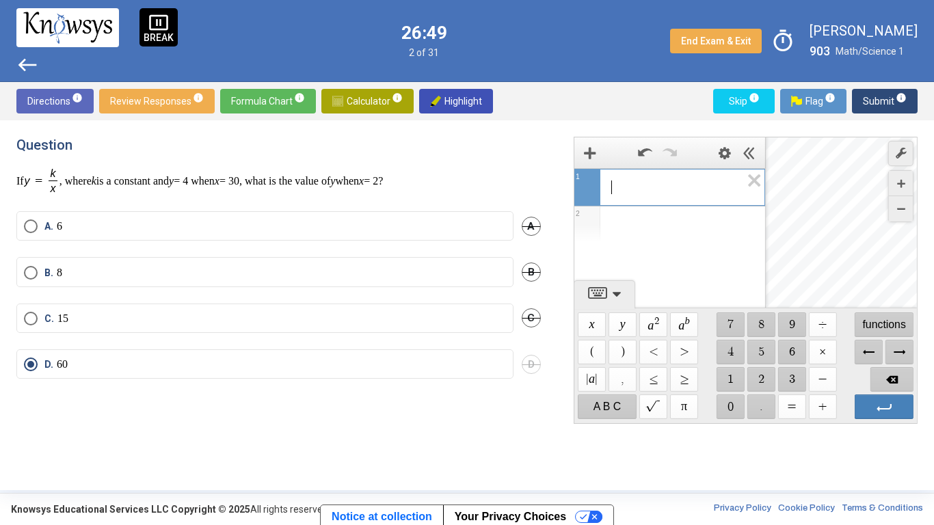
click at [679, 191] on span "​" at bounding box center [675, 187] width 130 height 16
click at [756, 182] on icon "Expression List" at bounding box center [749, 184] width 31 height 31
click at [865, 107] on span "Submit info" at bounding box center [885, 101] width 44 height 25
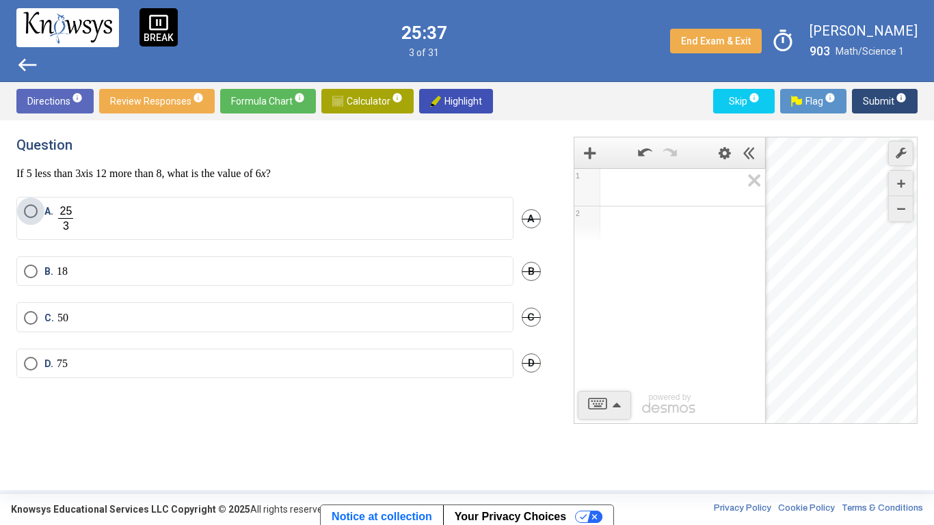
click at [230, 220] on label "A." at bounding box center [265, 218] width 482 height 28
click at [633, 185] on span "Expression 1:" at bounding box center [675, 187] width 131 height 16
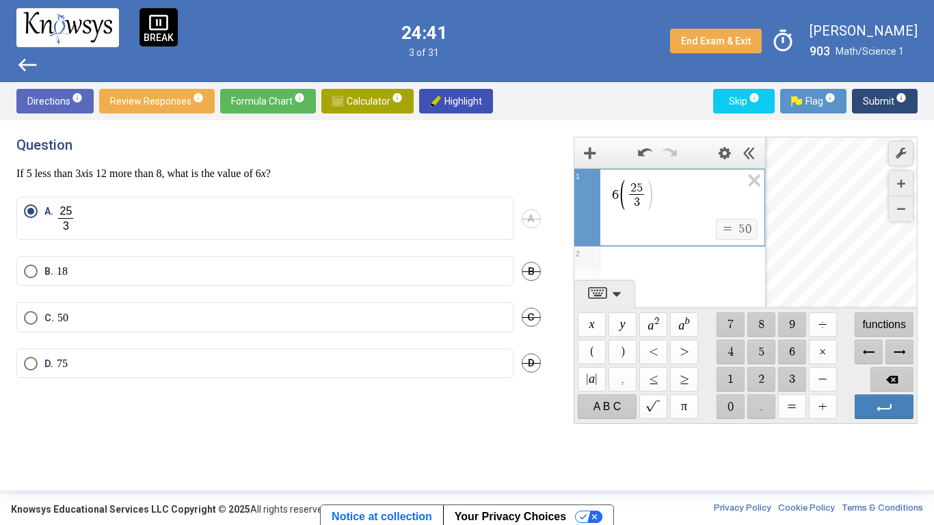
click at [285, 318] on label "C. 50" at bounding box center [265, 318] width 482 height 14
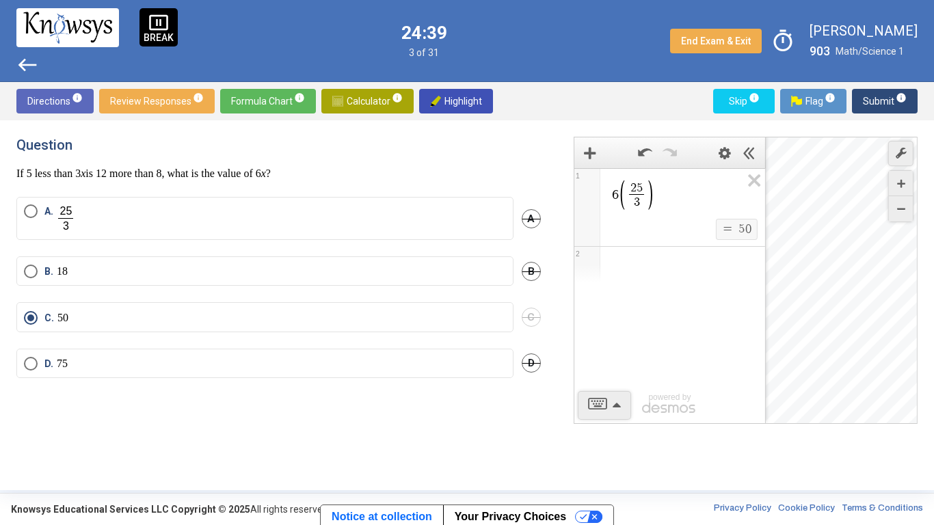
click at [870, 103] on span "Submit info" at bounding box center [885, 101] width 44 height 25
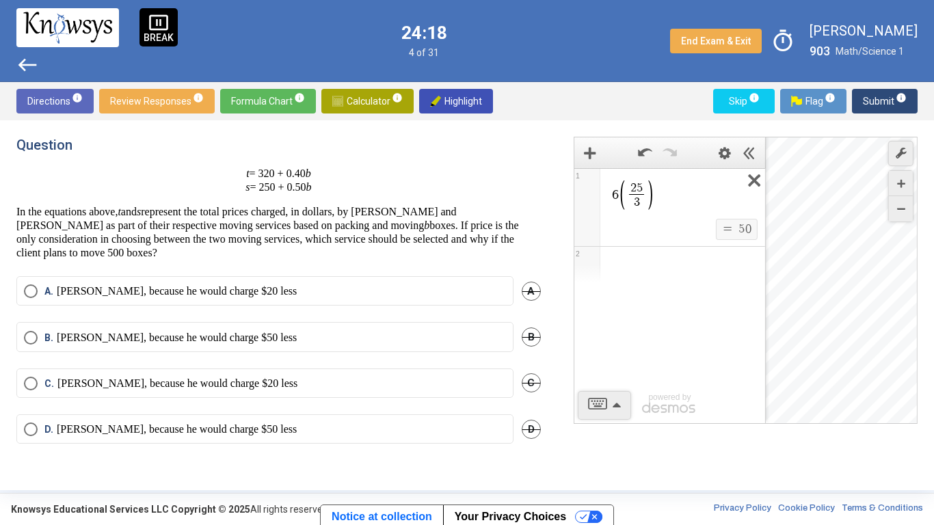
click at [750, 187] on icon "Expression List" at bounding box center [749, 184] width 31 height 31
click at [664, 183] on span "Math Input:" at bounding box center [675, 187] width 131 height 16
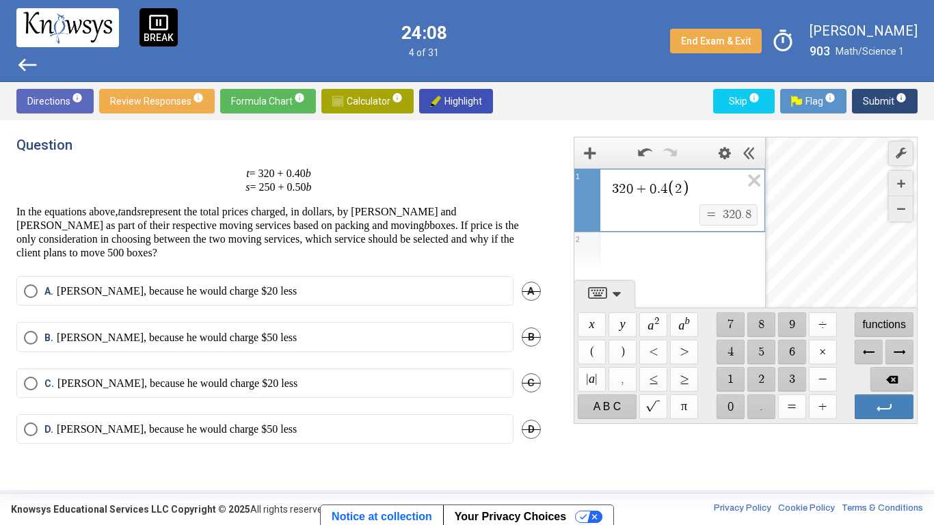
click at [636, 242] on div "Expression List" at bounding box center [669, 250] width 191 height 36
click at [682, 189] on span "2" at bounding box center [678, 188] width 23 height 16
click at [688, 241] on div "Expression List" at bounding box center [669, 250] width 191 height 36
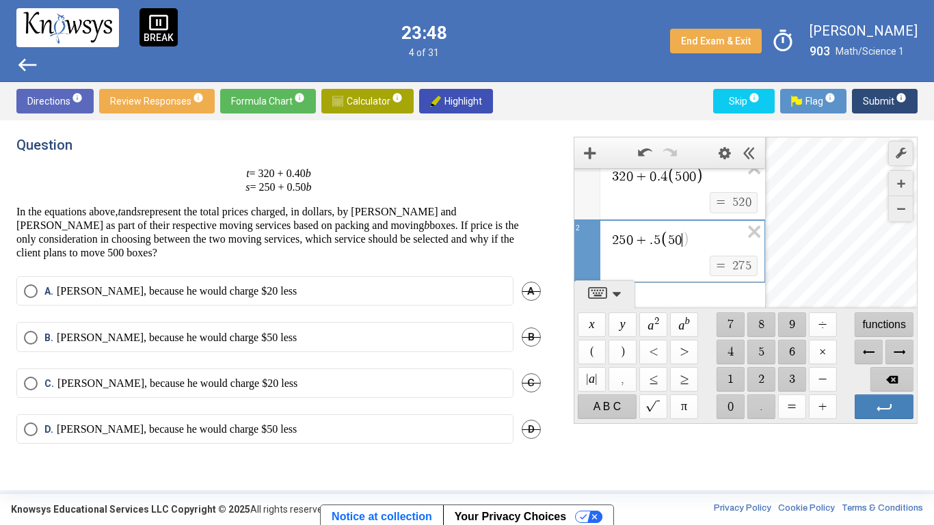
scroll to position [24, 0]
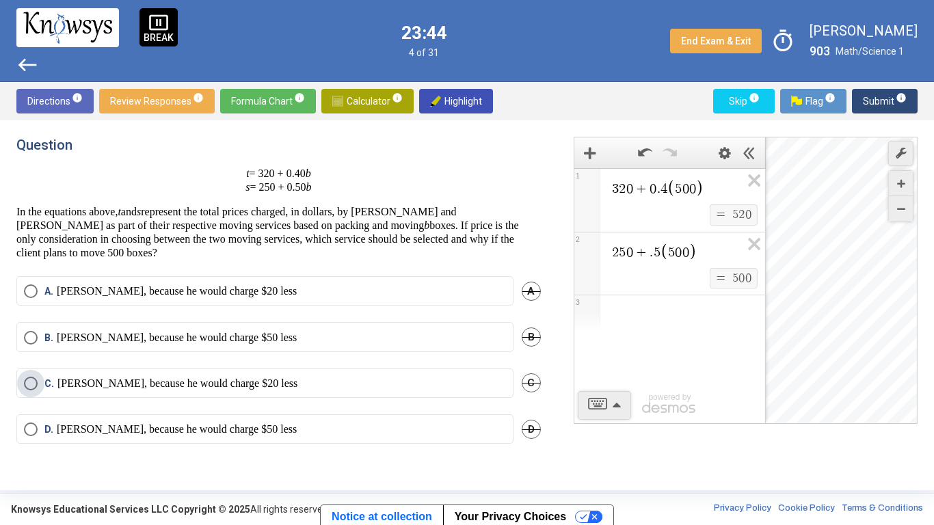
click at [200, 381] on p "[PERSON_NAME], because he would charge $20 less" at bounding box center [177, 384] width 240 height 14
click at [873, 103] on span "Submit info" at bounding box center [885, 101] width 44 height 25
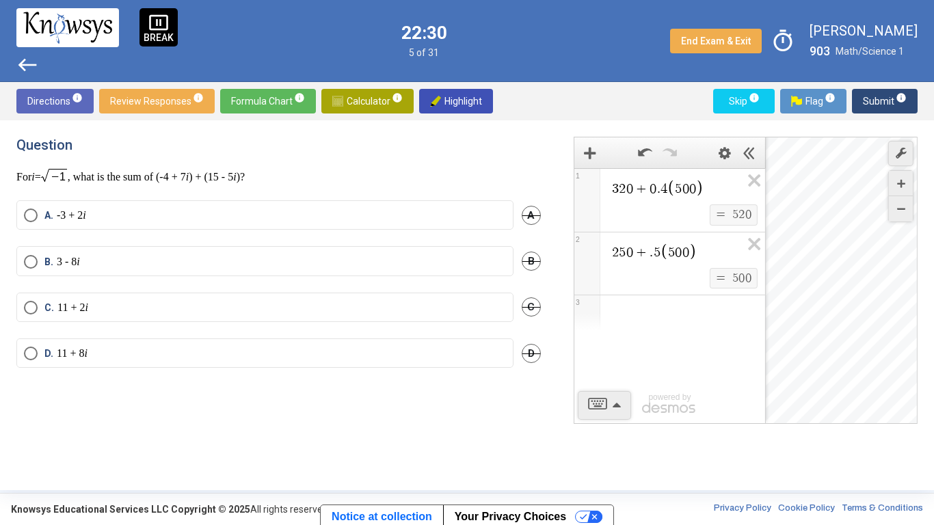
click at [185, 295] on mat-radio-button "C. 11 + 2 i" at bounding box center [264, 307] width 497 height 29
click at [133, 301] on label "C. 11 + 2 i" at bounding box center [265, 308] width 482 height 14
click at [869, 104] on span "Submit info" at bounding box center [885, 101] width 44 height 25
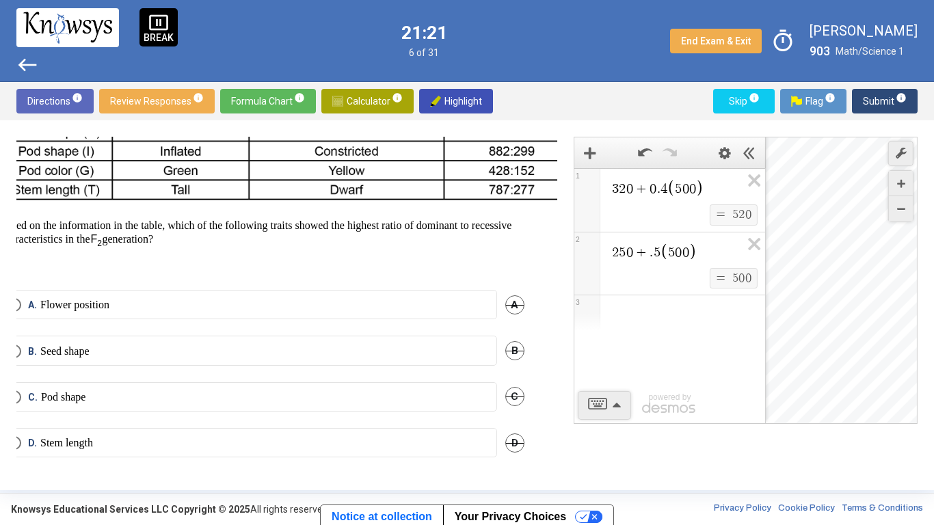
scroll to position [252, 0]
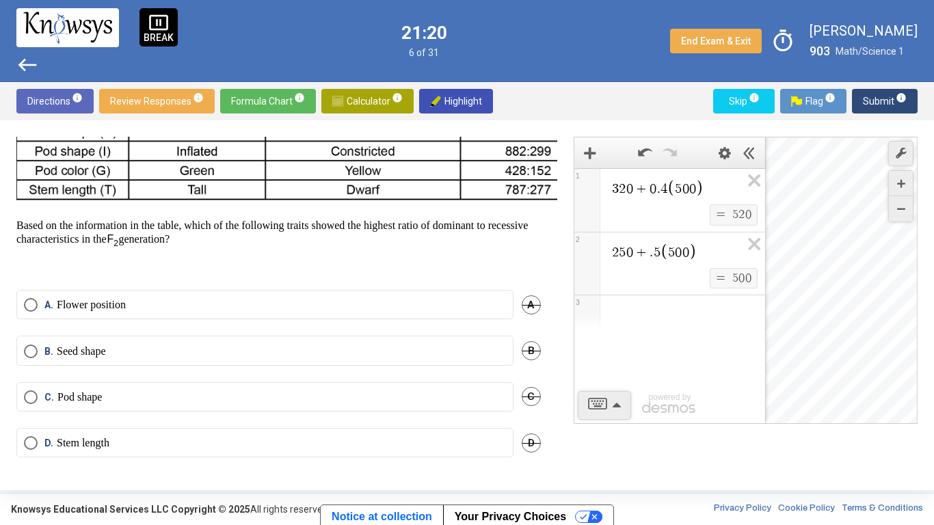
click at [494, 298] on label "A. Flower position" at bounding box center [265, 305] width 482 height 14
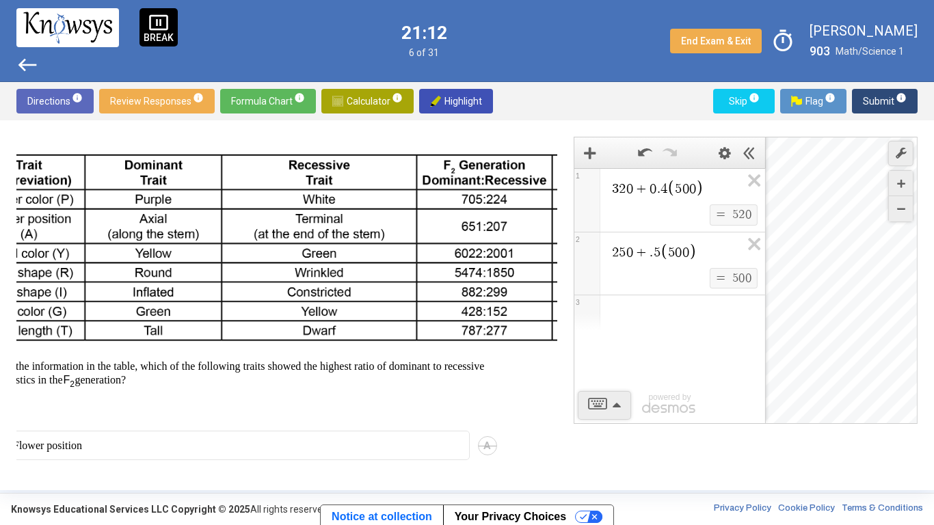
scroll to position [103, 44]
click at [746, 190] on icon "Expression List" at bounding box center [749, 184] width 31 height 31
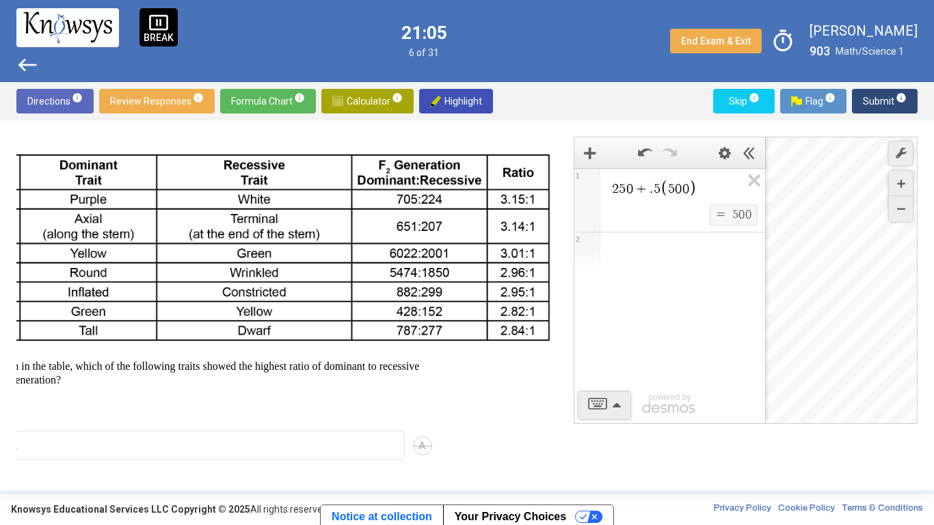
scroll to position [103, 113]
click at [752, 188] on icon "Expression List" at bounding box center [749, 184] width 31 height 31
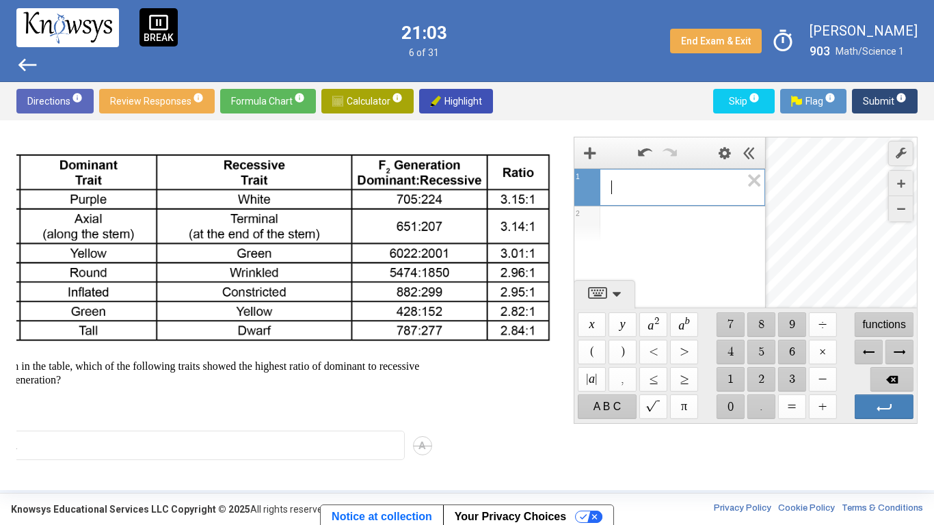
click at [692, 182] on span "​" at bounding box center [675, 187] width 130 height 16
click at [757, 182] on icon "Expression List" at bounding box center [749, 184] width 31 height 31
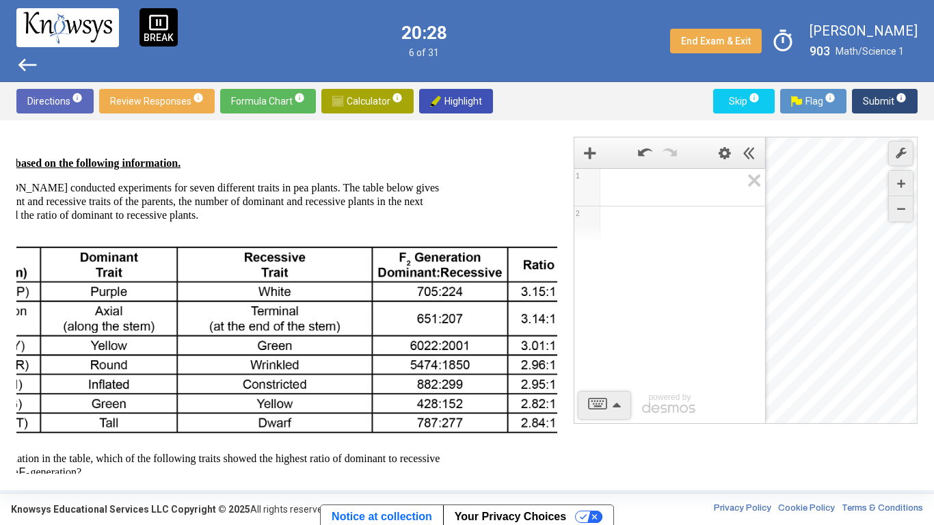
scroll to position [10, 113]
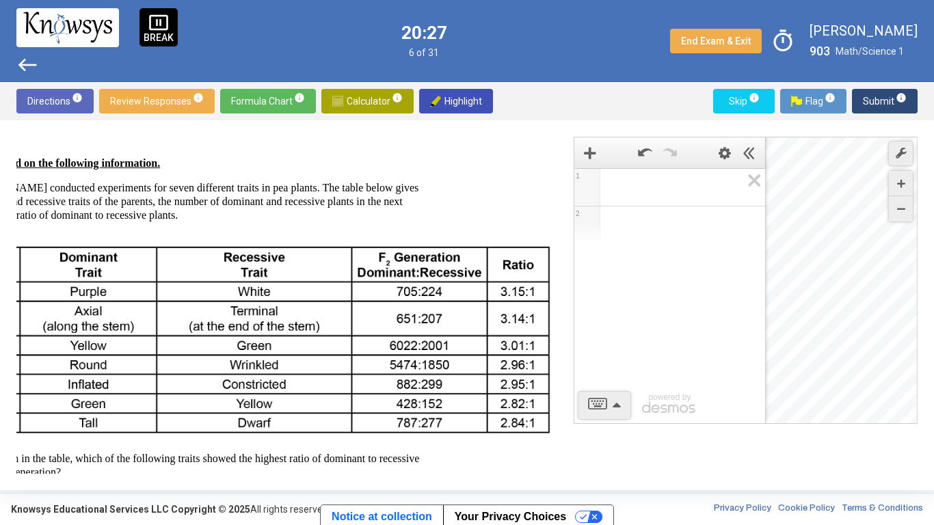
click at [882, 104] on span "Submit info" at bounding box center [885, 101] width 44 height 25
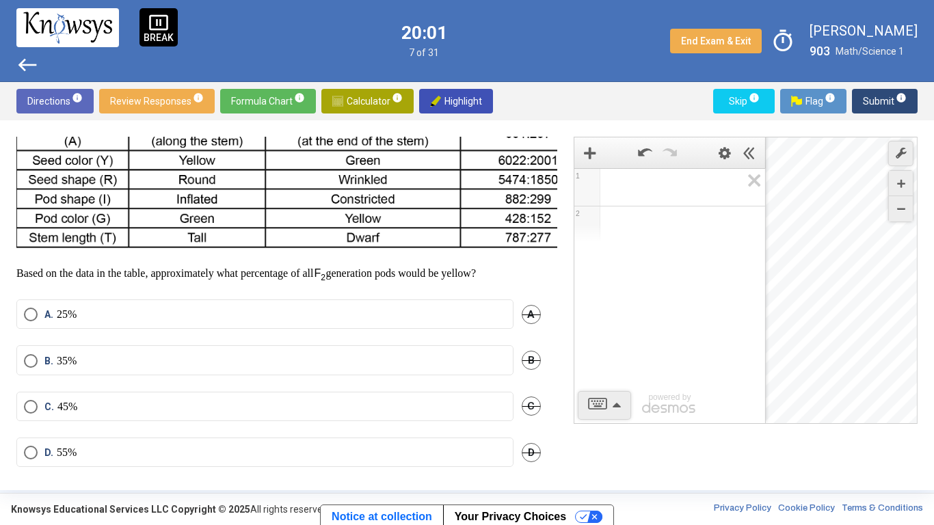
scroll to position [228, 0]
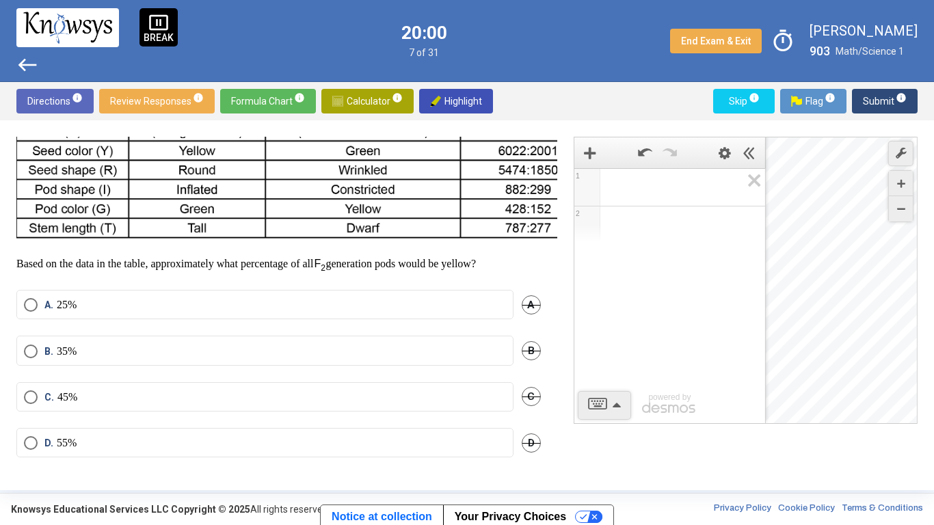
click at [521, 409] on span "D" at bounding box center [530, 442] width 19 height 19
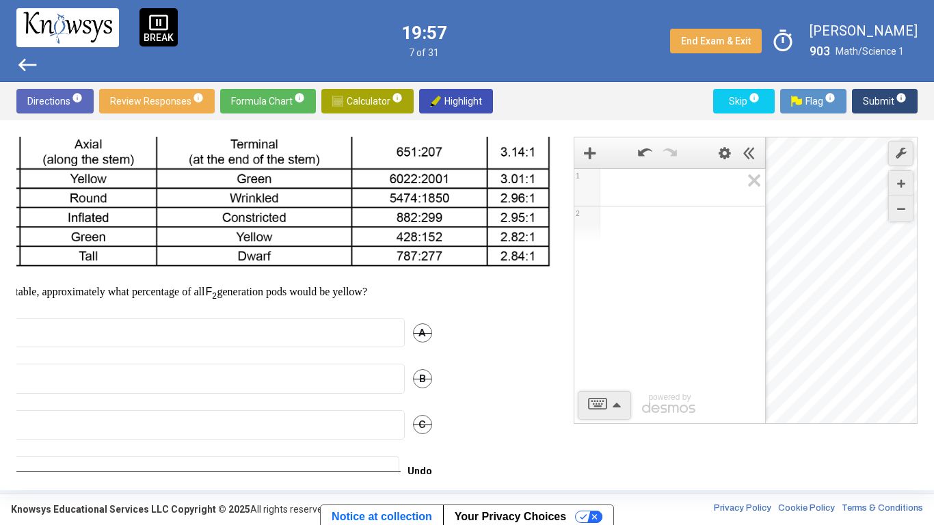
scroll to position [177, 113]
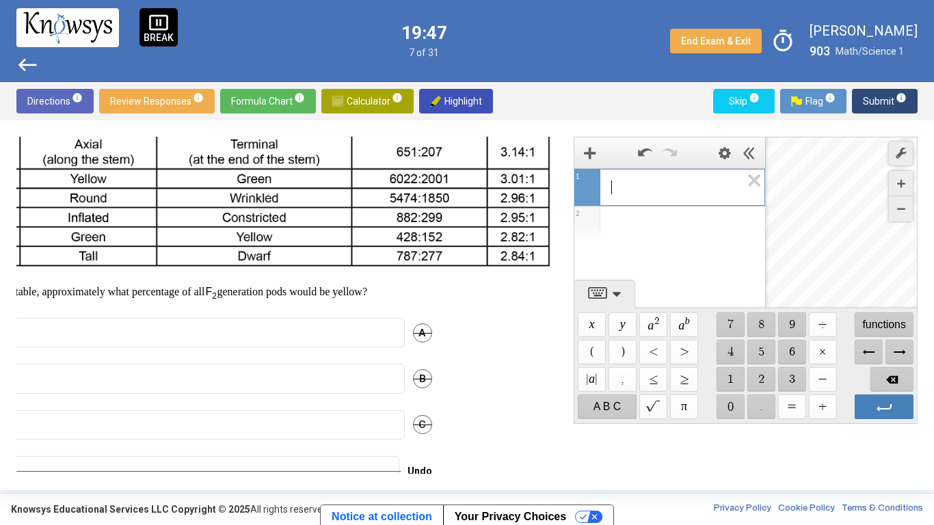
click at [634, 189] on span "​" at bounding box center [675, 187] width 130 height 16
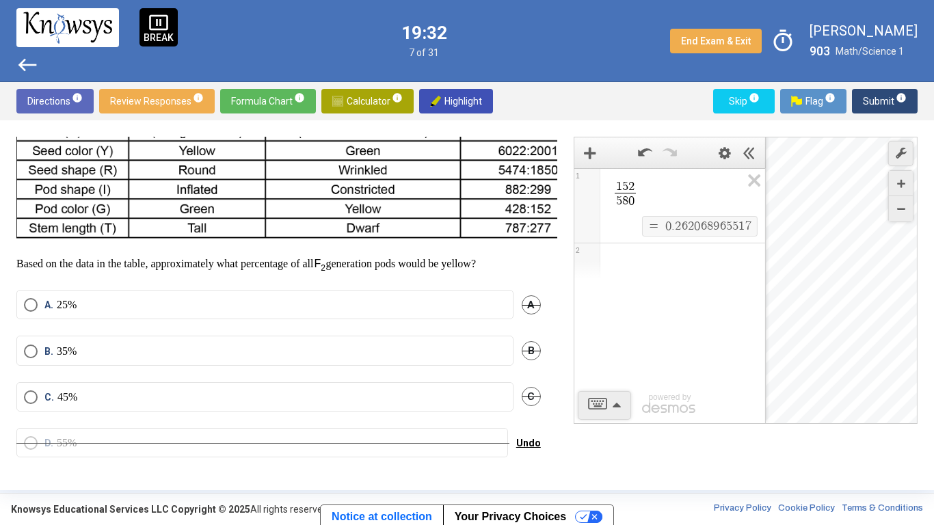
scroll to position [219, 0]
click at [457, 294] on mat-radio-button "A. 25%" at bounding box center [264, 304] width 497 height 29
click at [474, 301] on label "A. 25%" at bounding box center [265, 305] width 482 height 14
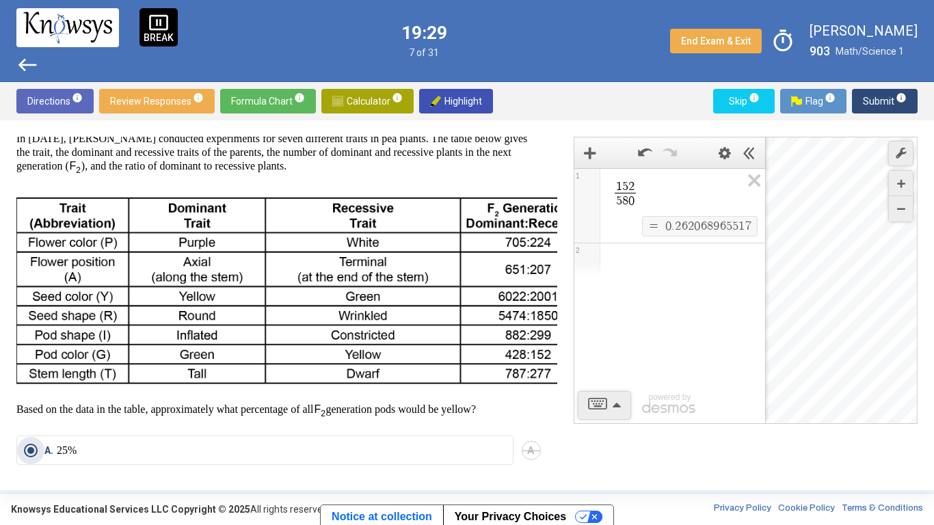
scroll to position [0, 0]
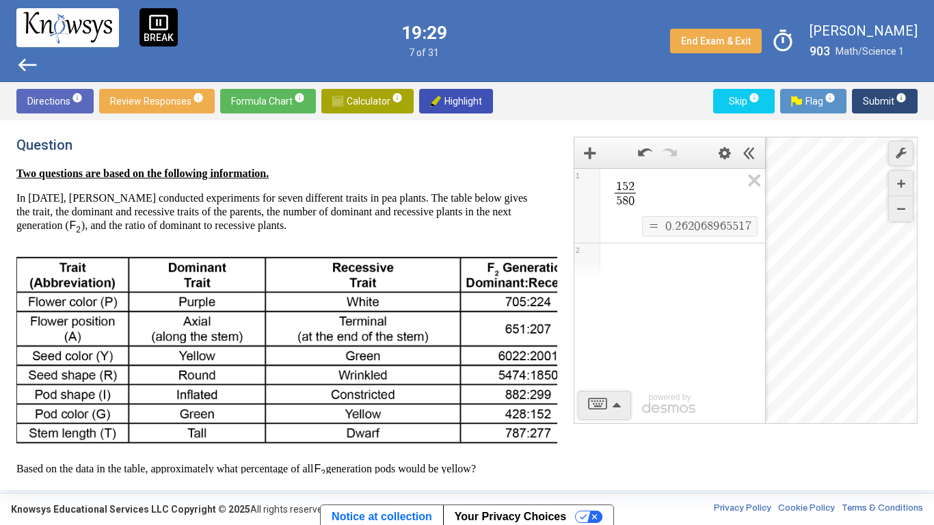
click at [881, 102] on span "Submit info" at bounding box center [885, 101] width 44 height 25
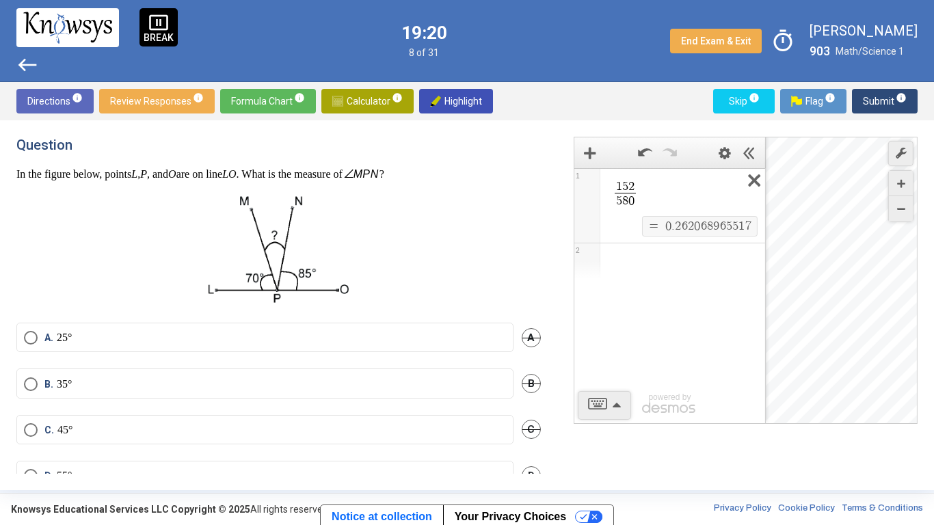
click at [747, 188] on icon "Expression List" at bounding box center [749, 184] width 31 height 31
click at [715, 182] on span "Math Input:" at bounding box center [675, 187] width 131 height 16
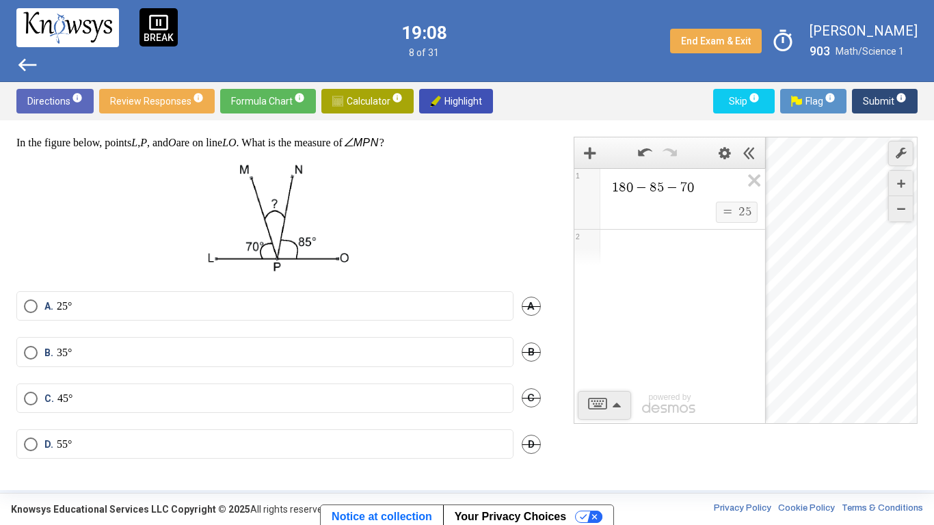
click at [449, 305] on label "A. 25°" at bounding box center [265, 306] width 482 height 14
click at [881, 102] on span "Submit info" at bounding box center [885, 101] width 44 height 25
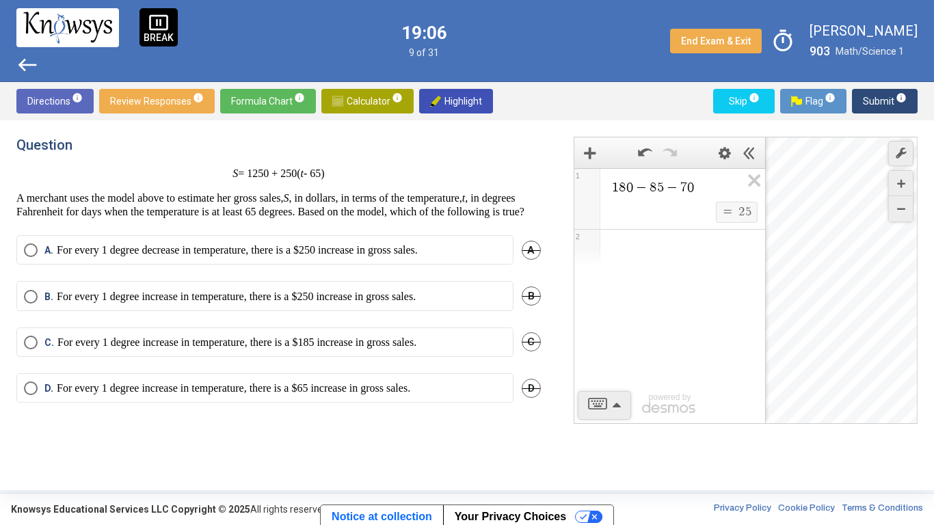
scroll to position [0, 0]
click at [749, 182] on icon "Expression List" at bounding box center [749, 184] width 31 height 31
click at [695, 182] on span "Math Input:" at bounding box center [675, 187] width 131 height 16
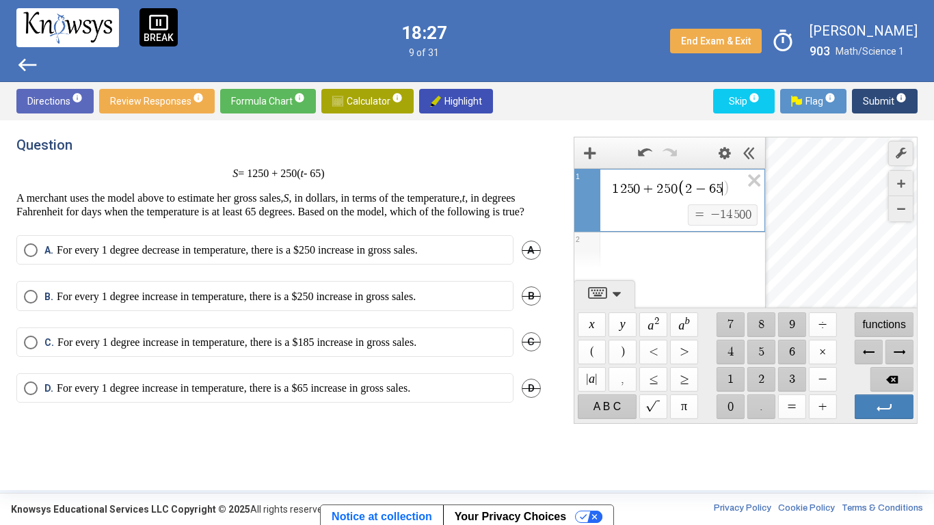
click at [692, 185] on span "2" at bounding box center [688, 189] width 7 height 14
click at [159, 303] on p "For every 1 degree increase in temperature, there is a $250 increase in gross s…" at bounding box center [236, 297] width 359 height 14
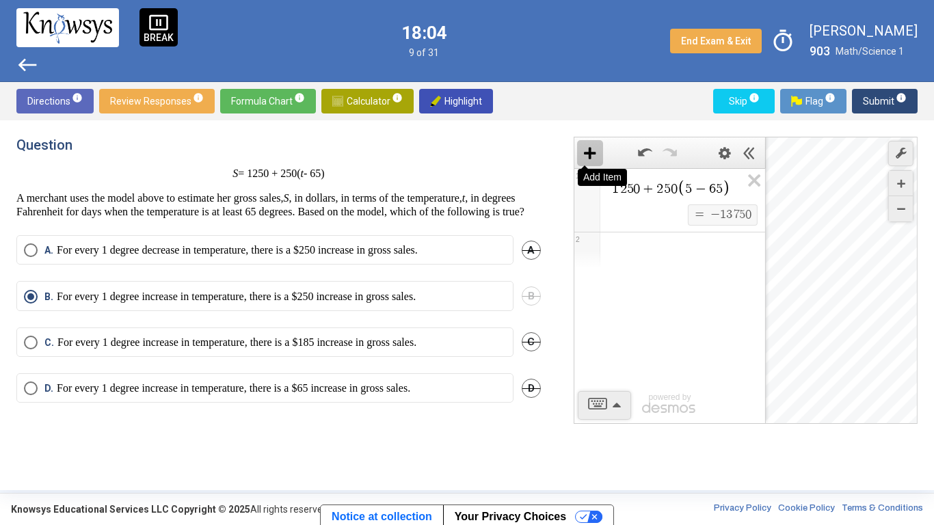
click at [589, 150] on icon "Add Item" at bounding box center [590, 153] width 12 height 12
click at [871, 105] on span "Submit info" at bounding box center [885, 101] width 44 height 25
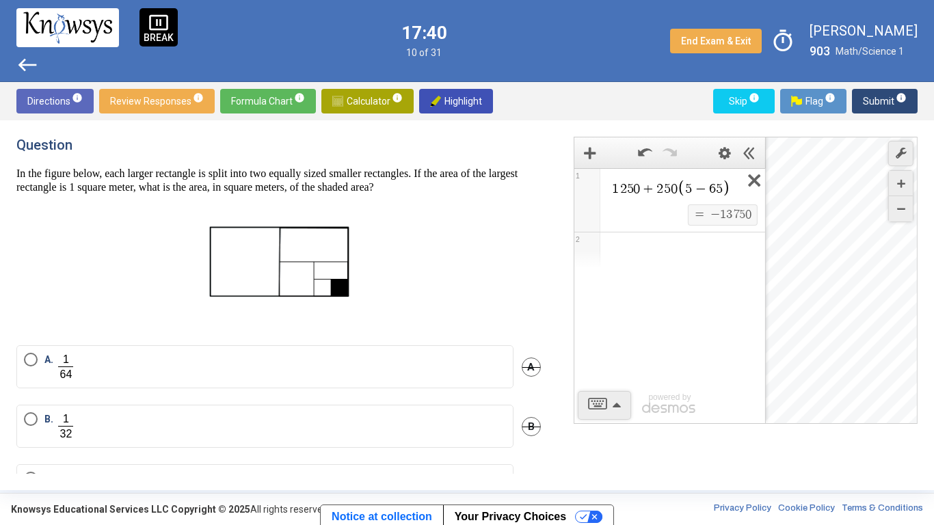
click at [755, 178] on icon "Expression List" at bounding box center [749, 184] width 31 height 31
click at [636, 189] on span "Math Input:" at bounding box center [675, 187] width 131 height 16
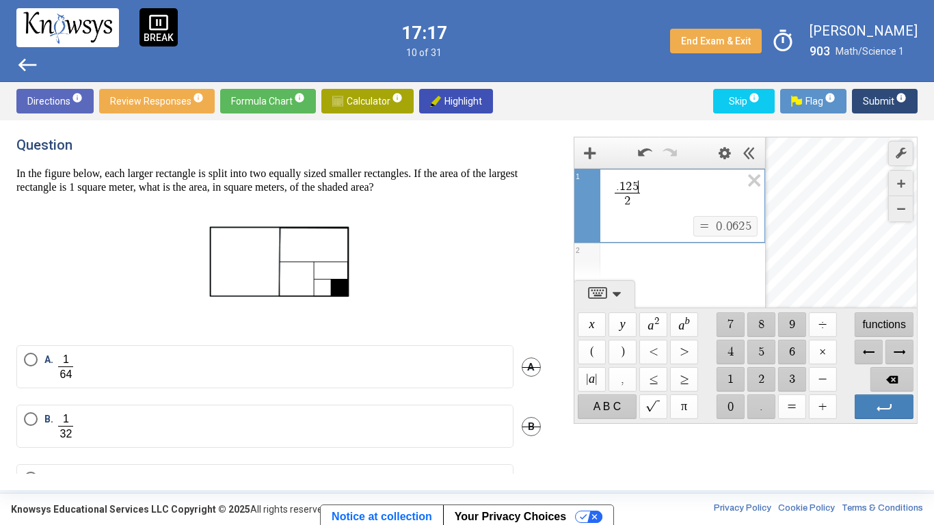
click at [741, 226] on span "2" at bounding box center [741, 226] width 6 height 12
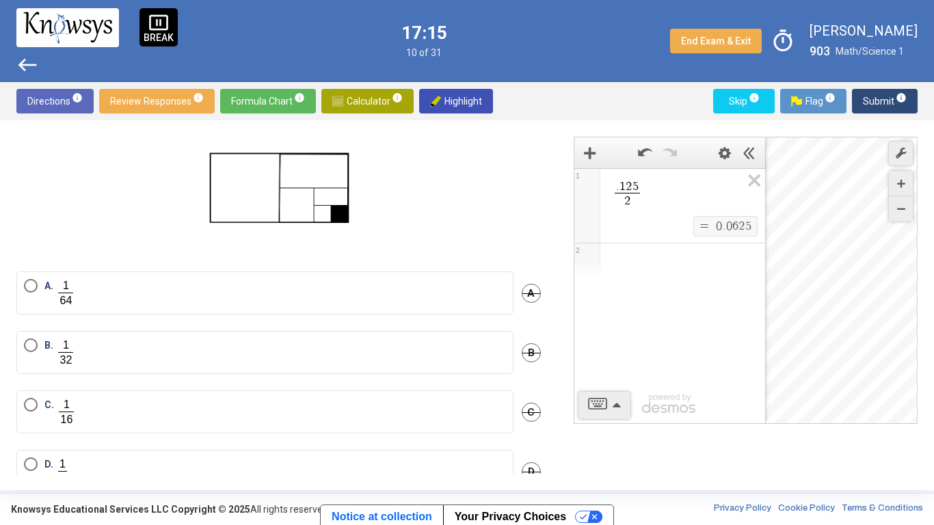
scroll to position [109, 0]
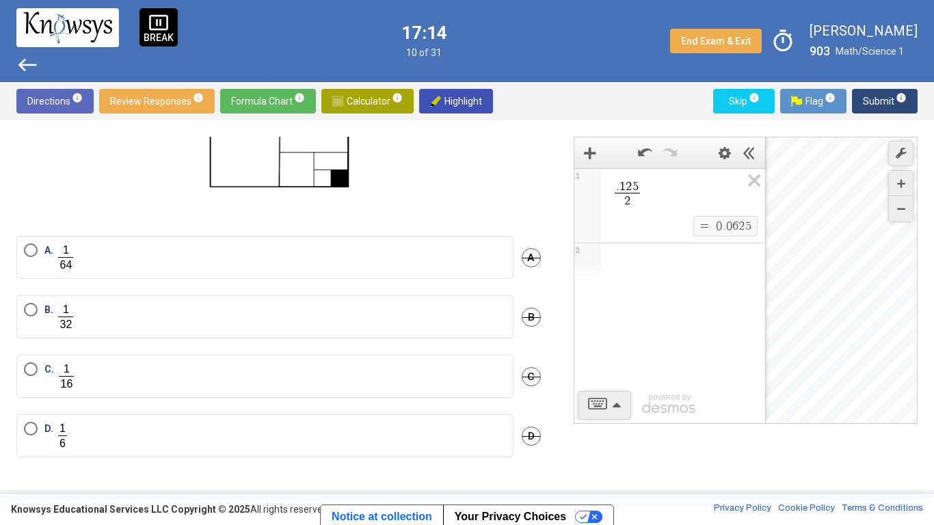
click at [660, 260] on div "Expression List" at bounding box center [669, 261] width 191 height 36
click at [660, 257] on div "Expression List" at bounding box center [669, 261] width 191 height 36
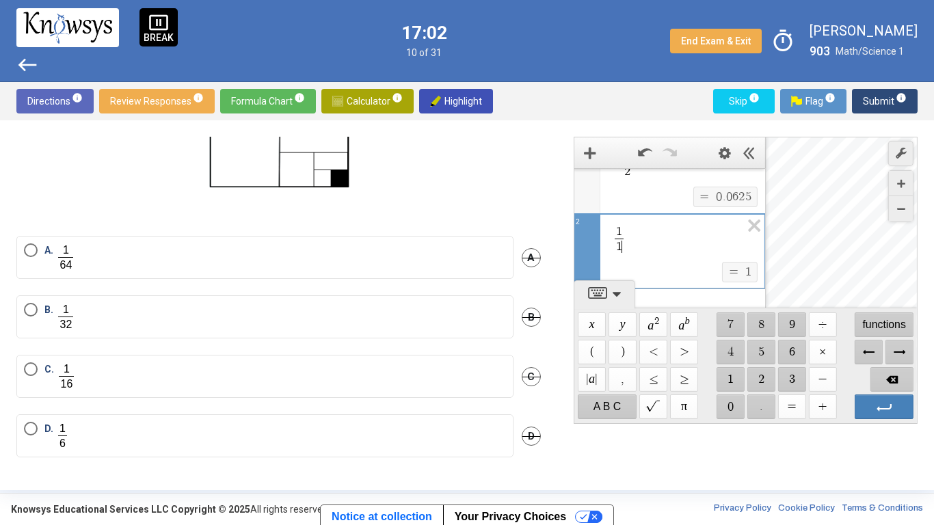
scroll to position [41, 0]
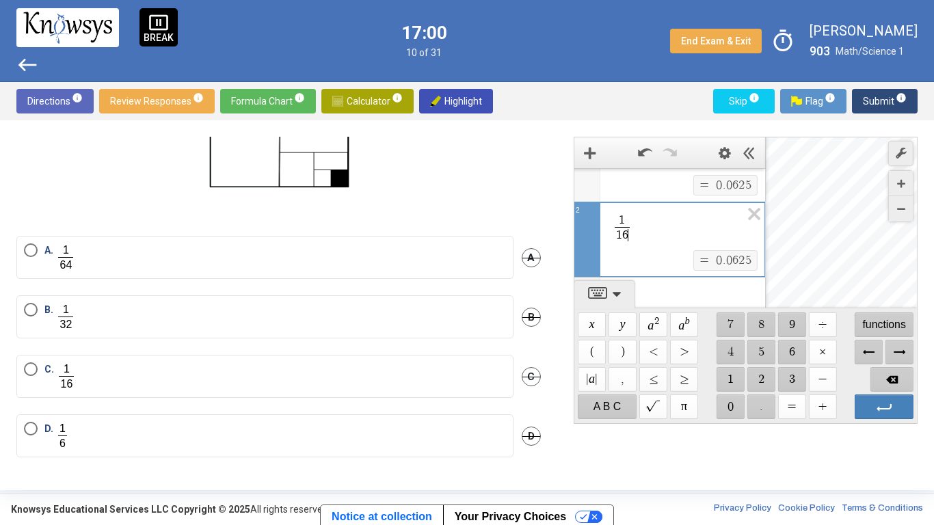
click at [296, 370] on label "C." at bounding box center [265, 376] width 482 height 28
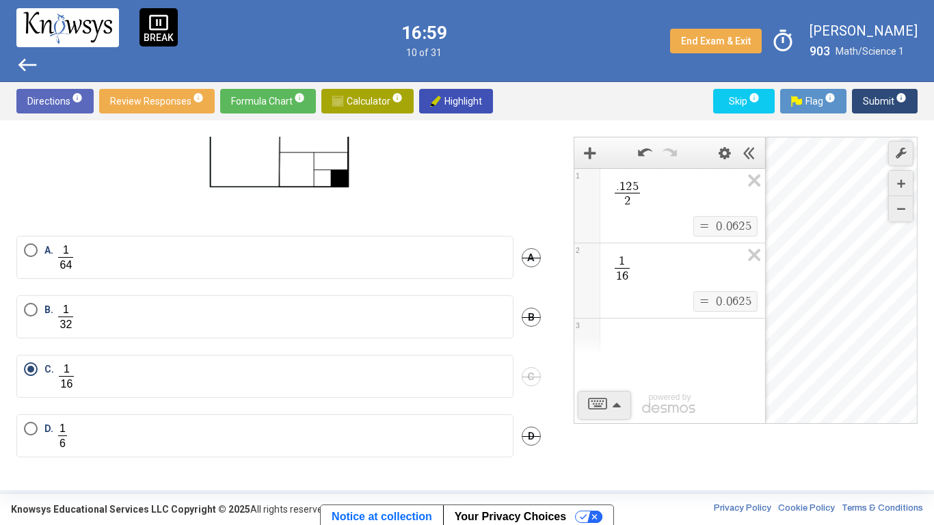
click at [872, 96] on span "Submit info" at bounding box center [885, 101] width 44 height 25
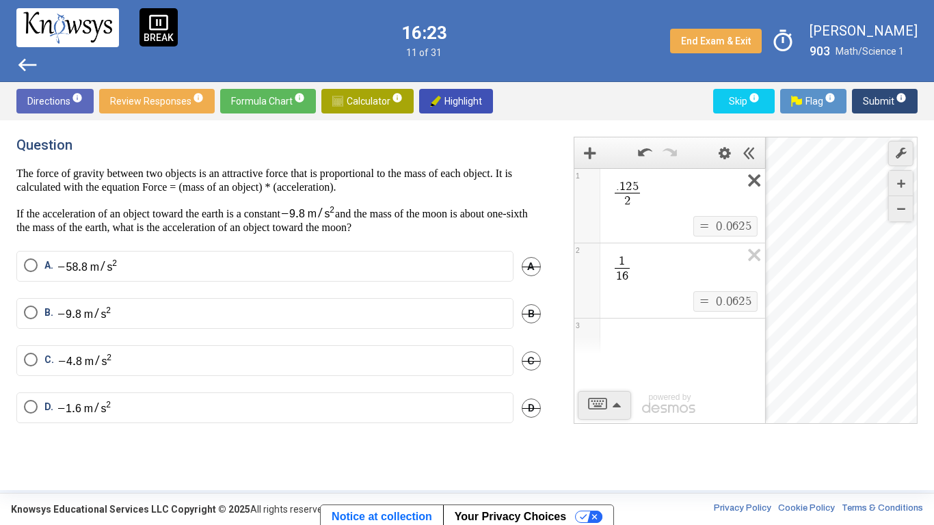
click at [752, 180] on icon "Expression List" at bounding box center [749, 184] width 31 height 31
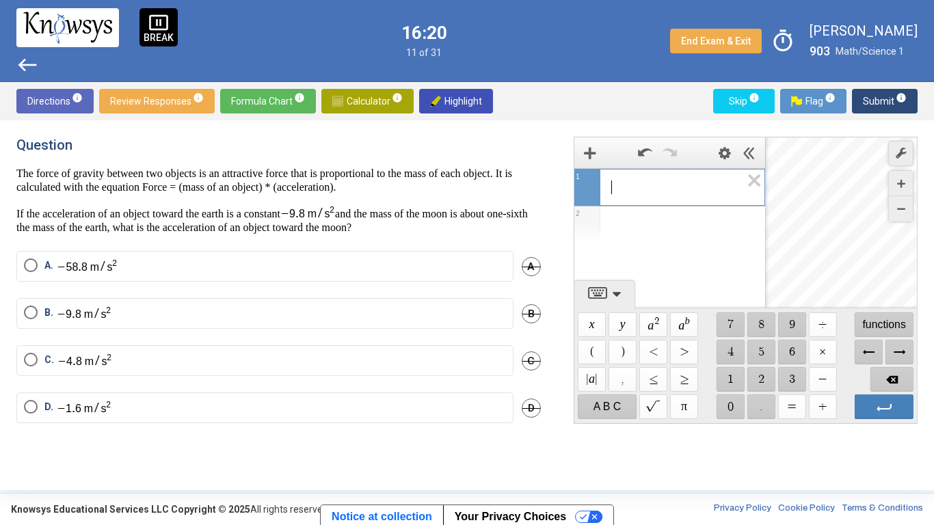
click at [672, 183] on span "​" at bounding box center [675, 187] width 130 height 16
click at [530, 306] on span "B" at bounding box center [530, 313] width 19 height 19
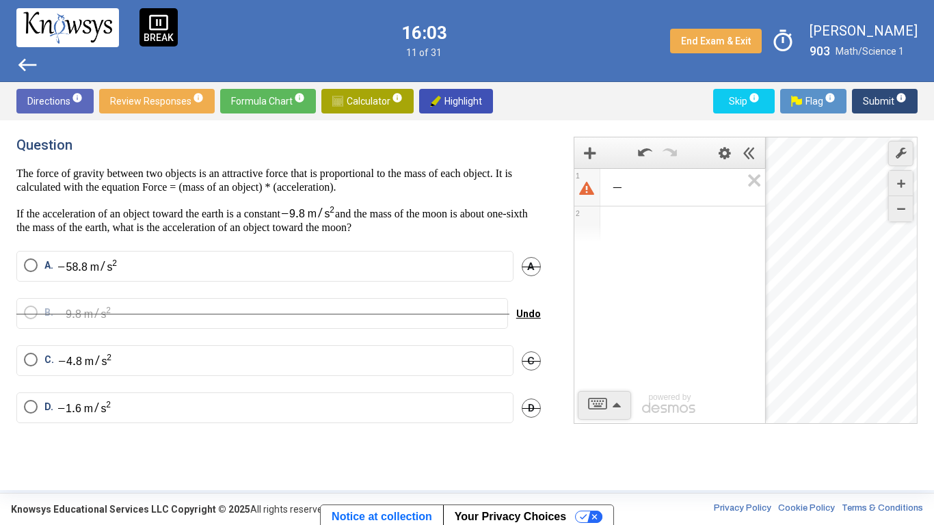
click at [697, 181] on span "−" at bounding box center [675, 187] width 131 height 16
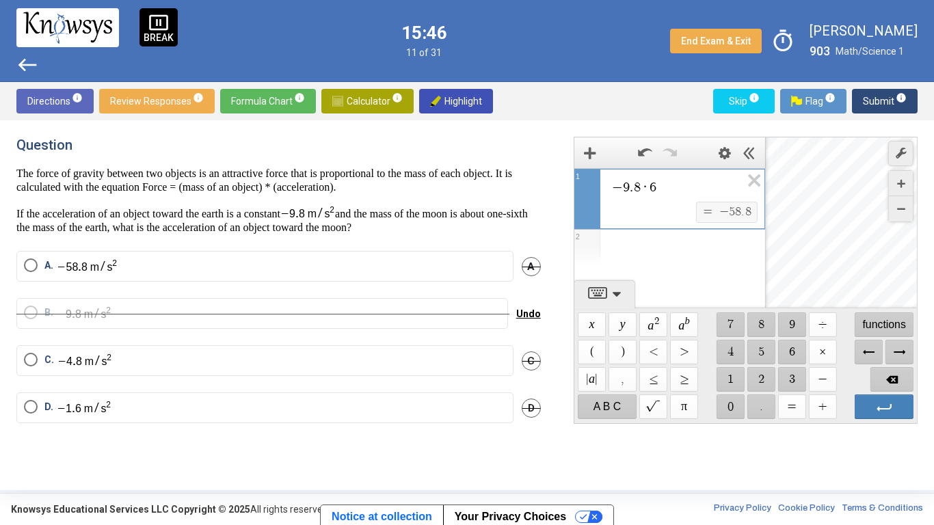
click at [173, 407] on label "D." at bounding box center [265, 408] width 482 height 16
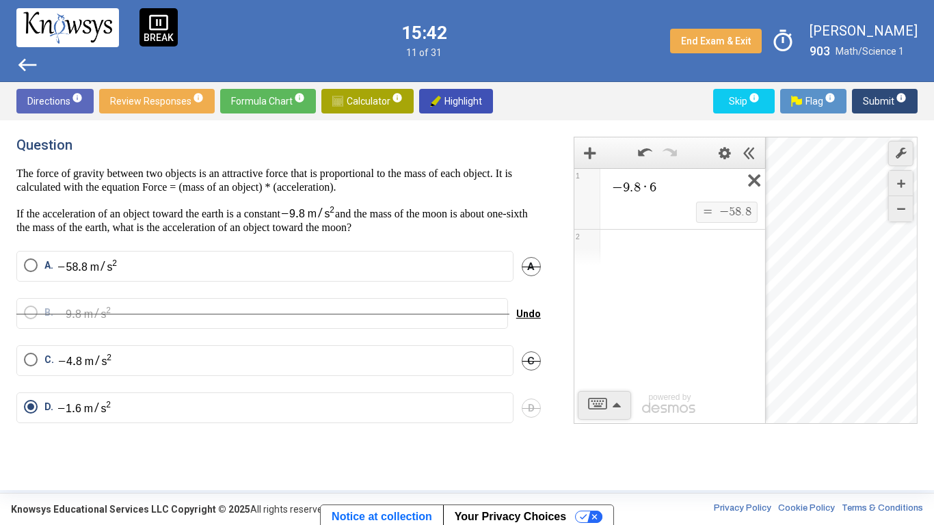
click at [752, 177] on icon "Expression List" at bounding box center [749, 184] width 31 height 31
click at [871, 106] on span "Submit info" at bounding box center [885, 101] width 44 height 25
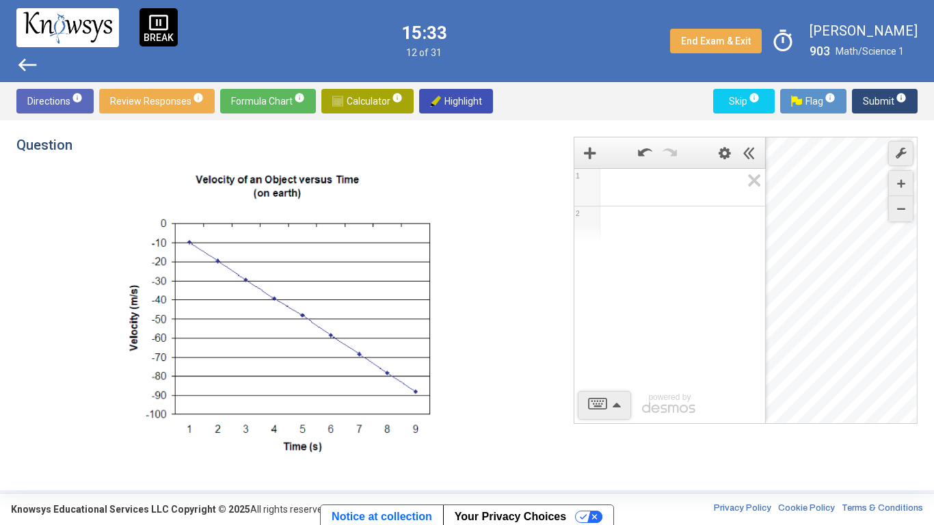
click at [314, 239] on img at bounding box center [279, 317] width 318 height 300
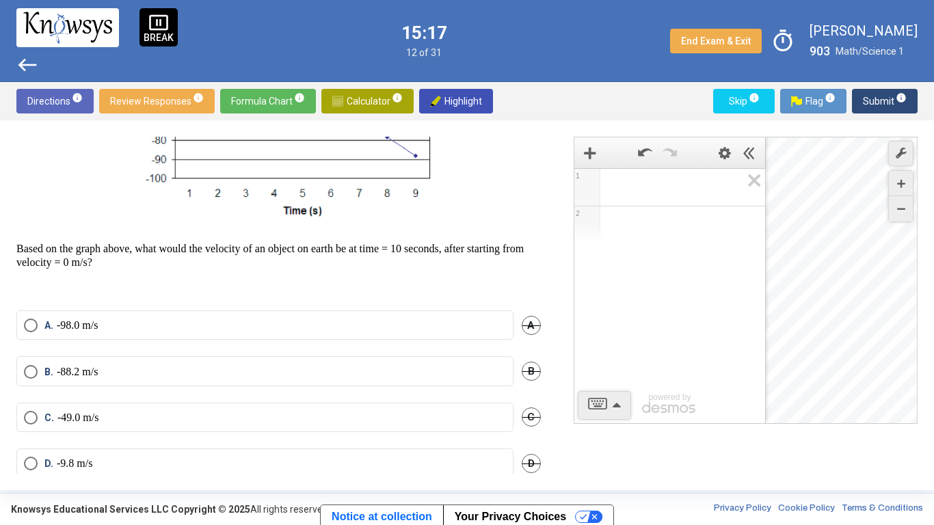
scroll to position [256, 0]
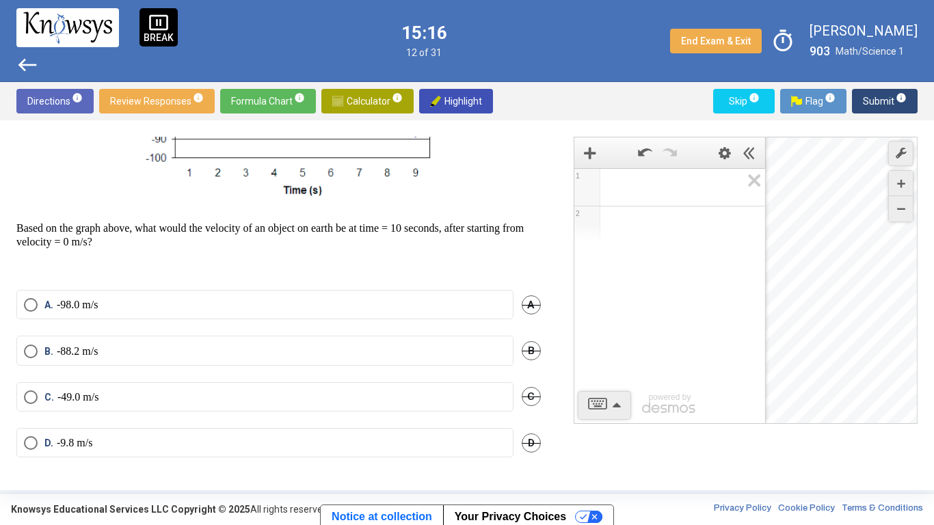
click at [536, 348] on span "B" at bounding box center [530, 350] width 19 height 19
click at [529, 404] on span "C" at bounding box center [530, 396] width 19 height 19
click at [535, 409] on div "D" at bounding box center [530, 442] width 19 height 29
click at [532, 409] on span "D" at bounding box center [530, 442] width 19 height 19
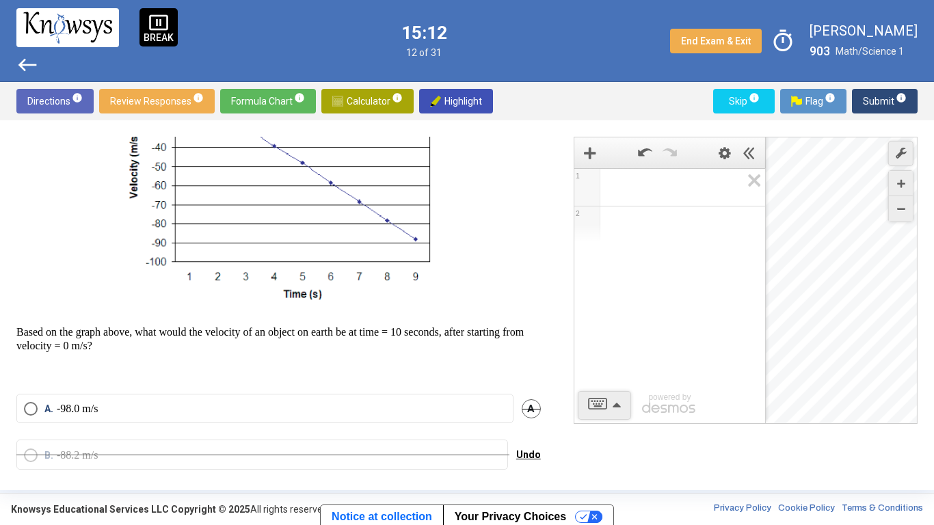
scroll to position [152, 0]
click at [483, 403] on label "A. -98.0 m/s" at bounding box center [265, 410] width 482 height 14
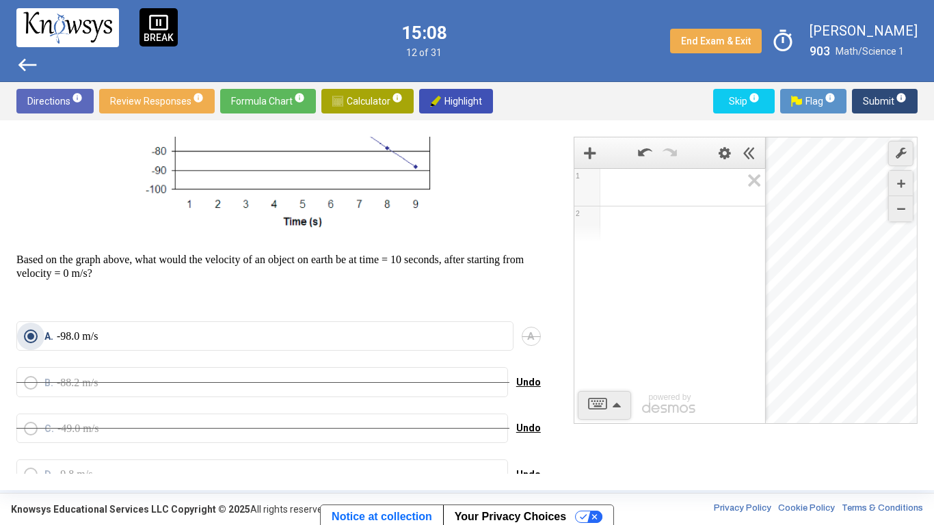
scroll to position [256, 0]
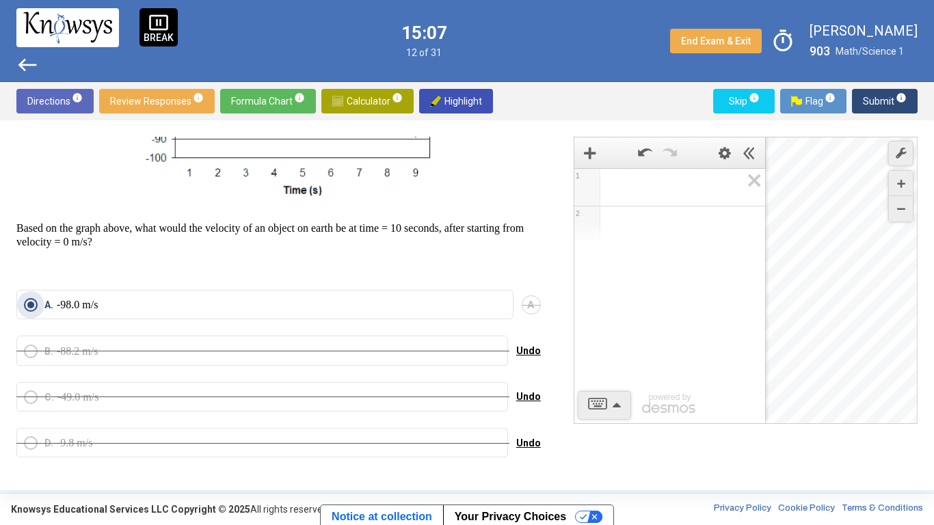
click at [886, 103] on span "Submit info" at bounding box center [885, 101] width 44 height 25
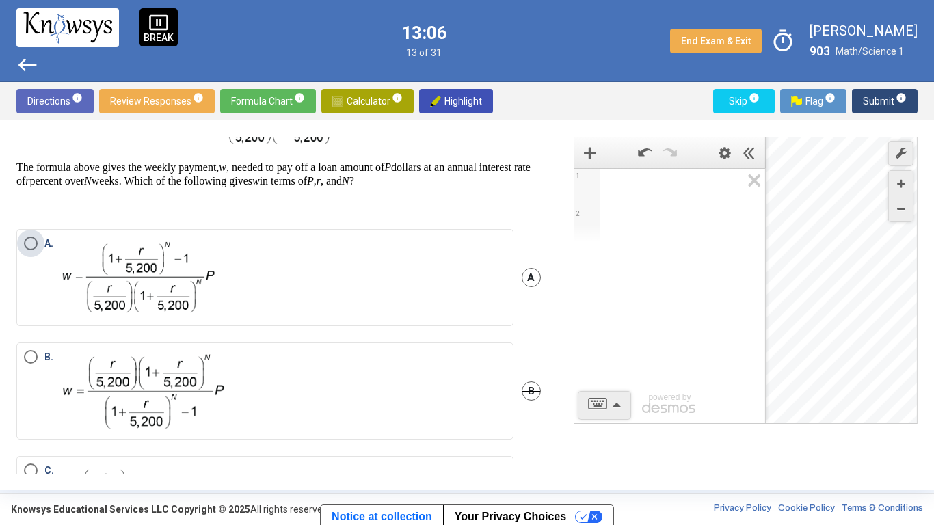
scroll to position [109, 0]
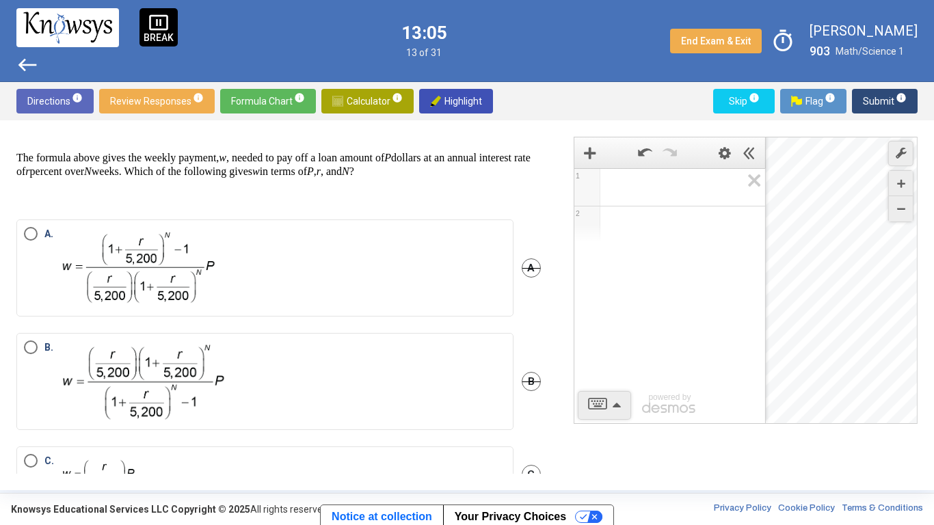
click at [477, 368] on label "B." at bounding box center [265, 381] width 482 height 82
click at [901, 101] on span "info" at bounding box center [900, 97] width 11 height 11
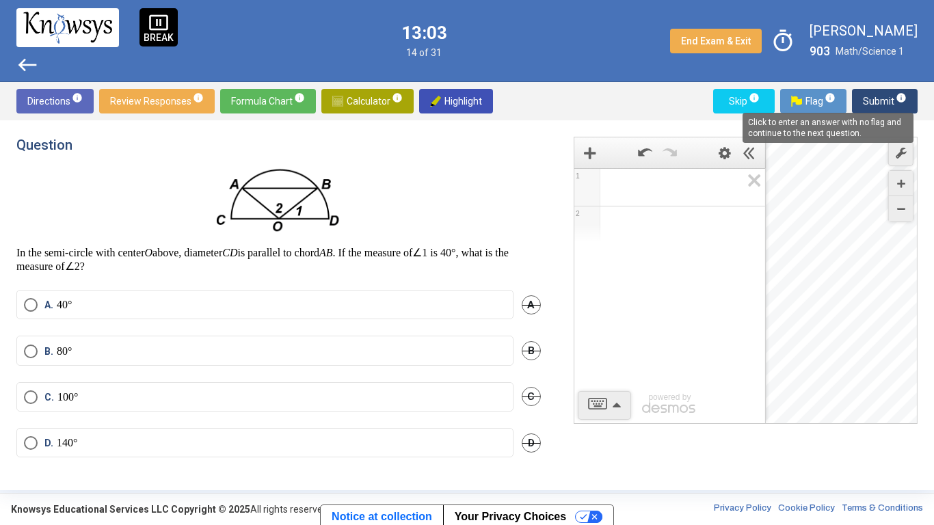
click at [880, 104] on mat-tooltip-component "Click to enter an answer with no flag and continue to the next question." at bounding box center [828, 127] width 190 height 49
click at [519, 230] on p at bounding box center [278, 201] width 524 height 68
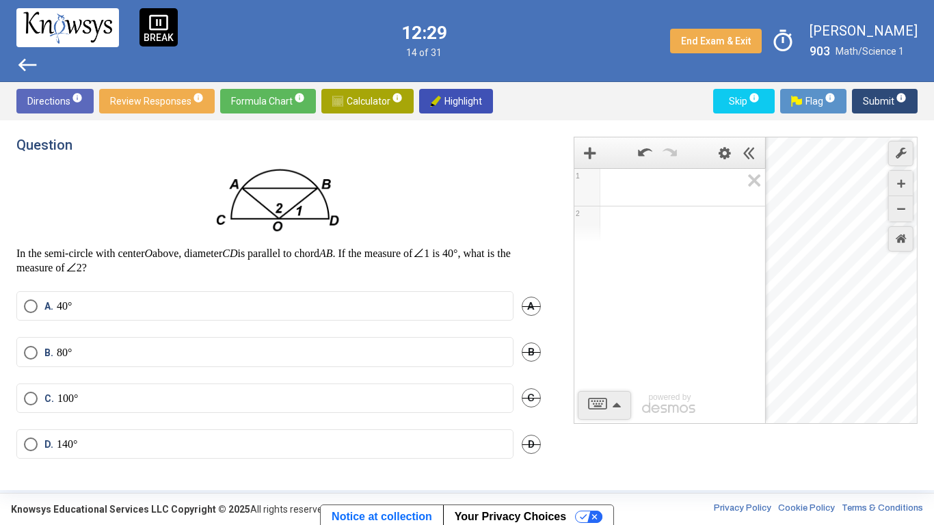
click at [50, 392] on span "C." at bounding box center [50, 399] width 13 height 14
click at [876, 103] on span "Submit info" at bounding box center [885, 101] width 44 height 25
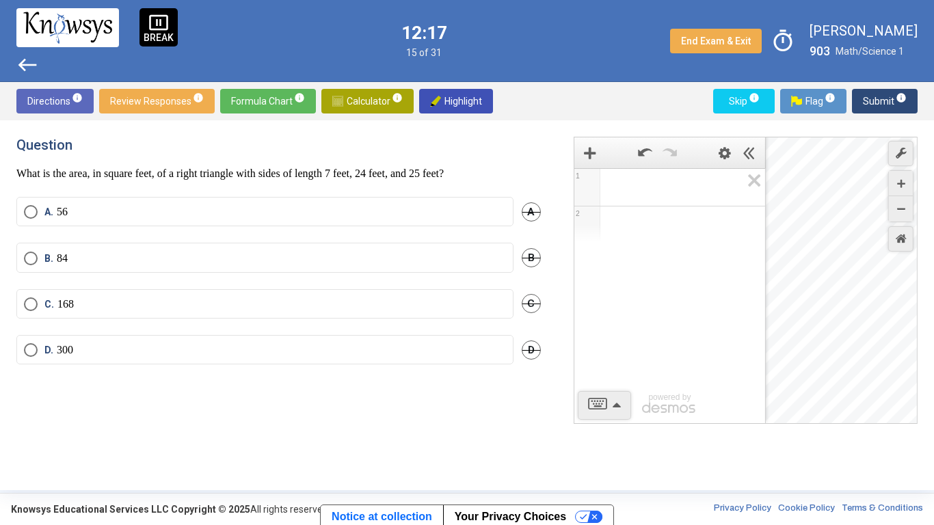
click at [403, 157] on div "Question What is the area, in square feet, of a right triangle with sides of le…" at bounding box center [278, 159] width 524 height 44
click at [642, 191] on span "Math Input:" at bounding box center [675, 187] width 131 height 16
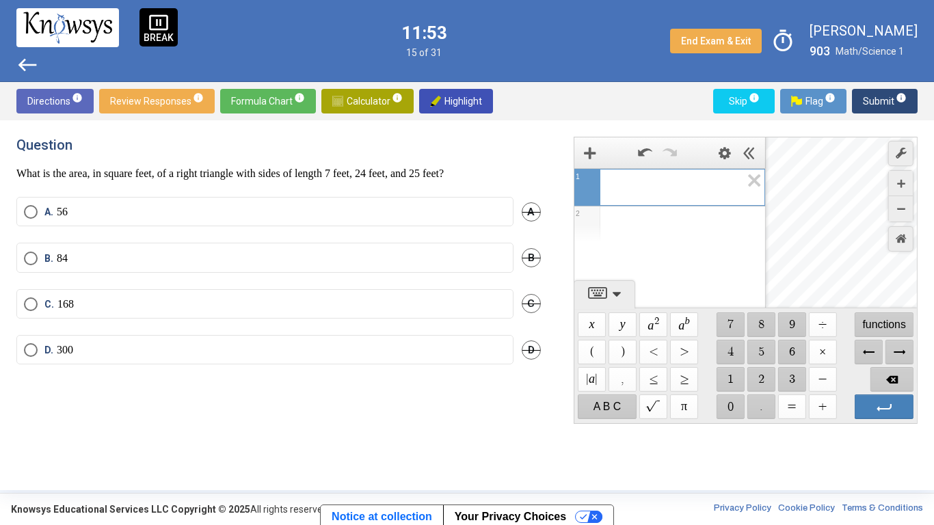
click at [256, 98] on span "Formula Chart info" at bounding box center [268, 101] width 74 height 25
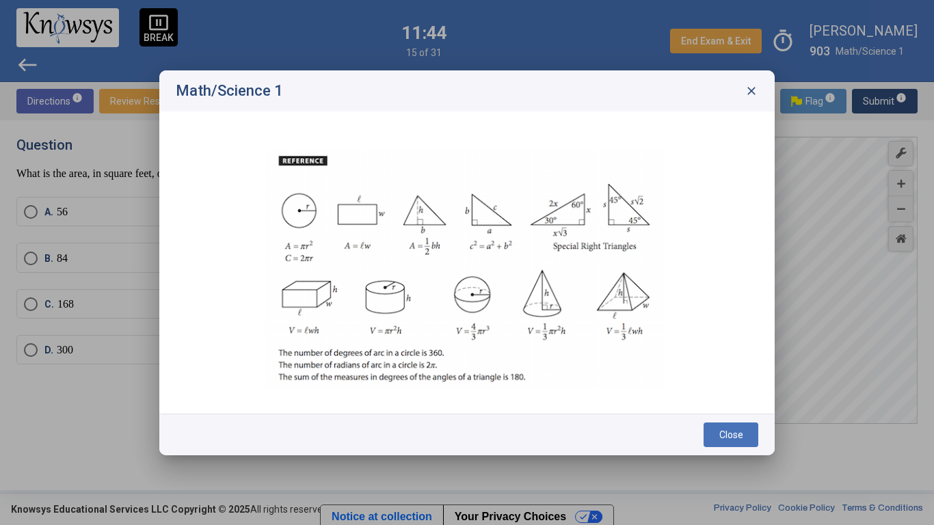
click at [750, 94] on span "close" at bounding box center [751, 91] width 14 height 14
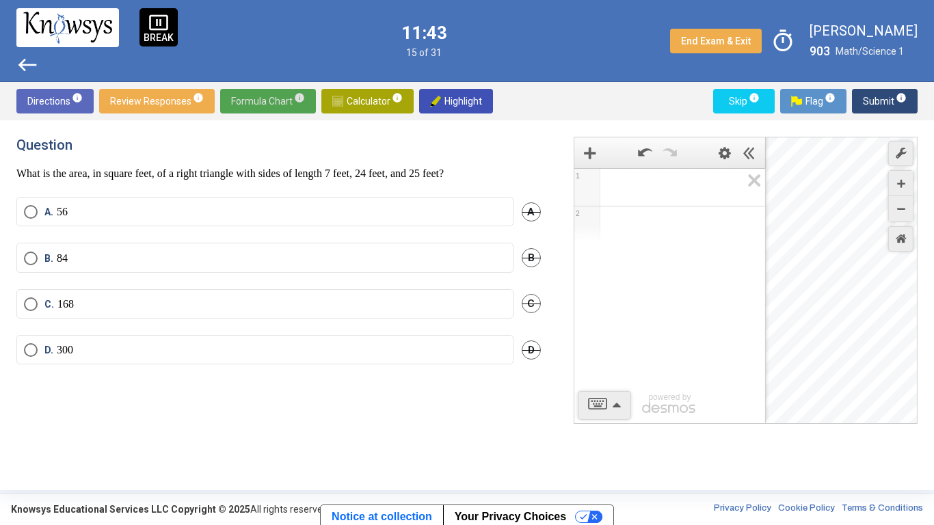
click at [646, 187] on span "Expression 1:" at bounding box center [675, 187] width 131 height 16
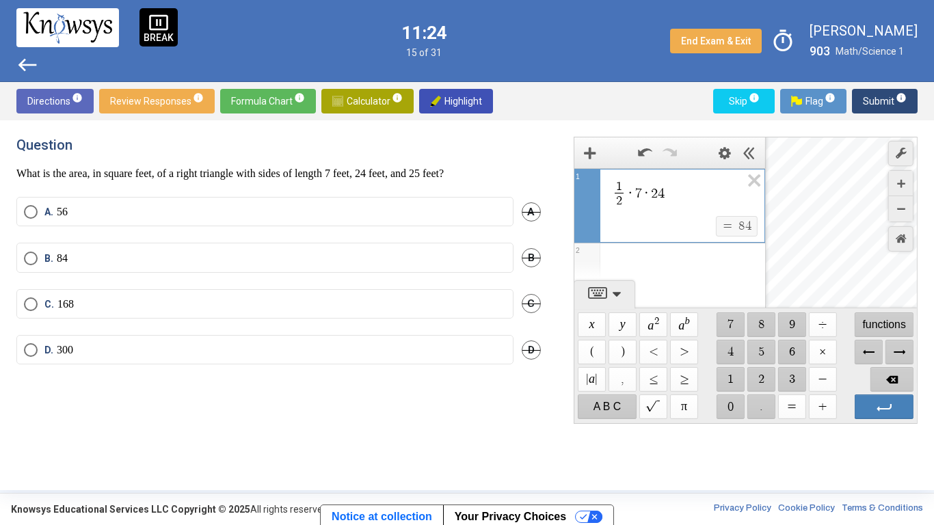
click at [258, 264] on label "B. 84" at bounding box center [265, 259] width 482 height 14
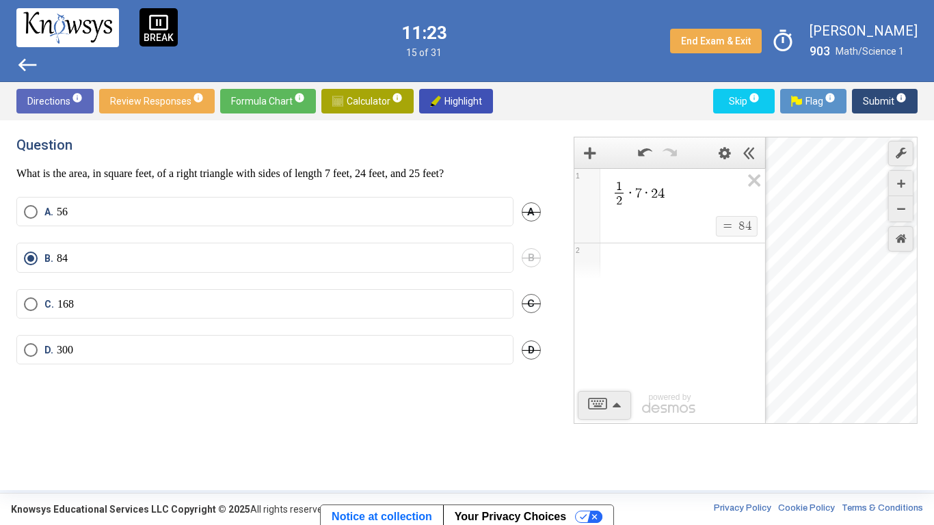
click at [865, 107] on span "Submit info" at bounding box center [885, 101] width 44 height 25
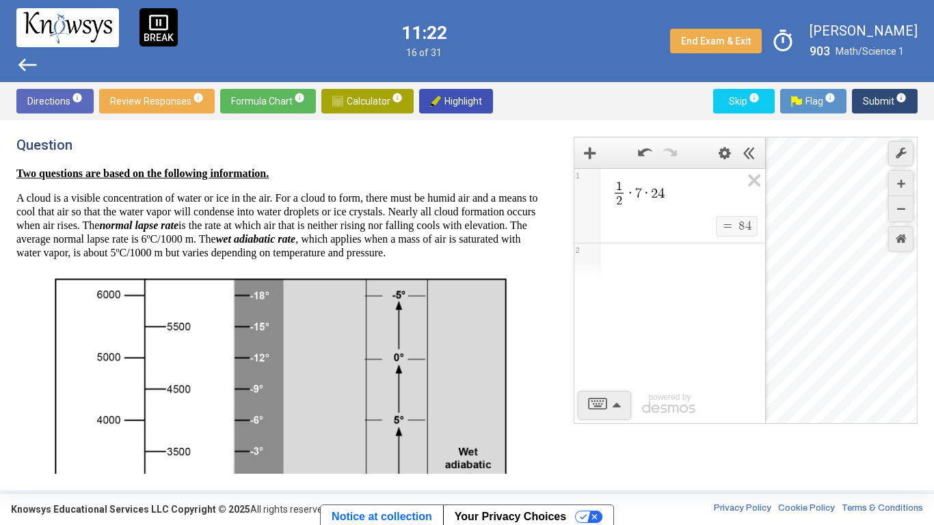
click at [213, 234] on p "A cloud is a visible concentration of water or ice in the air. For a cloud to f…" at bounding box center [278, 225] width 524 height 68
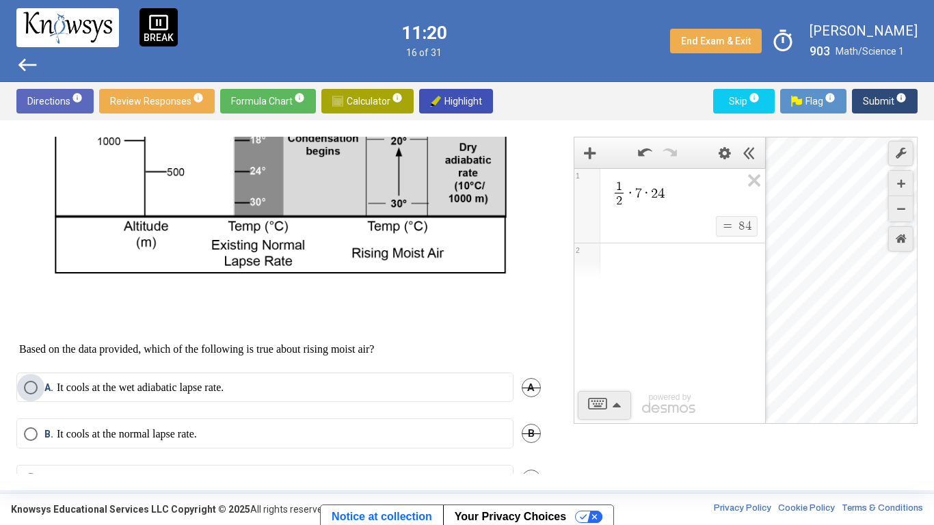
scroll to position [576, 0]
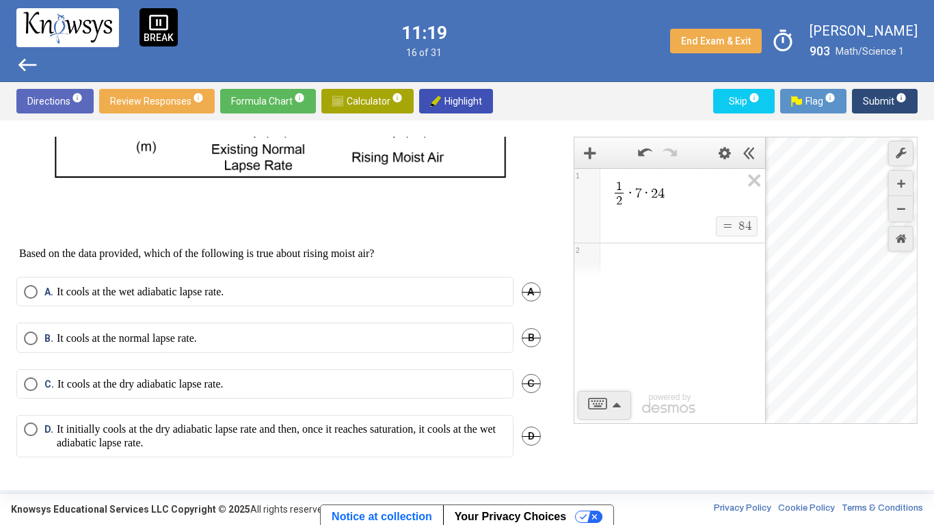
click at [484, 234] on p at bounding box center [278, 229] width 524 height 14
click at [461, 409] on p "It initially cools at the dry adiabatic lapse rate and then, once it reaches sa…" at bounding box center [281, 435] width 449 height 27
click at [896, 98] on span "info" at bounding box center [900, 97] width 11 height 11
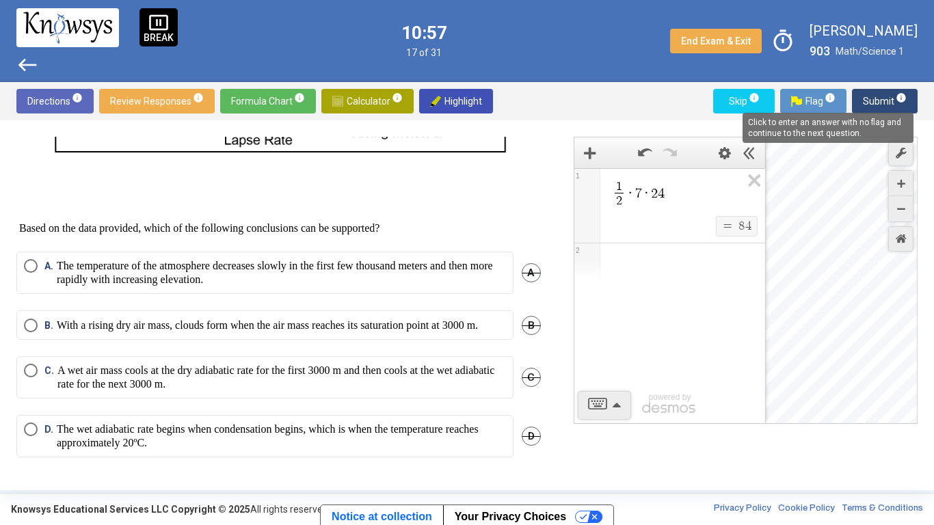
scroll to position [614, 0]
click at [480, 259] on p "The temperature of the atmosphere decreases slowly in the first few thousand me…" at bounding box center [281, 272] width 449 height 27
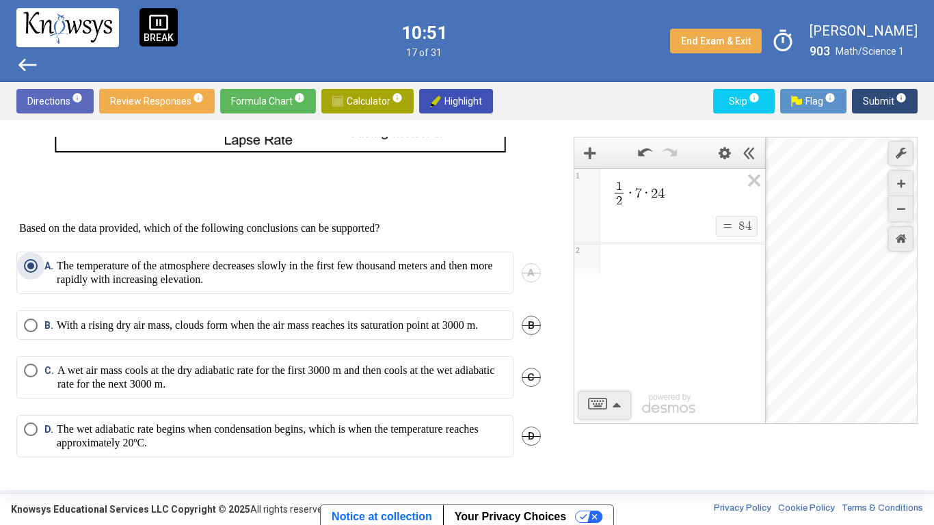
click at [478, 409] on p "The wet adiabatic rate begins when condensation begins, which is when the tempe…" at bounding box center [281, 435] width 449 height 27
click at [481, 259] on p "The temperature of the atmosphere decreases slowly in the first few thousand me…" at bounding box center [281, 272] width 449 height 27
click at [876, 105] on span "Submit info" at bounding box center [885, 101] width 44 height 25
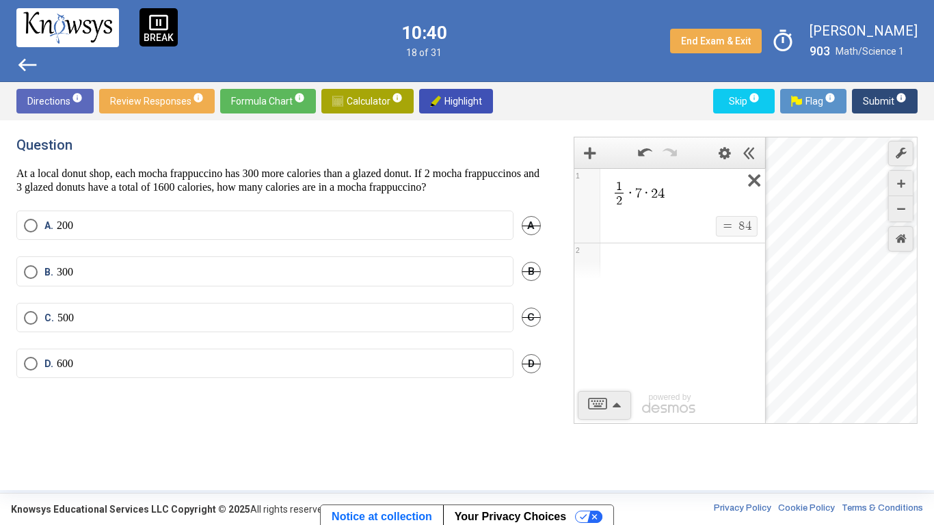
click at [750, 187] on icon "Expression List" at bounding box center [749, 184] width 31 height 31
click at [690, 195] on div "Expression List" at bounding box center [669, 185] width 191 height 33
click at [525, 194] on p "At a local donut shop, each mocha frappuccino has 300 more calories than a glaz…" at bounding box center [278, 180] width 524 height 27
click at [612, 216] on div "$$ = $$ 3 2 0" at bounding box center [685, 227] width 151 height 23
click at [308, 370] on label "D. 600" at bounding box center [265, 364] width 482 height 14
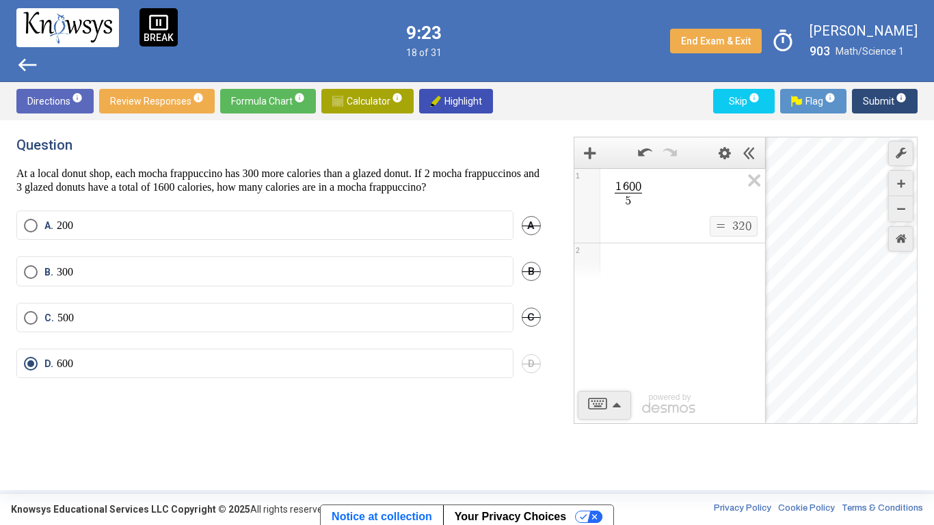
click at [627, 187] on span "6" at bounding box center [626, 186] width 6 height 12
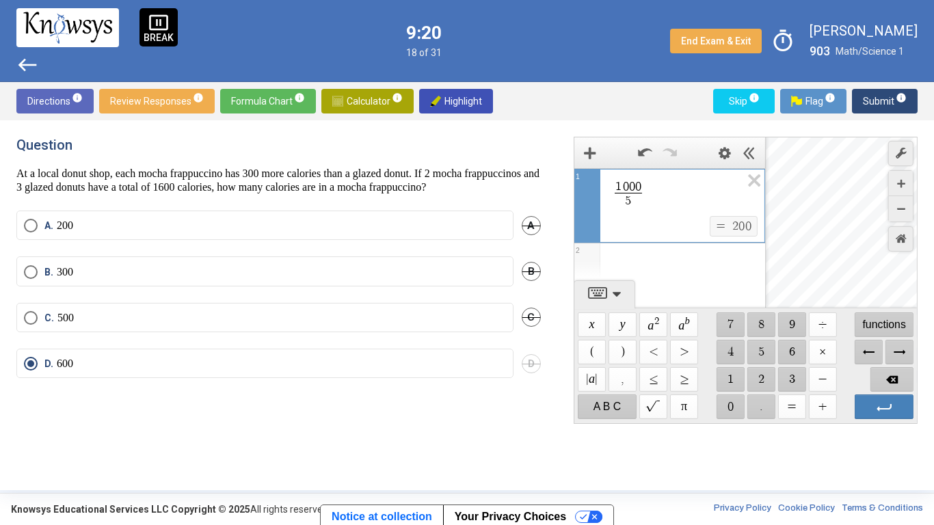
click at [65, 325] on p "500" at bounding box center [65, 318] width 16 height 14
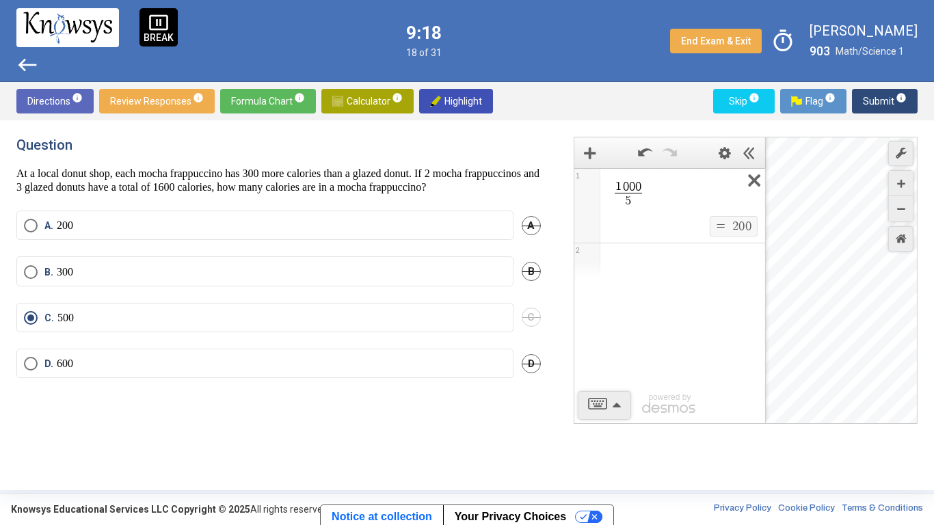
click at [755, 182] on icon "Expression List" at bounding box center [749, 184] width 31 height 31
click at [710, 185] on span "Math Input:" at bounding box center [675, 187] width 131 height 16
click at [881, 94] on span "Submit info" at bounding box center [885, 101] width 44 height 25
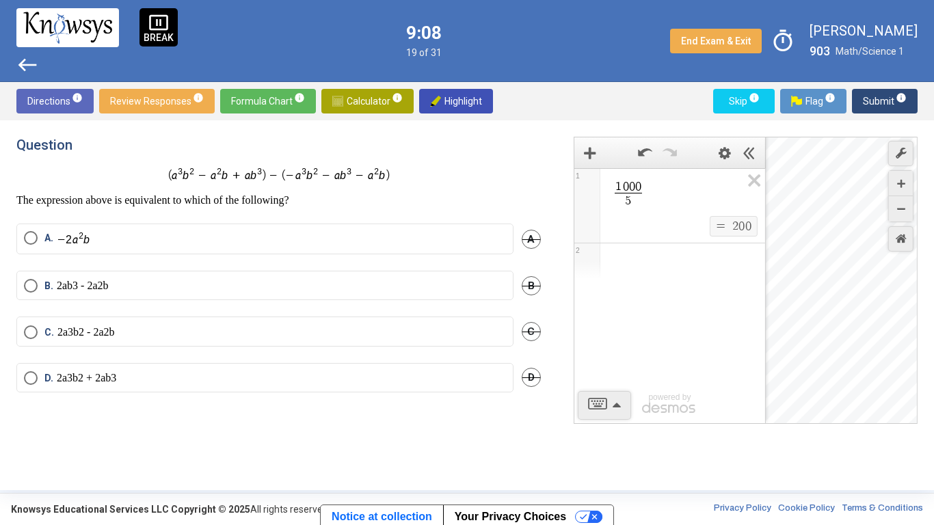
click at [288, 190] on div "The expression above is equivalent to which of the following?" at bounding box center [278, 187] width 524 height 40
click at [153, 328] on label "C." at bounding box center [265, 333] width 482 height 16
click at [804, 104] on span "Flag info" at bounding box center [813, 101] width 44 height 25
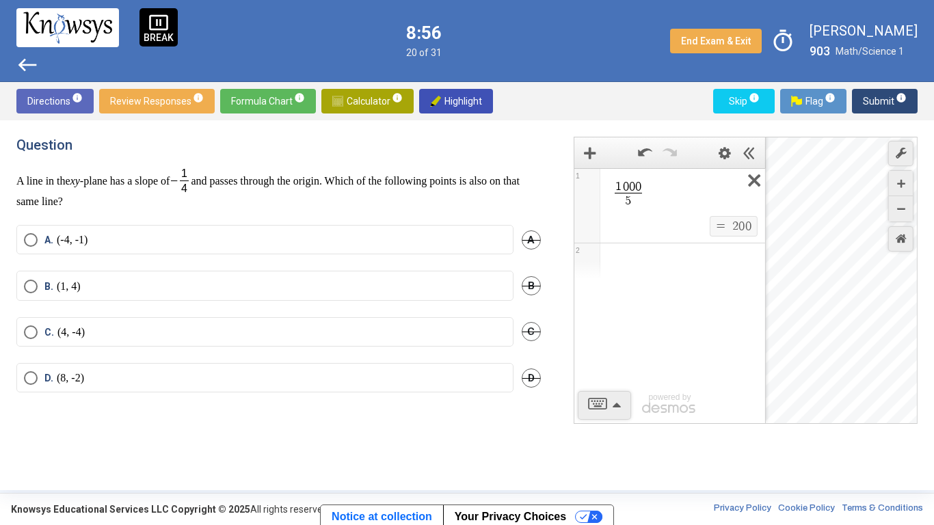
click at [754, 187] on icon "Expression List" at bounding box center [749, 184] width 31 height 31
click at [655, 182] on span "Math Input:" at bounding box center [675, 187] width 131 height 16
click at [744, 154] on icon "Hide Expression List" at bounding box center [749, 153] width 12 height 12
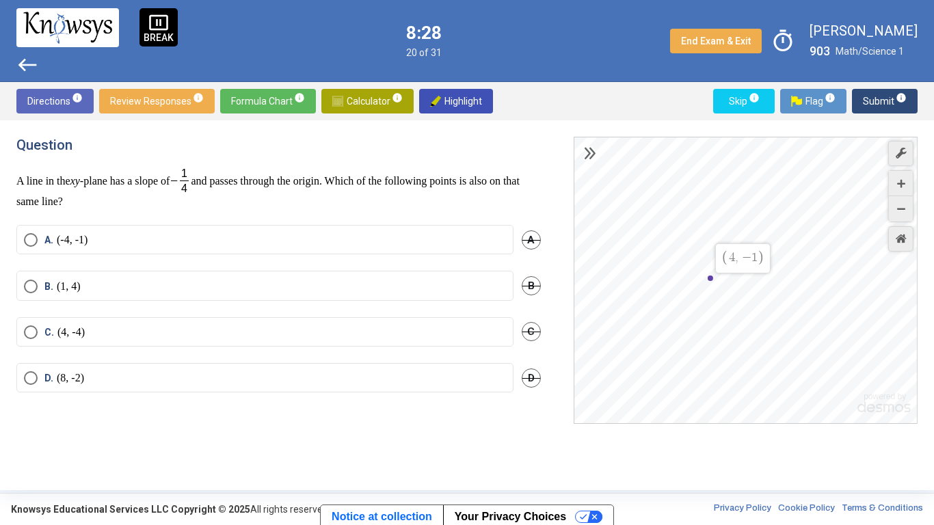
drag, startPoint x: 696, startPoint y: 269, endPoint x: 710, endPoint y: 280, distance: 17.6
click at [710, 280] on div "$$ 4 , − 1" at bounding box center [746, 280] width 344 height 287
click at [156, 240] on label "A. (-4, -1)" at bounding box center [265, 240] width 482 height 14
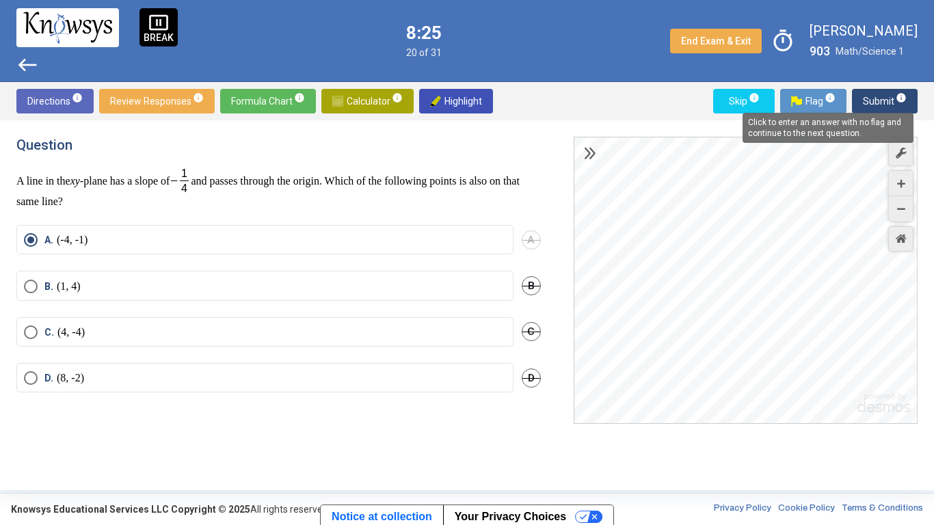
click at [901, 94] on span "info" at bounding box center [900, 97] width 11 height 11
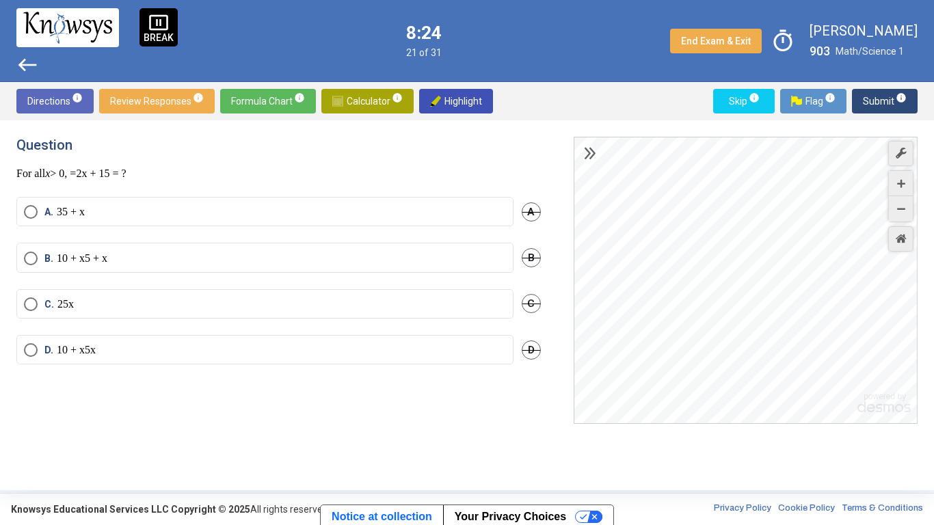
click at [293, 169] on p "For all x > 0, = 2 x + 1 5 = ?" at bounding box center [278, 174] width 524 height 14
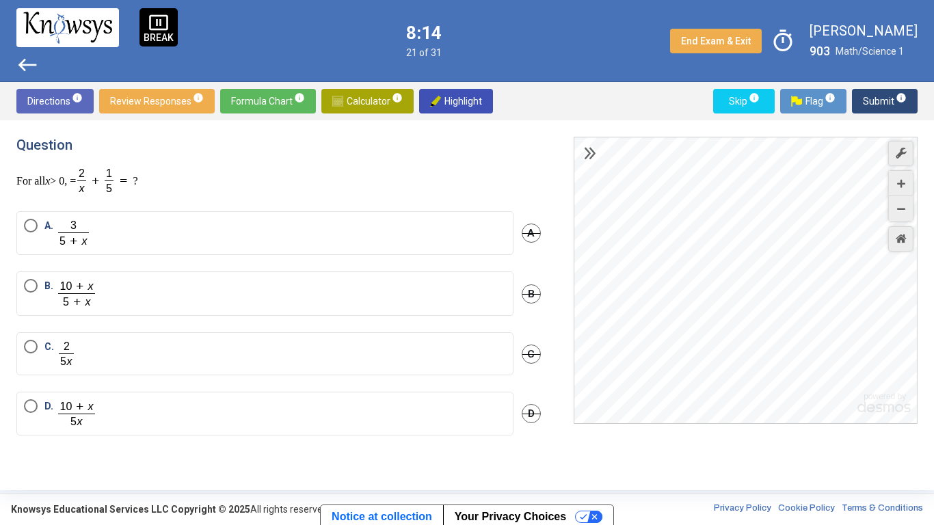
click at [139, 351] on label "C." at bounding box center [265, 354] width 482 height 28
click at [819, 96] on span "Flag info" at bounding box center [813, 101] width 44 height 25
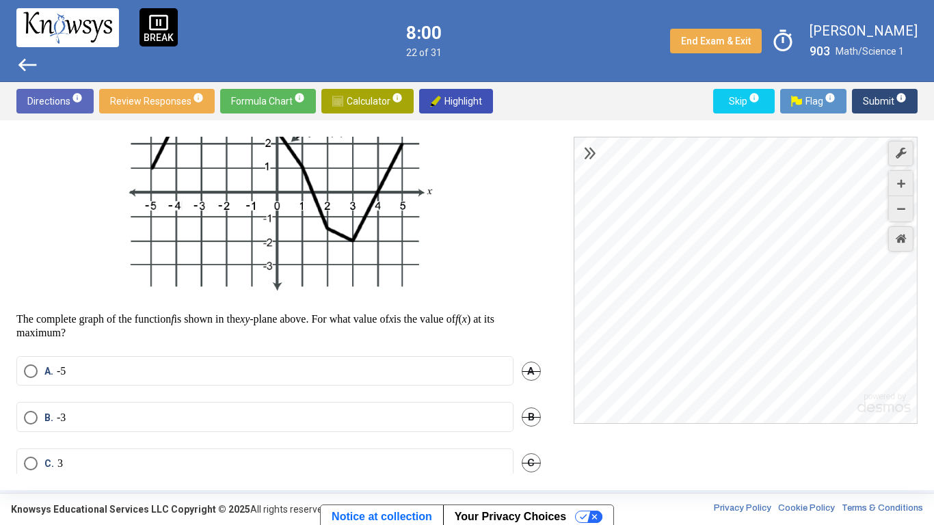
scroll to position [226, 0]
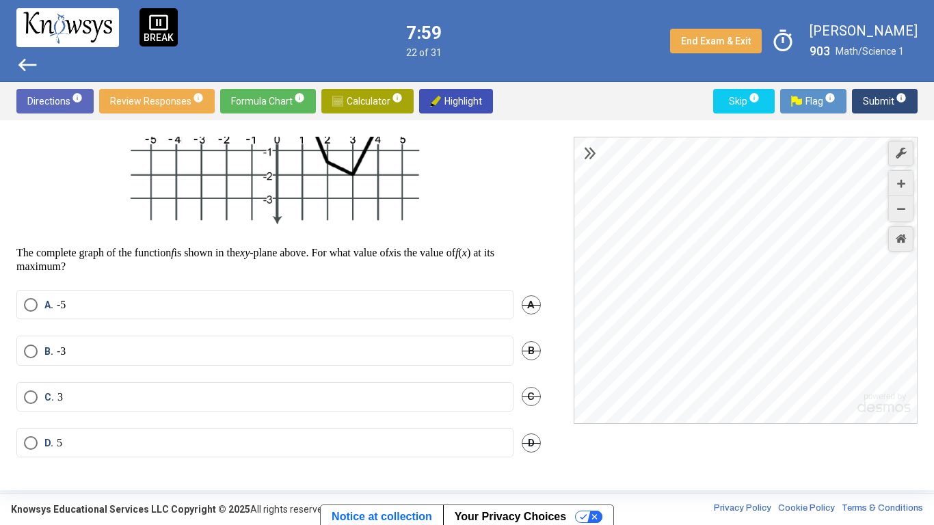
click at [446, 409] on label "D. 5" at bounding box center [265, 443] width 482 height 14
click at [869, 107] on span "Submit info" at bounding box center [885, 101] width 44 height 25
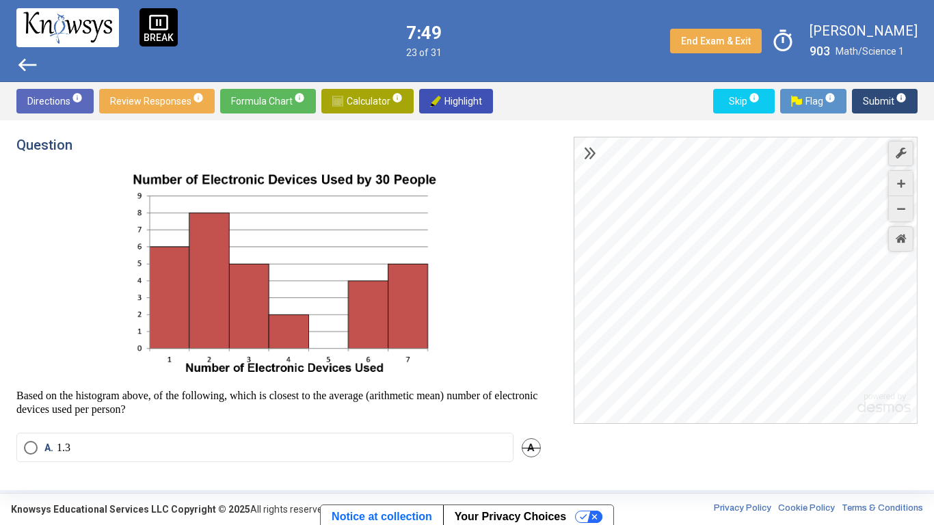
scroll to position [1, 0]
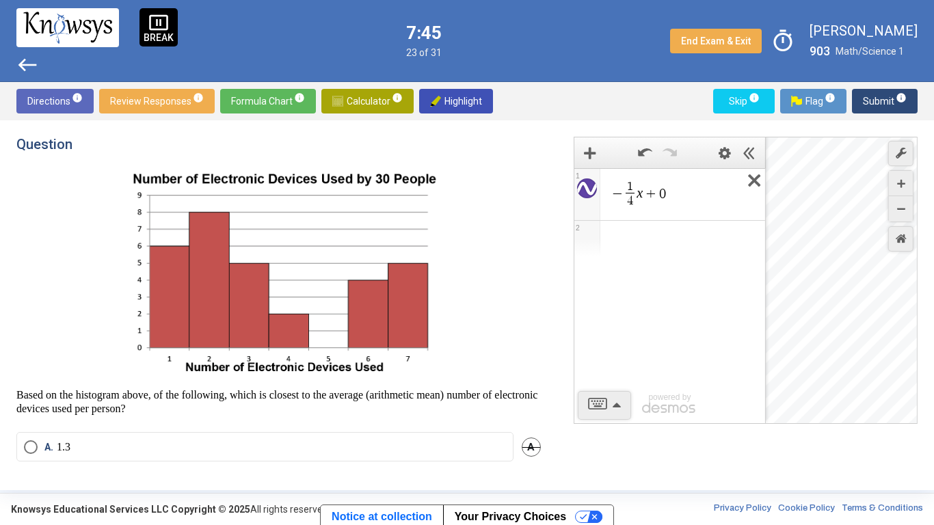
click at [748, 184] on icon "Expression List" at bounding box center [749, 184] width 31 height 31
click at [653, 190] on span "Math Input:" at bounding box center [675, 187] width 131 height 16
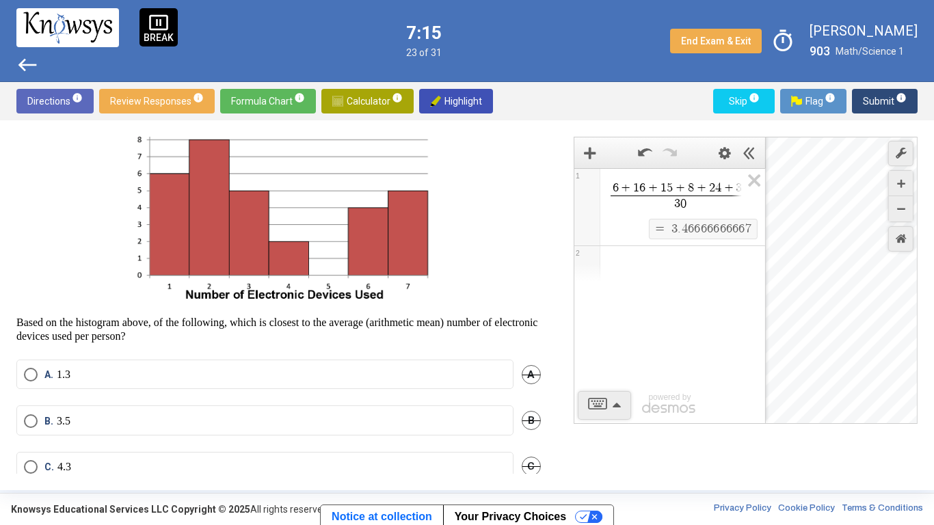
scroll to position [143, 0]
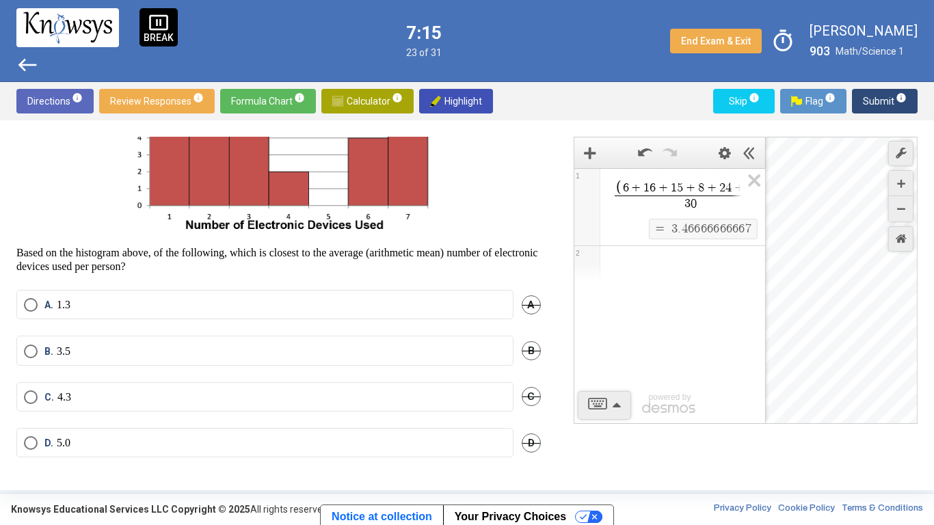
click at [380, 347] on label "B. 3.5" at bounding box center [265, 351] width 482 height 14
click at [875, 97] on span "Submit info" at bounding box center [885, 101] width 44 height 25
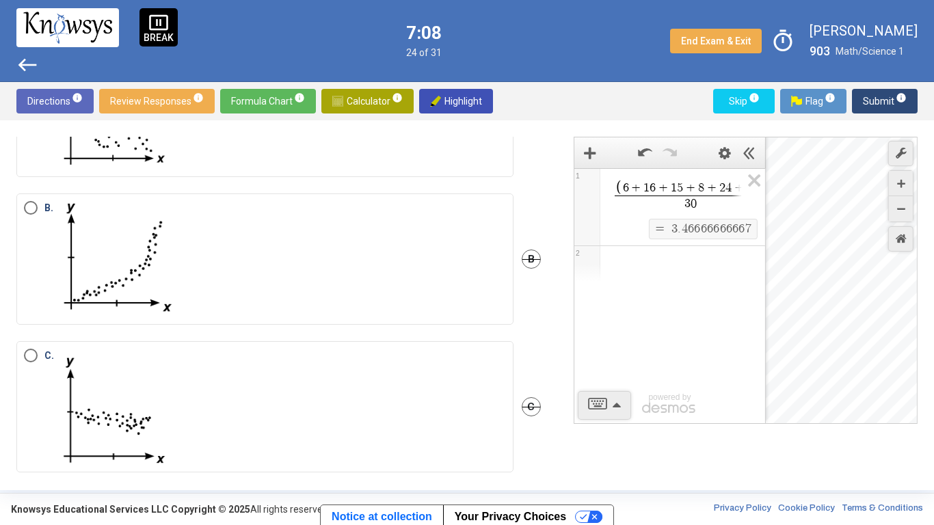
scroll to position [120, 0]
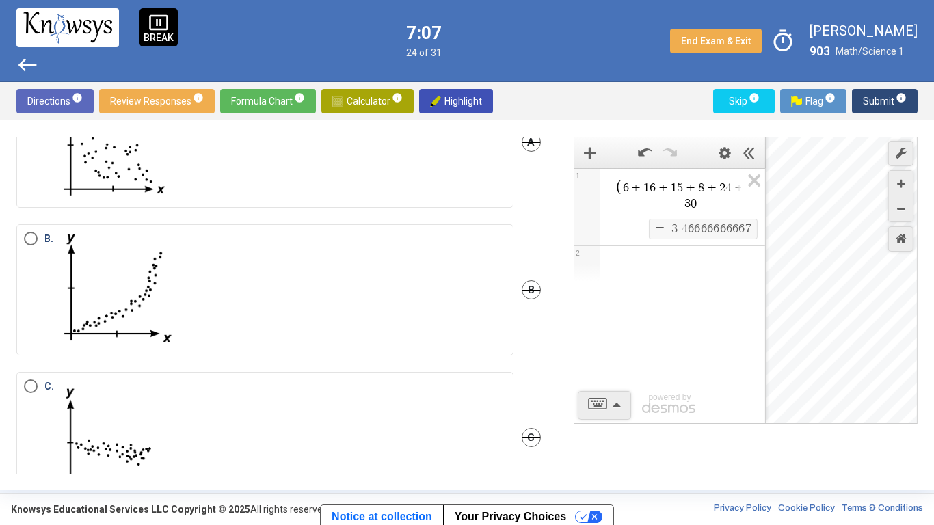
click at [466, 295] on label "B." at bounding box center [265, 290] width 482 height 116
click at [876, 105] on span "Submit info" at bounding box center [885, 101] width 44 height 25
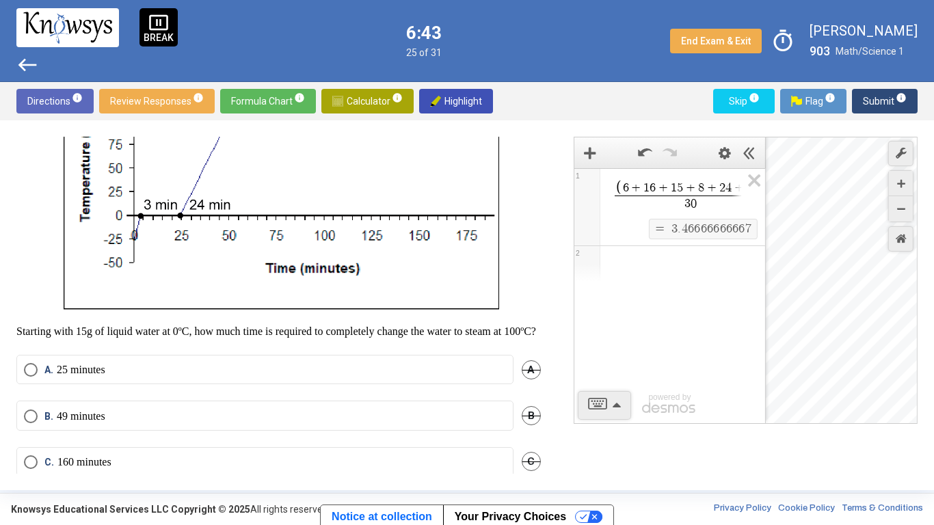
scroll to position [347, 0]
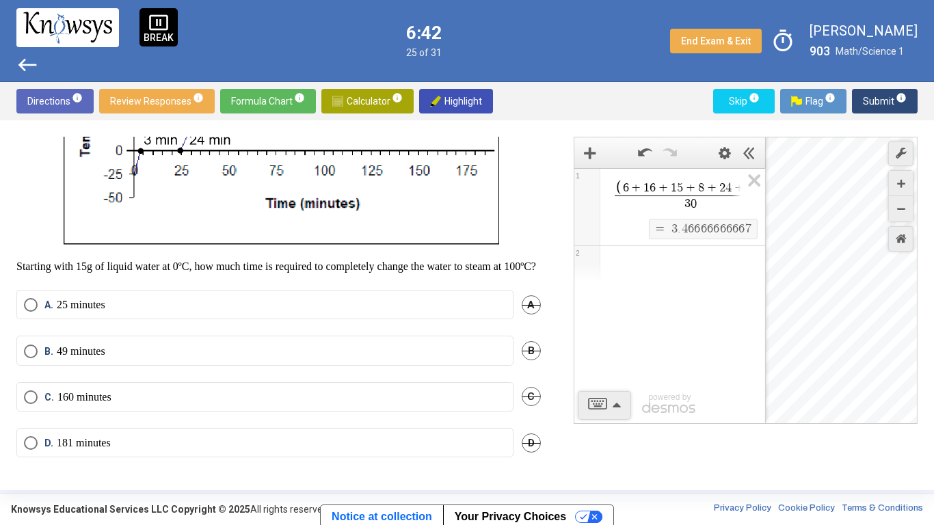
click at [461, 347] on label "B. 49 minutes" at bounding box center [265, 351] width 482 height 14
click at [877, 103] on span "Submit info" at bounding box center [885, 101] width 44 height 25
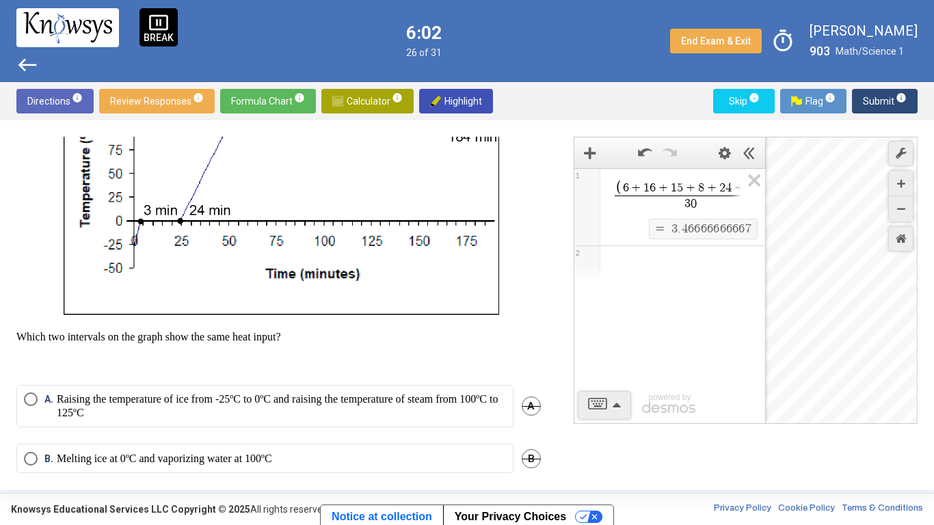
scroll to position [248, 0]
click at [468, 409] on p "Raising the temperature of ice from -25ºC to 0ºC and raising the temperature of…" at bounding box center [281, 407] width 449 height 27
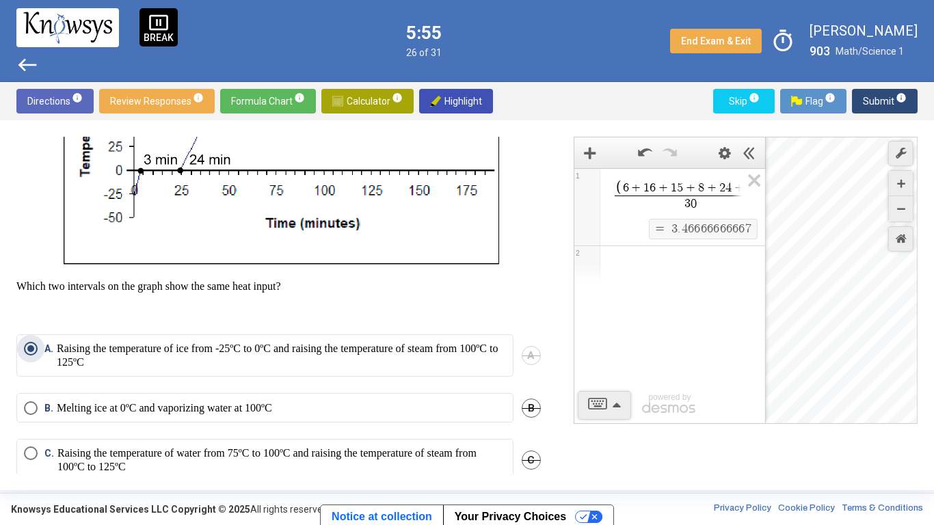
scroll to position [307, 0]
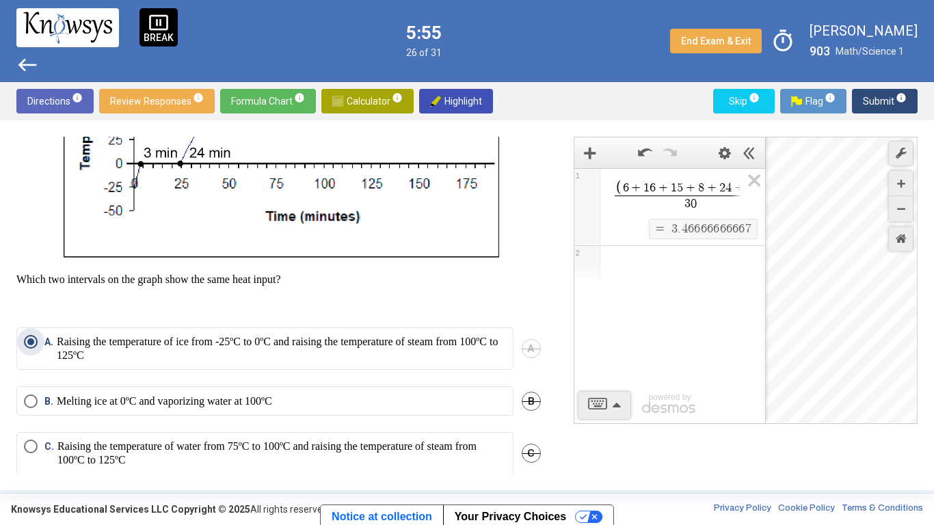
click at [521, 368] on div "A" at bounding box center [530, 348] width 19 height 42
click at [521, 362] on div "A" at bounding box center [530, 348] width 19 height 42
click at [491, 408] on label "B. Melting ice at 0ºC and vaporizing water at 100ºC" at bounding box center [265, 401] width 482 height 14
click at [528, 358] on span "A" at bounding box center [530, 348] width 19 height 19
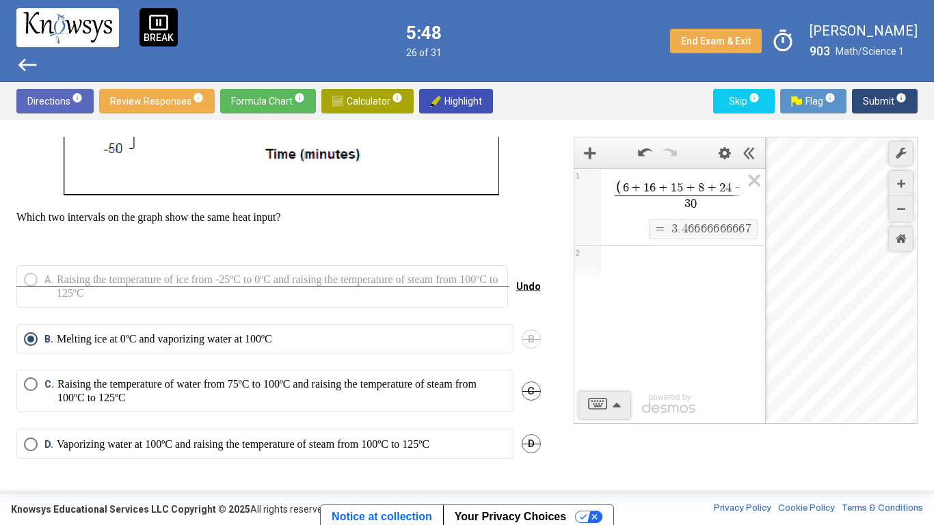
scroll to position [384, 0]
click at [472, 385] on p "Raising the temperature of water from 75ºC to 100ºC and raising the temperature…" at bounding box center [281, 389] width 448 height 27
click at [525, 409] on span "D" at bounding box center [530, 442] width 19 height 19
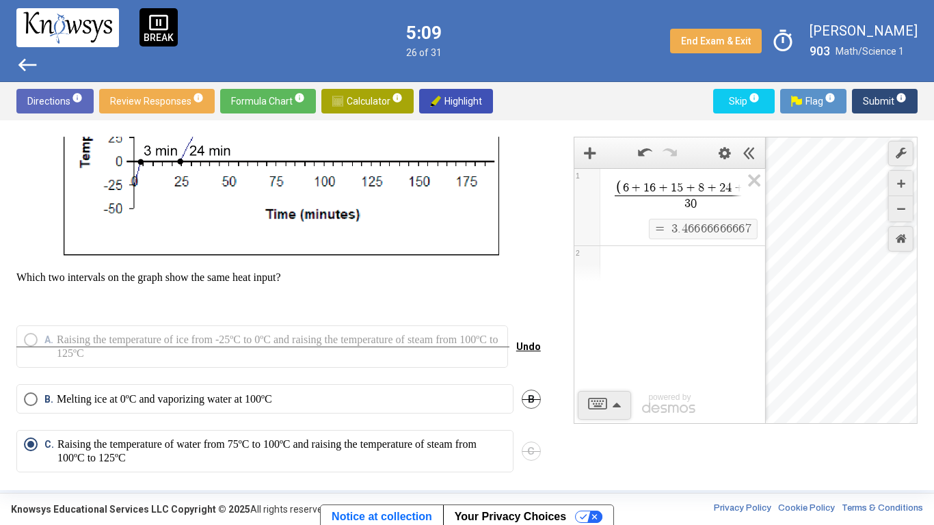
scroll to position [308, 0]
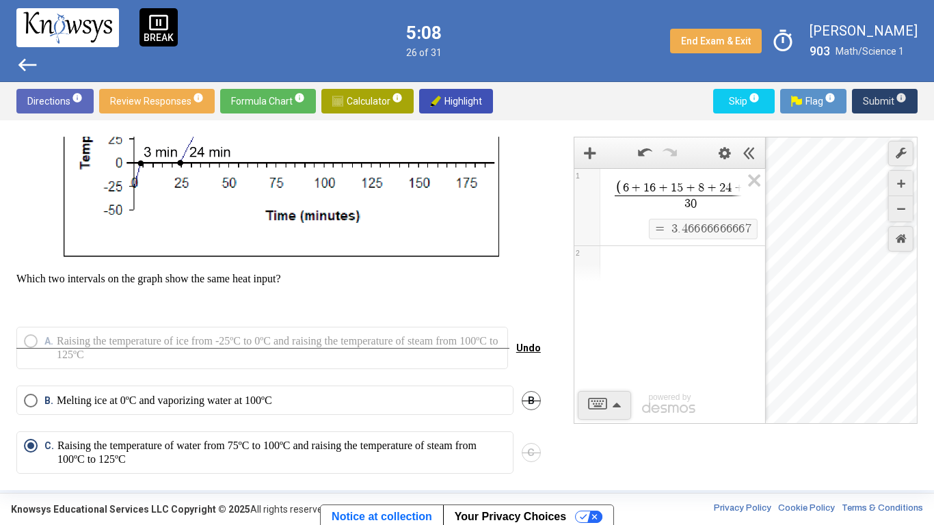
click at [883, 104] on span "Submit info" at bounding box center [885, 101] width 44 height 25
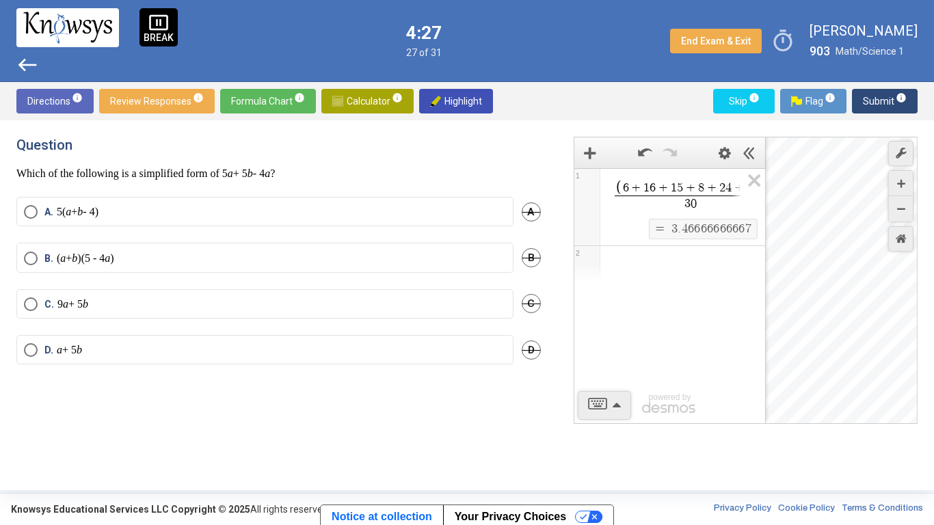
click at [213, 349] on label "D. a + 5 b" at bounding box center [265, 350] width 482 height 14
click at [869, 110] on span "Submit info" at bounding box center [885, 101] width 44 height 25
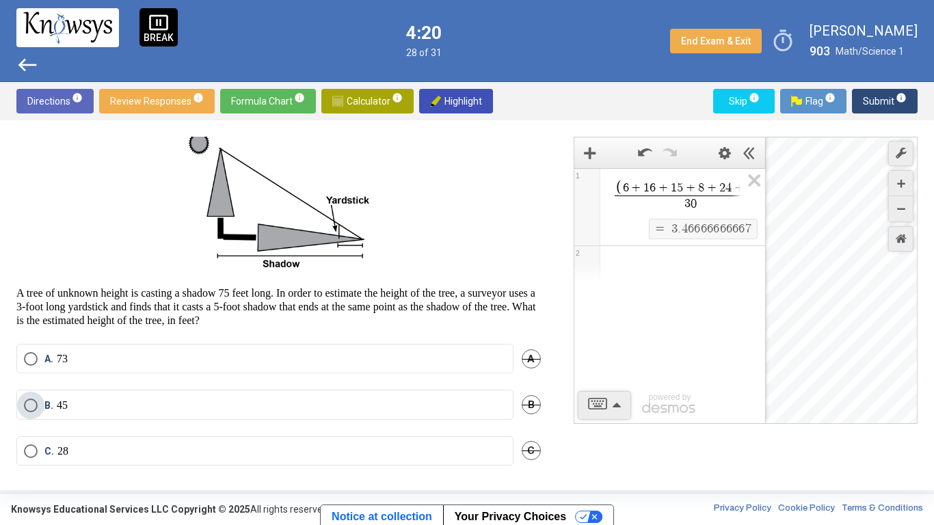
scroll to position [46, 0]
click at [522, 291] on p "A tree of unknown height is casting a shadow 75 feet long. In order to estimate…" at bounding box center [278, 305] width 524 height 41
click at [750, 185] on icon "Expression List" at bounding box center [749, 184] width 31 height 31
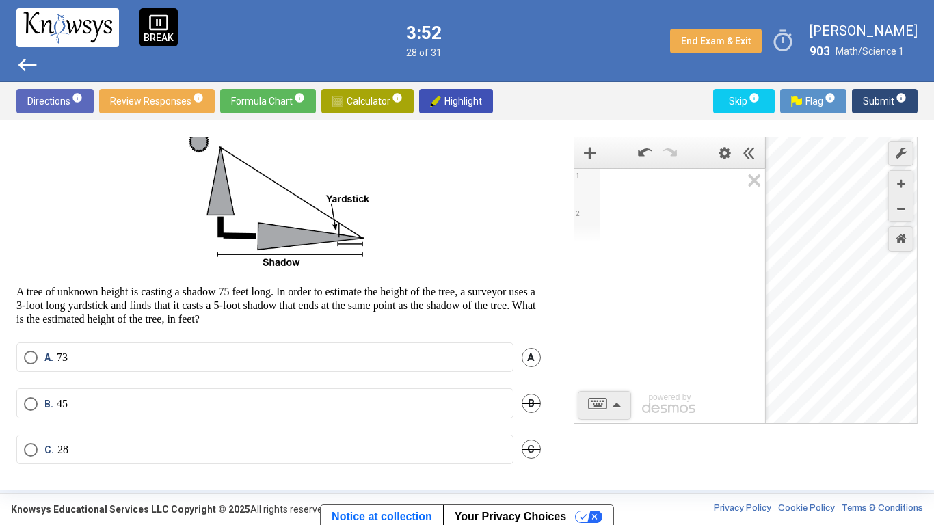
click at [649, 179] on span "Math Input:" at bounding box center [675, 187] width 131 height 16
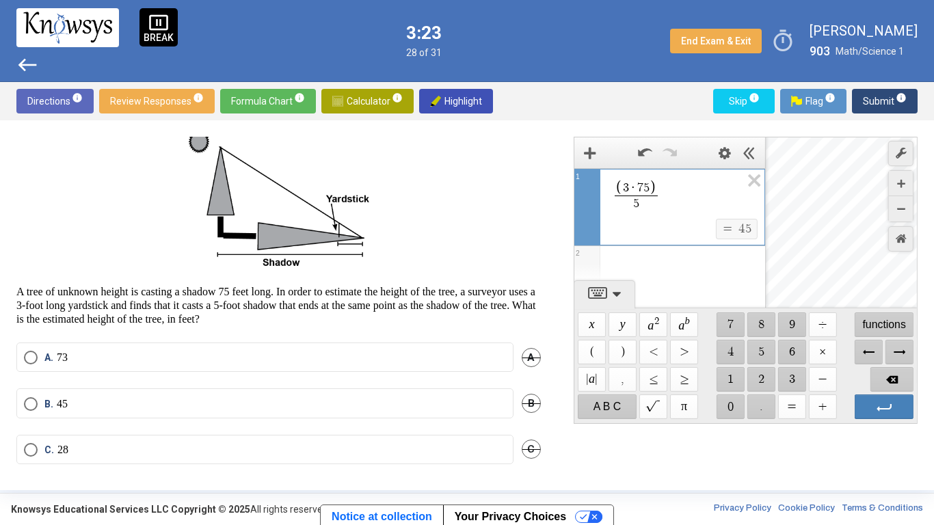
click at [57, 409] on p "45" at bounding box center [62, 404] width 11 height 14
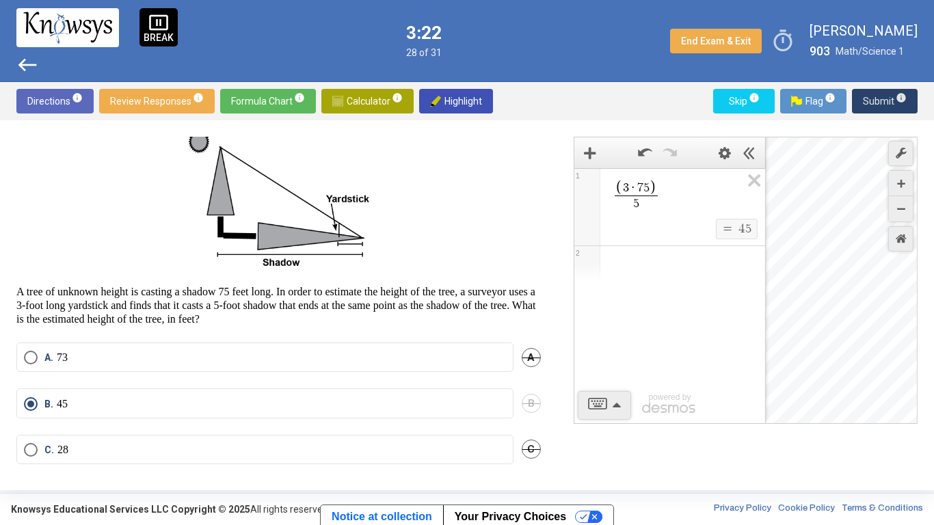
click at [868, 103] on span "Submit info" at bounding box center [885, 101] width 44 height 25
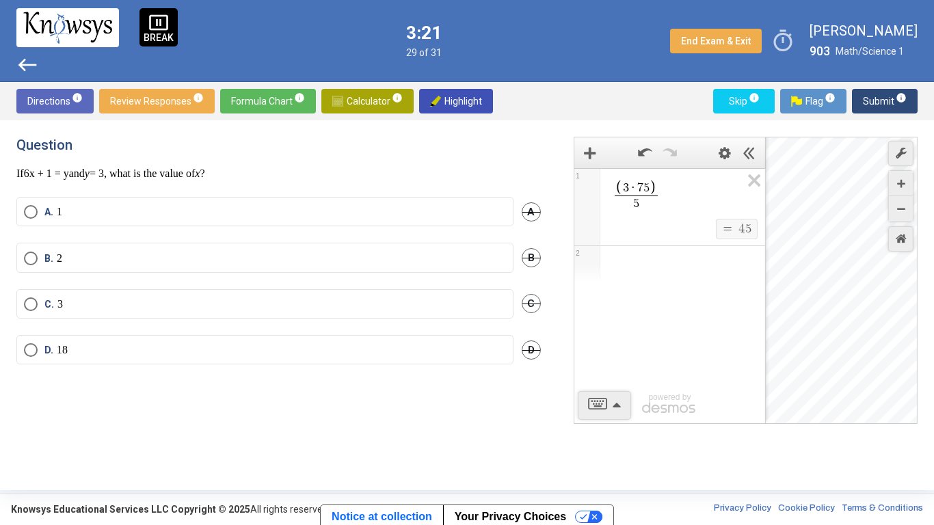
scroll to position [0, 0]
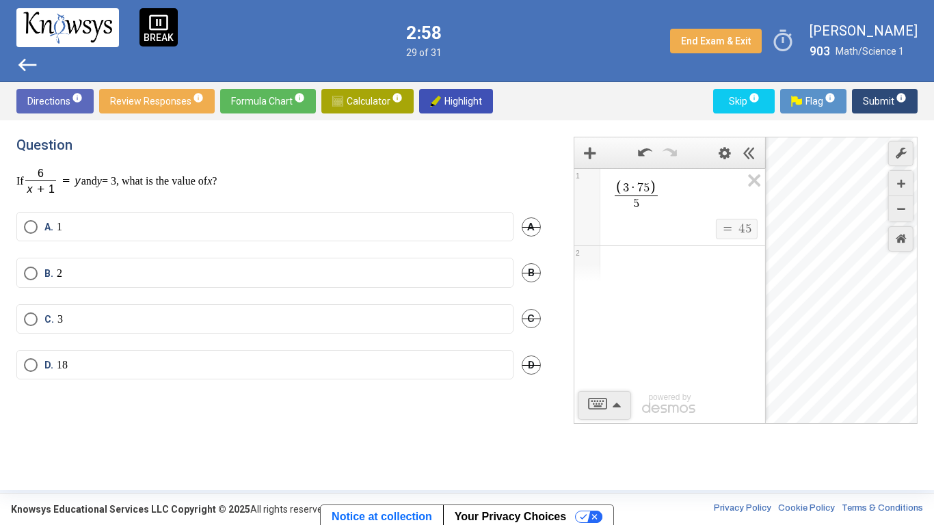
click at [42, 226] on span "A. 1" at bounding box center [50, 227] width 25 height 14
click at [884, 100] on span "Submit info" at bounding box center [885, 101] width 44 height 25
click at [747, 178] on icon "Expression List" at bounding box center [749, 184] width 31 height 31
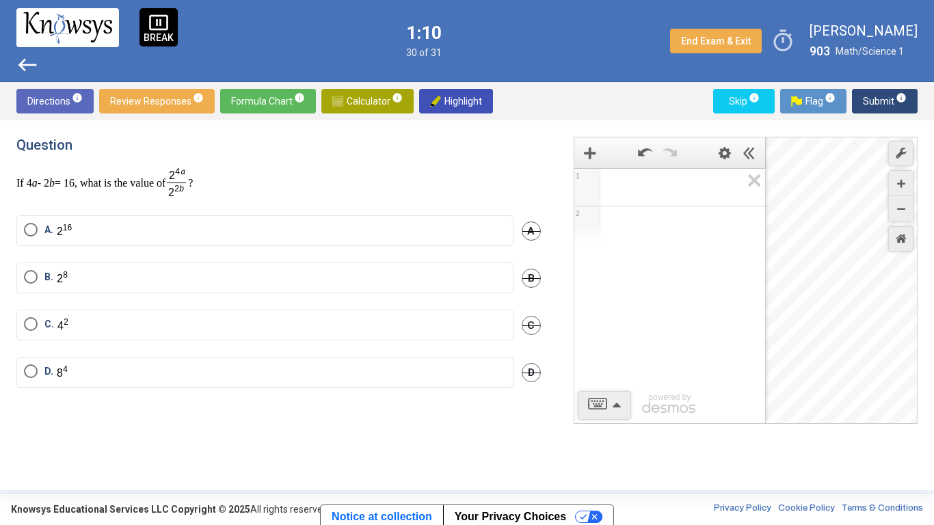
click at [208, 283] on label "B." at bounding box center [265, 278] width 482 height 16
click at [872, 99] on span "Submit info" at bounding box center [885, 101] width 44 height 25
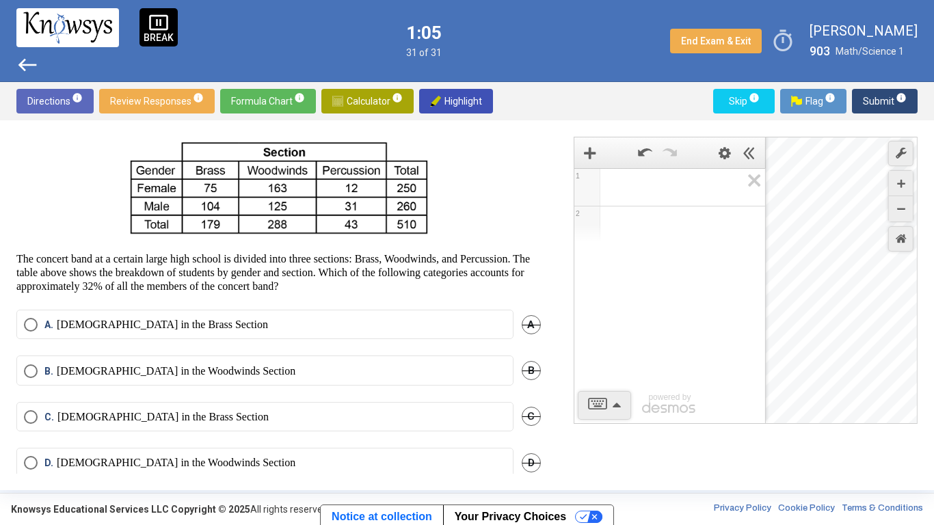
scroll to position [49, 0]
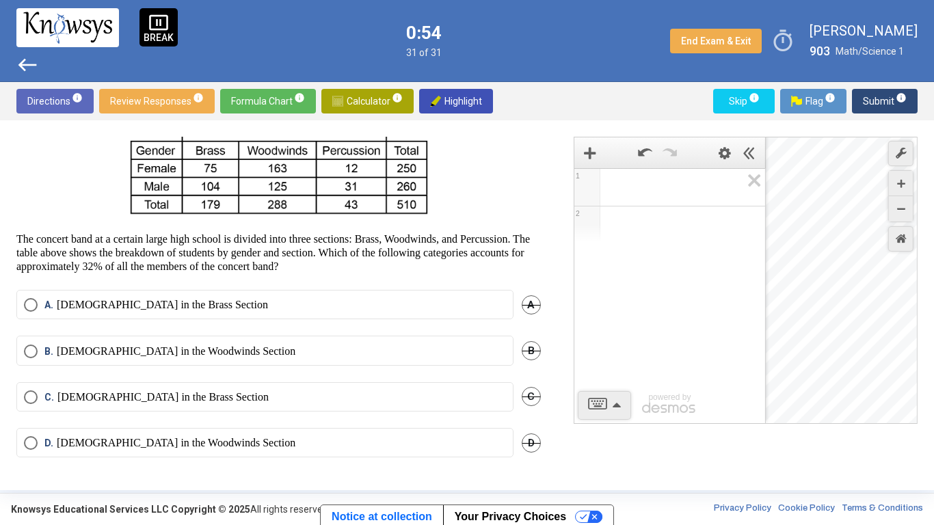
click at [646, 192] on span "Math Input:" at bounding box center [675, 187] width 131 height 16
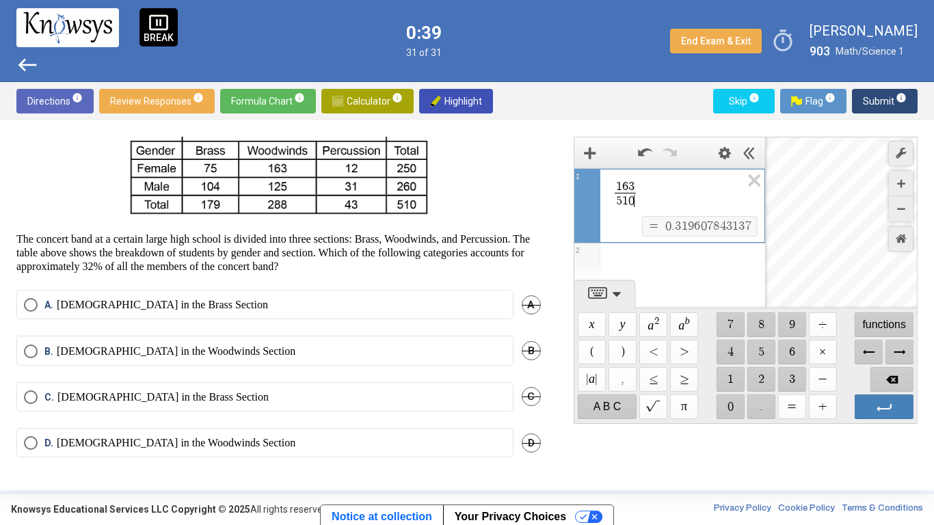
click at [186, 349] on p "[DEMOGRAPHIC_DATA] in the Woodwinds Section" at bounding box center [176, 351] width 239 height 14
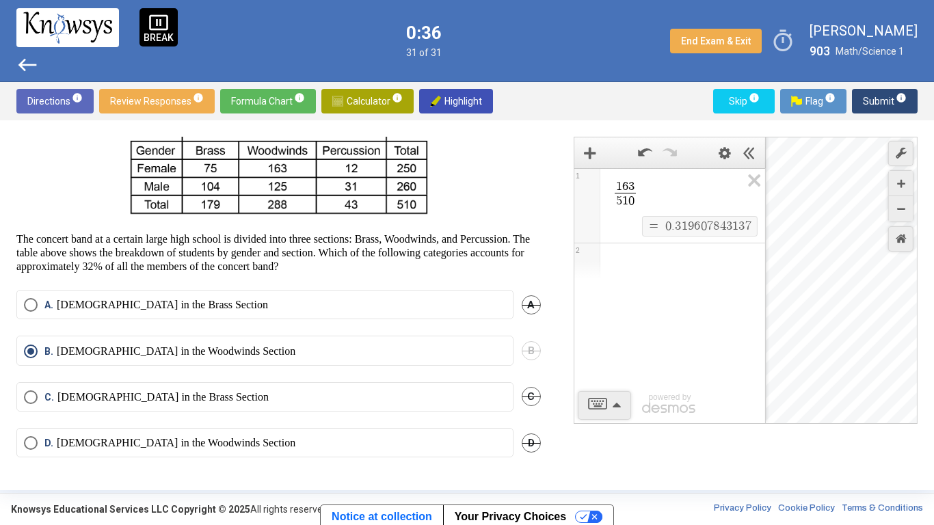
click at [167, 110] on span "Review Responses info" at bounding box center [157, 101] width 94 height 25
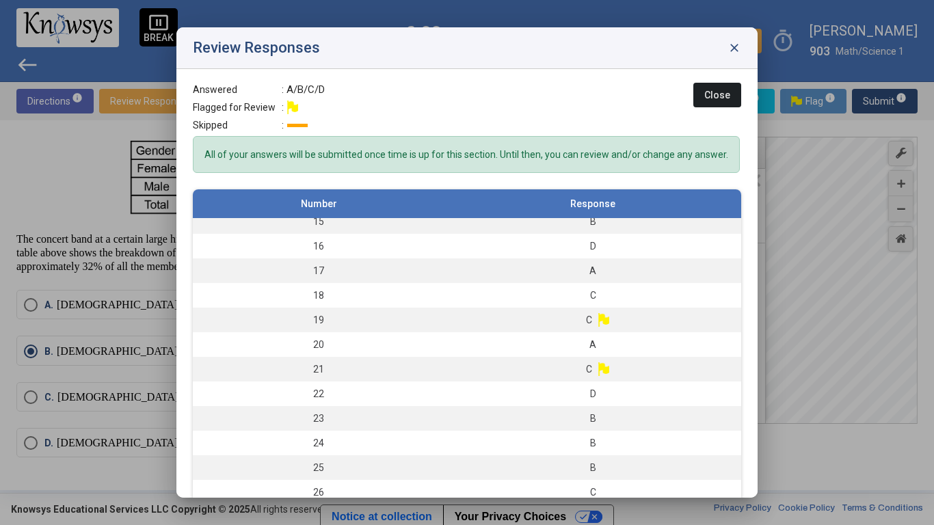
scroll to position [329, 0]
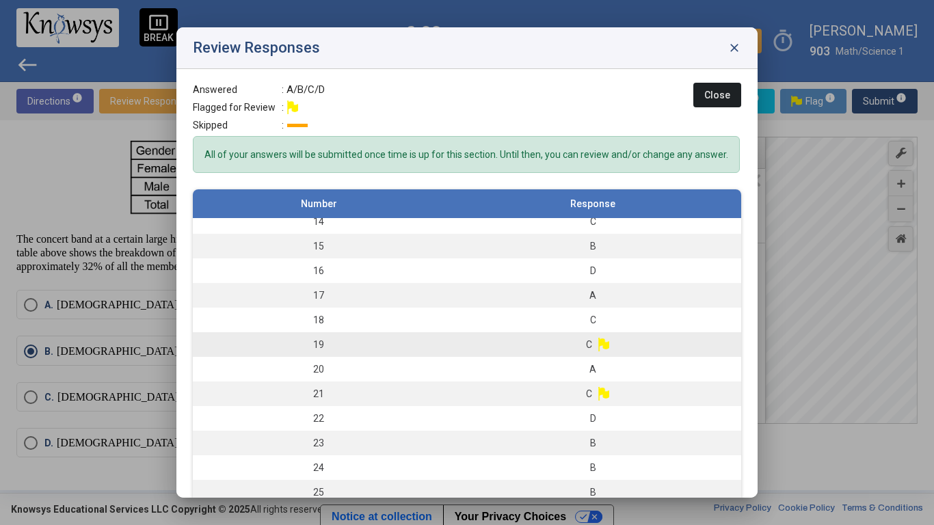
click at [653, 342] on td "C" at bounding box center [592, 344] width 297 height 25
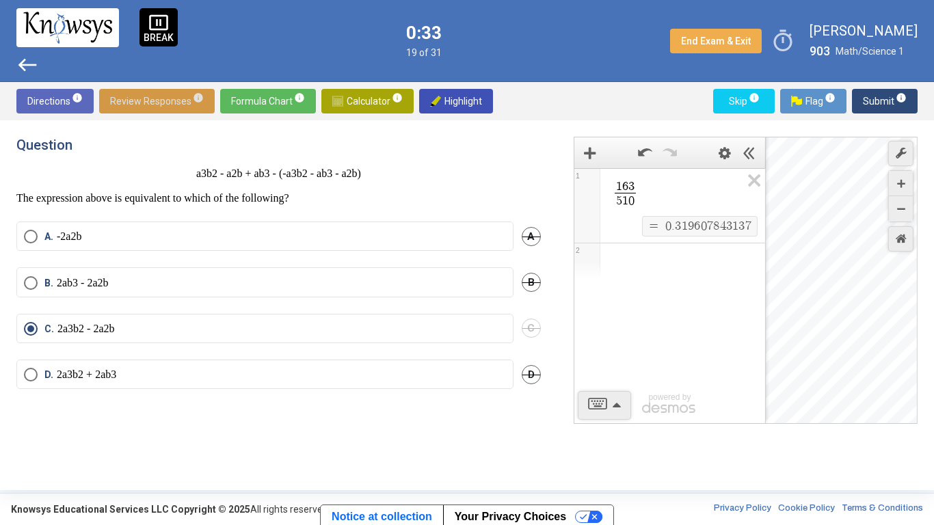
scroll to position [0, 0]
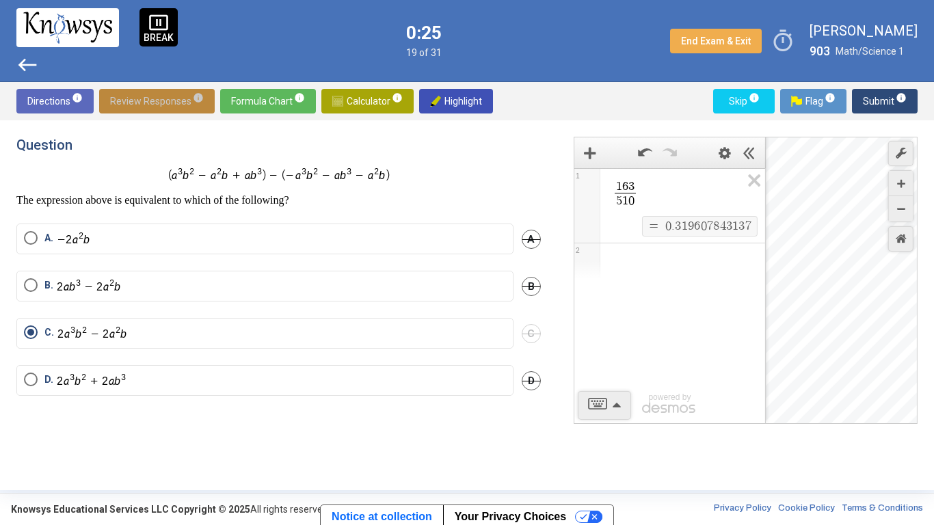
click at [177, 97] on span "Review Responses info" at bounding box center [157, 101] width 94 height 25
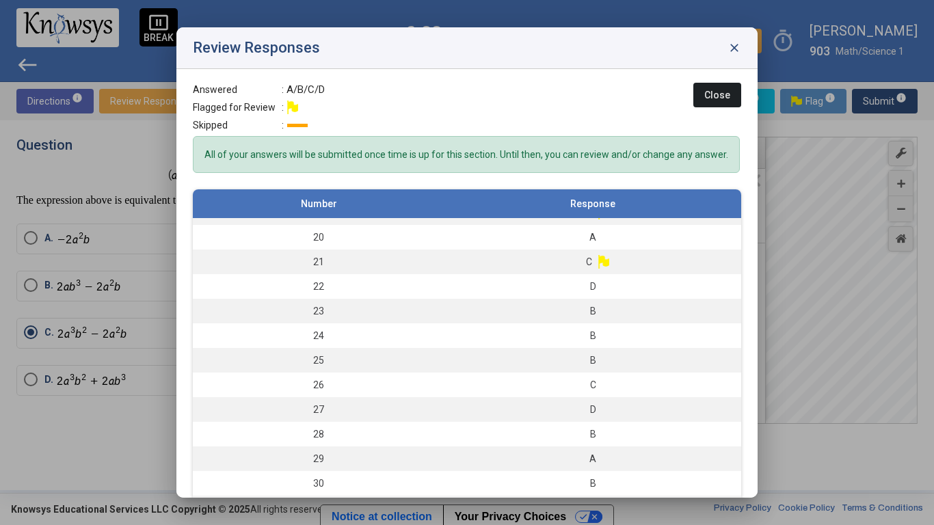
scroll to position [36, 0]
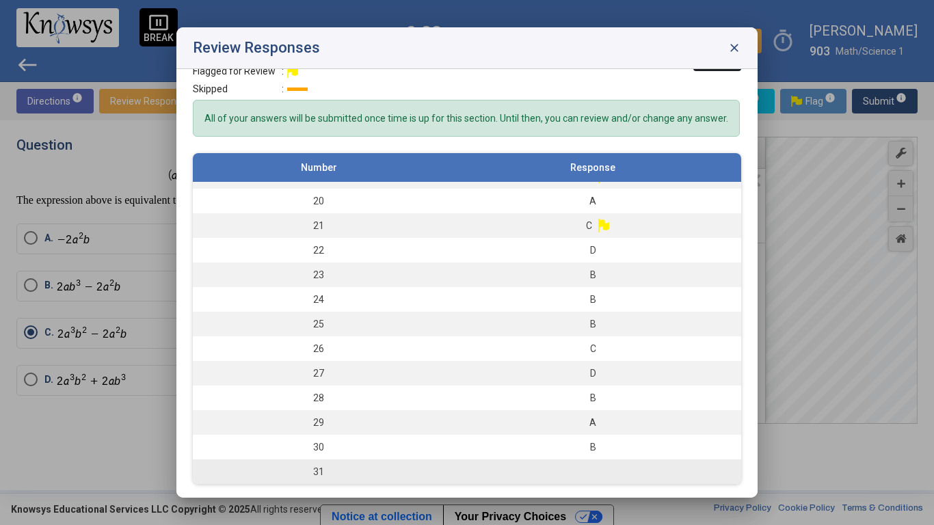
click at [667, 409] on td at bounding box center [592, 471] width 297 height 25
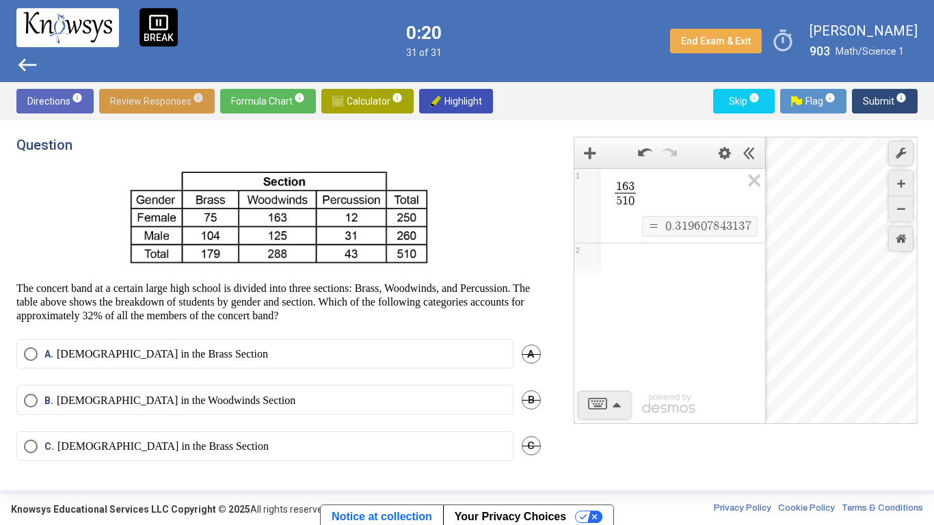
click at [141, 403] on p "[DEMOGRAPHIC_DATA] in the Woodwinds Section" at bounding box center [176, 401] width 239 height 14
click at [877, 99] on span "Submit info" at bounding box center [885, 101] width 44 height 25
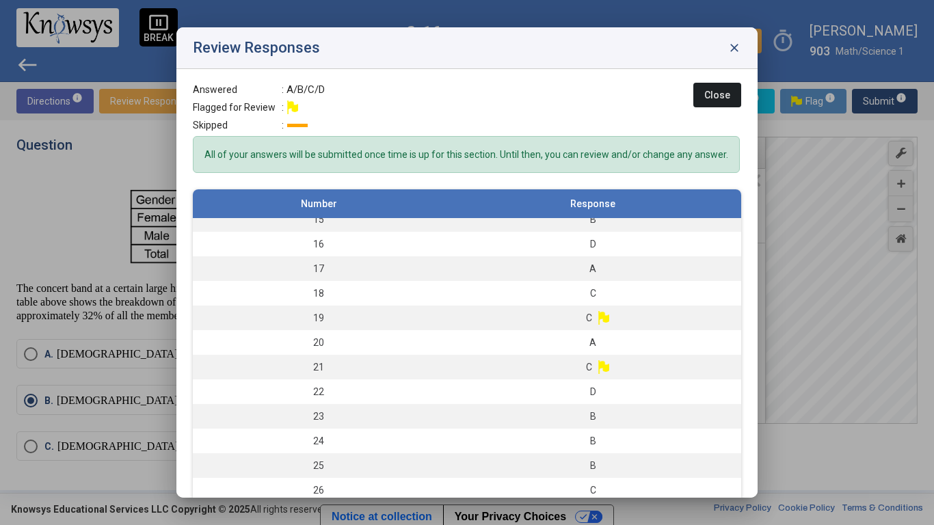
scroll to position [357, 0]
click at [619, 314] on td "C" at bounding box center [592, 317] width 297 height 25
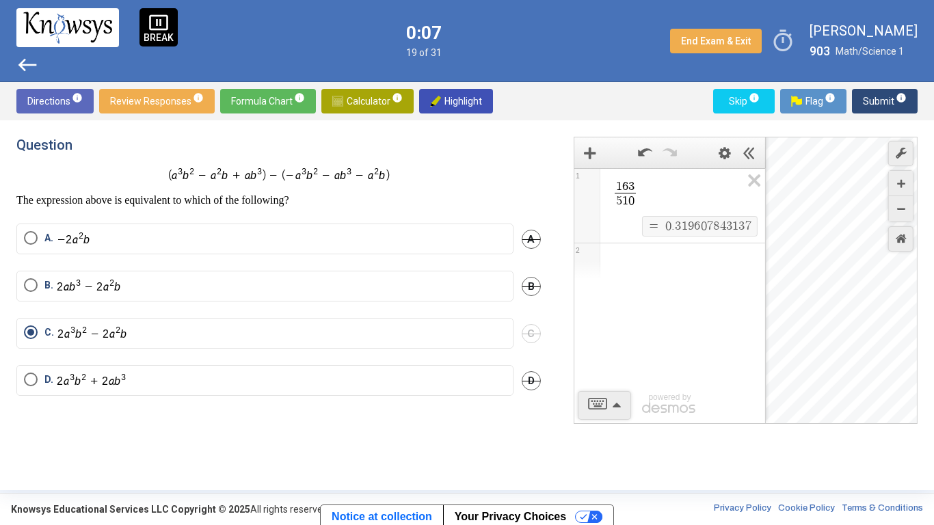
click at [136, 94] on span "Review Responses info" at bounding box center [157, 101] width 94 height 25
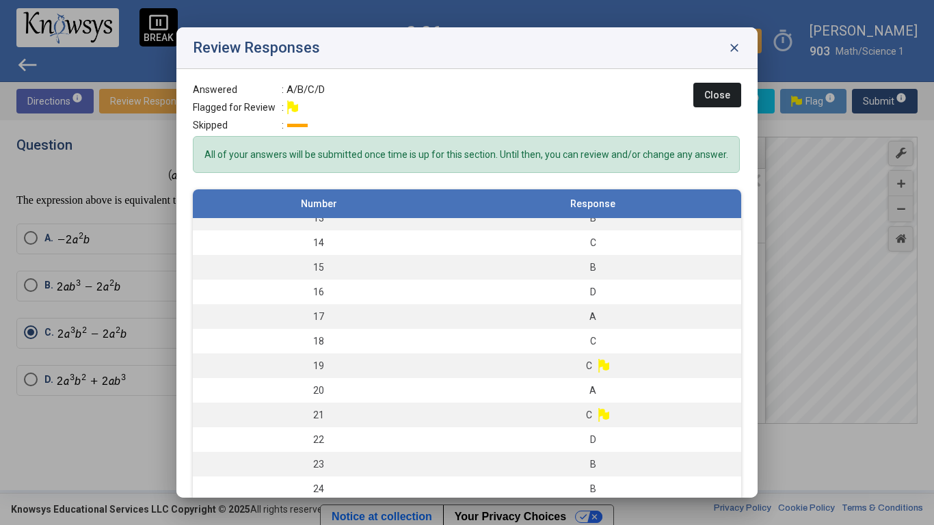
scroll to position [363, 0]
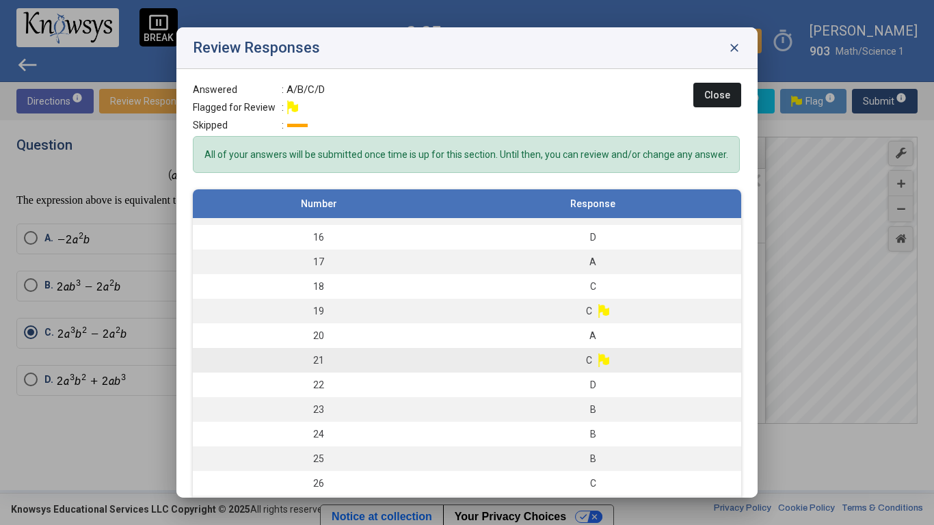
click at [645, 357] on td "C" at bounding box center [592, 360] width 297 height 25
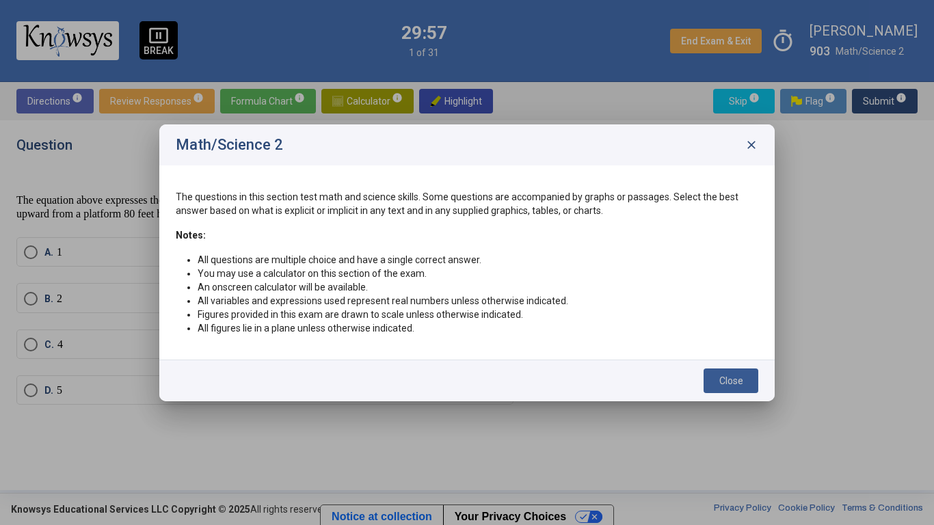
click at [731, 382] on span "Close" at bounding box center [731, 380] width 24 height 11
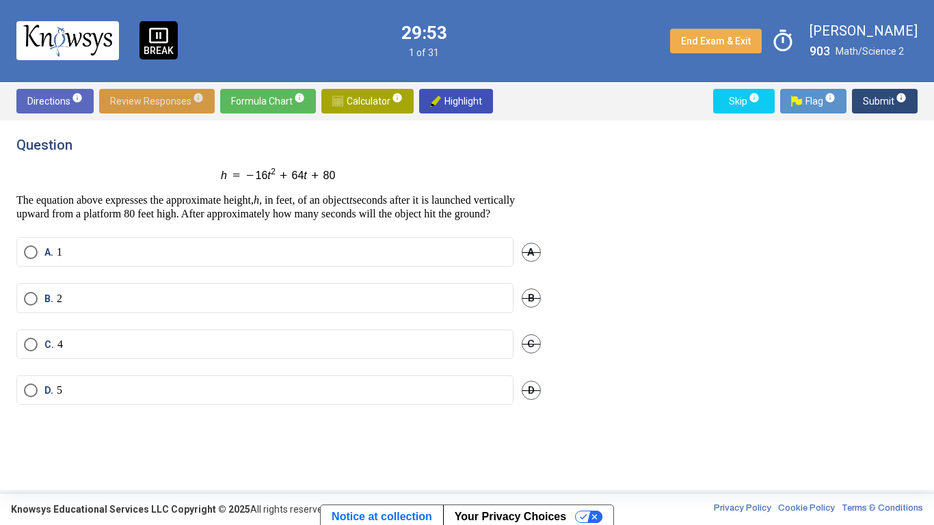
click at [350, 103] on span "Calculator info" at bounding box center [367, 101] width 70 height 25
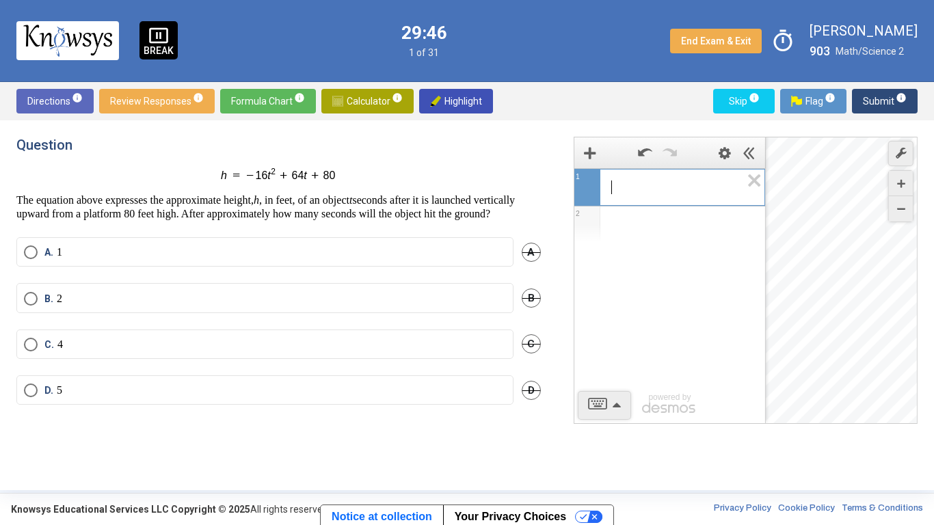
click at [642, 193] on span "​" at bounding box center [675, 187] width 130 height 16
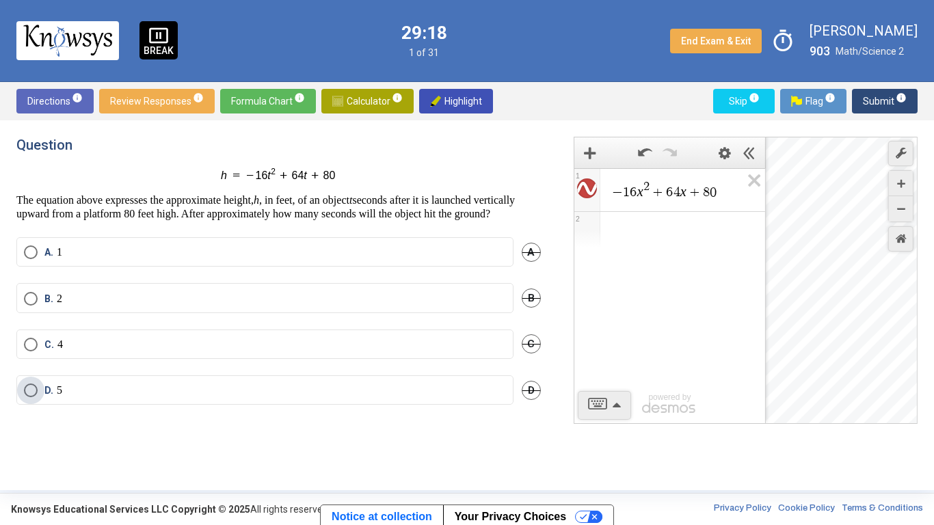
click at [266, 397] on label "D. 5" at bounding box center [265, 390] width 482 height 14
click at [876, 100] on span "Submit info" at bounding box center [885, 101] width 44 height 25
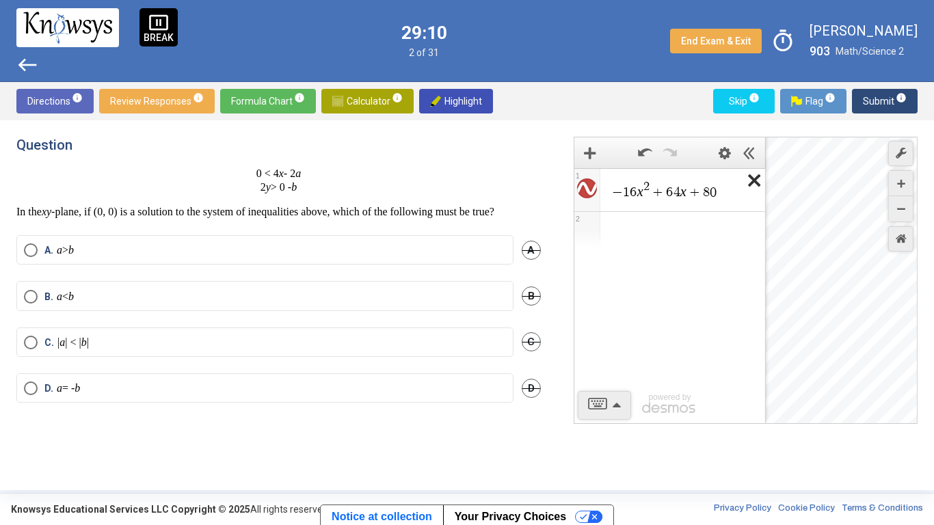
click at [758, 182] on icon "Expression List" at bounding box center [749, 184] width 31 height 31
click at [693, 189] on span "Math Input:" at bounding box center [675, 187] width 131 height 16
click at [72, 257] on p "a > b" at bounding box center [65, 250] width 17 height 14
click at [885, 97] on span "Submit info" at bounding box center [885, 101] width 44 height 25
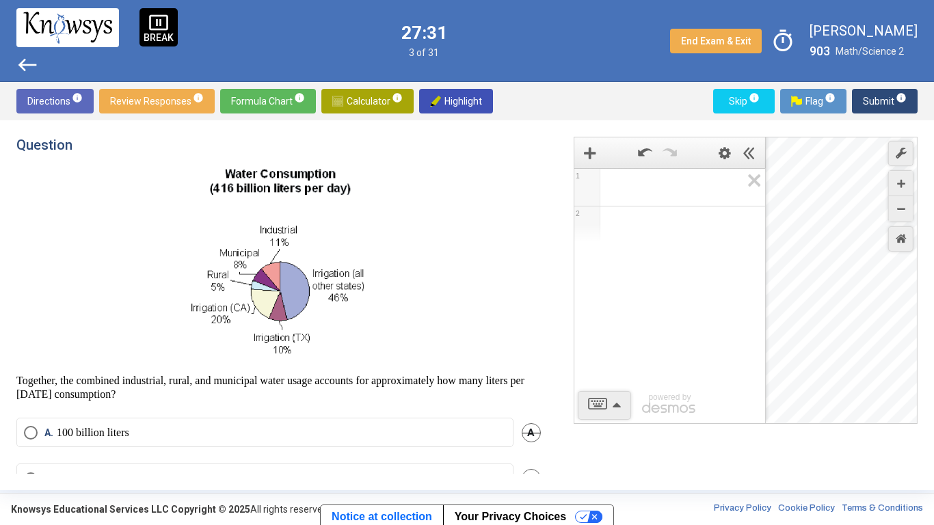
click at [646, 181] on span "Expression 1:" at bounding box center [675, 187] width 131 height 16
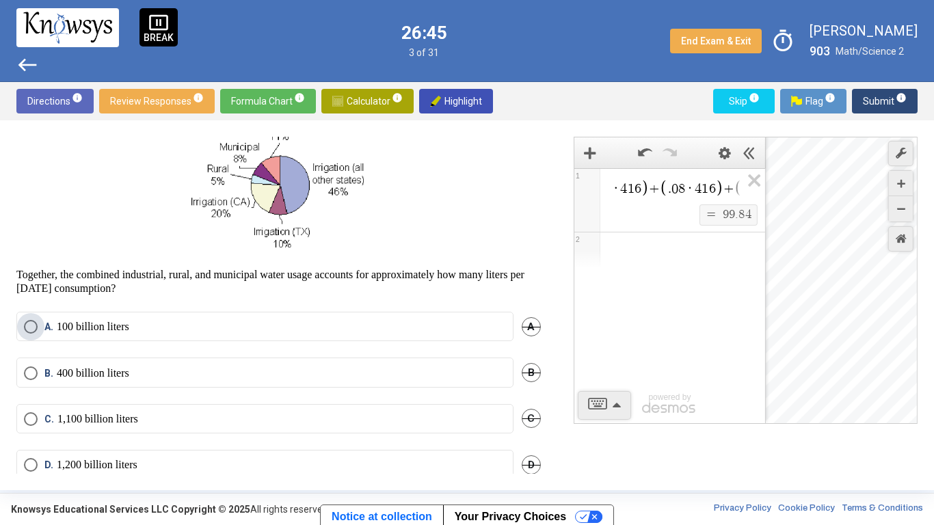
scroll to position [128, 0]
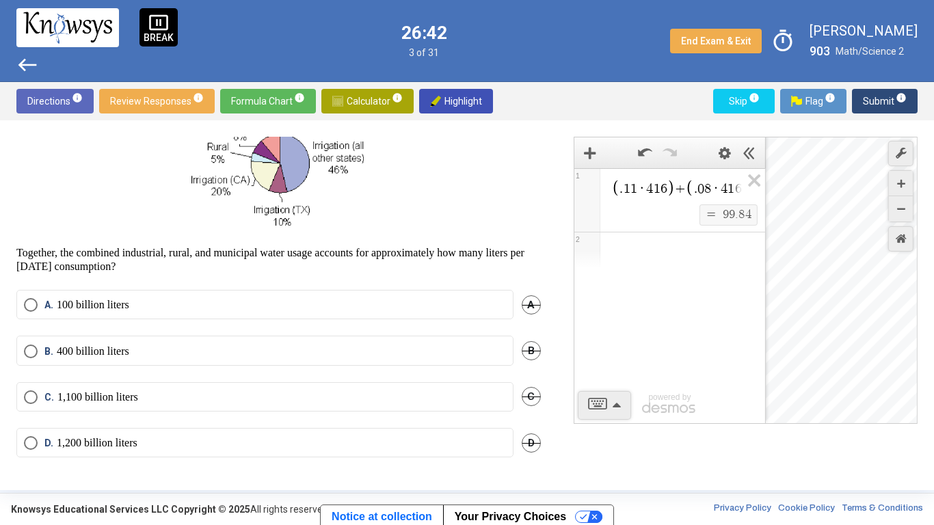
click at [329, 297] on mat-radio-button "A. 100 billion liters" at bounding box center [264, 304] width 497 height 29
click at [313, 283] on div "Question Together, the combined industrial, rural, and municipal water usage ac…" at bounding box center [286, 305] width 541 height 337
click at [300, 301] on label "A. 100 billion liters" at bounding box center [265, 305] width 482 height 14
click at [884, 104] on span "Submit info" at bounding box center [885, 101] width 44 height 25
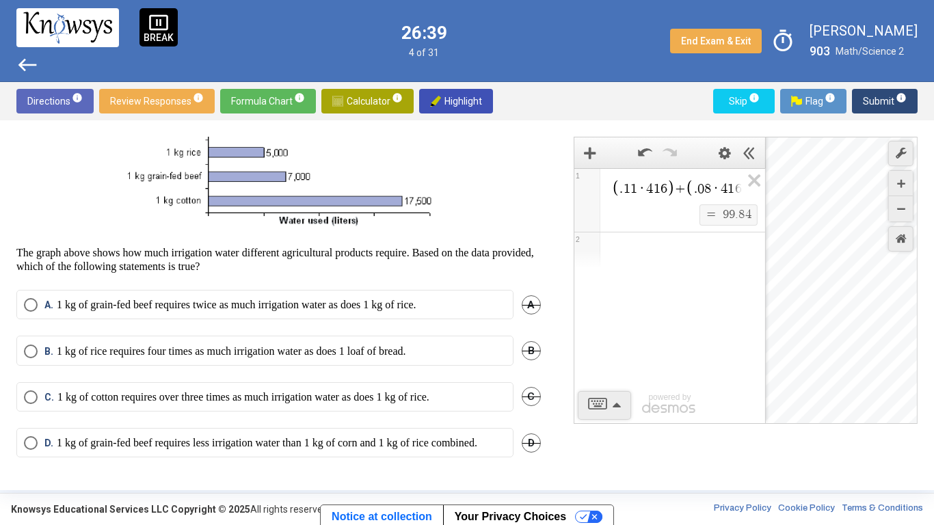
scroll to position [119, 0]
click at [314, 174] on img at bounding box center [279, 148] width 310 height 174
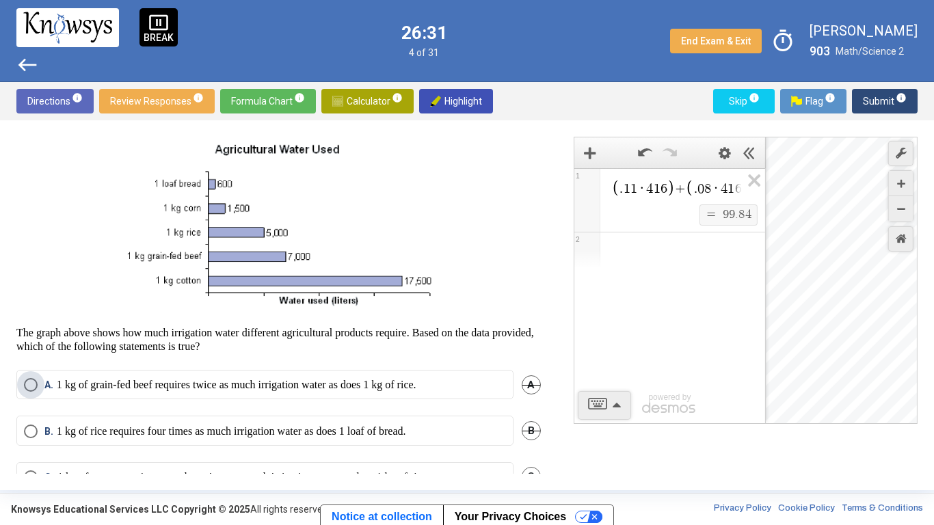
scroll to position [27, 0]
click at [522, 383] on span "A" at bounding box center [530, 384] width 19 height 19
click at [505, 409] on mat-radio-button "B. 1 kg of rice requires four times as much irrigation water as does 1 loaf of …" at bounding box center [264, 429] width 497 height 29
click at [524, 409] on span "B" at bounding box center [530, 429] width 19 height 19
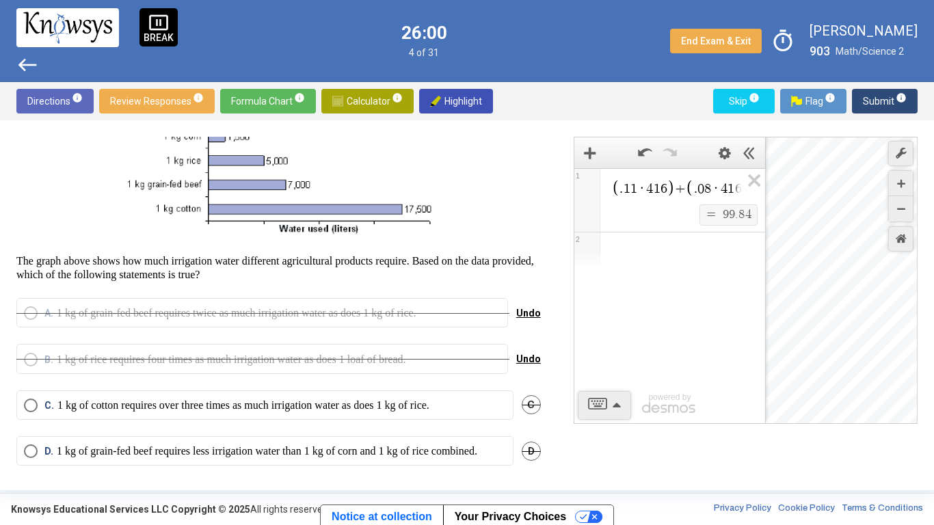
scroll to position [98, 0]
click at [520, 358] on span "Undo" at bounding box center [528, 358] width 25 height 11
click at [525, 315] on span "Undo" at bounding box center [528, 312] width 25 height 11
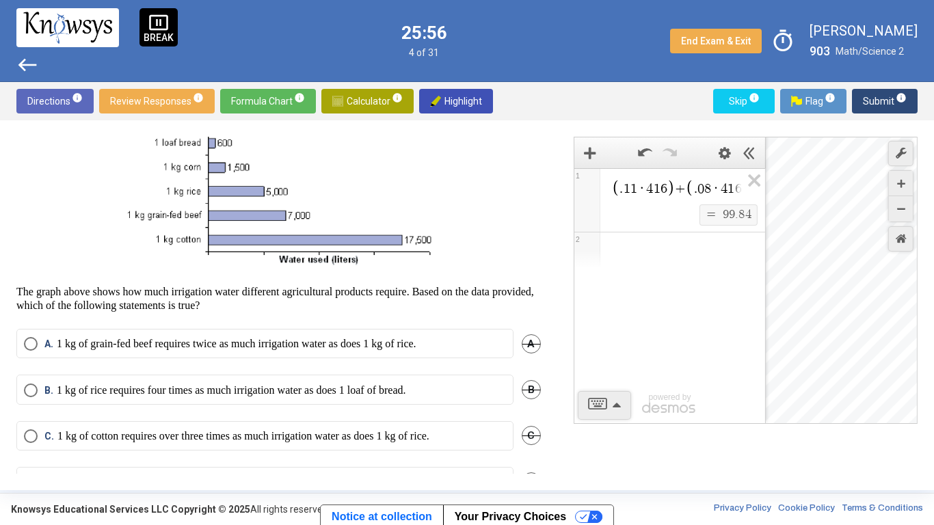
scroll to position [71, 0]
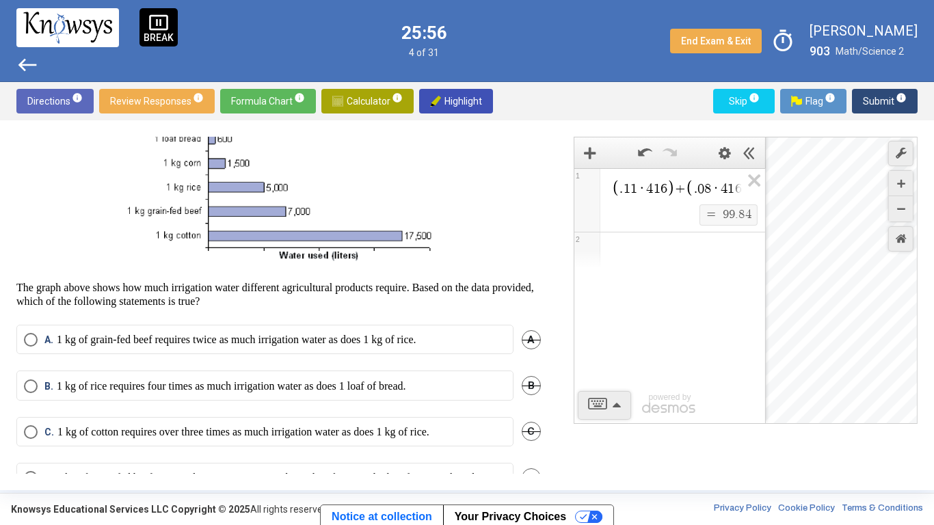
click at [525, 385] on span "B" at bounding box center [530, 385] width 19 height 19
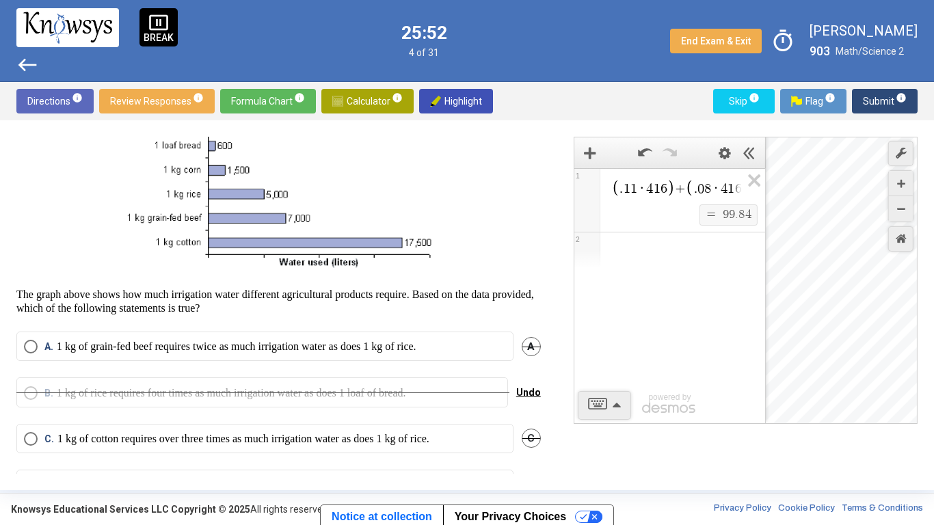
scroll to position [64, 0]
click at [531, 396] on span "Undo" at bounding box center [528, 393] width 25 height 11
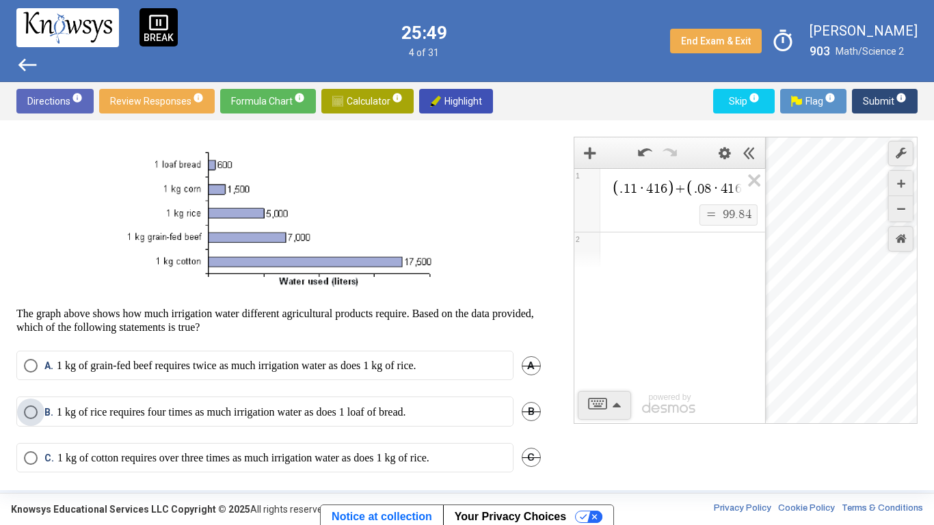
scroll to position [46, 0]
click at [522, 407] on span "B" at bounding box center [530, 410] width 19 height 19
click at [527, 365] on span "A" at bounding box center [530, 364] width 19 height 19
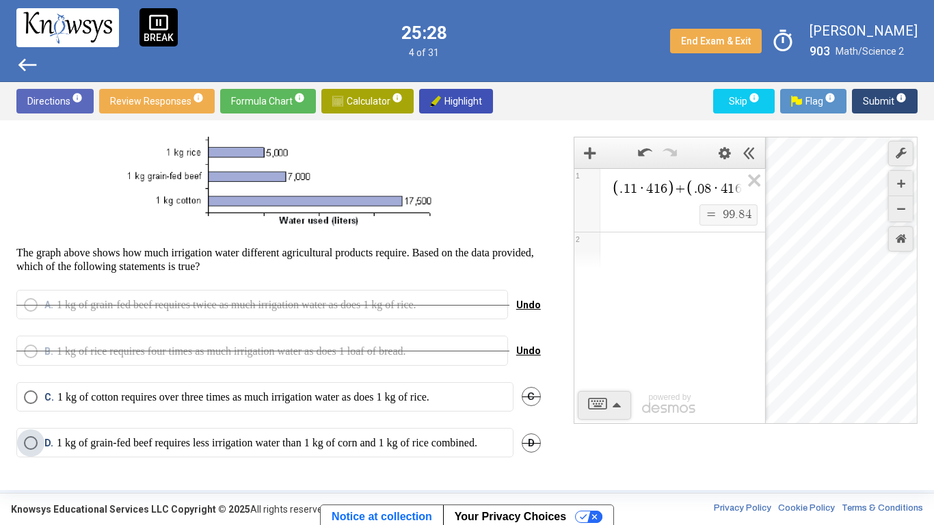
scroll to position [119, 0]
click at [524, 409] on span "D" at bounding box center [530, 442] width 19 height 19
click at [429, 390] on p "1 kg of cotton requires over three times as much irrigation water as does 1 kg …" at bounding box center [243, 397] width 372 height 14
click at [894, 100] on sup "info" at bounding box center [900, 97] width 12 height 11
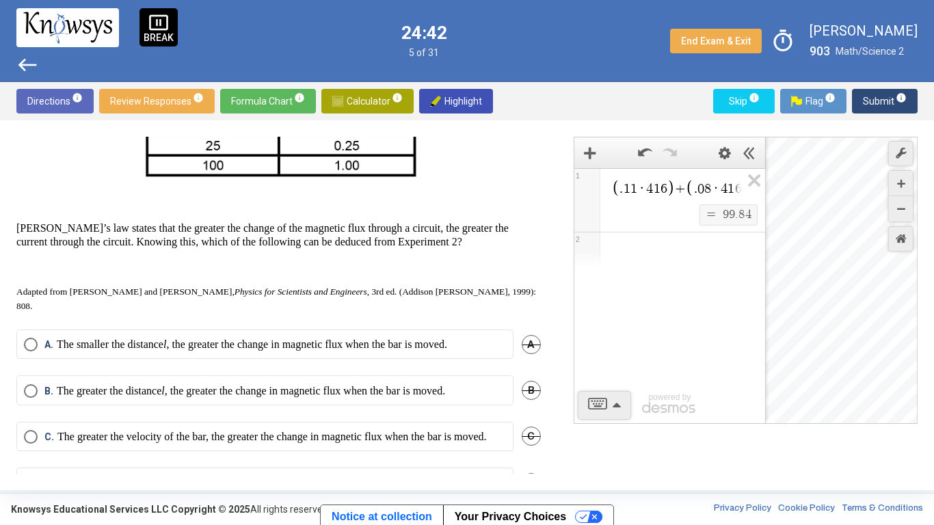
scroll to position [640, 0]
click at [445, 383] on p "The greater the distance l , the greater the change in magnetic flux when the b…" at bounding box center [251, 390] width 388 height 14
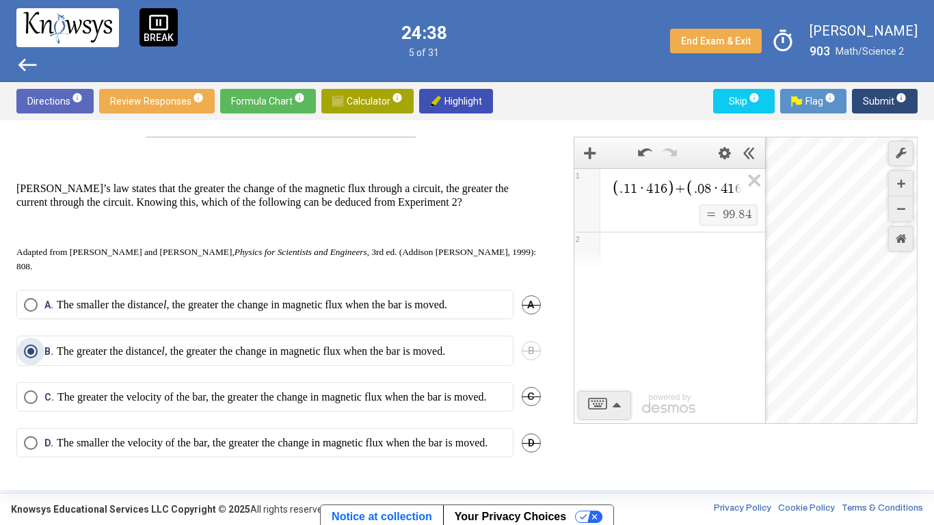
scroll to position [690, 0]
click at [506, 382] on mat-radio-button "C. The greater the velocity of the bar, the greater the change in magnetic flux…" at bounding box center [264, 396] width 497 height 29
click at [506, 409] on mat-radio-button "D. The smaller the velocity of the bar, the greater the change in magnetic flux…" at bounding box center [264, 442] width 497 height 29
click at [529, 409] on span "D" at bounding box center [530, 442] width 19 height 19
click at [527, 387] on span "C" at bounding box center [530, 396] width 19 height 19
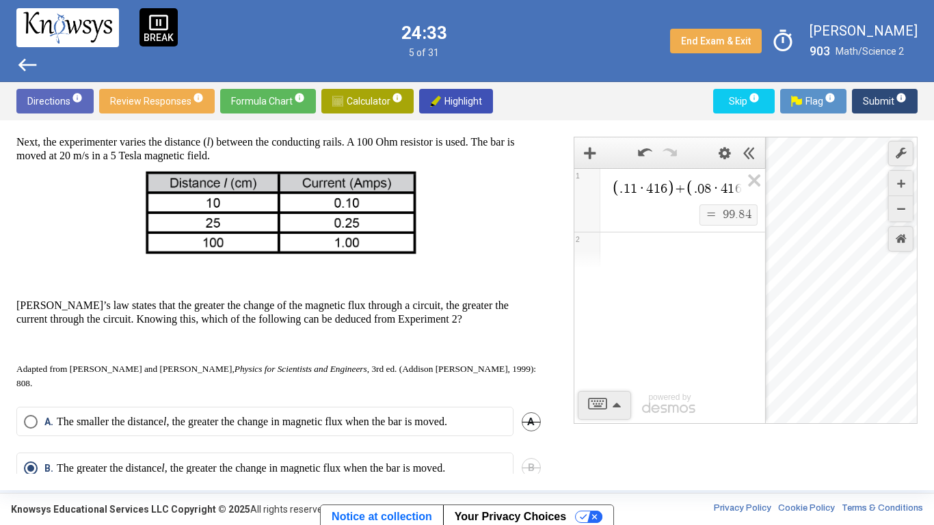
scroll to position [557, 0]
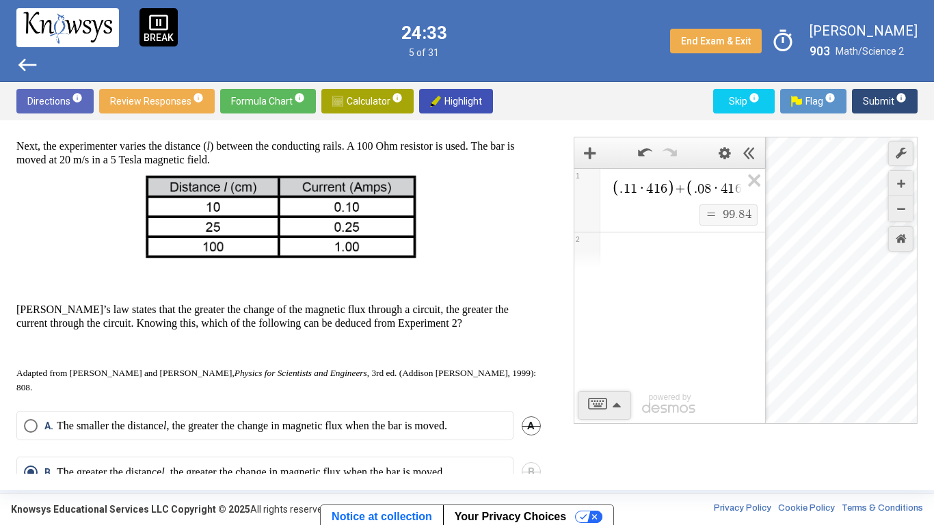
click at [891, 95] on span "Submit info" at bounding box center [885, 101] width 44 height 25
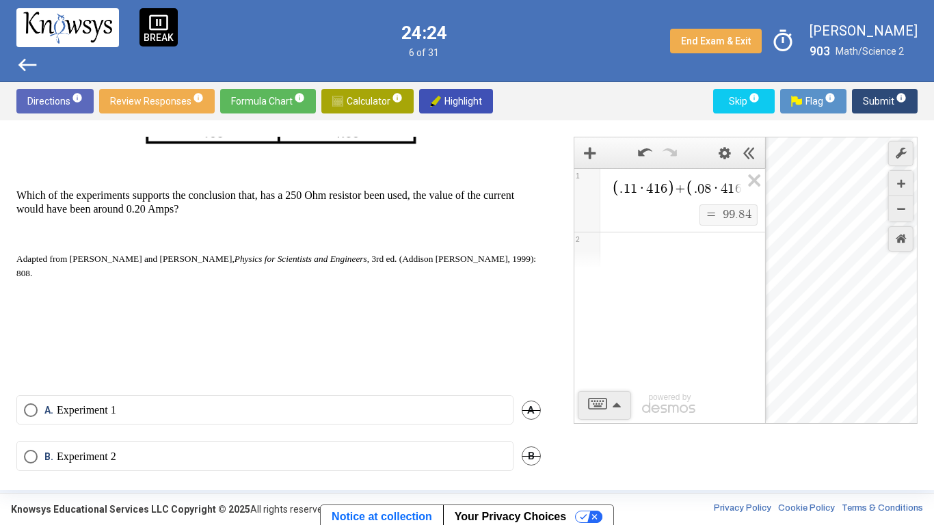
scroll to position [671, 0]
click at [471, 340] on p at bounding box center [278, 347] width 524 height 14
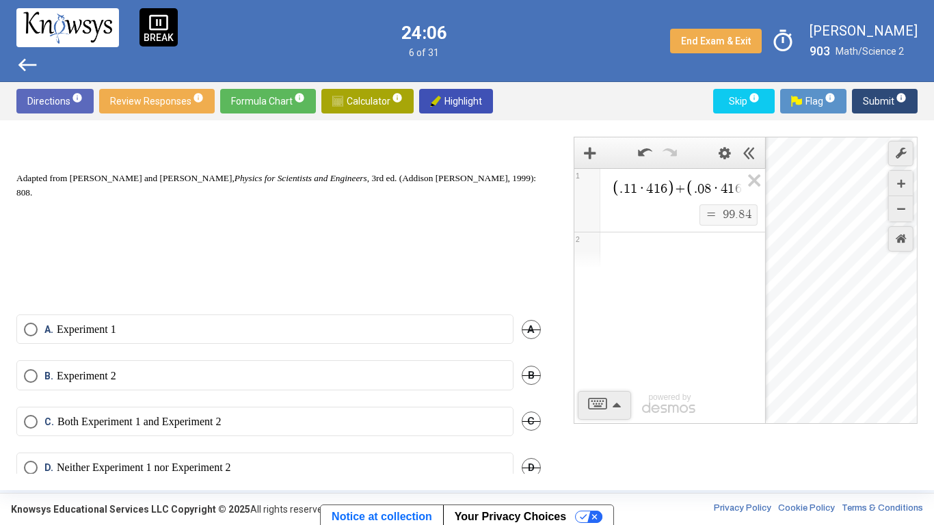
scroll to position [762, 0]
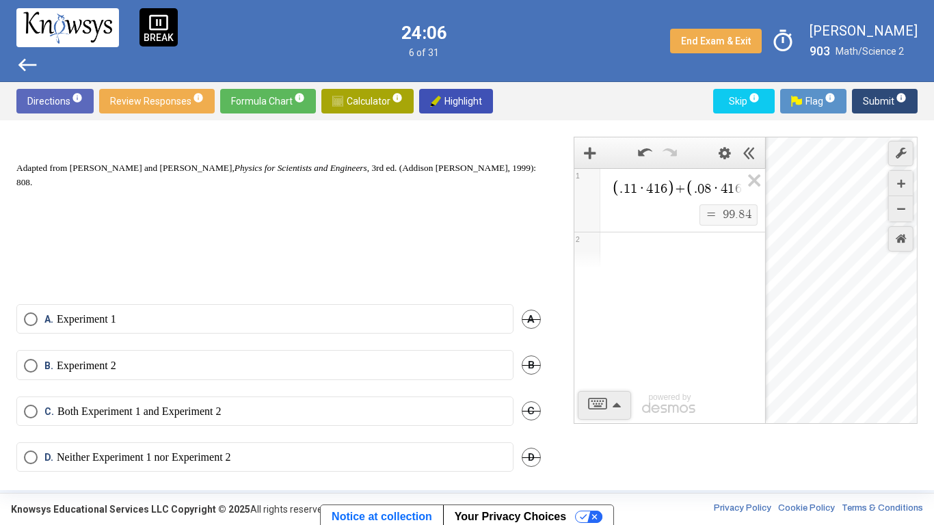
click at [482, 312] on label "A. Experiment 1" at bounding box center [265, 319] width 482 height 14
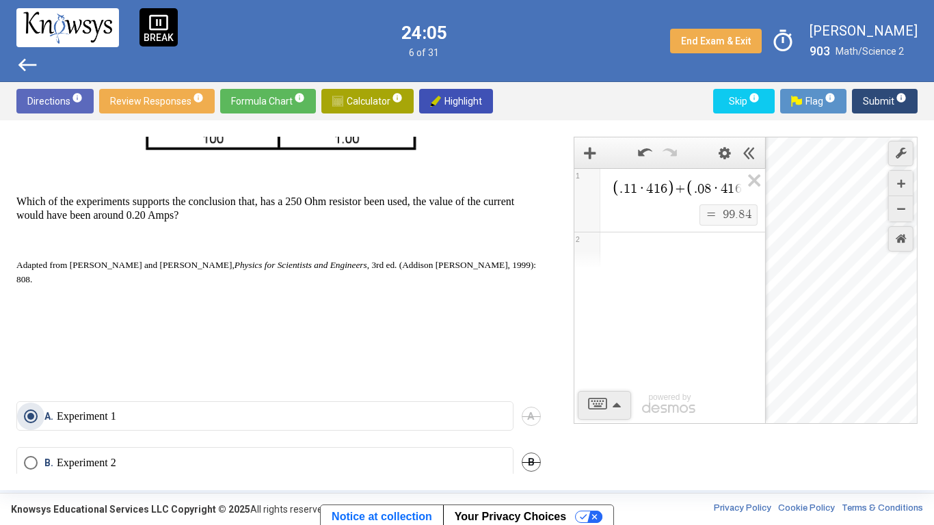
click at [891, 105] on span "Submit info" at bounding box center [885, 101] width 44 height 25
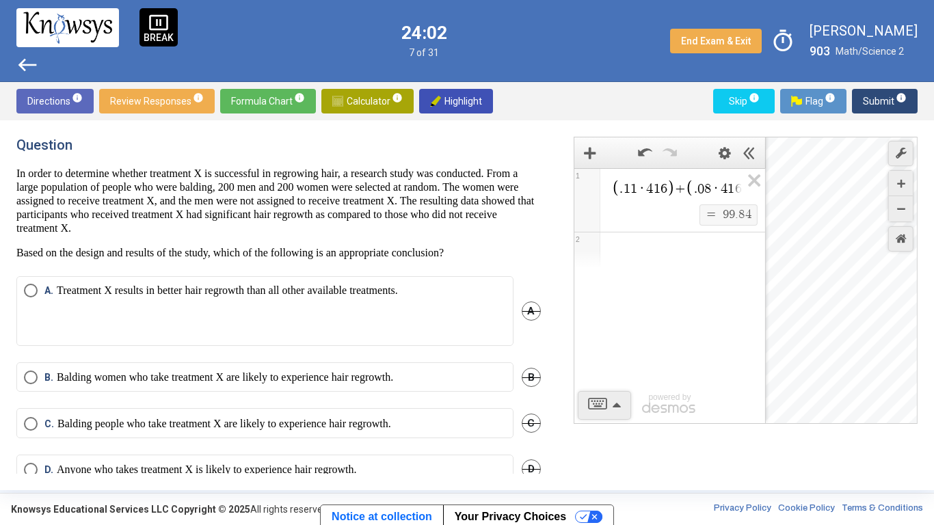
scroll to position [2, 0]
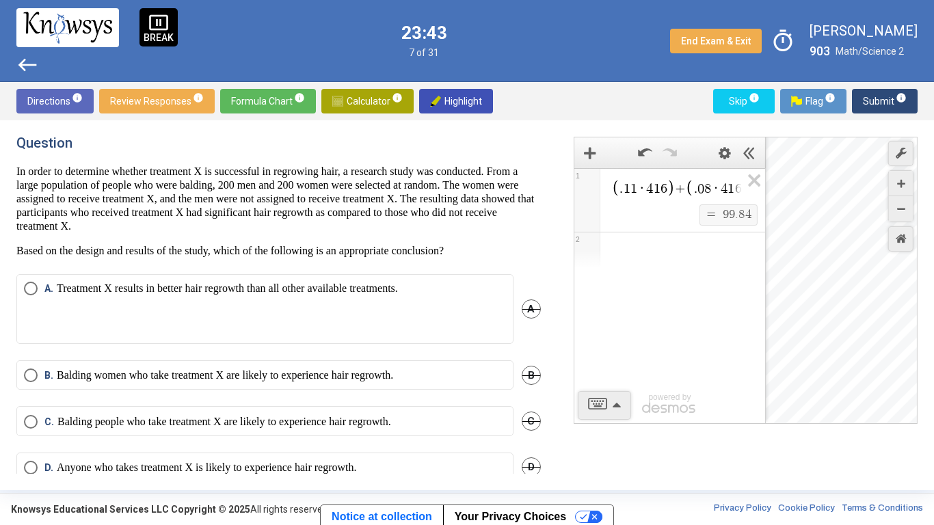
click at [530, 409] on span "D" at bounding box center [530, 466] width 19 height 19
click at [526, 409] on span "C" at bounding box center [530, 420] width 19 height 19
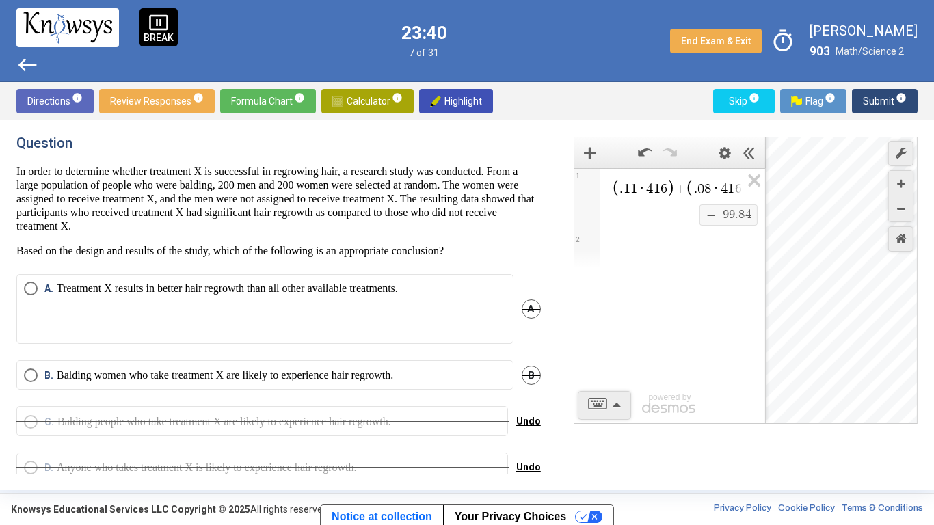
click at [349, 369] on p "Balding women who take treatment X are likely to experience hair regrowth." at bounding box center [225, 375] width 336 height 14
click at [877, 103] on span "Submit info" at bounding box center [885, 101] width 44 height 25
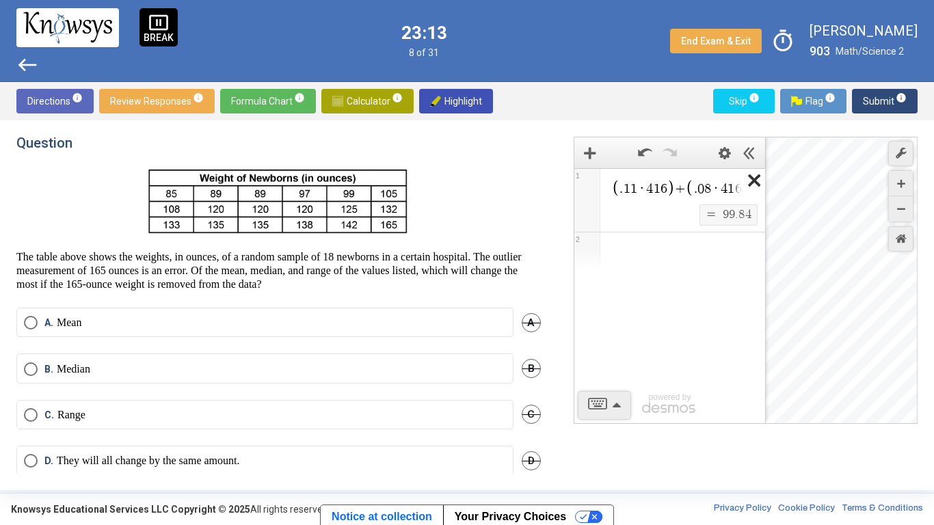
click at [749, 180] on icon "Expression List" at bounding box center [749, 184] width 31 height 31
click at [655, 193] on span "Math Input:" at bounding box center [675, 187] width 131 height 16
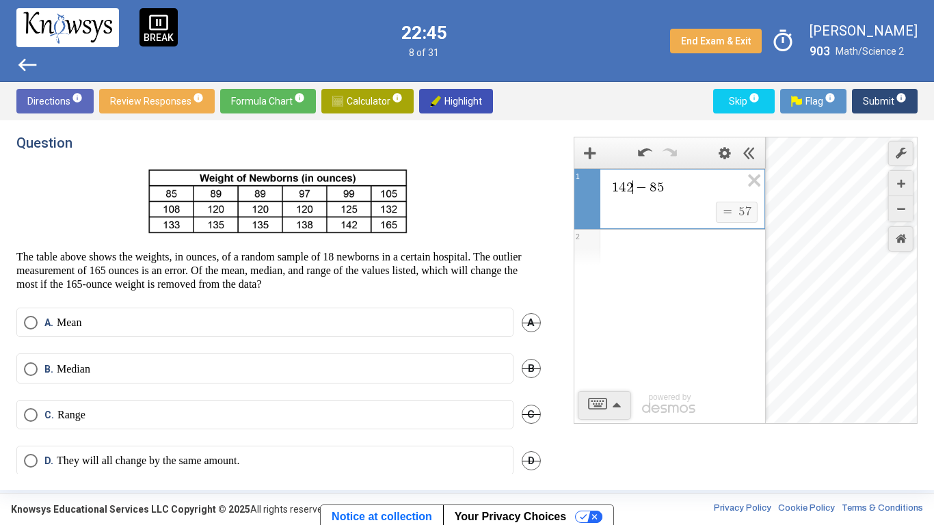
click at [532, 369] on span "B" at bounding box center [530, 368] width 19 height 19
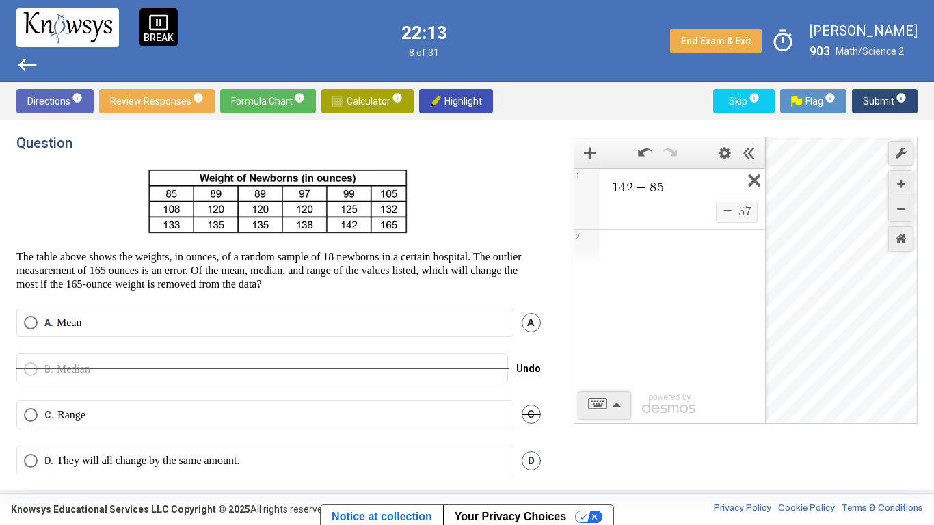
click at [750, 181] on icon "Expression List" at bounding box center [749, 184] width 31 height 31
click at [702, 182] on span "Math Input:" at bounding box center [675, 187] width 131 height 16
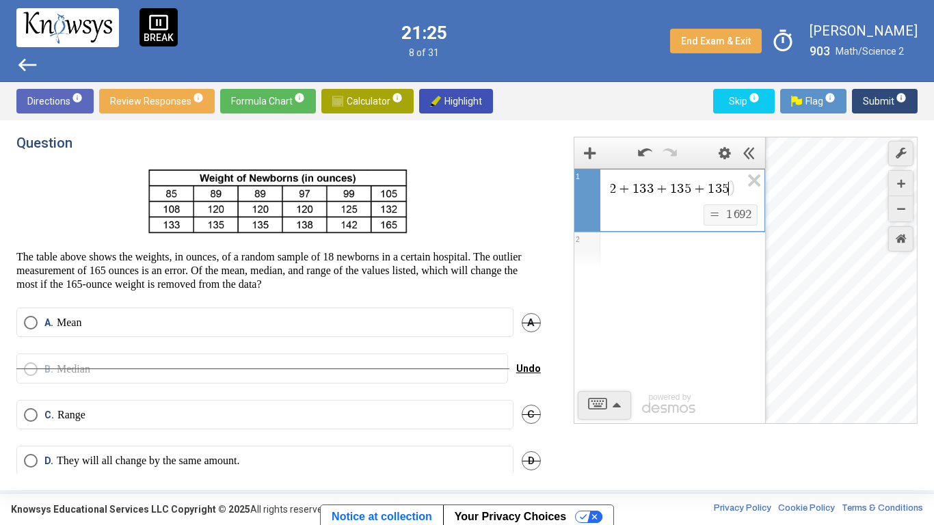
scroll to position [0, 411]
click at [448, 308] on mat-radio-button "A. Mean" at bounding box center [264, 322] width 497 height 29
click at [420, 323] on label "A. Mean" at bounding box center [265, 323] width 482 height 14
click at [531, 409] on span "D" at bounding box center [530, 460] width 19 height 19
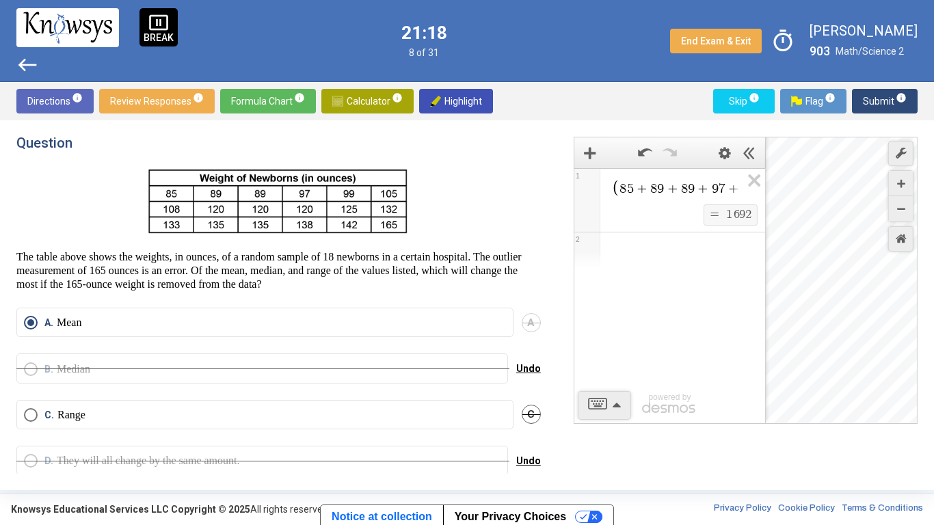
click at [860, 105] on button "Submit info" at bounding box center [885, 101] width 66 height 25
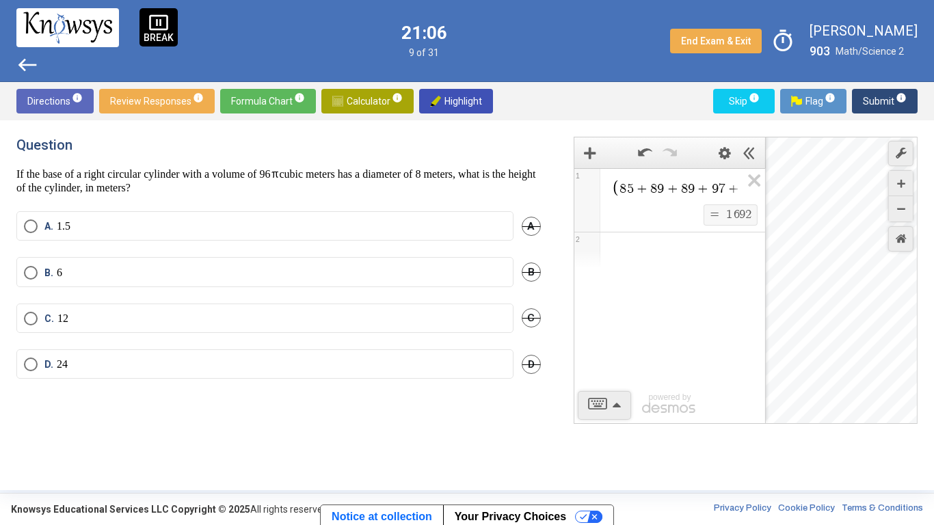
click at [233, 99] on span "Formula Chart info" at bounding box center [268, 101] width 74 height 25
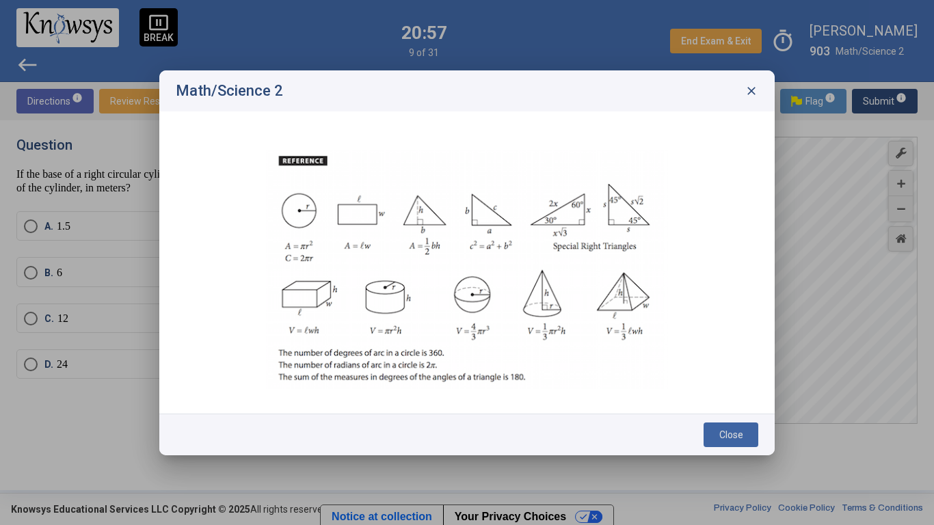
click at [757, 97] on div "Math/Science 2 close" at bounding box center [466, 90] width 615 height 41
click at [754, 94] on span "close" at bounding box center [751, 91] width 14 height 14
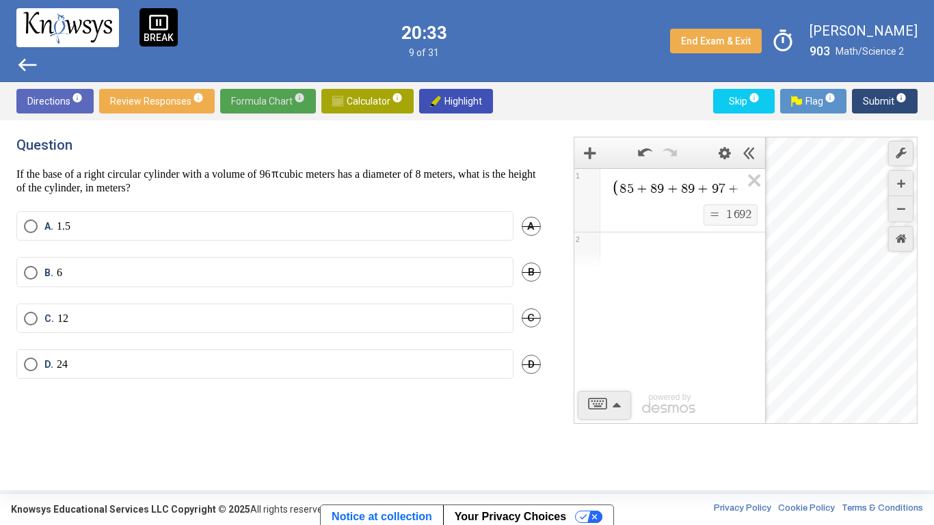
click at [633, 251] on div "Expression List" at bounding box center [669, 250] width 191 height 36
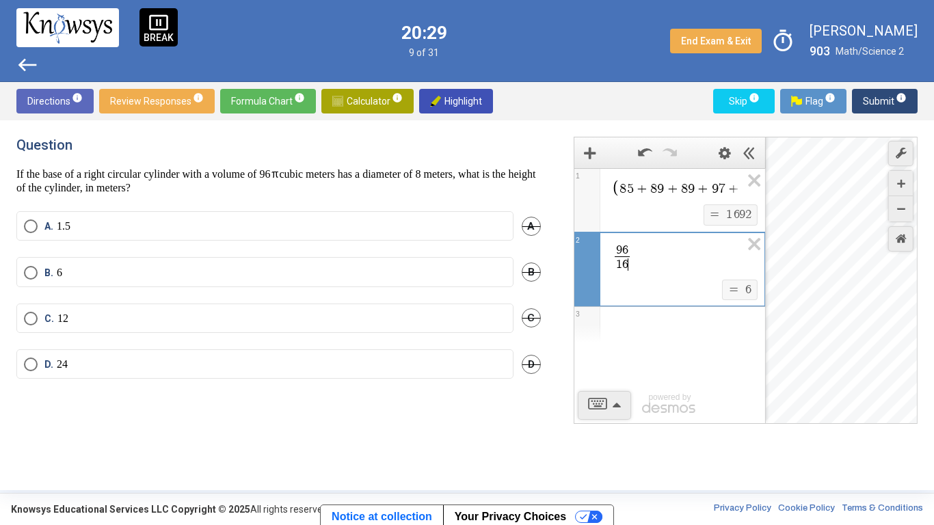
click at [57, 264] on mat-radio-button "B. 6" at bounding box center [264, 271] width 497 height 29
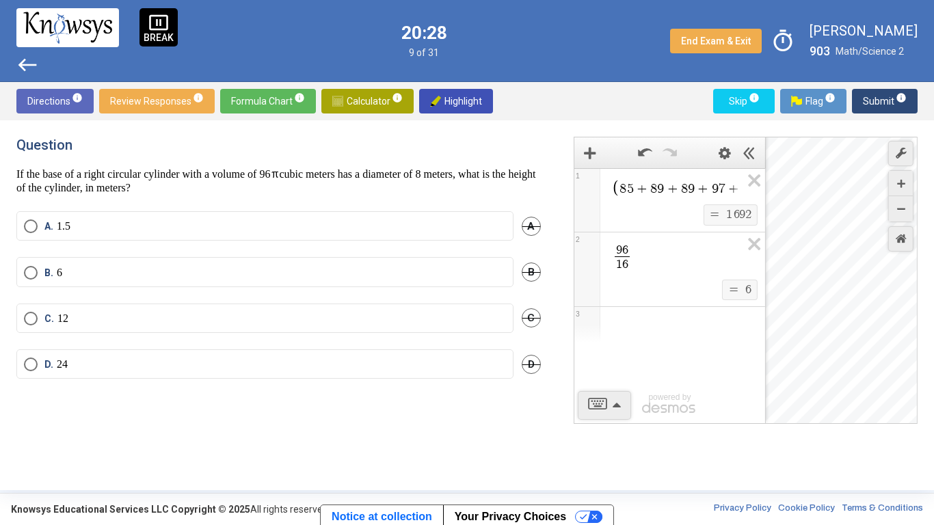
click at [61, 269] on p "6" at bounding box center [59, 273] width 5 height 14
click at [748, 246] on icon "Expression List" at bounding box center [749, 247] width 31 height 31
click at [680, 256] on div "Expression List" at bounding box center [669, 250] width 191 height 36
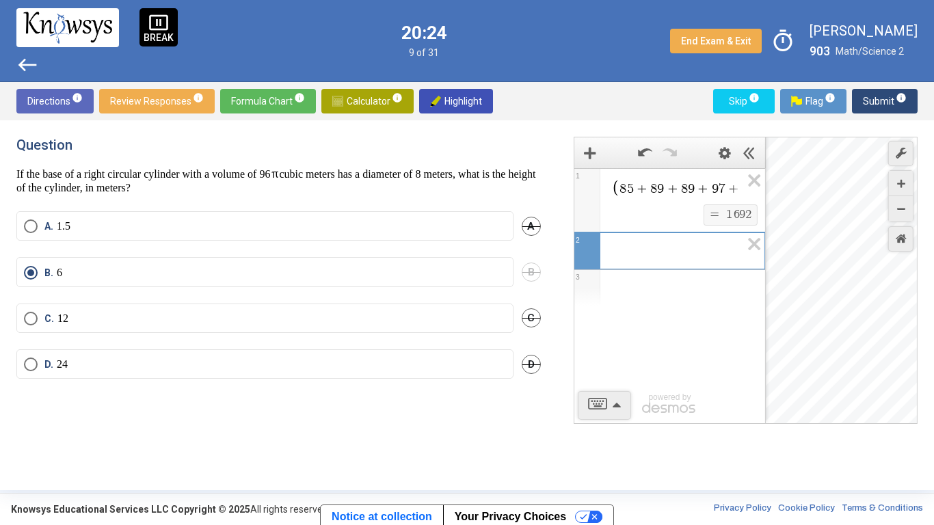
click at [259, 105] on span "Formula Chart info" at bounding box center [268, 101] width 74 height 25
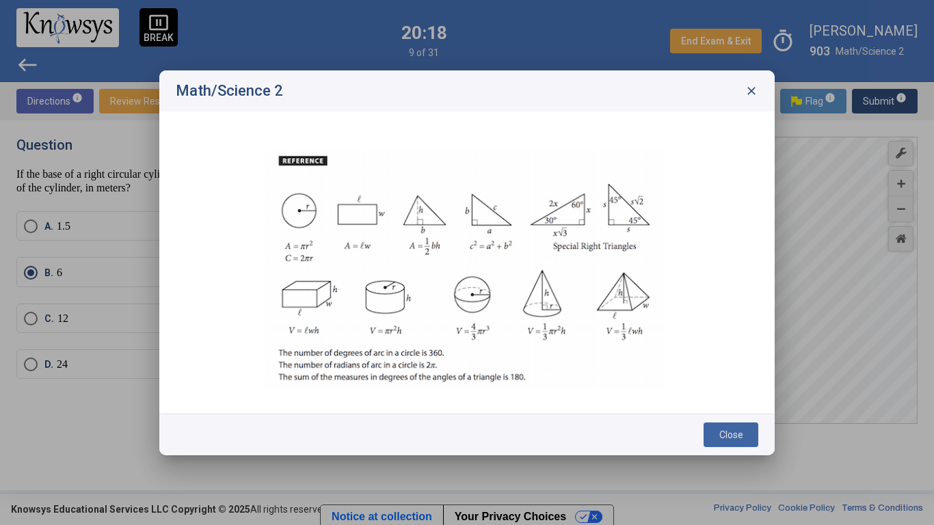
click at [757, 94] on span "close" at bounding box center [751, 91] width 14 height 14
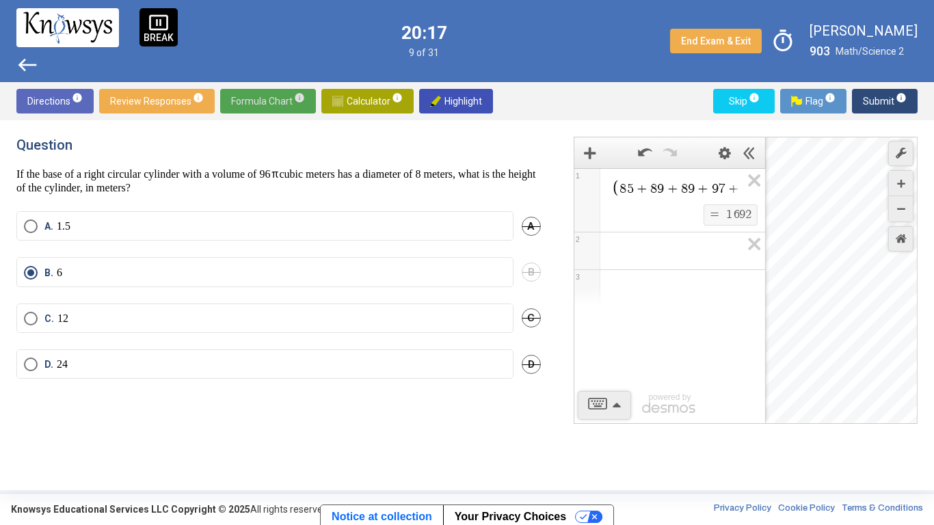
click at [637, 243] on span "Expression 2:" at bounding box center [675, 251] width 131 height 16
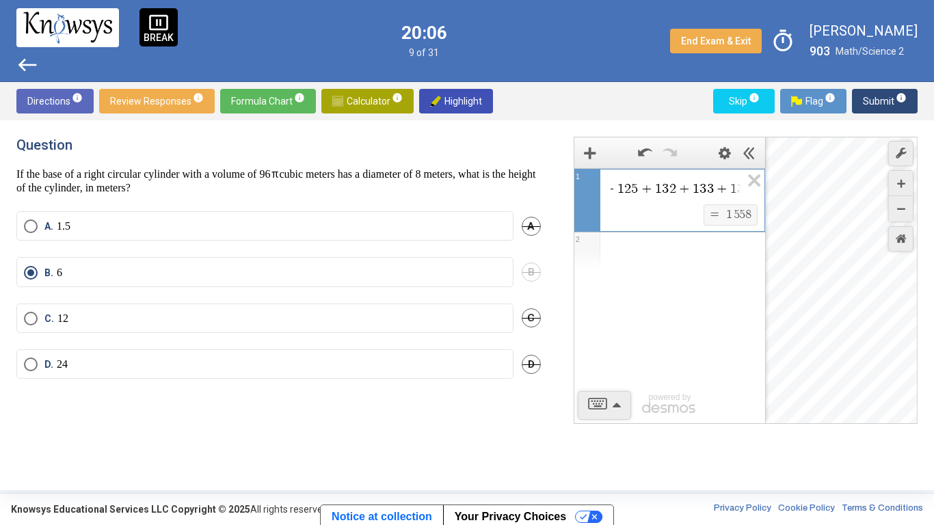
scroll to position [0, 396]
click at [890, 101] on span "Submit info" at bounding box center [885, 101] width 44 height 25
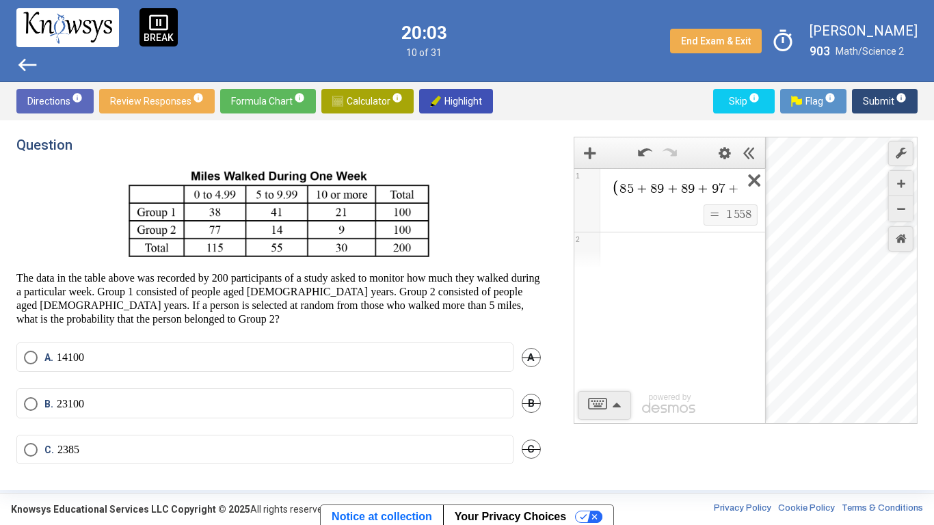
click at [755, 180] on icon "Expression List" at bounding box center [749, 184] width 31 height 31
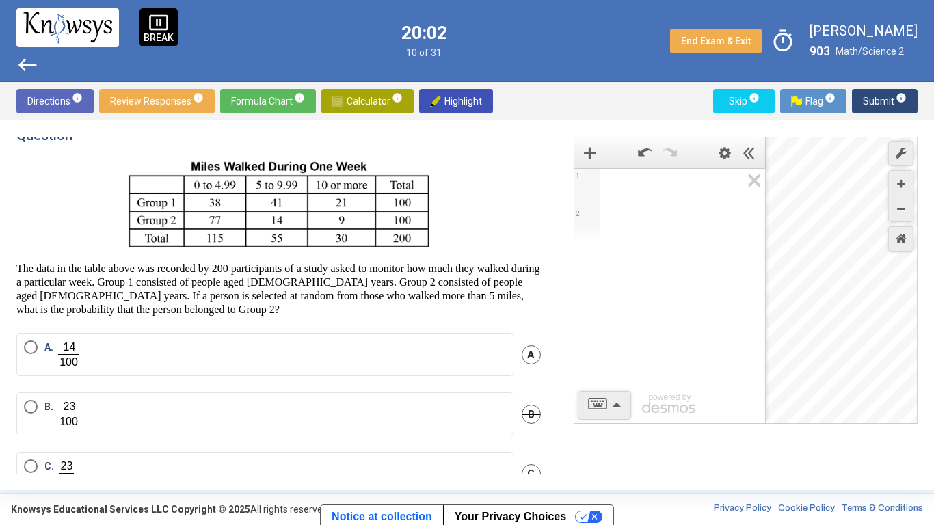
scroll to position [12, 0]
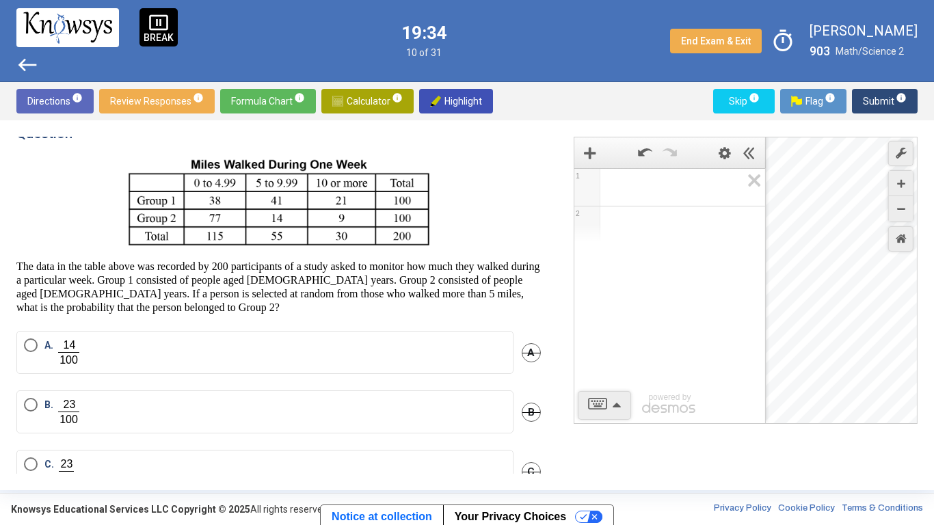
click at [678, 193] on span "Math Input:" at bounding box center [675, 187] width 131 height 16
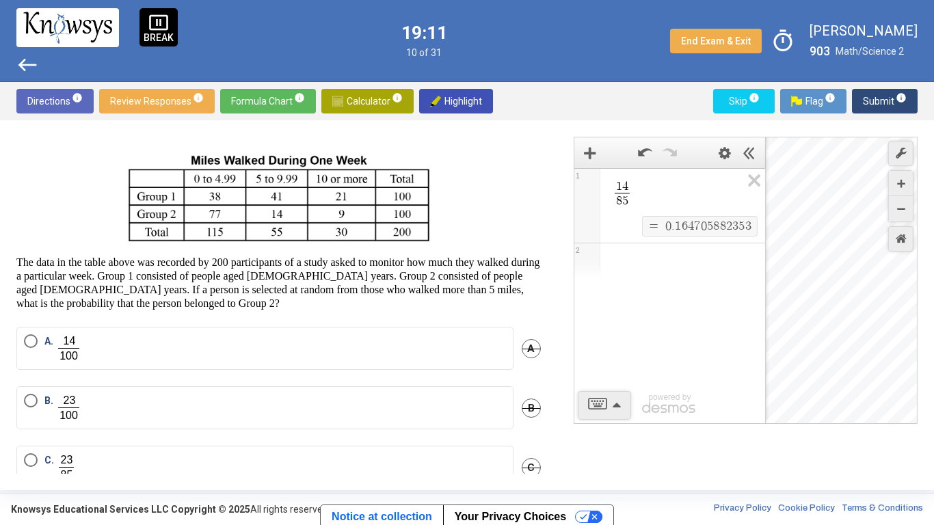
scroll to position [17, 0]
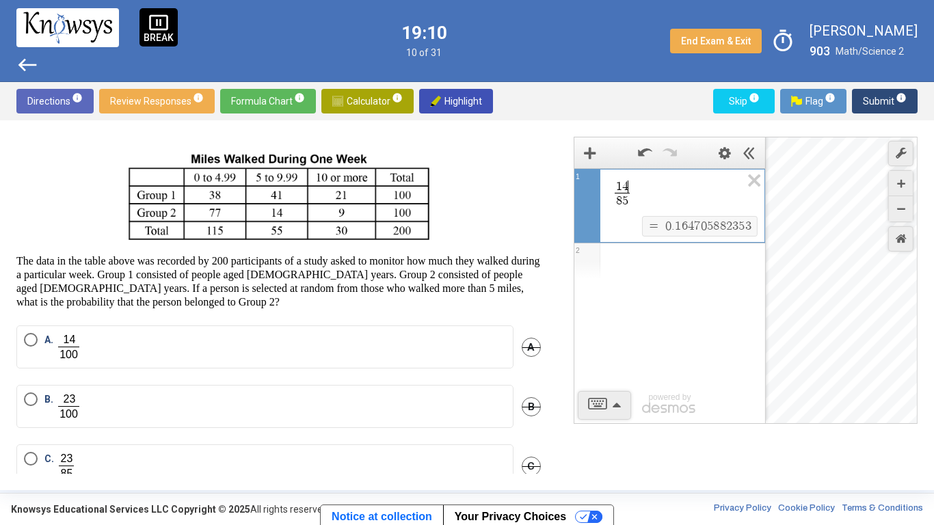
click at [629, 187] on span "1 4 ​ 8 5 ​" at bounding box center [622, 194] width 21 height 28
click at [243, 409] on label "C." at bounding box center [265, 466] width 482 height 28
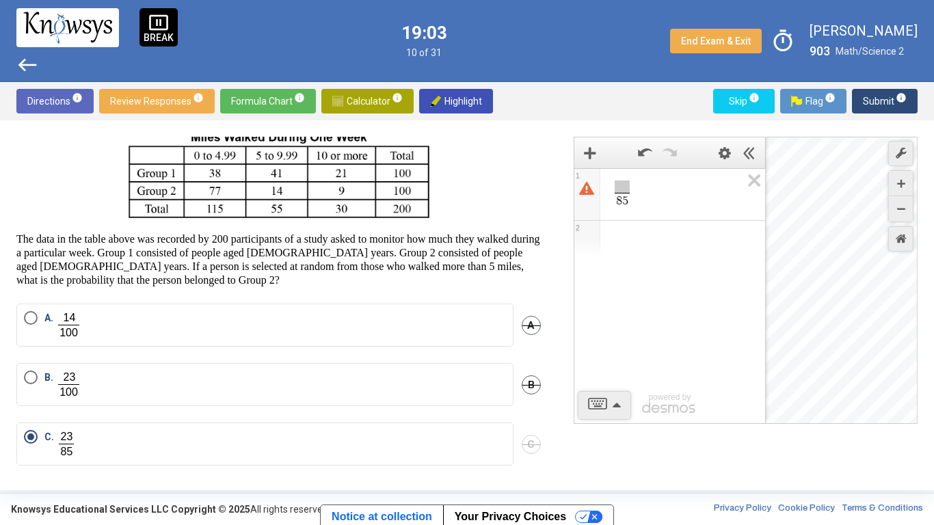
scroll to position [35, 0]
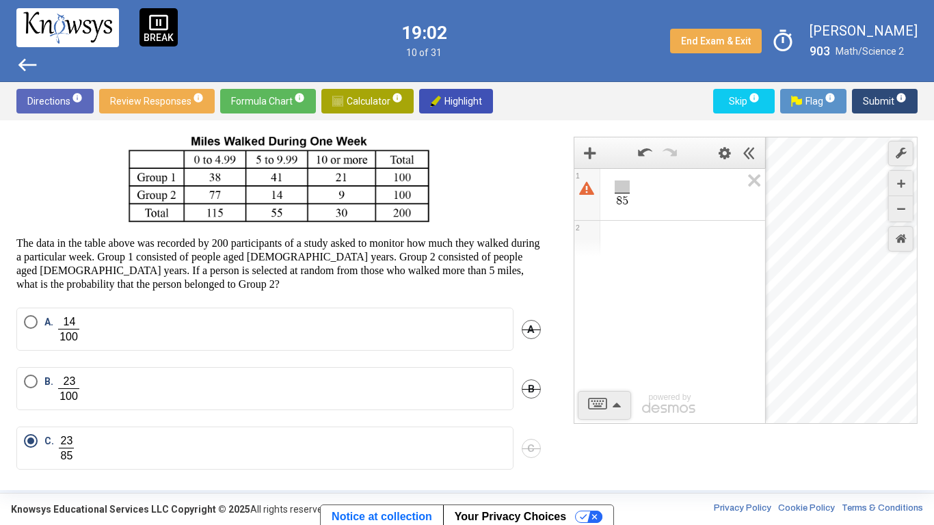
click at [526, 329] on span "A" at bounding box center [530, 329] width 19 height 19
click at [528, 388] on span "B" at bounding box center [530, 388] width 19 height 19
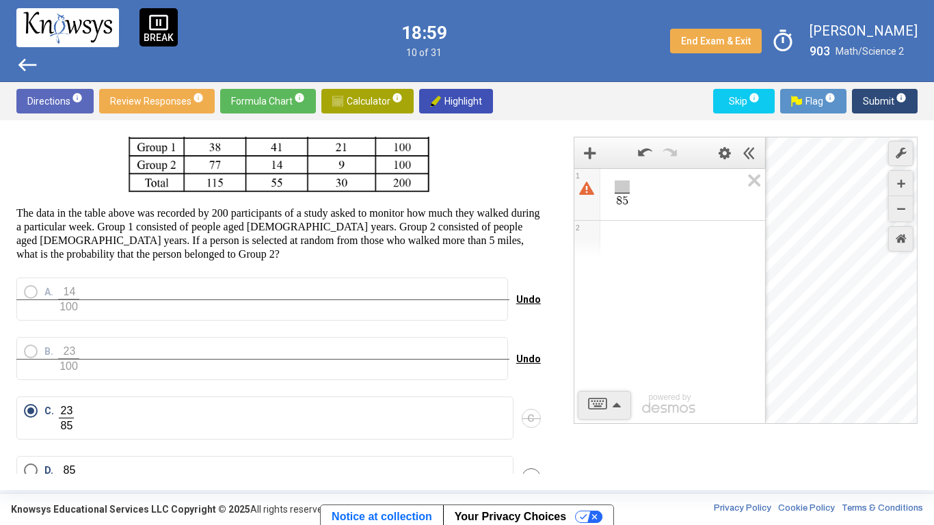
scroll to position [107, 0]
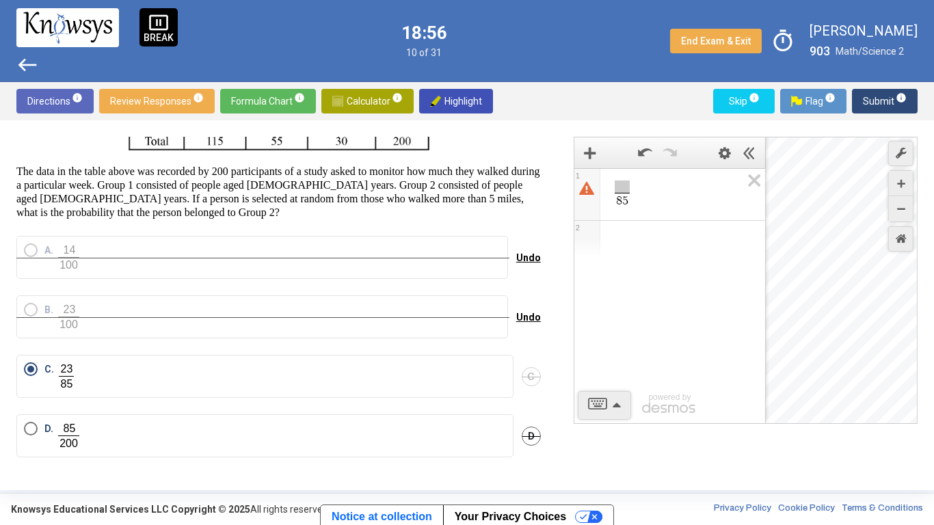
click at [621, 193] on span "8 5" at bounding box center [621, 201] width 15 height 16
click at [621, 187] on span "Expression 1: StartFraction, Over 85 , EndFraction You need a numerator for the…" at bounding box center [621, 186] width 15 height 12
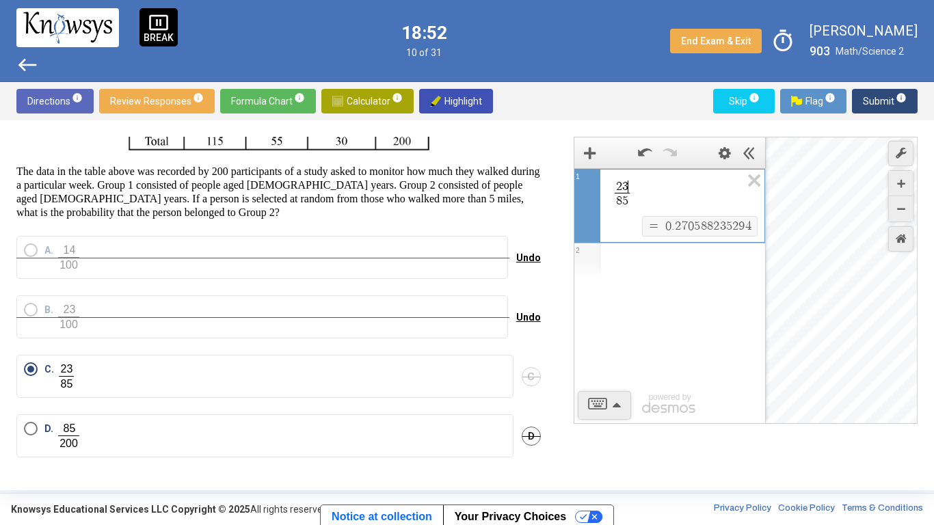
click at [878, 106] on span "Submit info" at bounding box center [885, 101] width 44 height 25
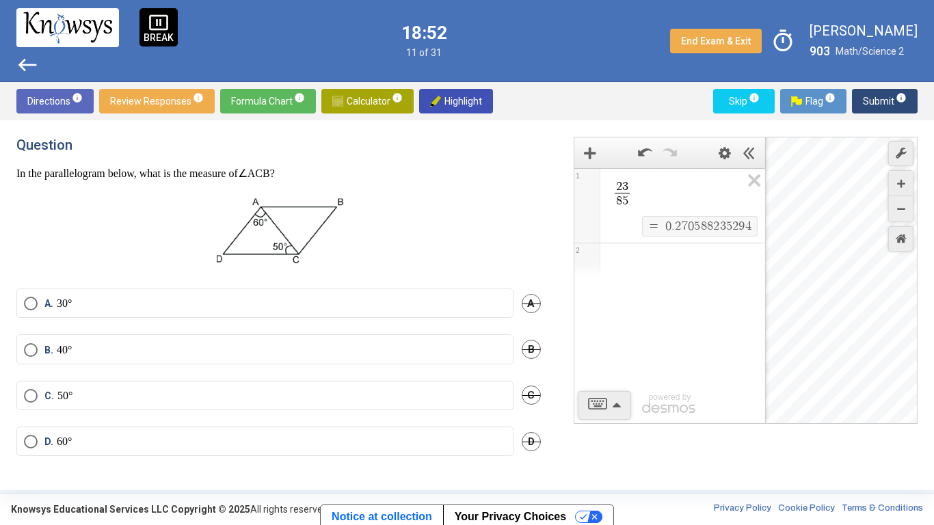
scroll to position [0, 0]
click at [381, 165] on div "Question In the parallelogram below, what is the measure of ∠ A C B ?" at bounding box center [278, 204] width 524 height 135
click at [270, 105] on span "Formula Chart info" at bounding box center [268, 101] width 74 height 25
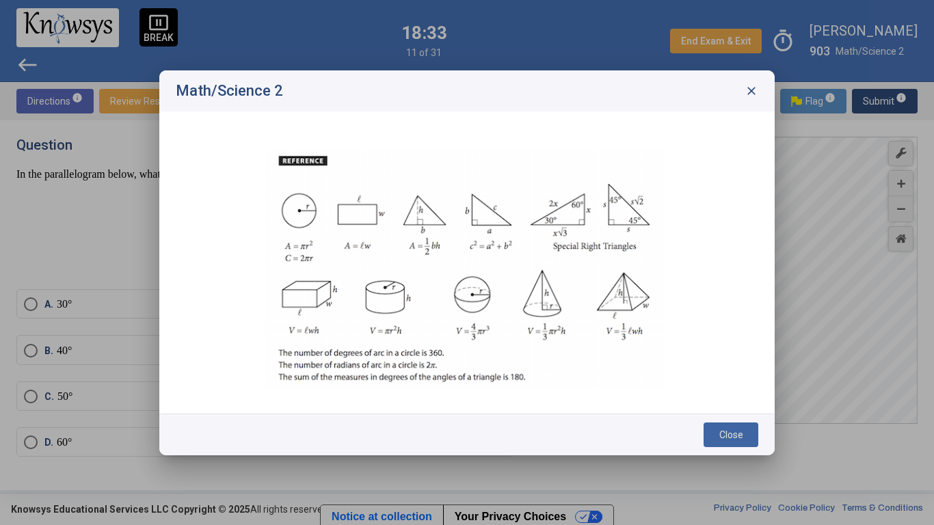
click at [737, 409] on span "Close" at bounding box center [731, 434] width 24 height 11
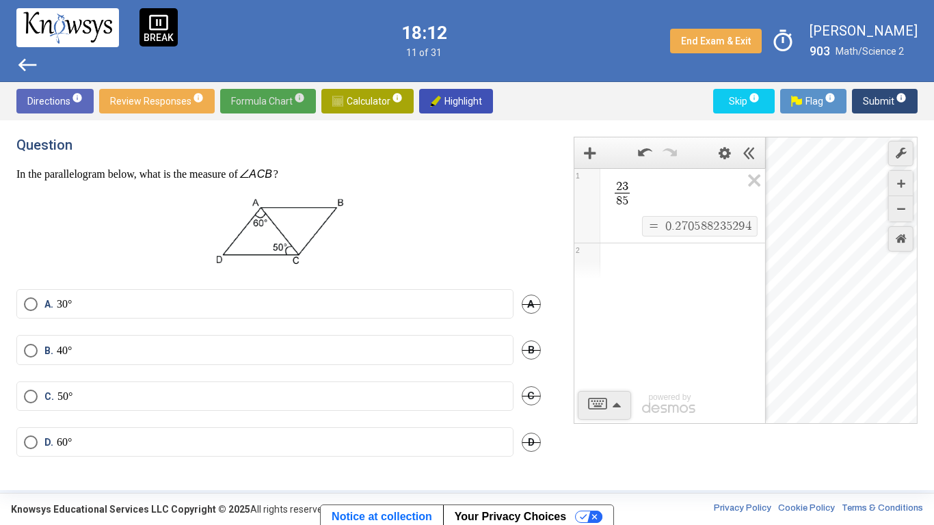
click at [105, 409] on label "D. 60°" at bounding box center [265, 442] width 482 height 14
click at [873, 103] on span "Submit info" at bounding box center [885, 101] width 44 height 25
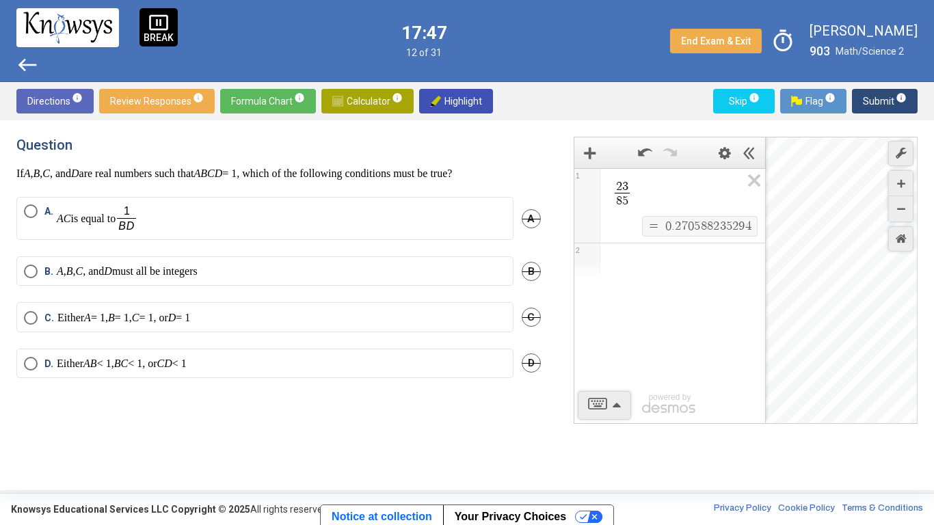
click at [528, 320] on span "C" at bounding box center [530, 317] width 19 height 19
click at [289, 210] on label "A. AC is equal to" at bounding box center [265, 218] width 482 height 28
click at [868, 99] on span "Submit info" at bounding box center [885, 101] width 44 height 25
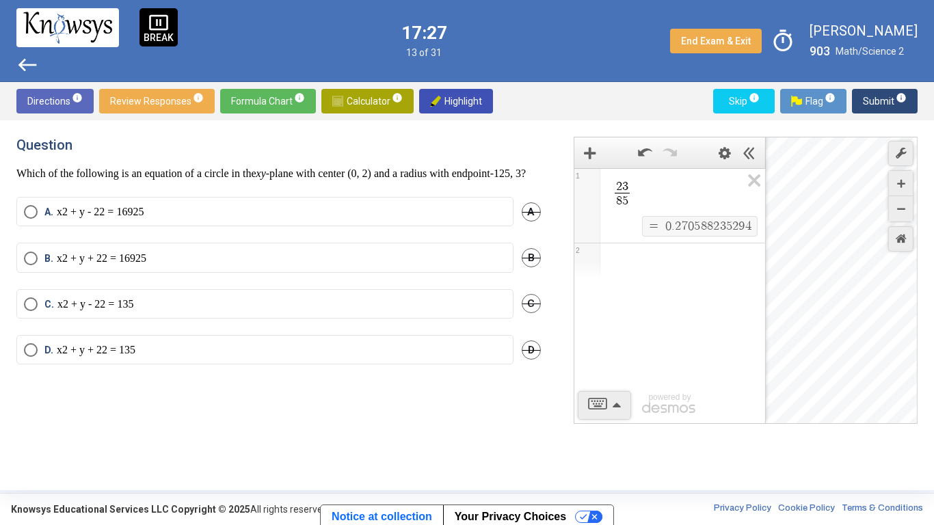
click at [271, 146] on h4 "Question" at bounding box center [278, 145] width 524 height 16
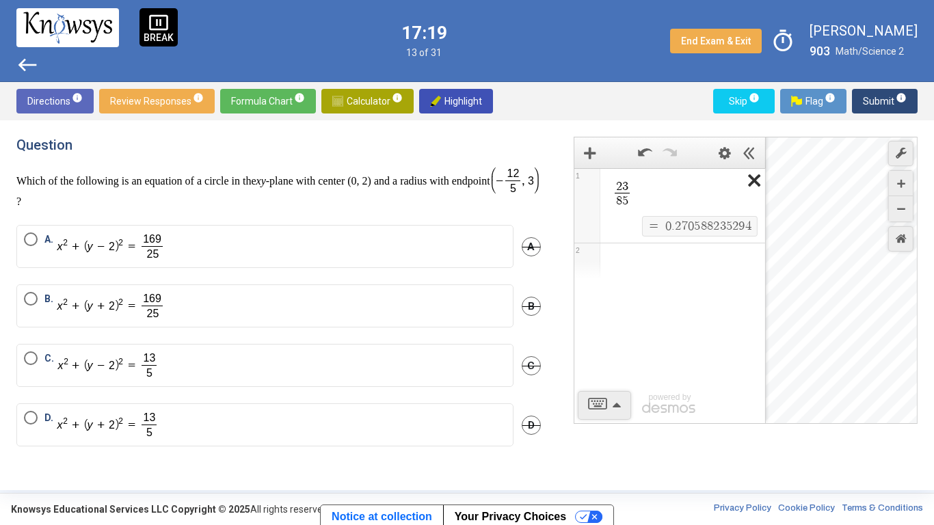
click at [756, 175] on icon "Expression List" at bounding box center [749, 184] width 31 height 31
click at [659, 193] on span "Math Input:" at bounding box center [675, 187] width 131 height 16
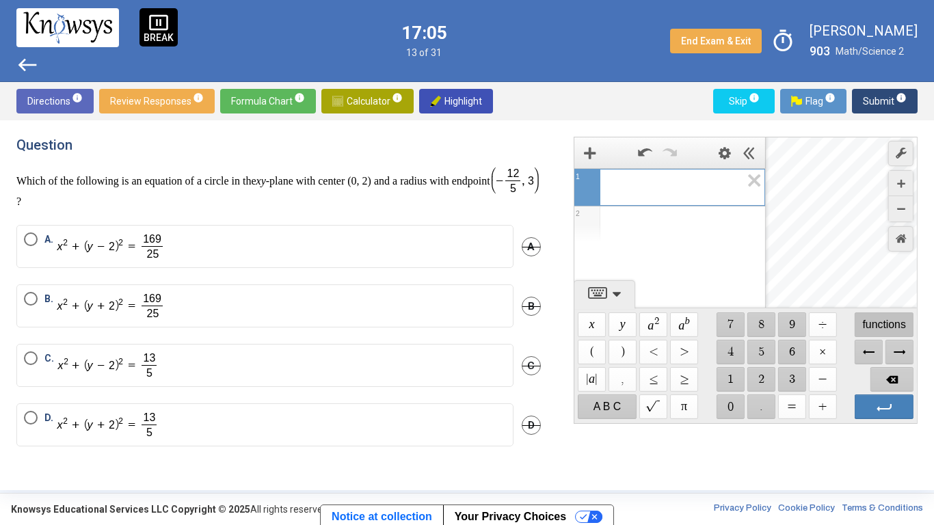
click at [873, 323] on span "functions" at bounding box center [883, 324] width 59 height 25
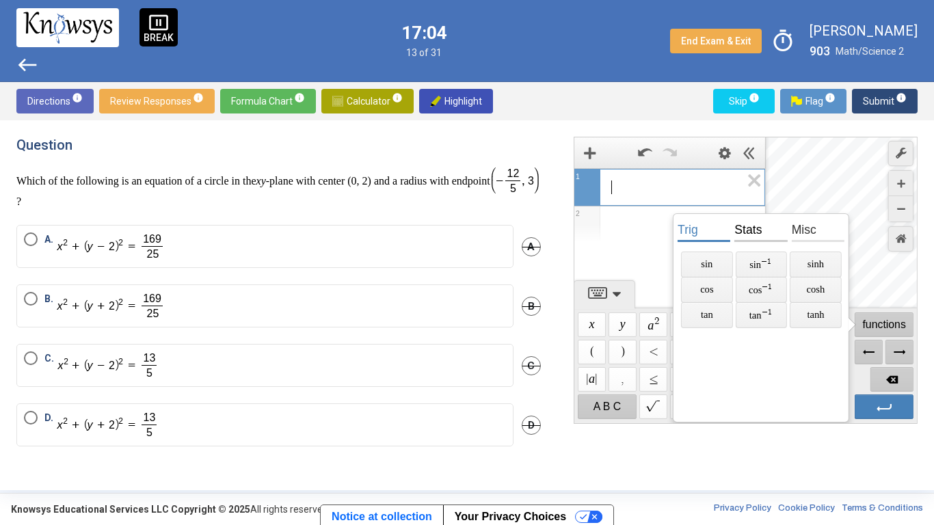
click at [748, 230] on span "stats" at bounding box center [760, 229] width 53 height 26
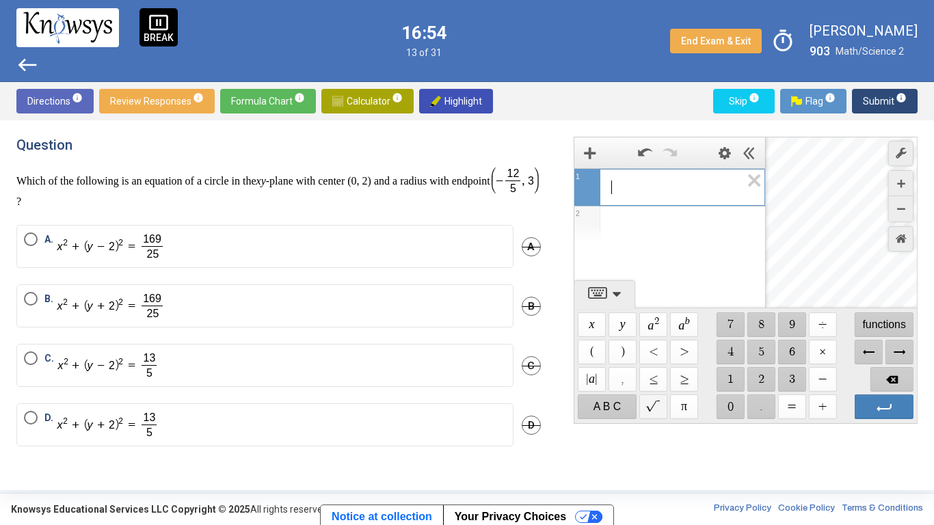
click at [662, 398] on span "$$" at bounding box center [653, 406] width 28 height 25
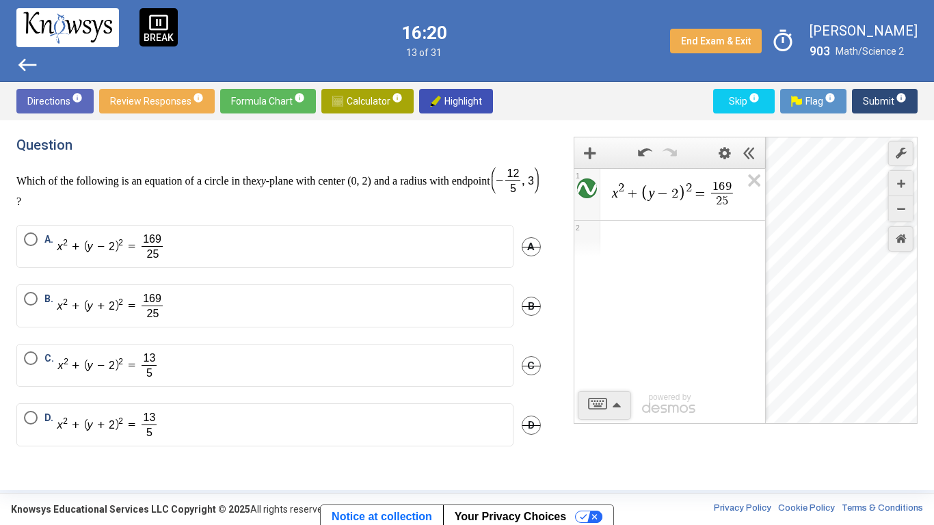
click at [800, 268] on div "Desmos Graphing Calculator" at bounding box center [841, 280] width 152 height 287
click at [800, 269] on div "Desmos Graphing Calculator" at bounding box center [841, 280] width 152 height 287
drag, startPoint x: 802, startPoint y: 271, endPoint x: 804, endPoint y: 261, distance: 9.8
click at [804, 261] on div "Desmos Graphing Calculator" at bounding box center [841, 280] width 152 height 287
click at [804, 223] on div "Desmos Graphing Calculator" at bounding box center [841, 280] width 152 height 287
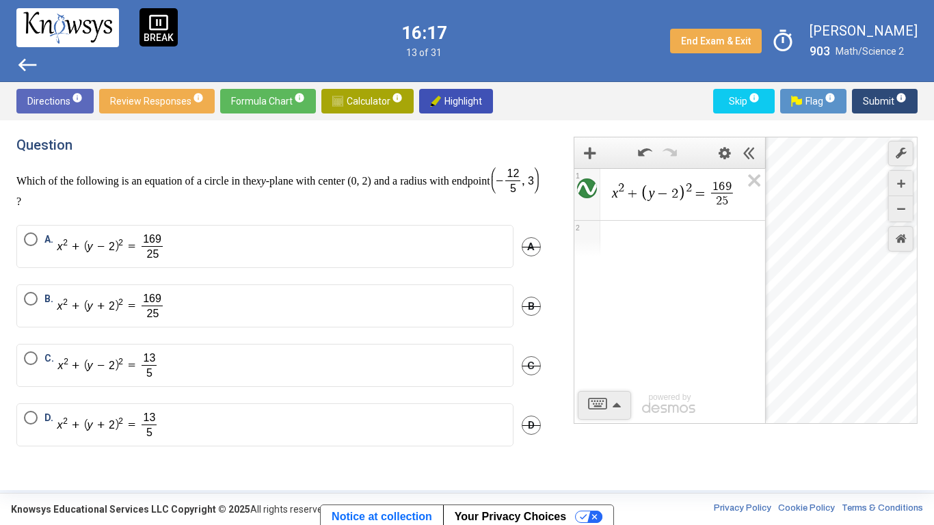
click at [804, 223] on div "Desmos Graphing Calculator" at bounding box center [841, 280] width 152 height 287
drag, startPoint x: 809, startPoint y: 277, endPoint x: 839, endPoint y: 266, distance: 32.6
click at [839, 266] on div "$$ 0 . 7 , − 0 . 5 0 4" at bounding box center [841, 280] width 152 height 287
drag, startPoint x: 789, startPoint y: 227, endPoint x: 773, endPoint y: 232, distance: 16.6
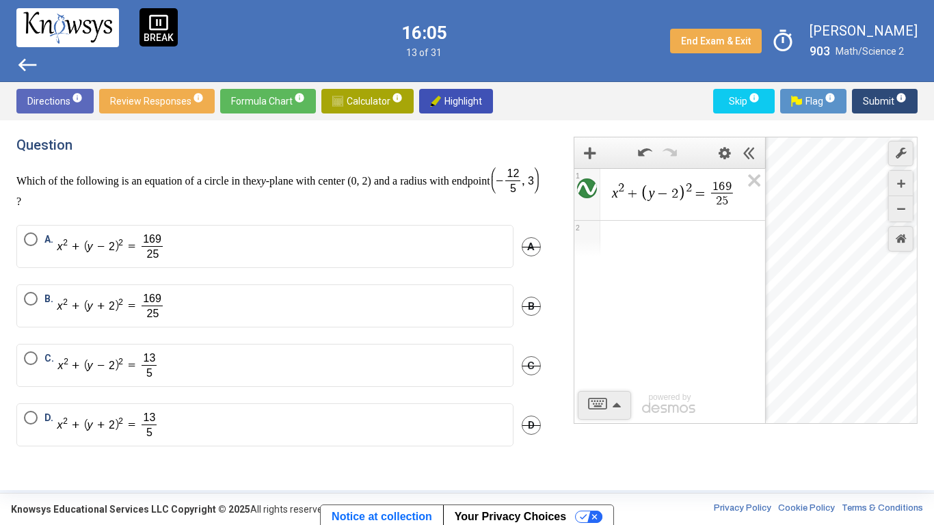
click at [773, 232] on div "x 2 + y − 2 2 = 1 6 9 2 5 ​ 1 2 powered by powered by $$ x $$ y $$ a 2 $$ a b $…" at bounding box center [745, 280] width 344 height 287
drag, startPoint x: 841, startPoint y: 261, endPoint x: 858, endPoint y: 233, distance: 33.2
click at [858, 233] on div "$$ 2 . 5 5 6 , 1 . 5 2 4" at bounding box center [841, 280] width 152 height 287
click at [666, 197] on span "−" at bounding box center [662, 194] width 16 height 14
drag, startPoint x: 789, startPoint y: 274, endPoint x: 821, endPoint y: 264, distance: 33.7
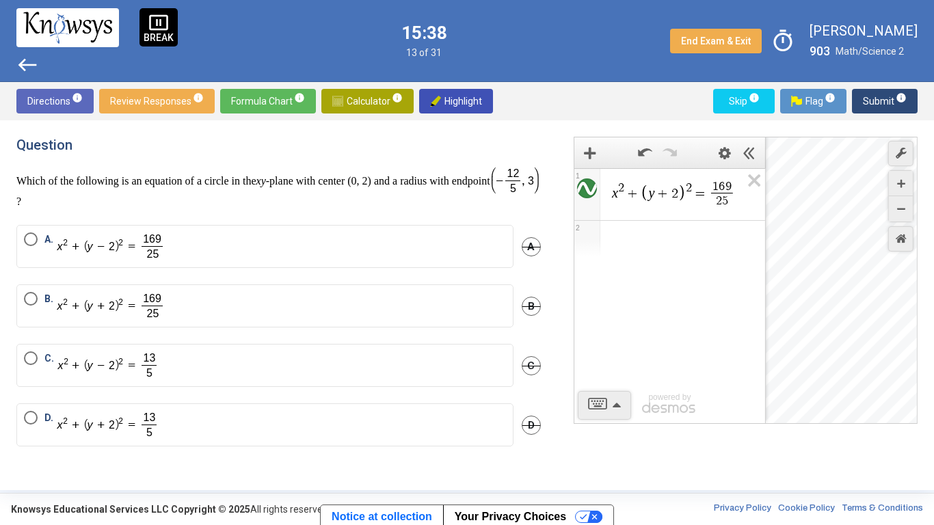
click at [821, 264] on div "Desmos Graphing Calculator" at bounding box center [841, 280] width 152 height 287
click at [819, 263] on div "Desmos Graphing Calculator" at bounding box center [841, 280] width 152 height 287
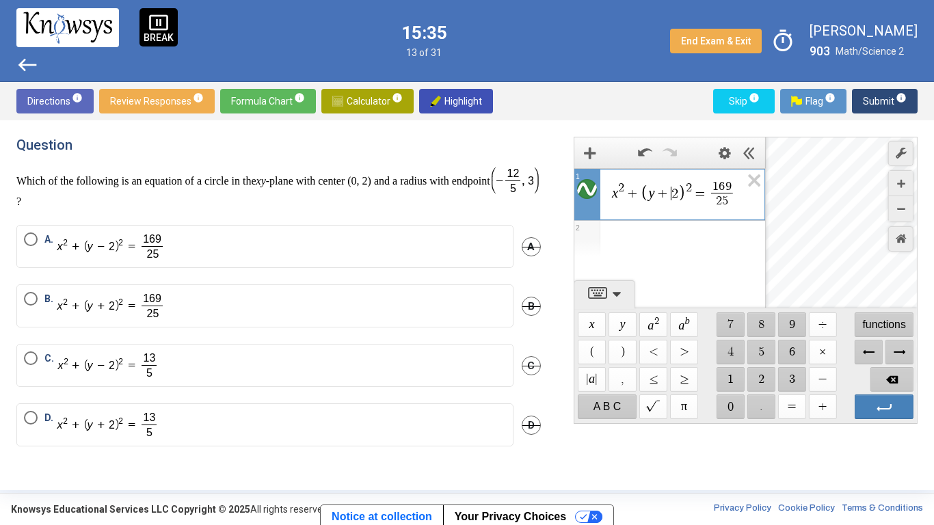
click at [667, 195] on span "+" at bounding box center [662, 194] width 16 height 14
click at [185, 245] on label "A." at bounding box center [265, 246] width 482 height 28
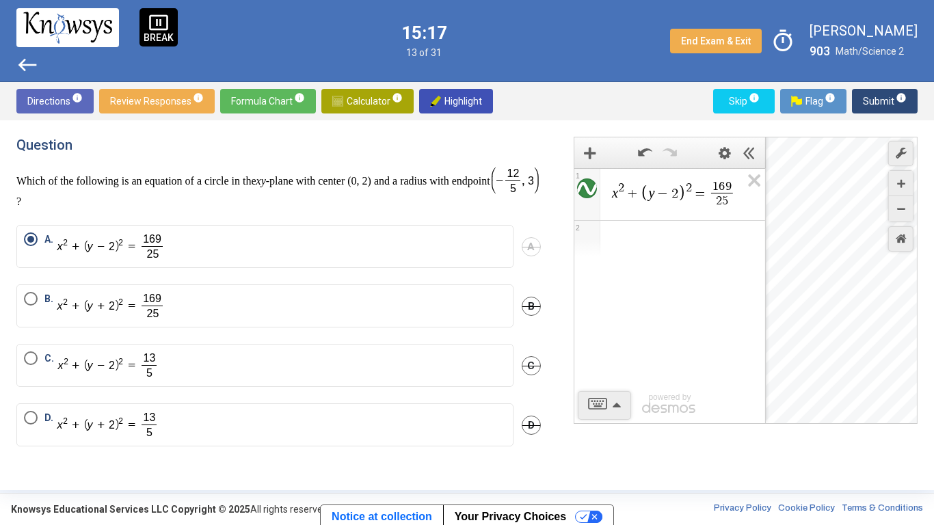
click at [884, 95] on span "Submit info" at bounding box center [885, 101] width 44 height 25
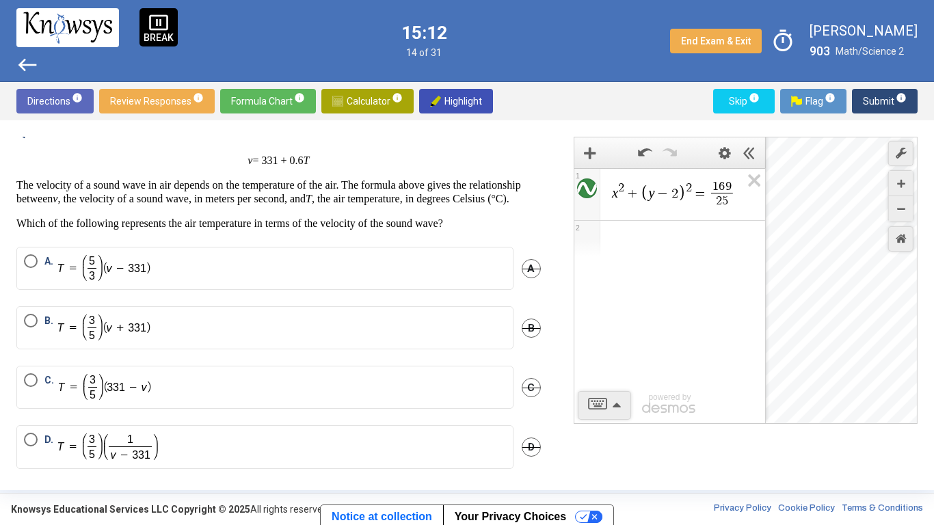
scroll to position [14, 0]
click at [746, 182] on icon "Expression List" at bounding box center [749, 184] width 31 height 31
click at [282, 280] on label "A." at bounding box center [265, 267] width 482 height 28
click at [523, 396] on span "C" at bounding box center [530, 386] width 19 height 19
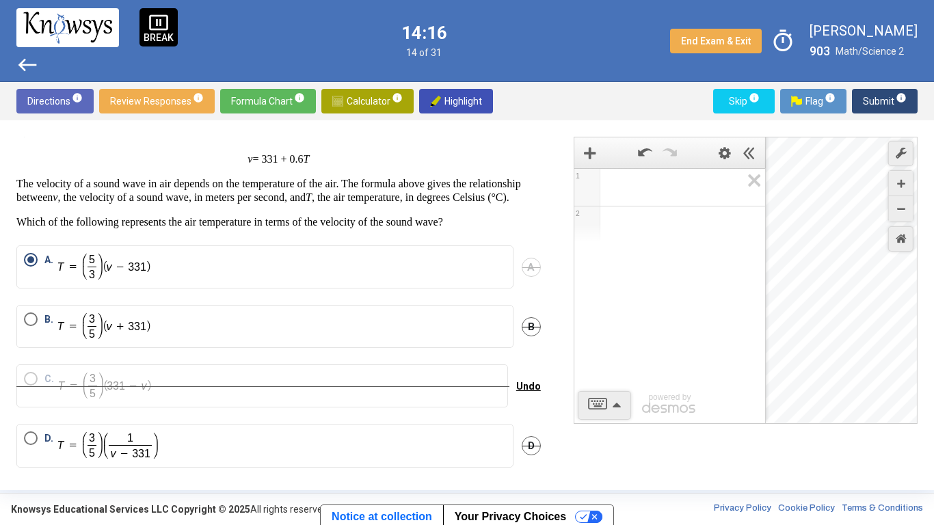
click at [665, 193] on span "Math Input:" at bounding box center [675, 187] width 131 height 16
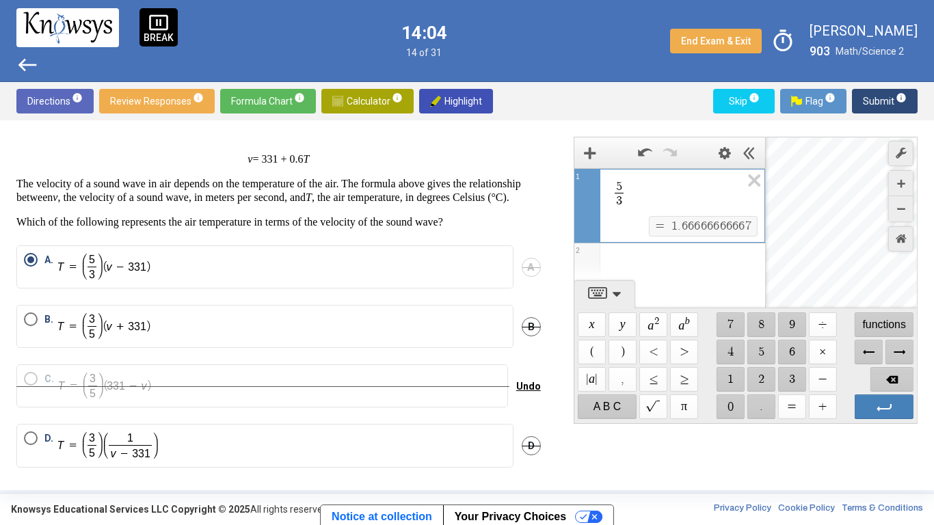
click at [530, 336] on span "B" at bounding box center [530, 326] width 19 height 19
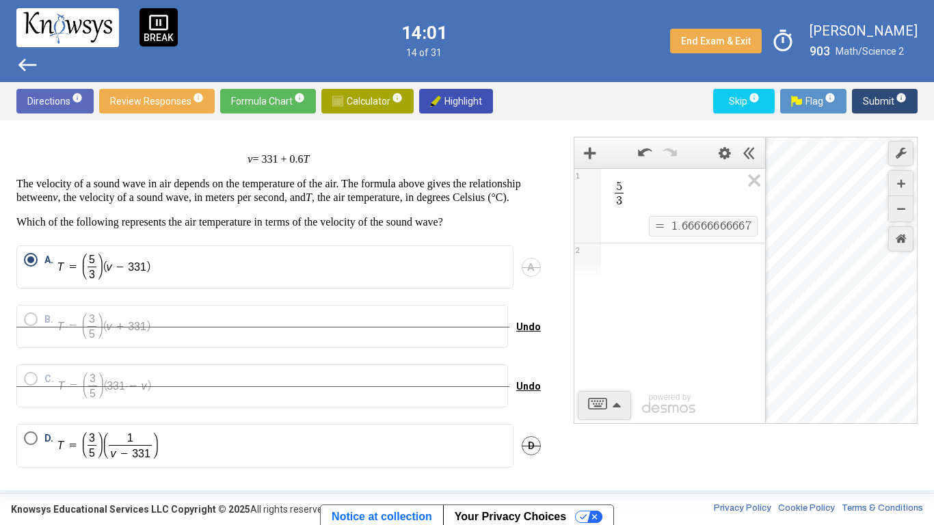
click at [622, 187] on span "5" at bounding box center [618, 186] width 9 height 12
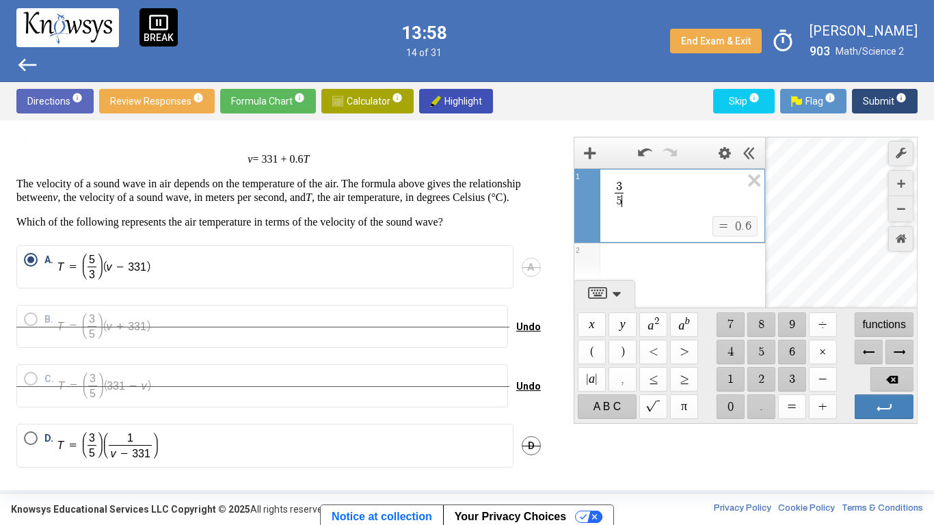
click at [178, 409] on label "D." at bounding box center [265, 445] width 482 height 29
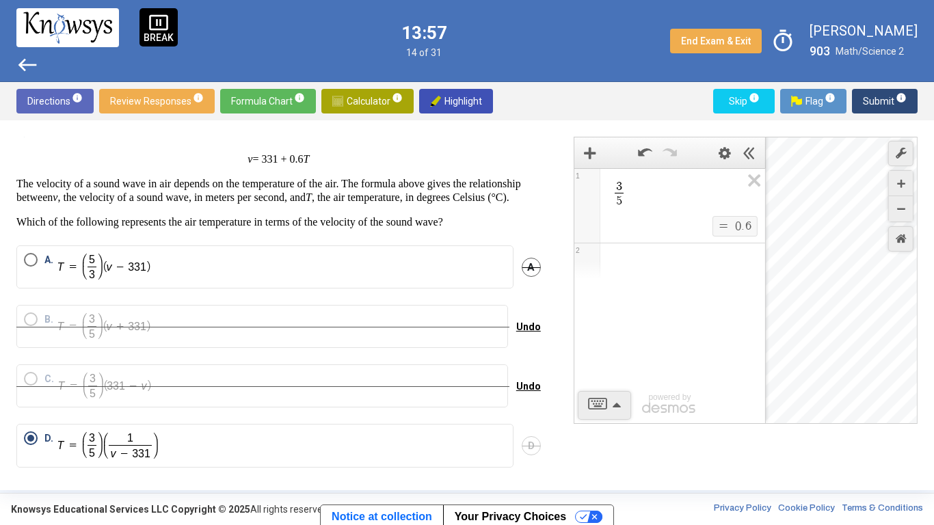
click at [860, 99] on button "Submit info" at bounding box center [885, 101] width 66 height 25
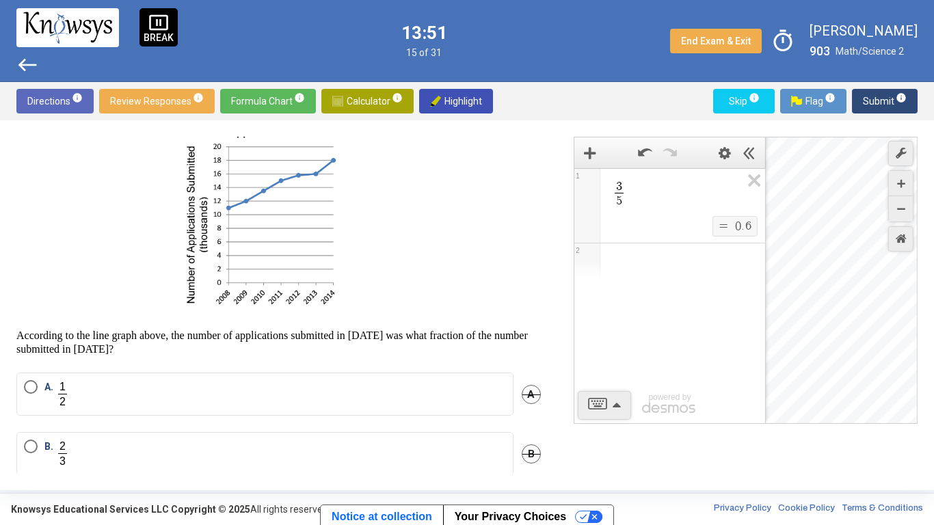
scroll to position [38, 0]
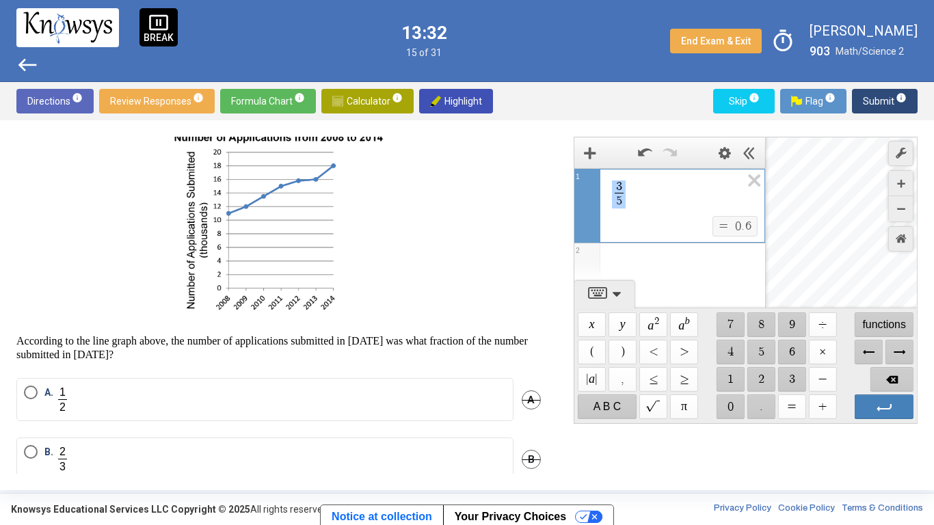
drag, startPoint x: 645, startPoint y: 201, endPoint x: 556, endPoint y: 160, distance: 97.2
click at [557, 160] on div "**********" at bounding box center [737, 305] width 360 height 337
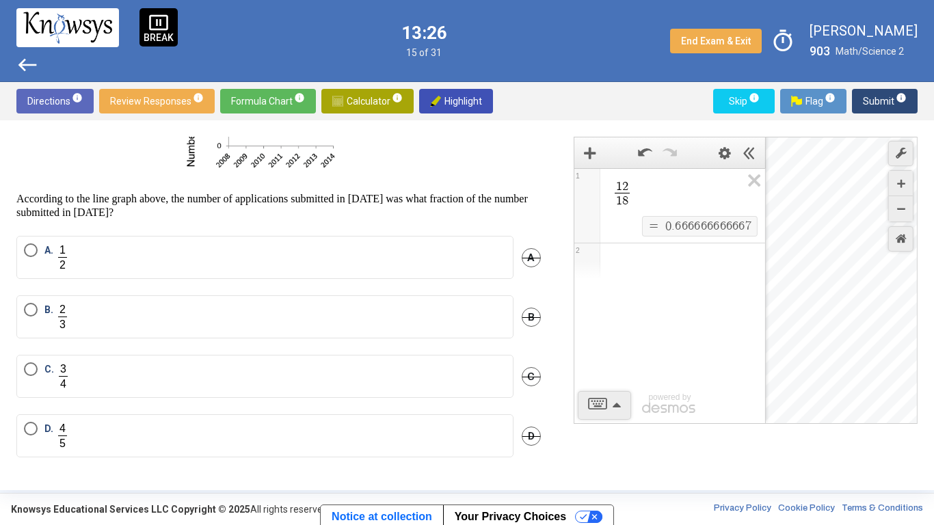
click at [366, 307] on label "B." at bounding box center [265, 317] width 482 height 28
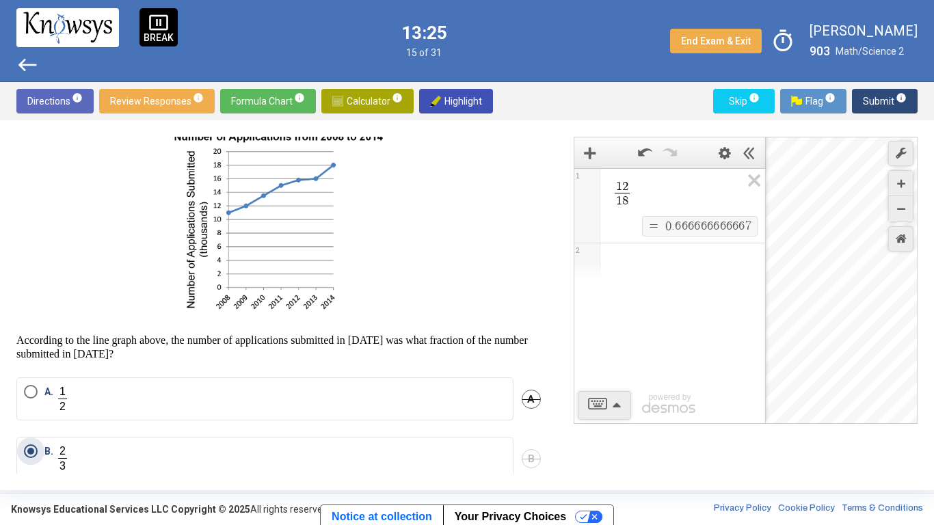
scroll to position [40, 0]
click at [461, 283] on p at bounding box center [278, 224] width 524 height 194
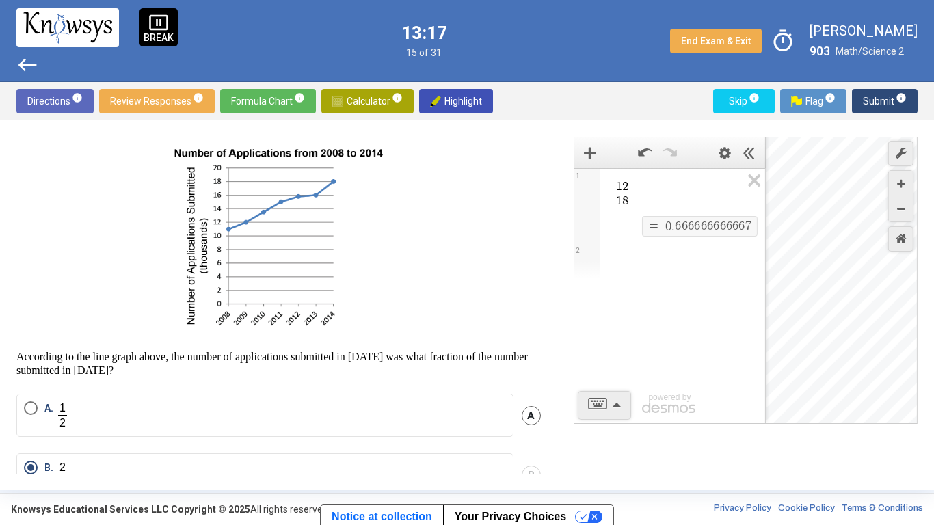
scroll to position [21, 0]
click at [887, 103] on span "Submit info" at bounding box center [885, 101] width 44 height 25
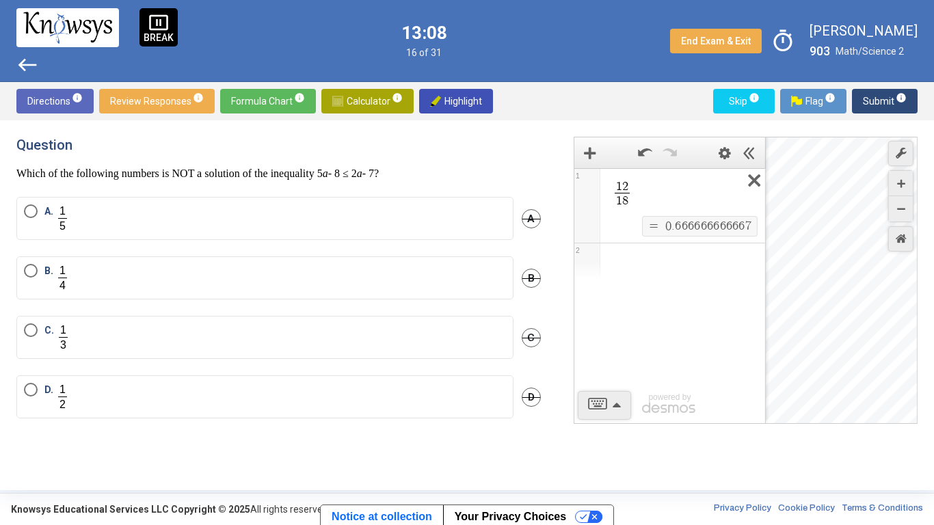
click at [757, 185] on icon "Expression List" at bounding box center [749, 184] width 31 height 31
click at [693, 190] on span "Math Input:" at bounding box center [675, 187] width 131 height 16
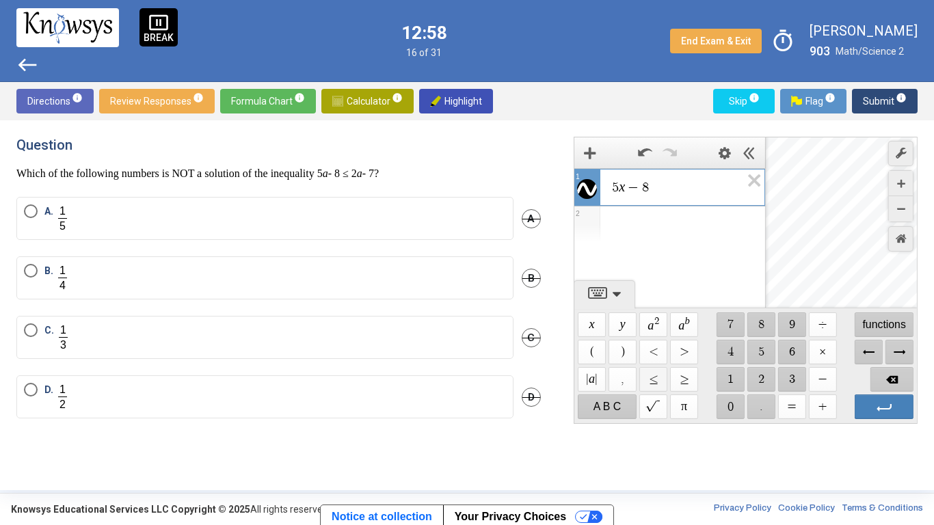
click at [649, 381] on span "$$ ≤" at bounding box center [653, 379] width 28 height 25
click at [530, 278] on span "B" at bounding box center [530, 278] width 19 height 19
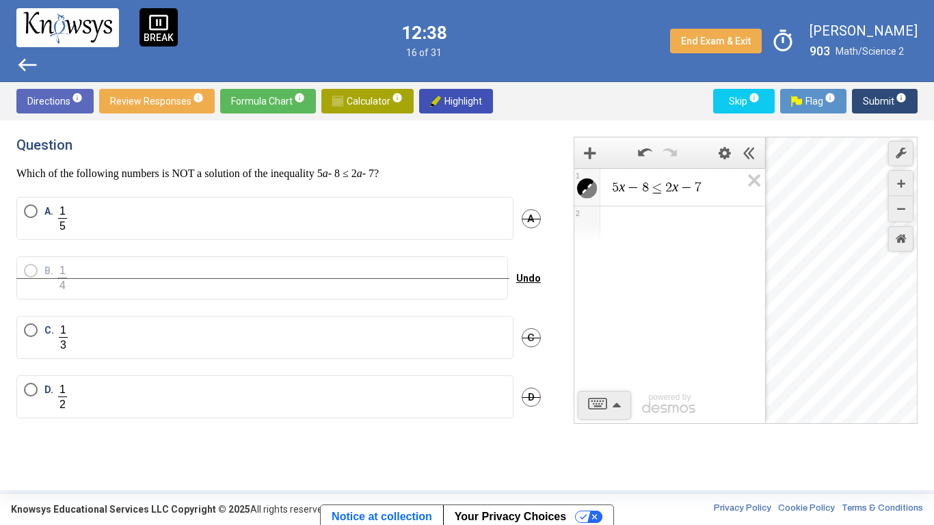
click at [525, 219] on span "A" at bounding box center [530, 218] width 19 height 19
click at [266, 390] on label "D." at bounding box center [265, 397] width 482 height 28
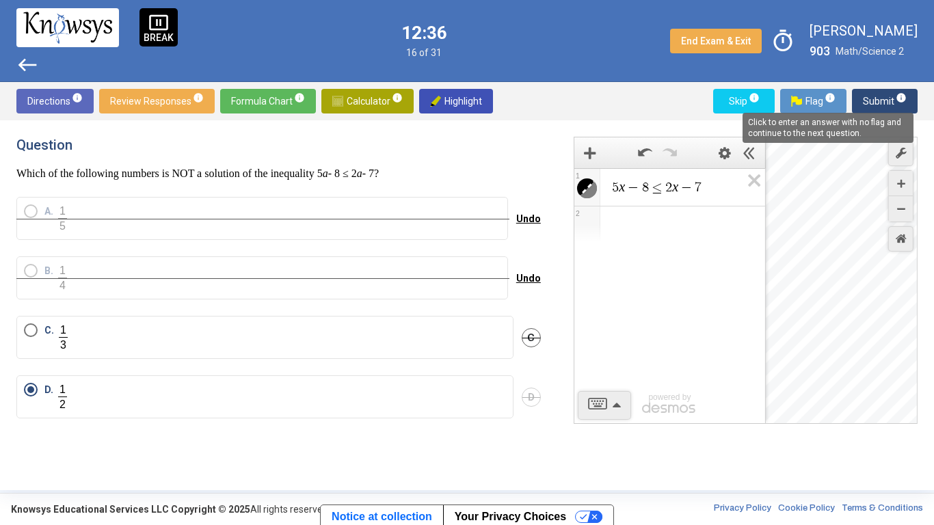
click at [877, 106] on mat-tooltip-component "Click to enter an answer with no flag and continue to the next question." at bounding box center [828, 127] width 190 height 49
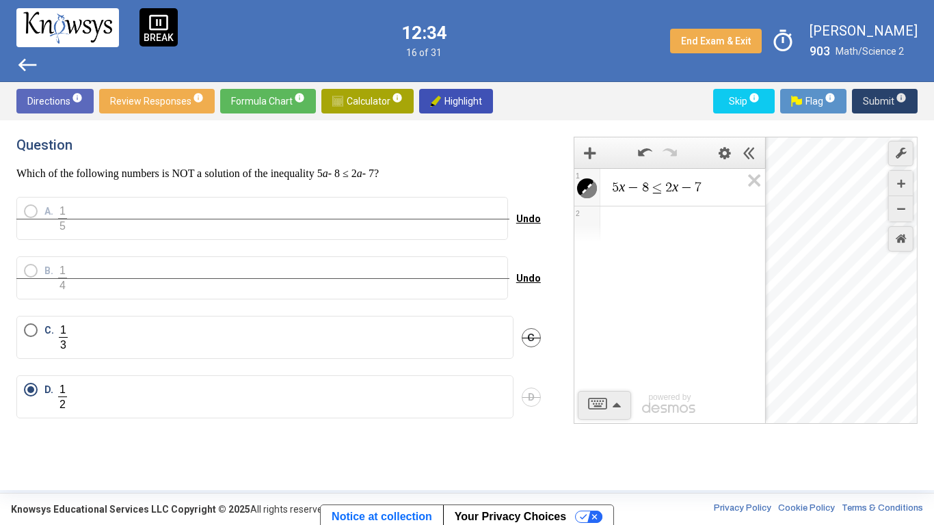
click at [878, 100] on span "Submit info" at bounding box center [885, 101] width 44 height 25
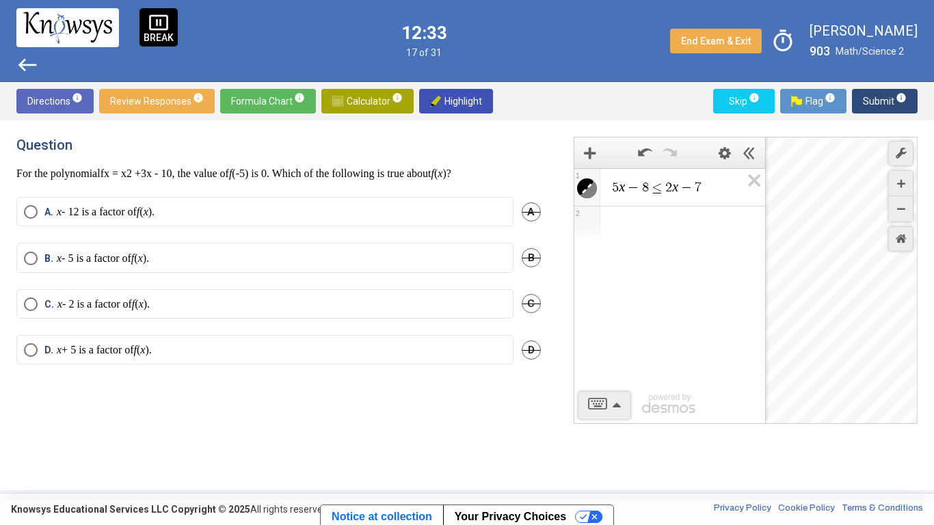
click at [327, 148] on h4 "Question" at bounding box center [278, 145] width 524 height 16
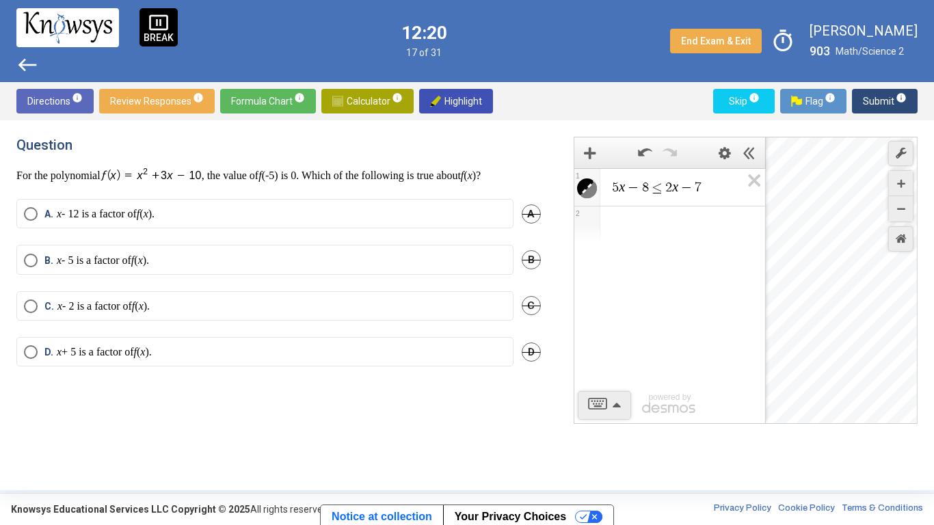
click at [335, 359] on mat-radio-button "D. x + 5 is a factor of f ( x )." at bounding box center [264, 351] width 497 height 29
click at [355, 347] on label "D. x + 5 is a factor of f ( x )." at bounding box center [265, 352] width 482 height 14
click at [524, 305] on span "C" at bounding box center [530, 305] width 19 height 19
click at [527, 215] on span "A" at bounding box center [530, 213] width 19 height 19
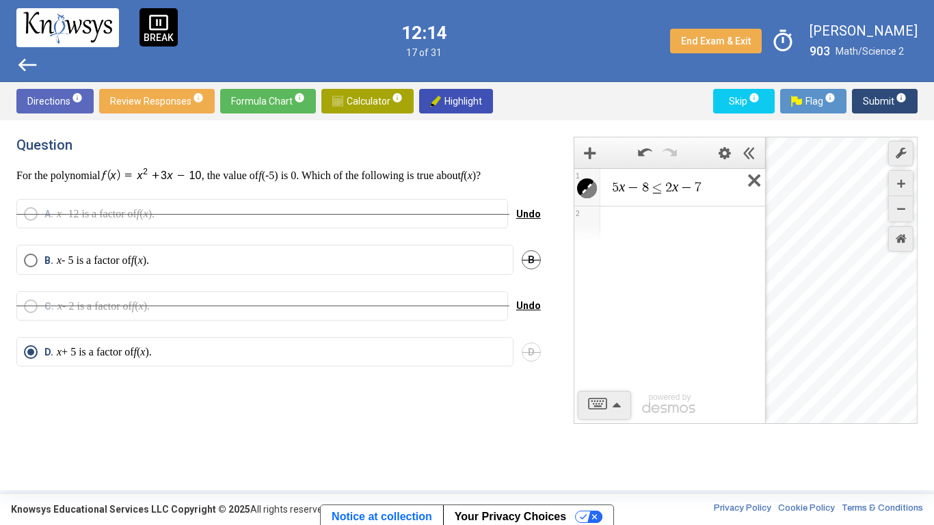
click at [752, 183] on icon "Expression List" at bounding box center [749, 184] width 31 height 31
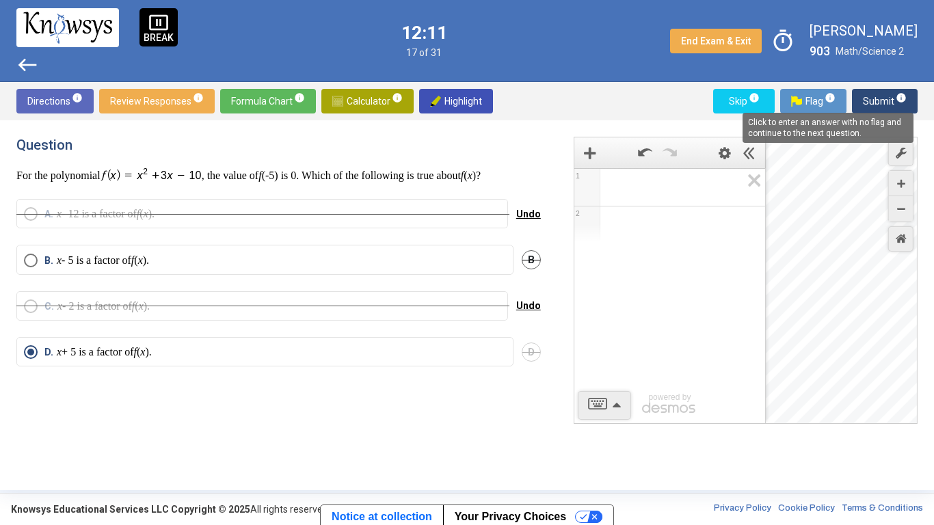
click at [880, 103] on mat-tooltip-component "Click to enter an answer with no flag and continue to the next question." at bounding box center [828, 127] width 190 height 49
click at [884, 97] on span "Submit info" at bounding box center [885, 101] width 44 height 25
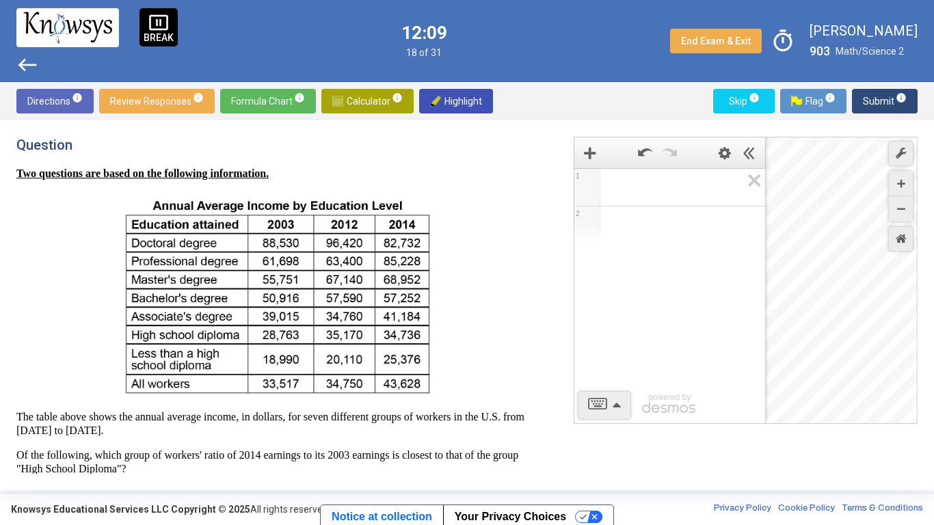
click at [336, 191] on img at bounding box center [279, 295] width 318 height 208
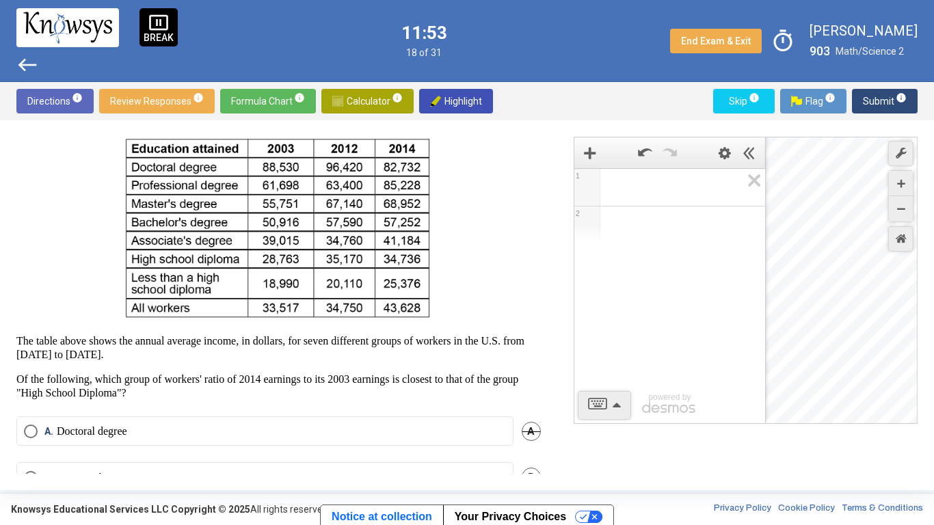
scroll to position [79, 0]
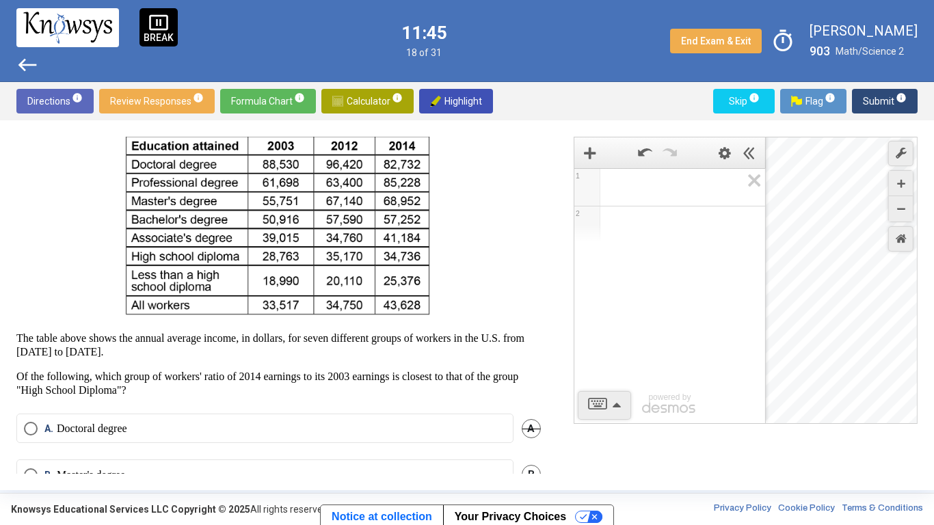
click at [632, 190] on span "Math Input:" at bounding box center [675, 187] width 131 height 16
click at [530, 409] on span "A" at bounding box center [530, 428] width 19 height 19
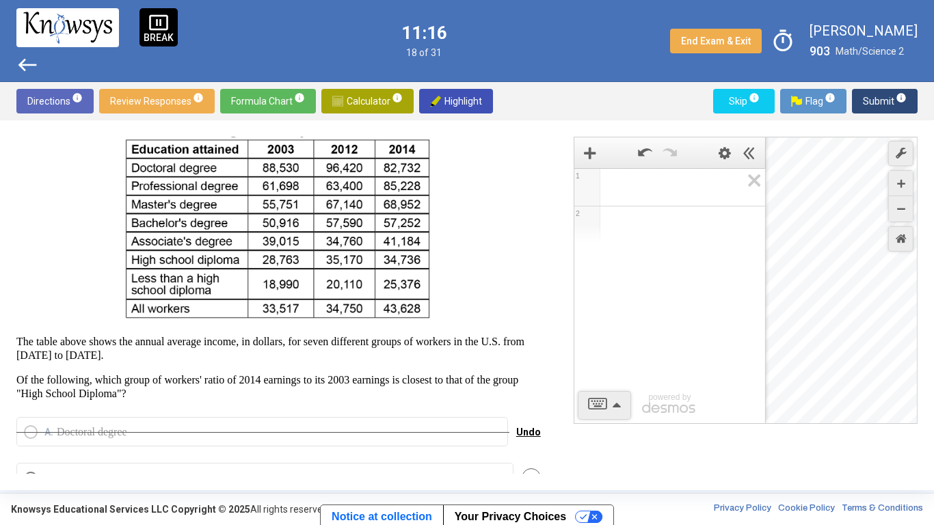
scroll to position [63, 0]
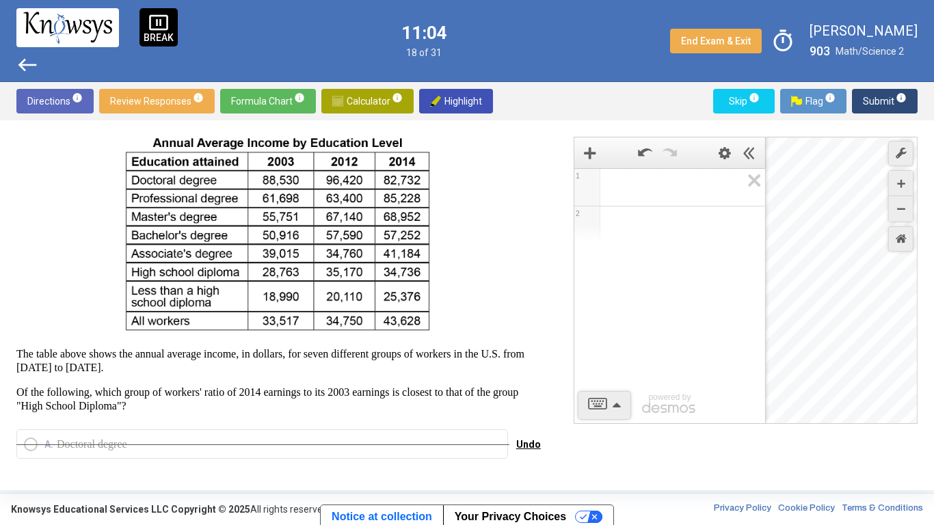
click at [616, 193] on span "Expression 1:" at bounding box center [675, 187] width 131 height 16
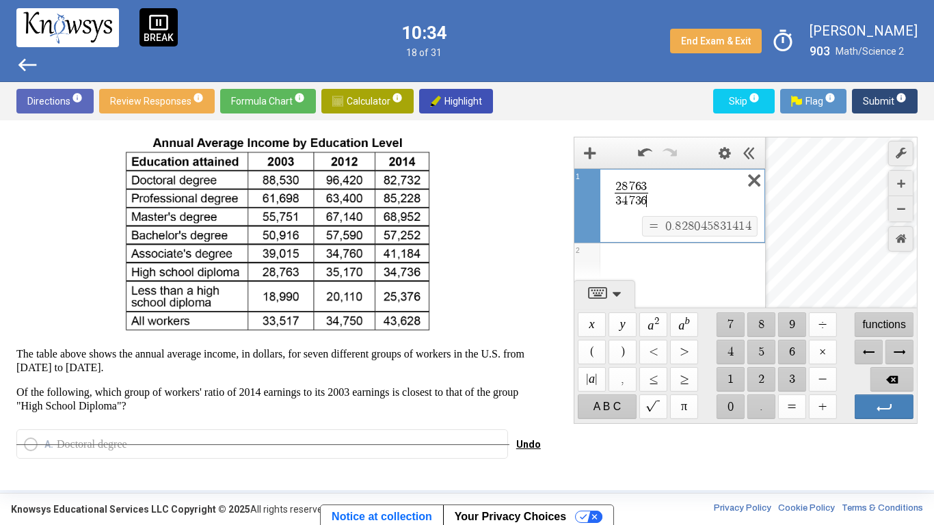
click at [750, 182] on icon "Expression List" at bounding box center [749, 184] width 31 height 31
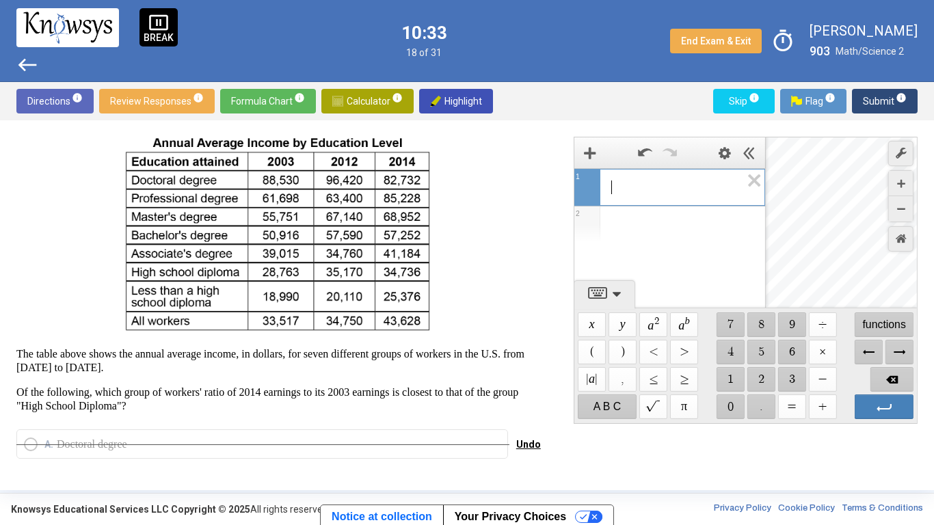
click at [716, 190] on span "​" at bounding box center [675, 187] width 130 height 16
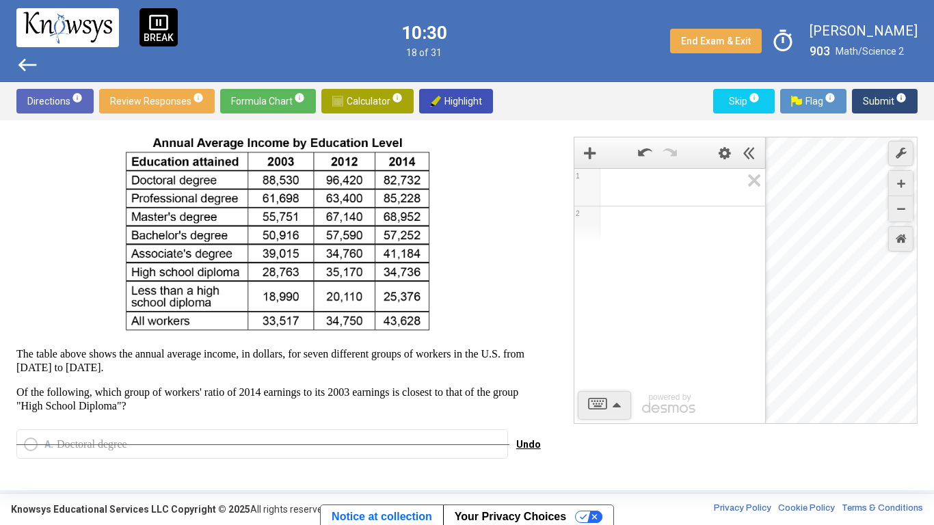
scroll to position [62, 0]
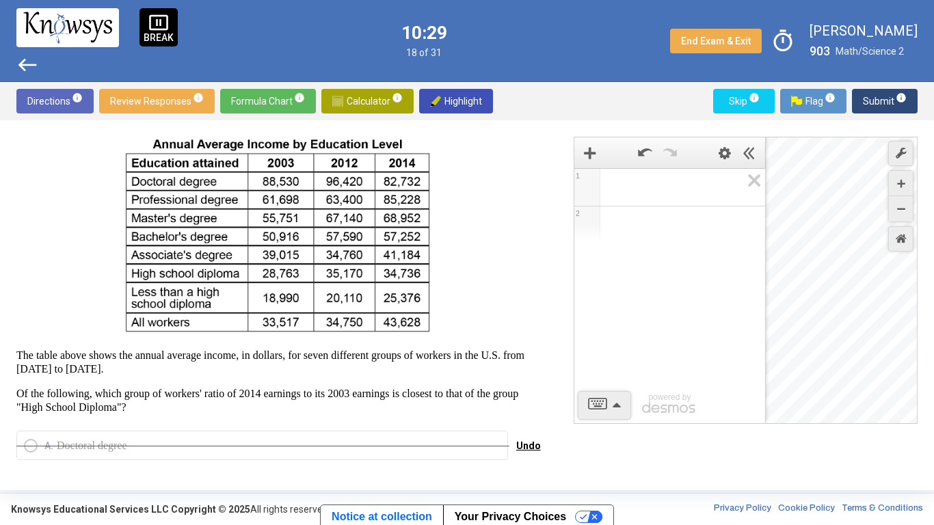
click at [672, 185] on span "Expression 1:" at bounding box center [675, 187] width 131 height 16
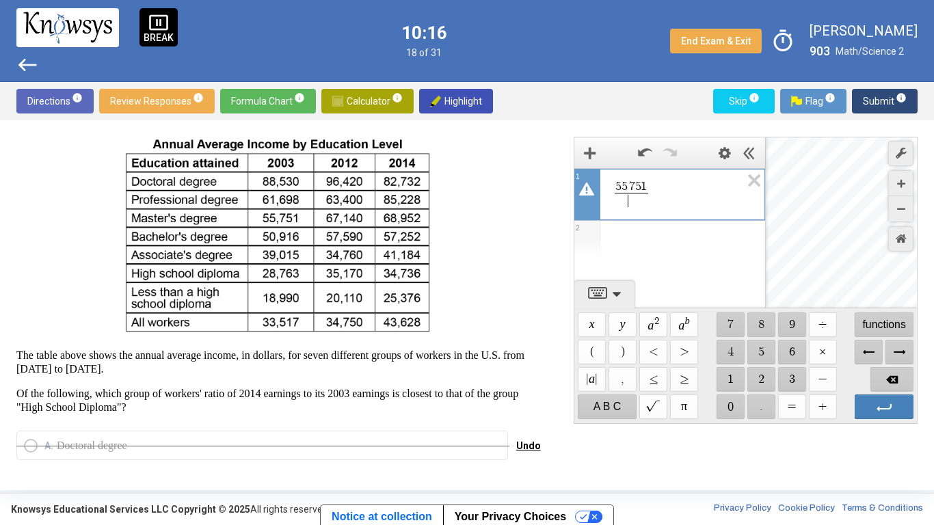
click at [636, 200] on span "​" at bounding box center [630, 201] width 33 height 16
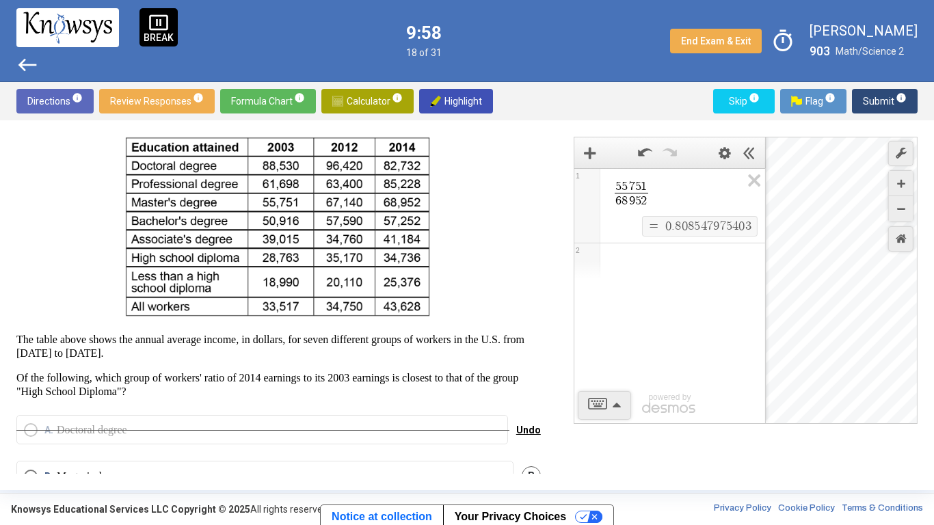
scroll to position [76, 0]
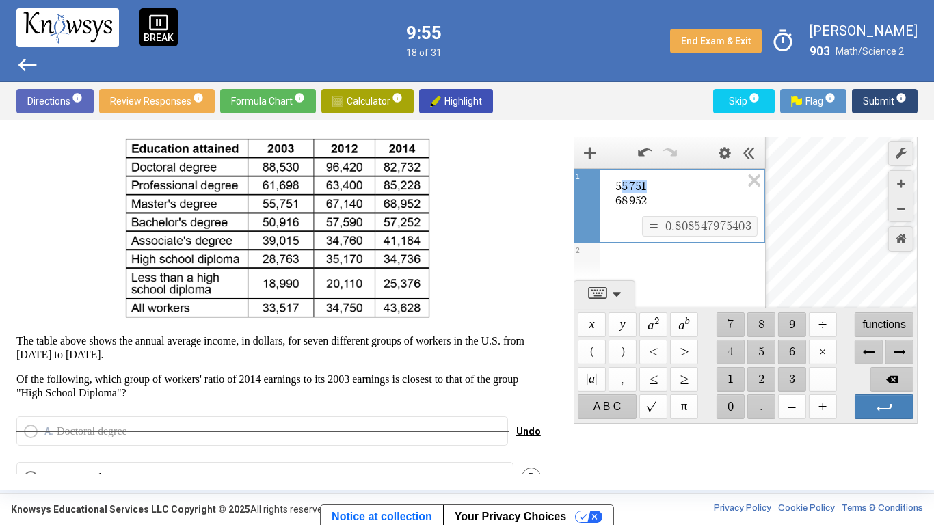
drag, startPoint x: 645, startPoint y: 186, endPoint x: 621, endPoint y: 190, distance: 24.9
drag, startPoint x: 619, startPoint y: 202, endPoint x: 647, endPoint y: 200, distance: 28.1
click at [647, 200] on span "6 8 9 5 2" at bounding box center [630, 201] width 33 height 16
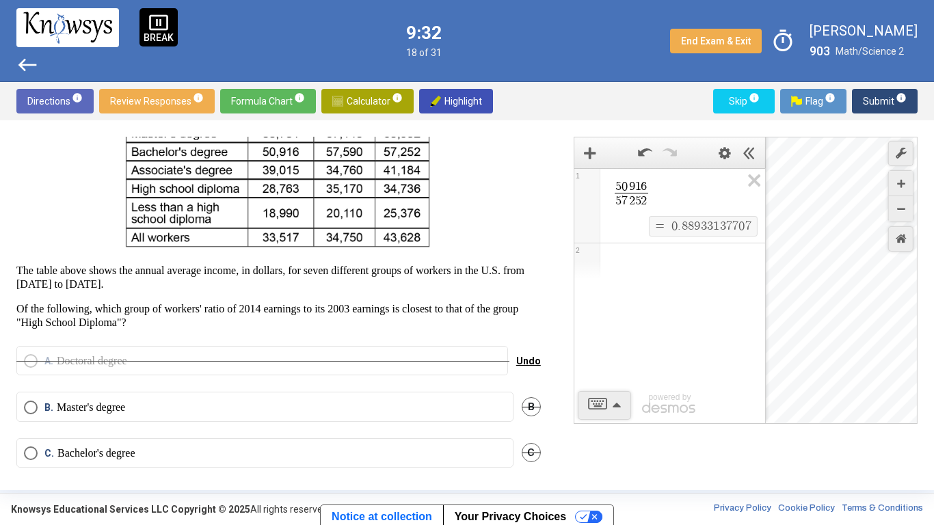
scroll to position [100, 0]
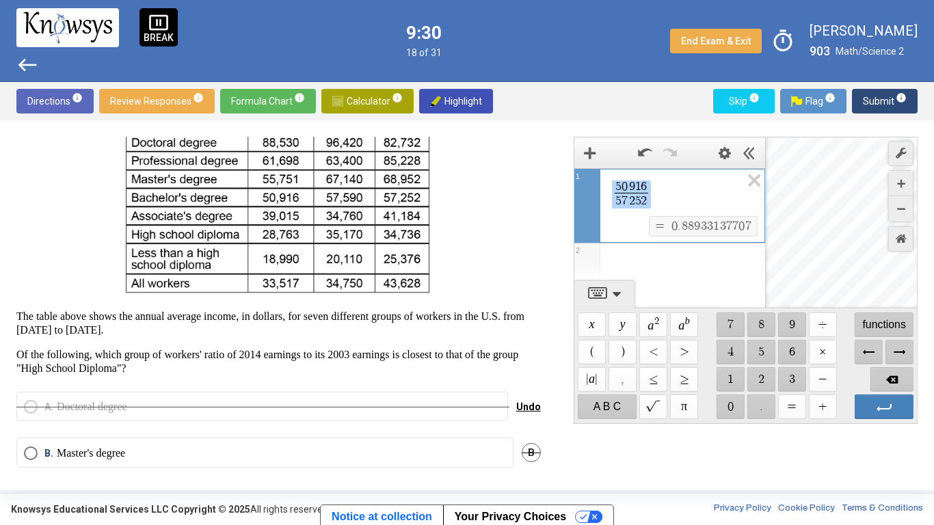
drag, startPoint x: 651, startPoint y: 186, endPoint x: 629, endPoint y: 187, distance: 21.9
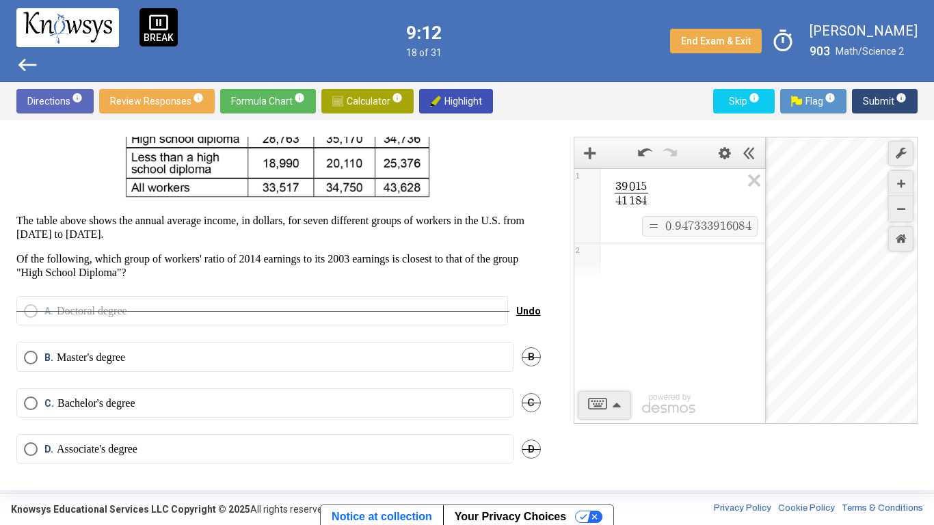
scroll to position [200, 0]
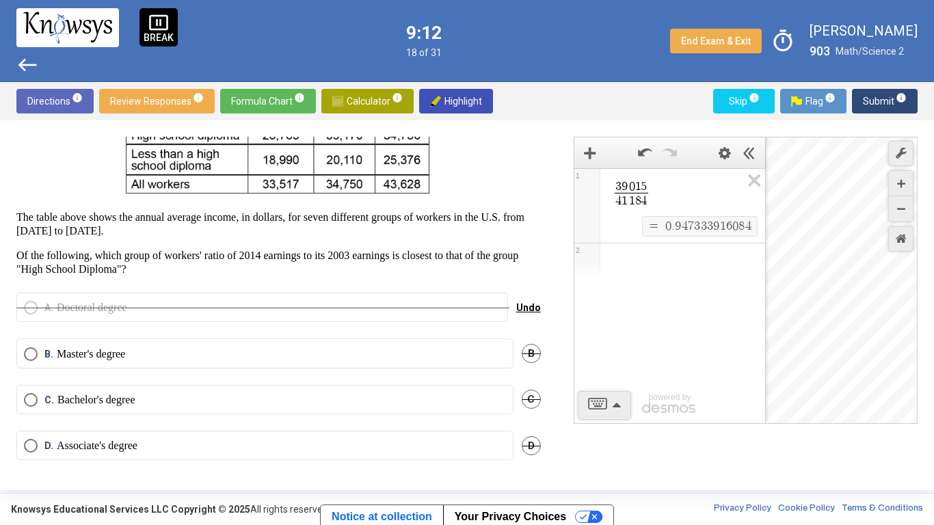
click at [349, 350] on label "B. Master's degree" at bounding box center [265, 354] width 482 height 14
click at [888, 98] on span "Submit info" at bounding box center [885, 101] width 44 height 25
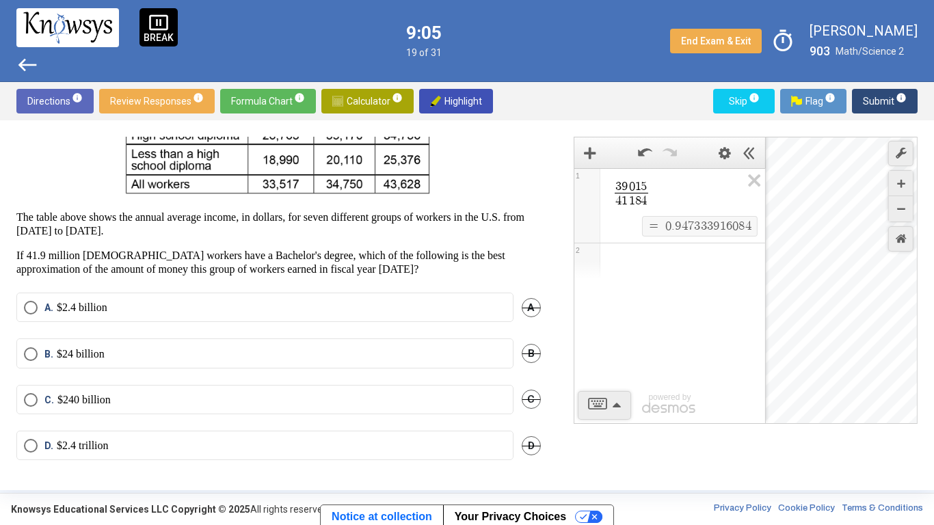
click at [407, 217] on p "The table above shows the annual average income, in dollars, for seven differen…" at bounding box center [278, 224] width 524 height 27
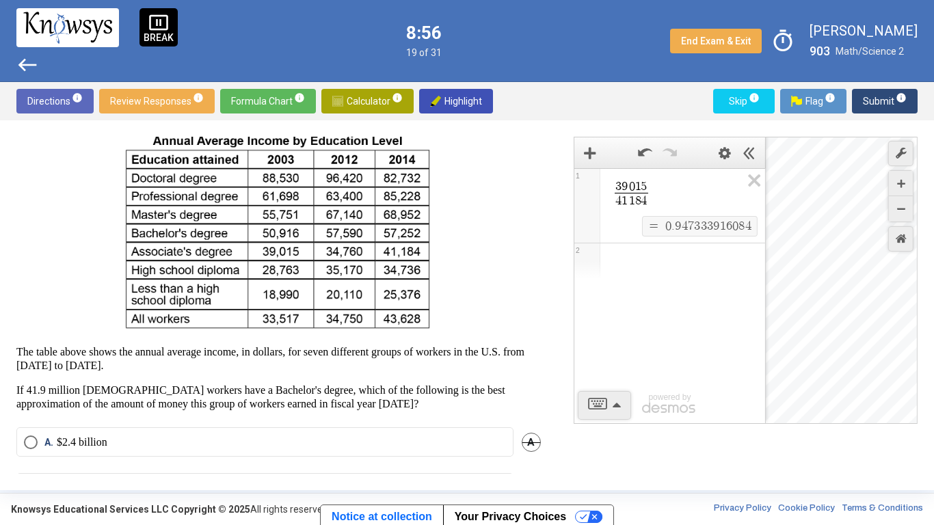
scroll to position [64, 0]
click at [755, 183] on icon "Expression List" at bounding box center [749, 184] width 31 height 31
click at [674, 187] on span "Math Input:" at bounding box center [675, 187] width 131 height 16
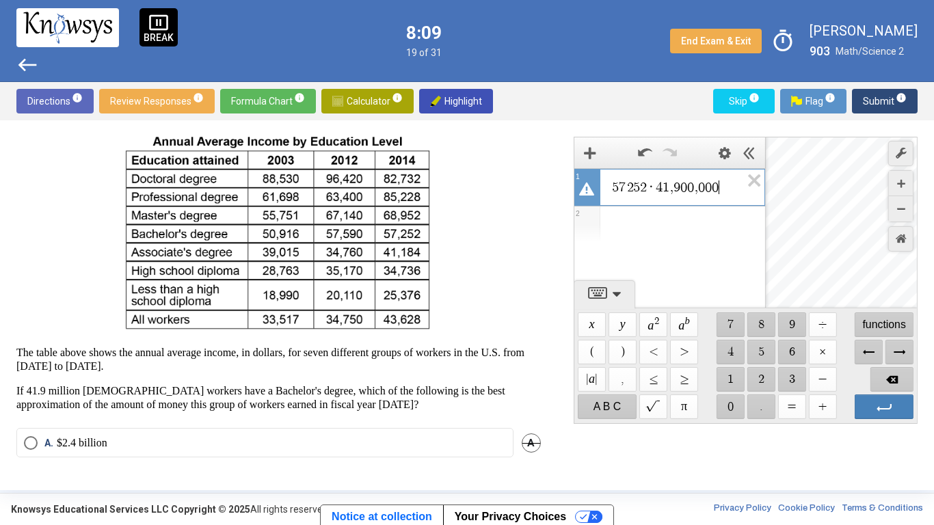
click at [591, 191] on icon "Expression List" at bounding box center [586, 188] width 15 height 15
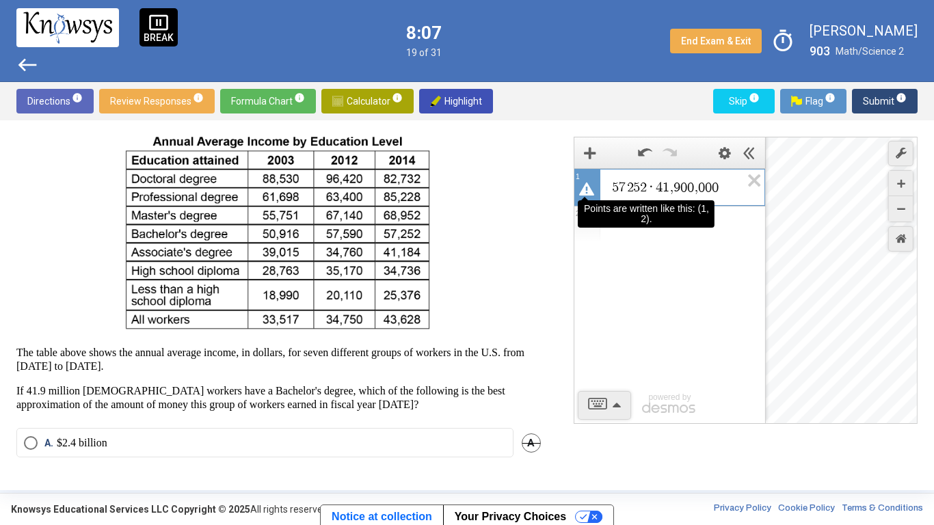
click at [677, 189] on span "9" at bounding box center [676, 187] width 7 height 14
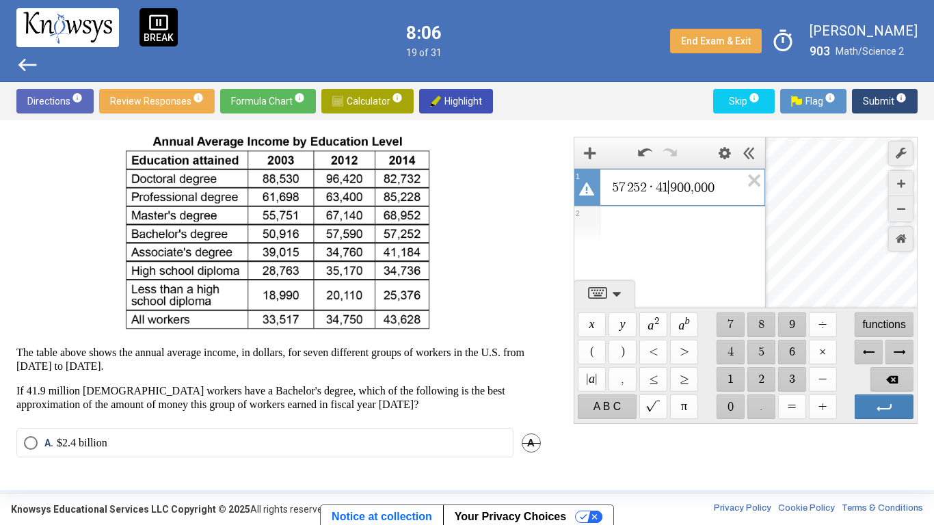
click at [696, 188] on span "5 7 2 5 2 · 4 1 ​ 9 0 0 , 0 0 0" at bounding box center [675, 187] width 130 height 16
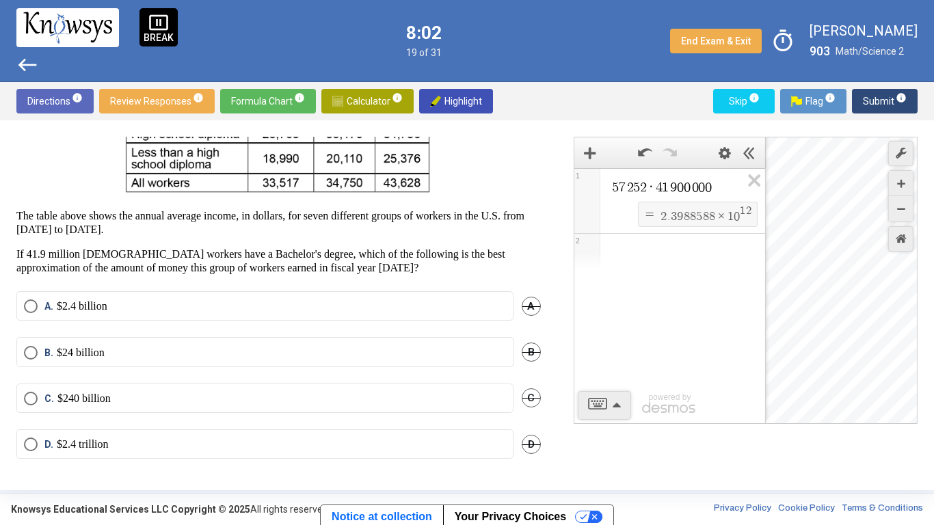
scroll to position [202, 0]
click at [683, 216] on span "8" at bounding box center [686, 217] width 6 height 12
click at [111, 409] on label "D. $2.4 trillion" at bounding box center [265, 443] width 482 height 14
click at [895, 108] on span "Submit info" at bounding box center [885, 101] width 44 height 25
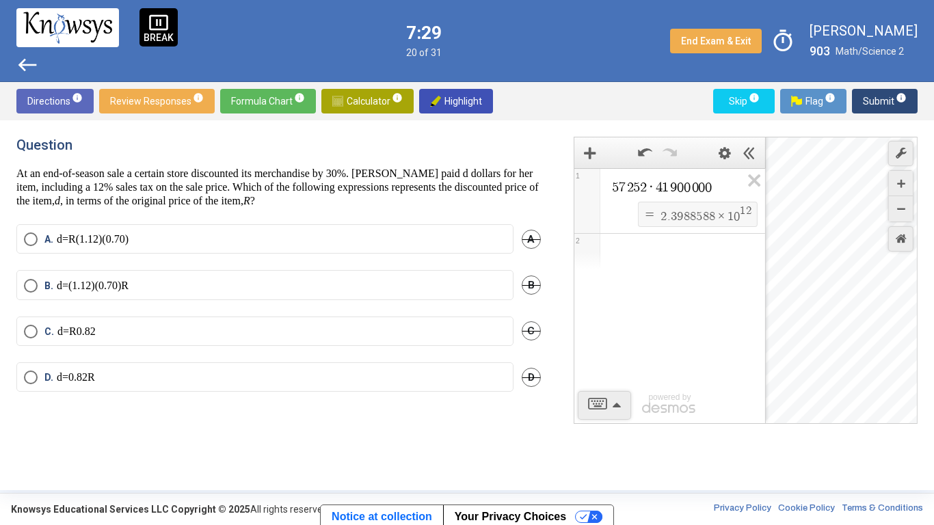
scroll to position [0, 0]
click at [273, 153] on div "Question At an end-of-season sale a certain store discounted its merchandise by…" at bounding box center [278, 172] width 524 height 71
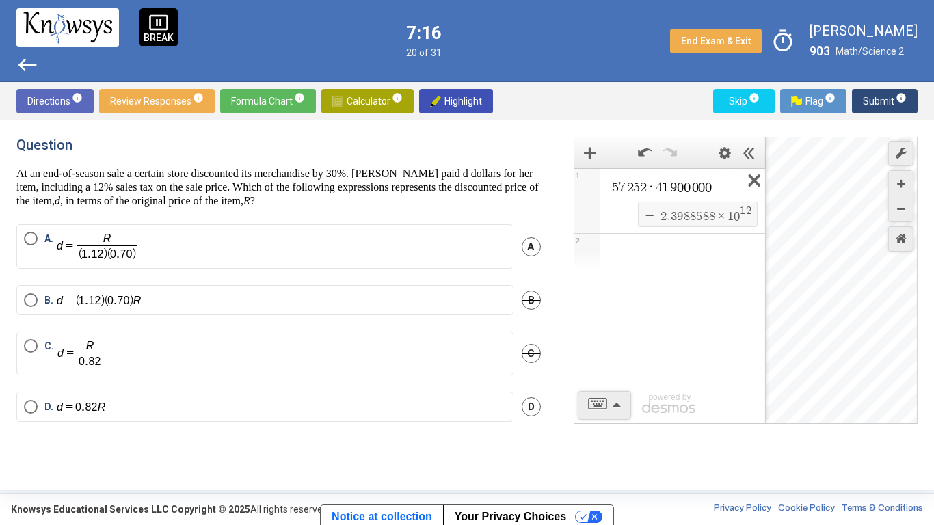
click at [757, 186] on icon "Expression List" at bounding box center [749, 184] width 31 height 31
click at [246, 295] on label "B." at bounding box center [265, 300] width 482 height 14
click at [640, 185] on span "Math Input:" at bounding box center [675, 187] width 131 height 16
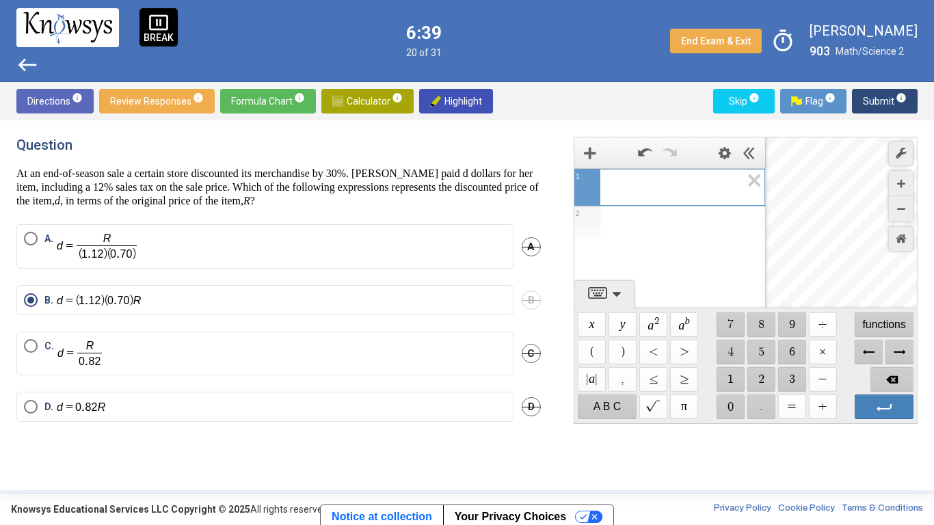
click at [865, 95] on span "Submit info" at bounding box center [885, 101] width 44 height 25
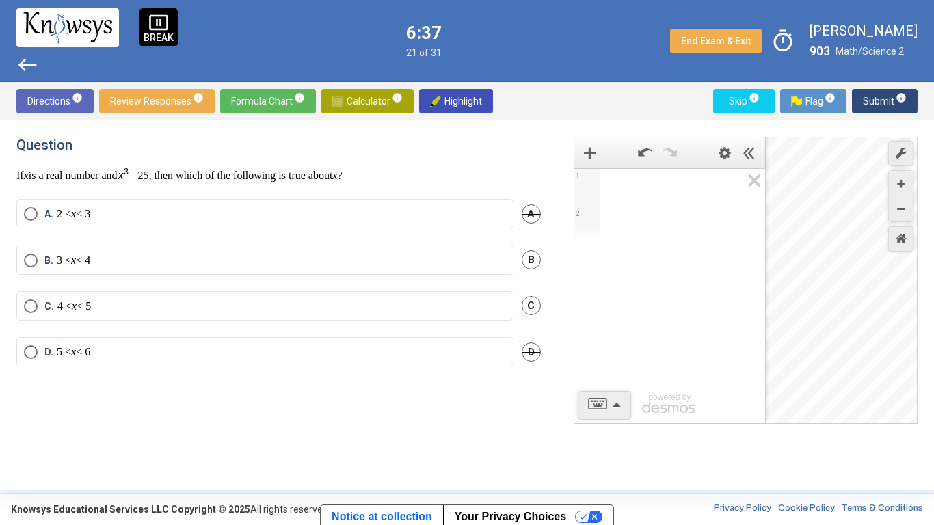
click at [138, 151] on h4 "Question" at bounding box center [278, 145] width 524 height 16
click at [623, 189] on span "Expression 1:" at bounding box center [675, 187] width 131 height 16
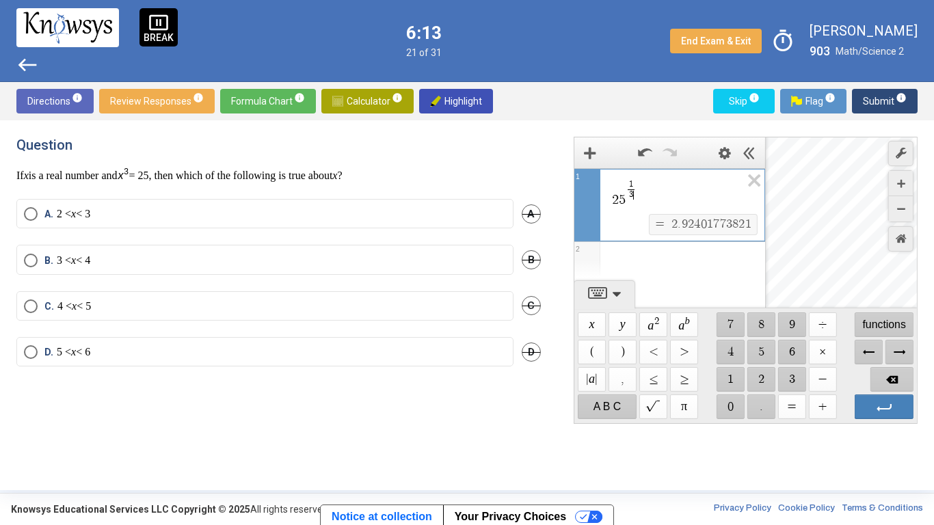
click at [166, 213] on label "A. 2 < x < 3" at bounding box center [265, 214] width 482 height 14
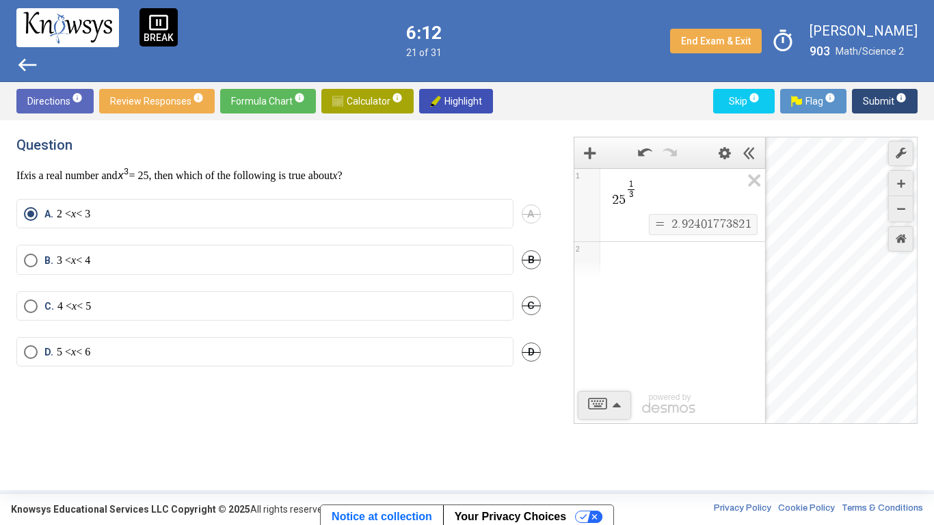
click at [886, 104] on span "Submit info" at bounding box center [885, 101] width 44 height 25
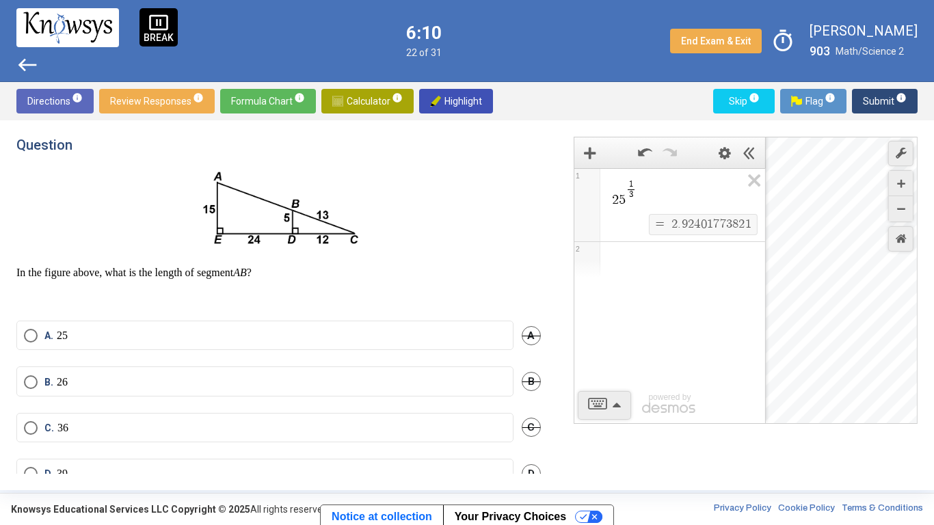
click at [250, 158] on div "Question In the figure above, what is the length of segment AB ?" at bounding box center [278, 220] width 524 height 167
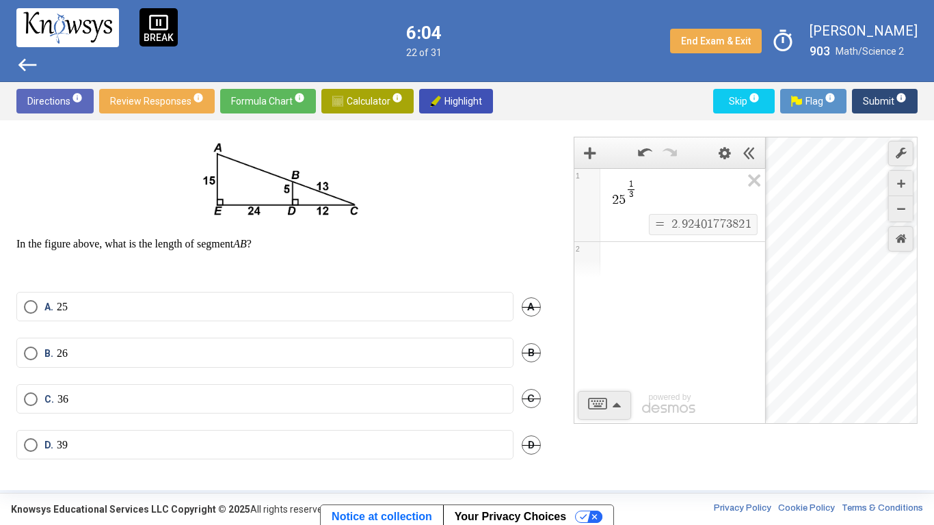
scroll to position [31, 0]
click at [751, 179] on icon "Expression List" at bounding box center [749, 184] width 31 height 31
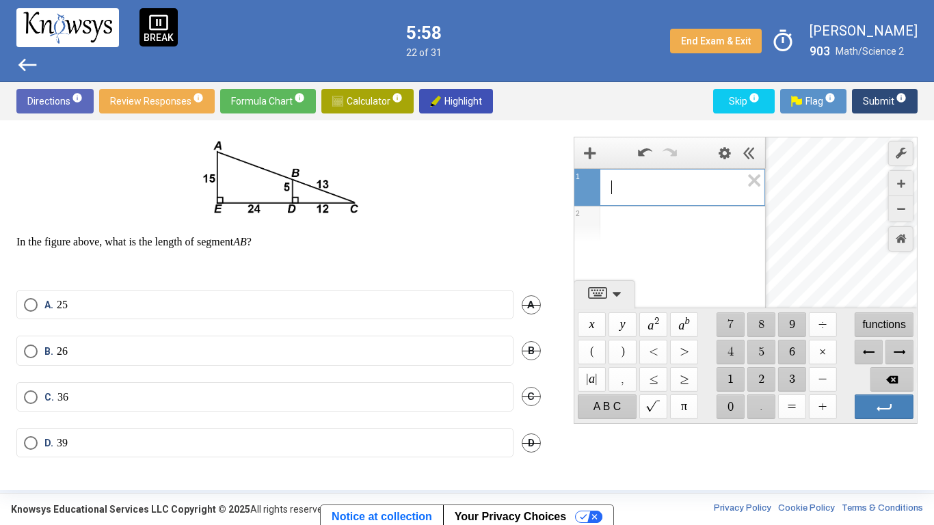
click at [675, 189] on span "​" at bounding box center [675, 187] width 130 height 16
click at [657, 409] on span "$$" at bounding box center [653, 406] width 28 height 25
click at [653, 330] on span "$$ a 2" at bounding box center [653, 324] width 28 height 25
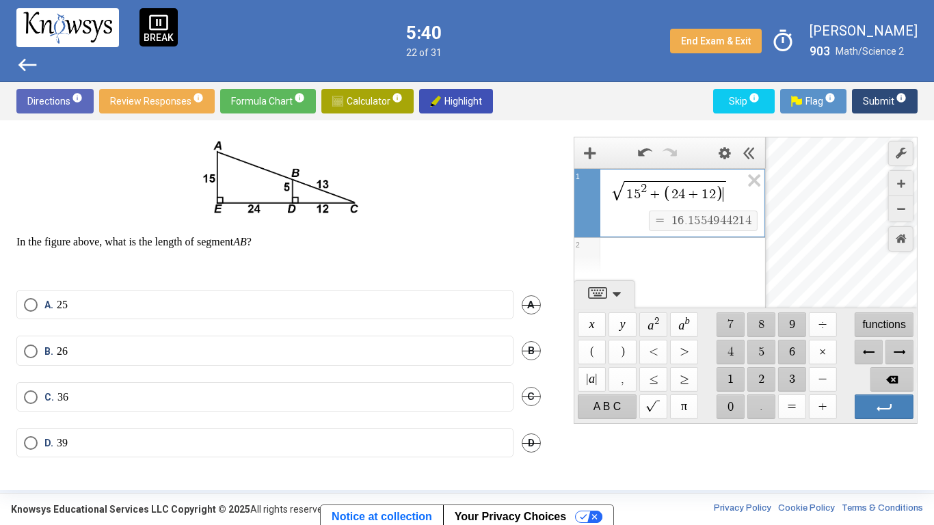
click at [658, 325] on span "$$ a 2" at bounding box center [653, 324] width 28 height 25
click at [144, 364] on mat-radio-button "B. 26" at bounding box center [264, 350] width 497 height 29
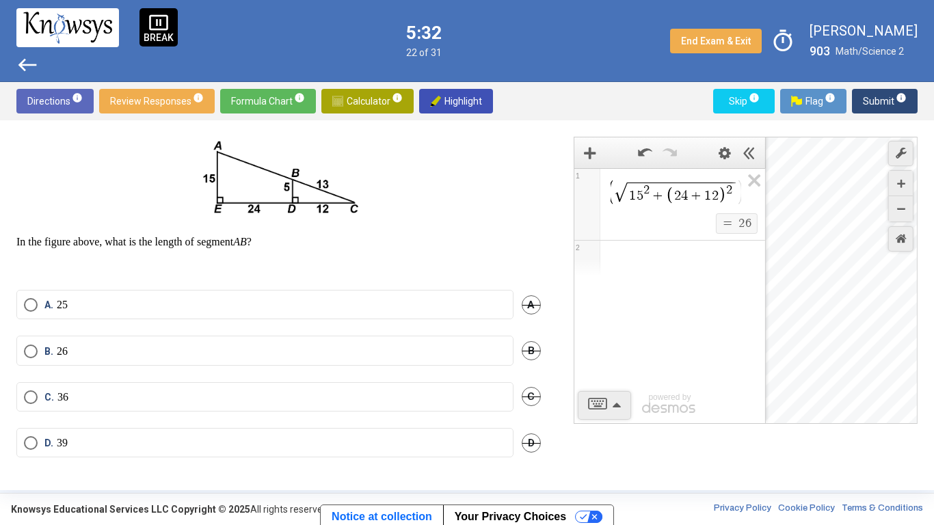
scroll to position [0, 0]
click at [131, 355] on label "B. 26" at bounding box center [265, 351] width 482 height 14
click at [860, 105] on button "Submit info" at bounding box center [885, 101] width 66 height 25
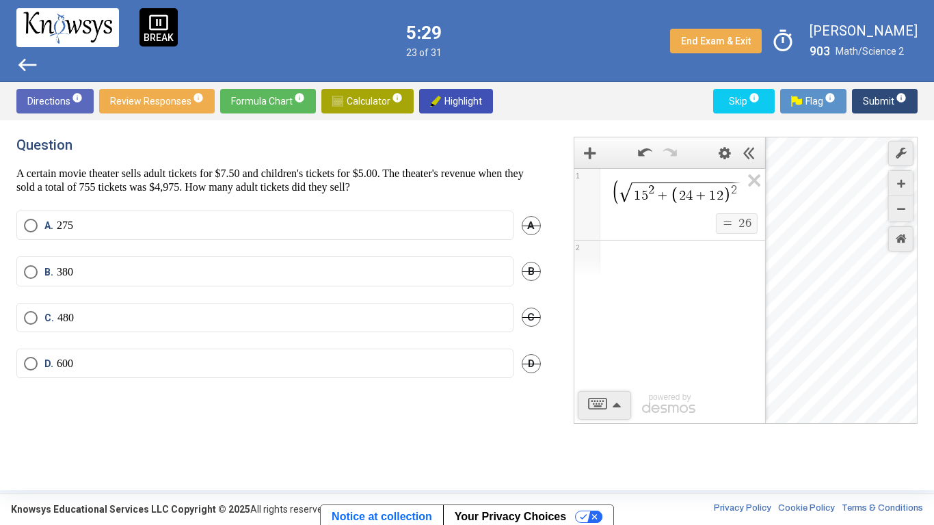
click at [243, 159] on div "Question A certain movie theater sells adult tickets for $7.50 and children's t…" at bounding box center [278, 165] width 524 height 57
click at [745, 184] on icon "Expression List" at bounding box center [749, 184] width 31 height 31
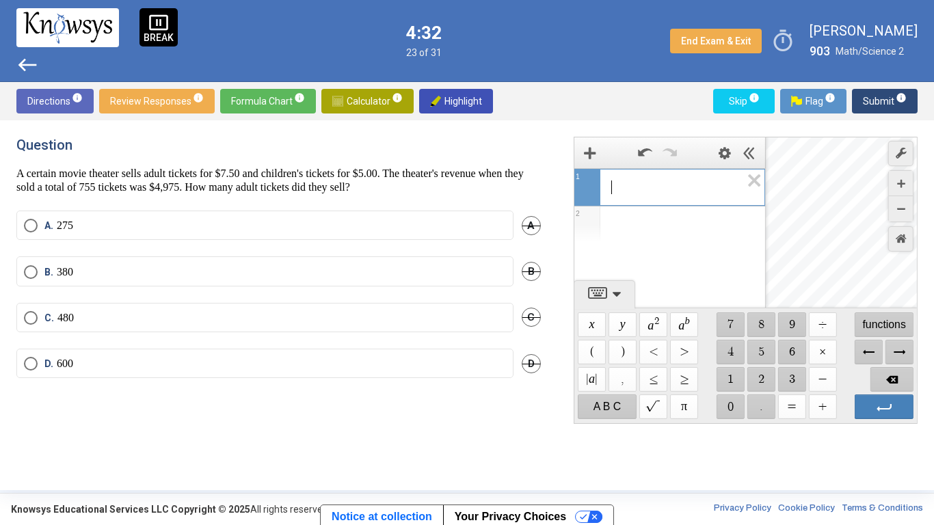
click at [662, 190] on span "​" at bounding box center [675, 187] width 130 height 16
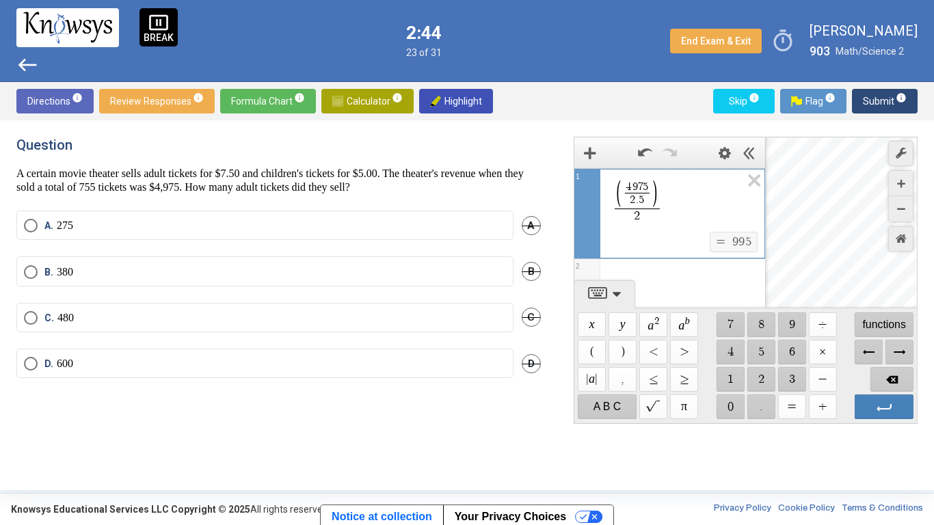
click at [532, 360] on span "D" at bounding box center [530, 363] width 19 height 19
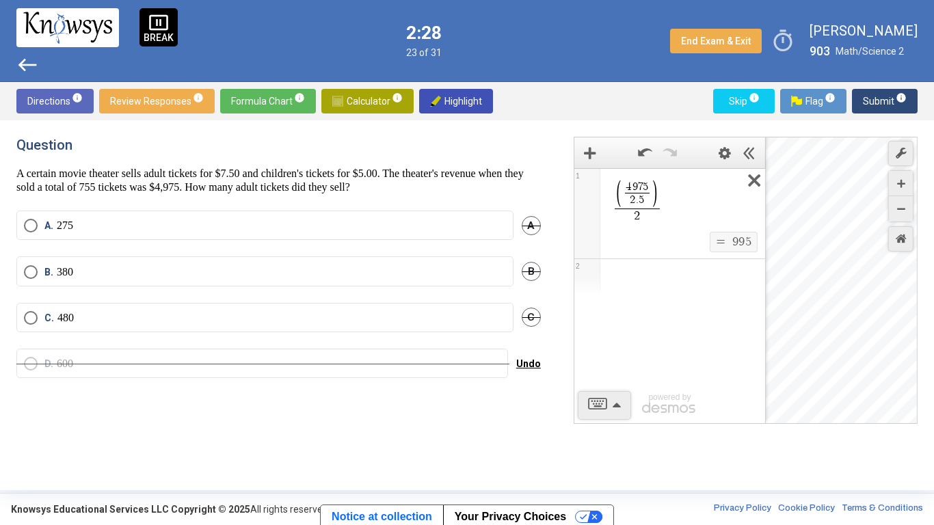
click at [749, 174] on icon "Expression List" at bounding box center [749, 184] width 31 height 31
click at [649, 189] on span "Math Input:" at bounding box center [675, 187] width 131 height 16
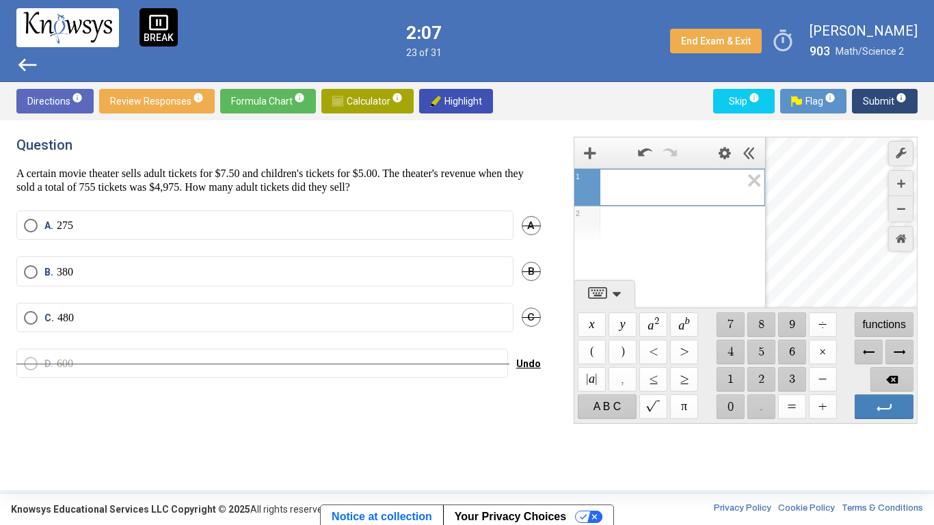
click at [122, 221] on label "A. 275" at bounding box center [265, 226] width 482 height 14
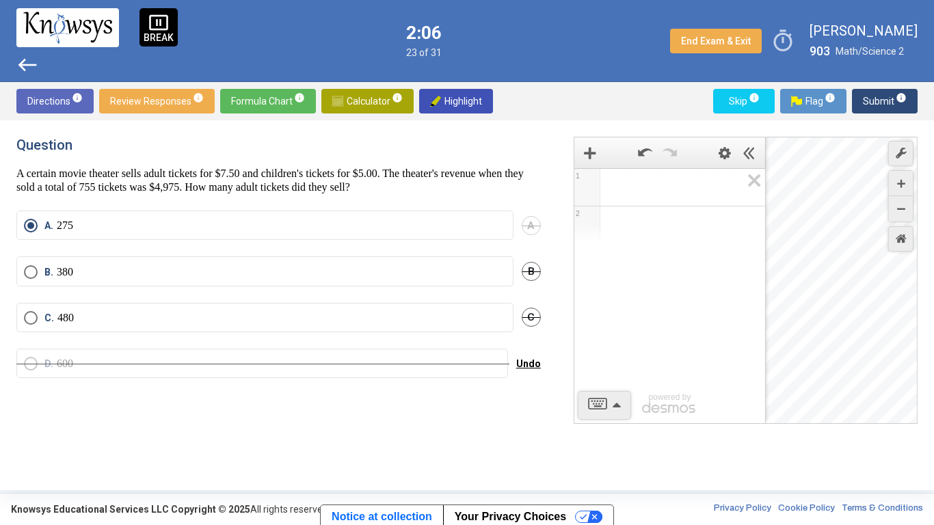
click at [808, 93] on span "Flag info" at bounding box center [813, 101] width 44 height 25
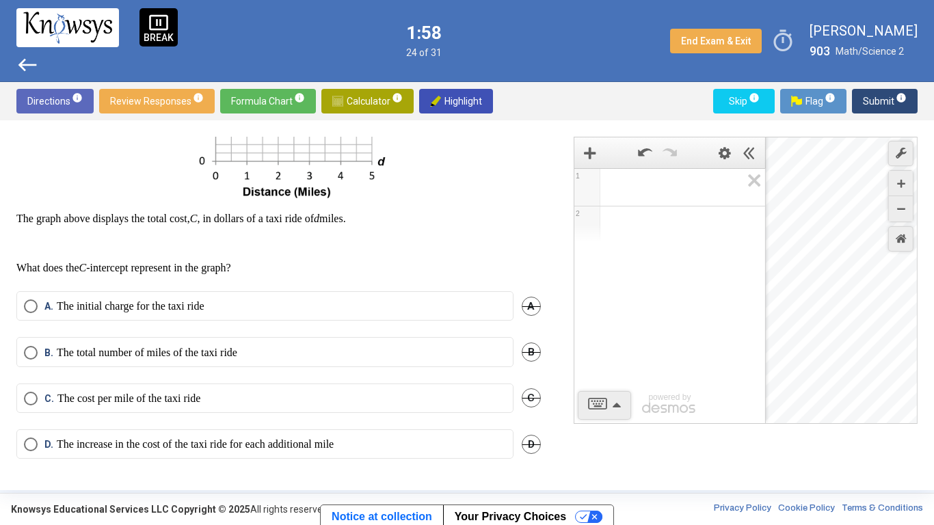
scroll to position [241, 0]
click at [431, 299] on label "A. The initial charge for the taxi ride" at bounding box center [265, 305] width 482 height 14
click at [891, 102] on span "Submit info" at bounding box center [885, 101] width 44 height 25
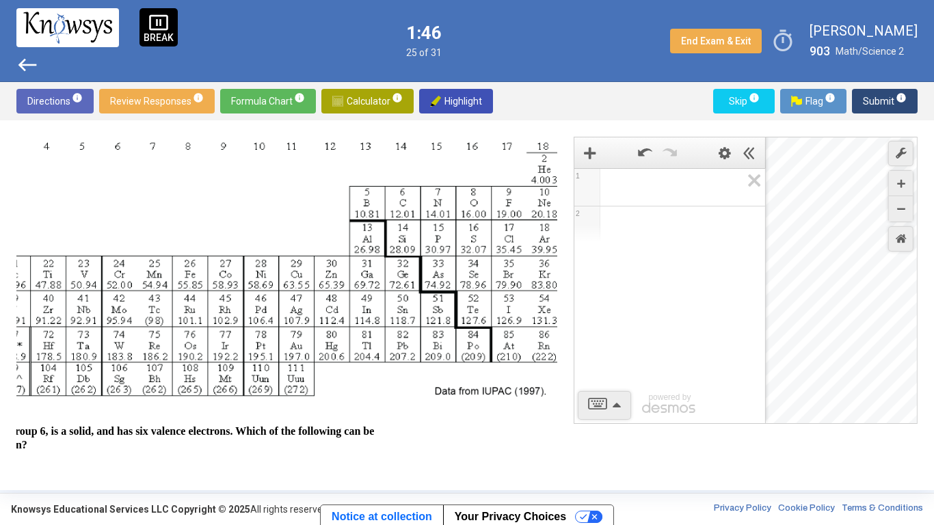
scroll to position [263, 137]
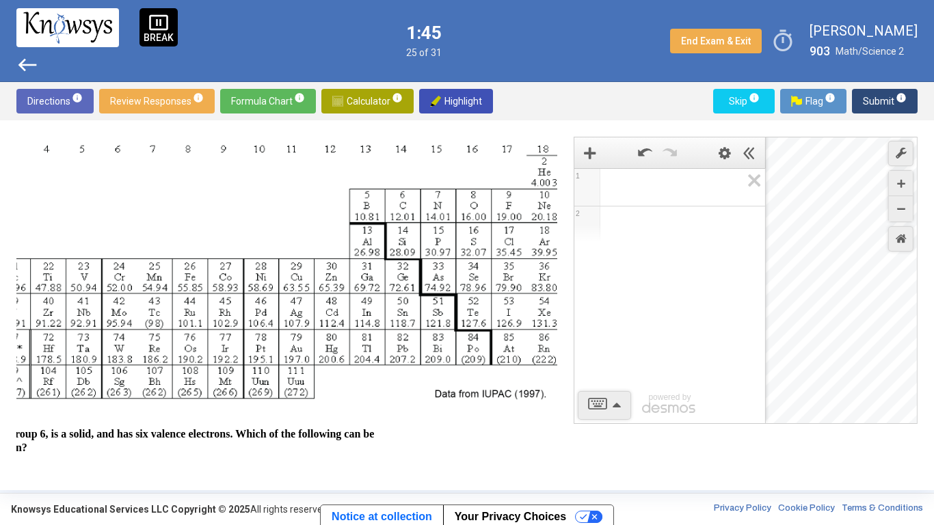
click at [361, 101] on span "Calculator info" at bounding box center [367, 101] width 70 height 25
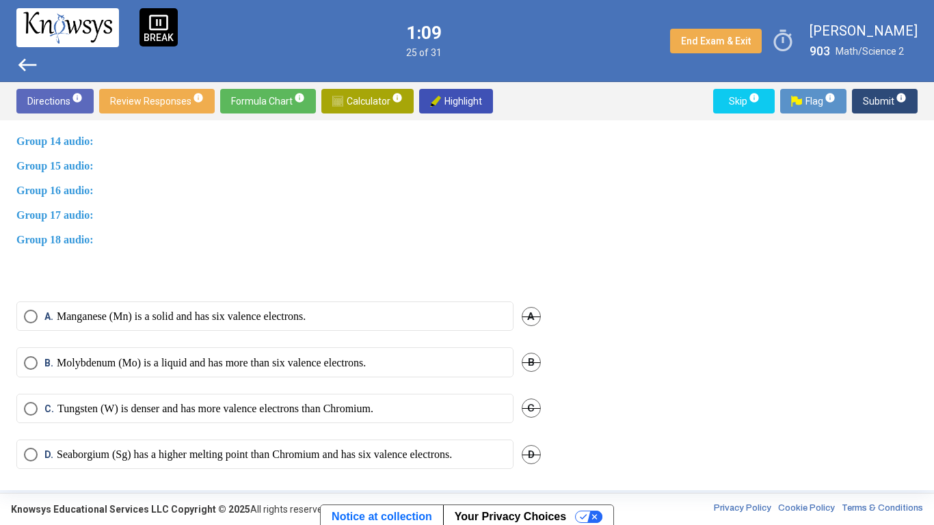
scroll to position [996, 0]
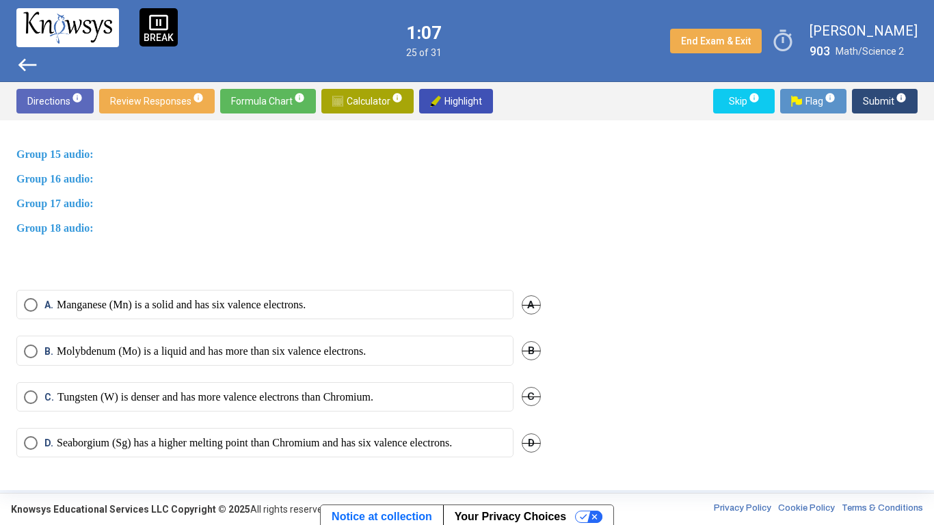
click at [524, 351] on span "B" at bounding box center [530, 350] width 19 height 19
click at [528, 396] on span "C" at bounding box center [530, 396] width 19 height 19
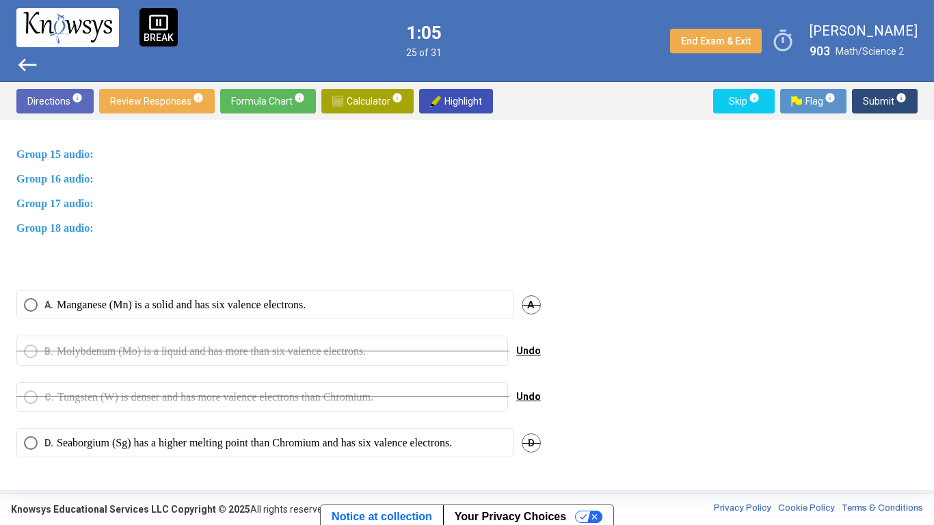
click at [527, 394] on span "Undo" at bounding box center [528, 396] width 25 height 11
click at [530, 409] on span "D" at bounding box center [530, 442] width 19 height 19
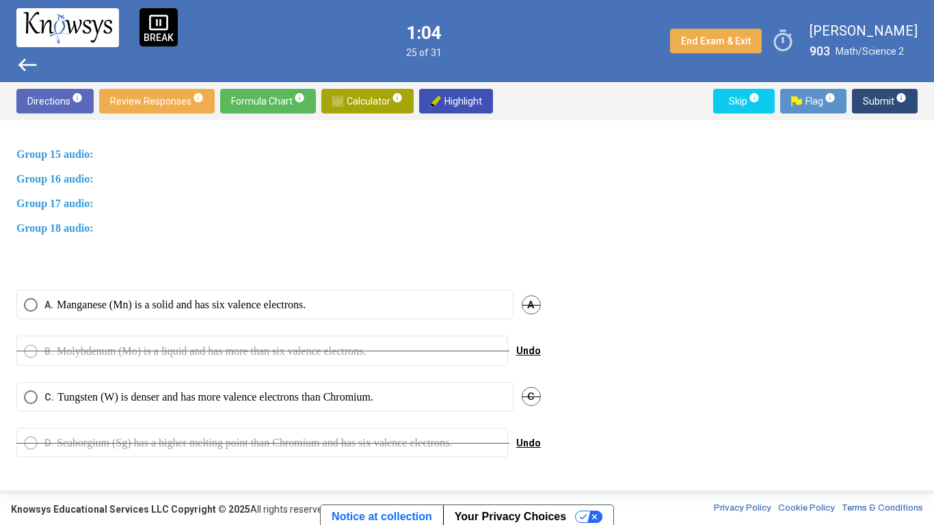
click at [531, 394] on span "C" at bounding box center [530, 396] width 19 height 19
click at [479, 298] on label "A. Manganese (Mn) is a solid and has six valence electrons." at bounding box center [265, 305] width 482 height 14
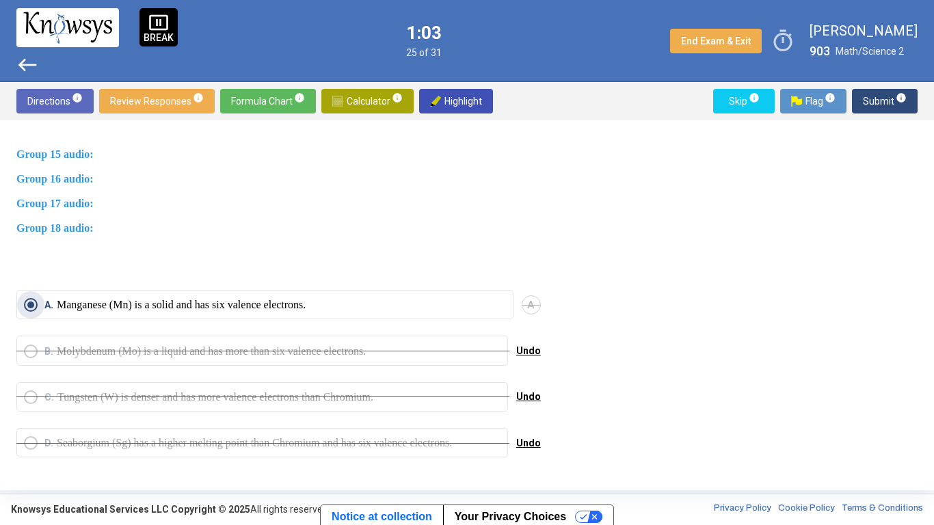
click at [878, 105] on span "Submit info" at bounding box center [885, 101] width 44 height 25
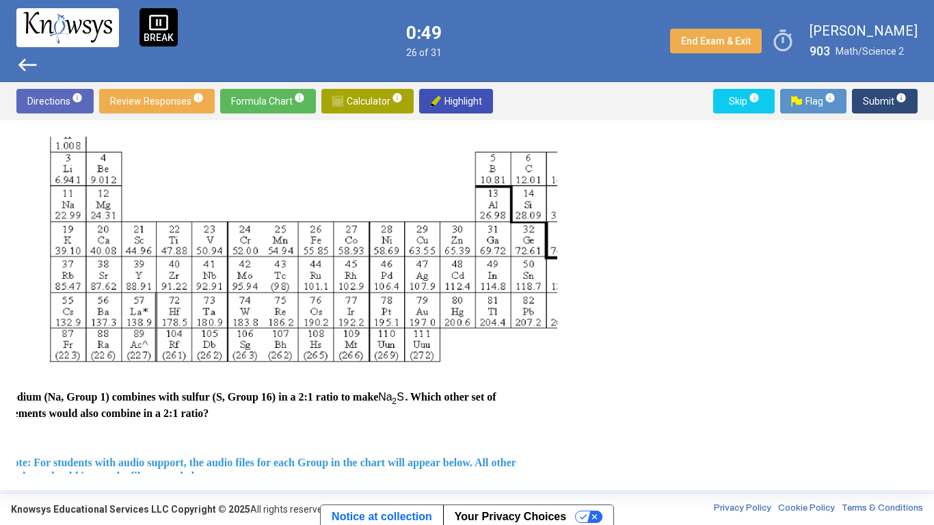
scroll to position [300, 5]
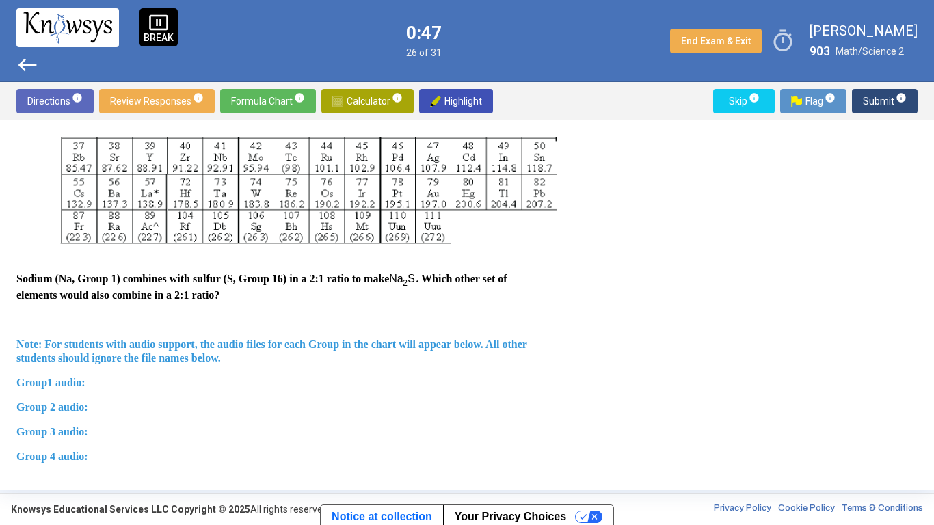
click at [483, 409] on div "Two questions are based on the following information. The modern periodic table…" at bounding box center [278, 302] width 524 height 1109
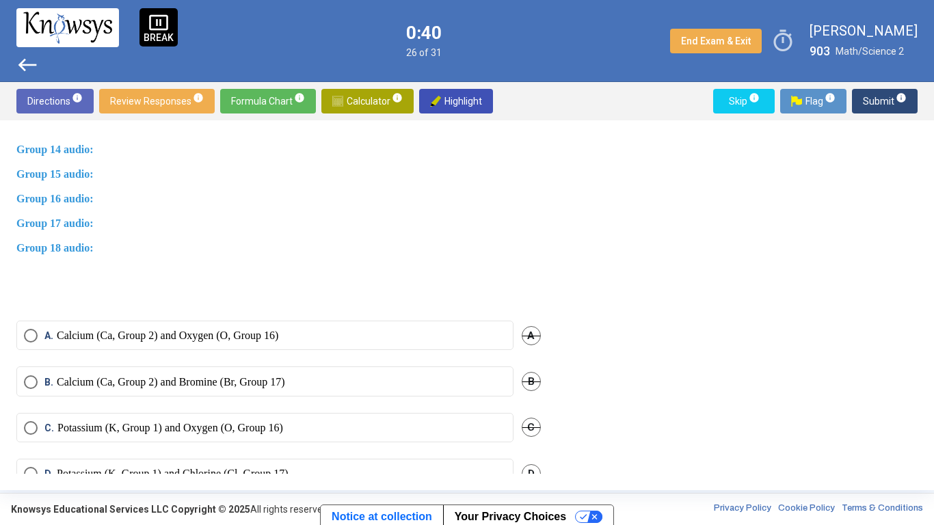
scroll to position [1010, 0]
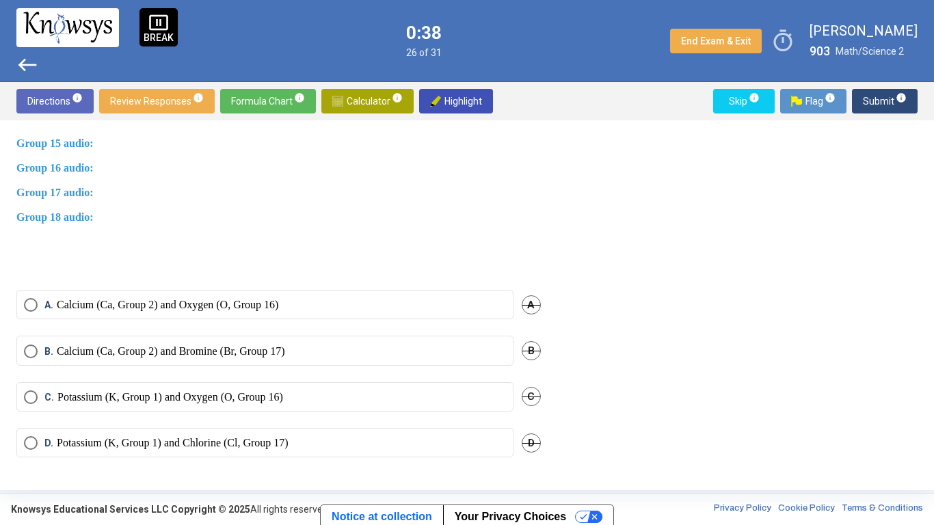
click at [524, 350] on span "B" at bounding box center [530, 350] width 19 height 19
click at [475, 393] on label "C. Potassium (K, Group 1) and Oxygen (O, Group 16)" at bounding box center [265, 397] width 482 height 14
click at [882, 102] on span "Submit info" at bounding box center [885, 101] width 44 height 25
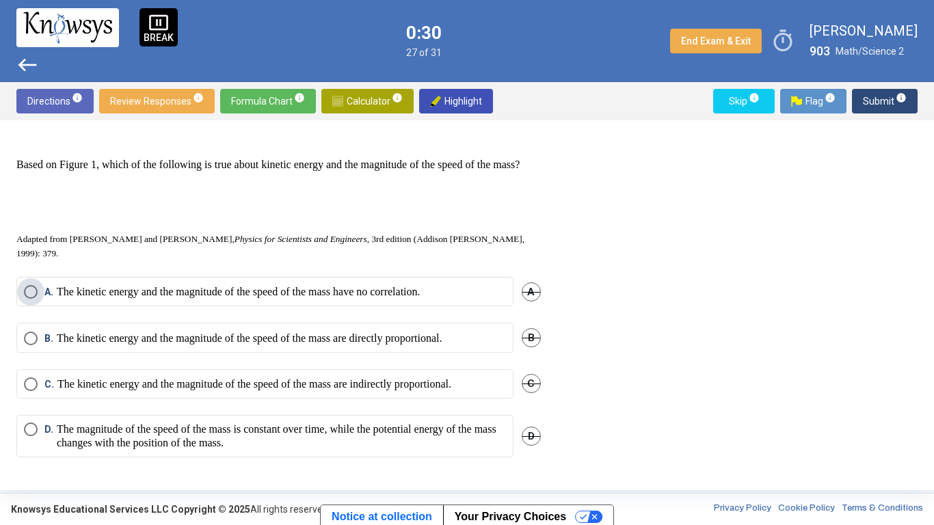
scroll to position [740, 0]
click at [442, 339] on p "The kinetic energy and the magnitude of the speed of the mass are directly prop…" at bounding box center [249, 338] width 385 height 14
click at [823, 101] on span "Flag info" at bounding box center [813, 101] width 44 height 25
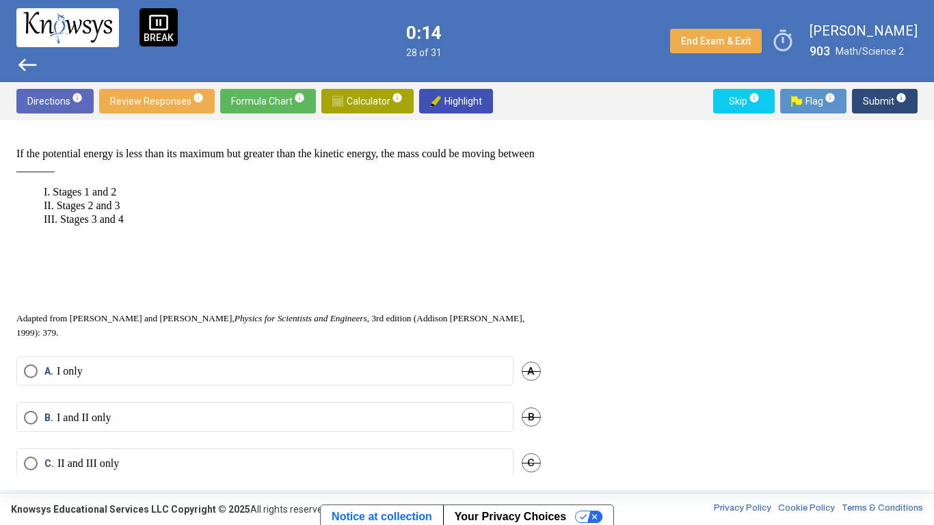
scroll to position [779, 0]
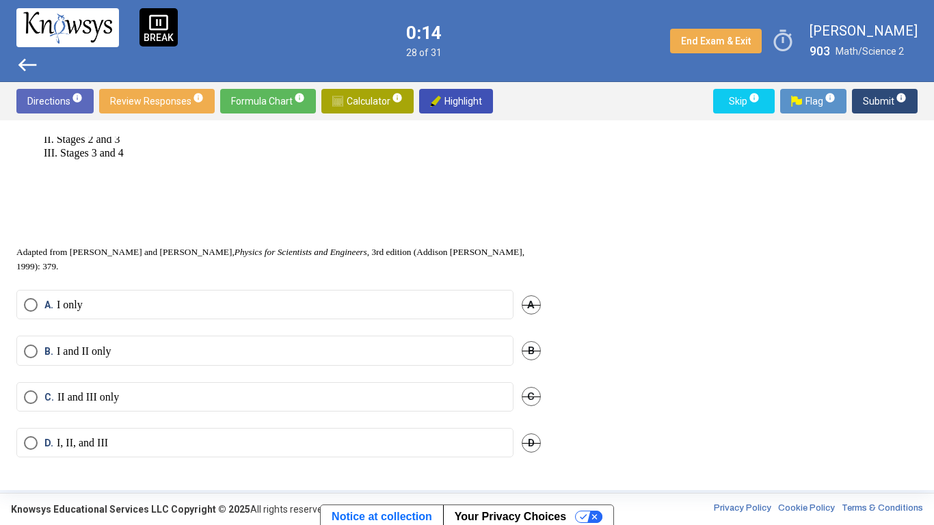
click at [461, 398] on label "C. II and III only" at bounding box center [265, 397] width 482 height 14
click at [796, 103] on img at bounding box center [796, 101] width 11 height 11
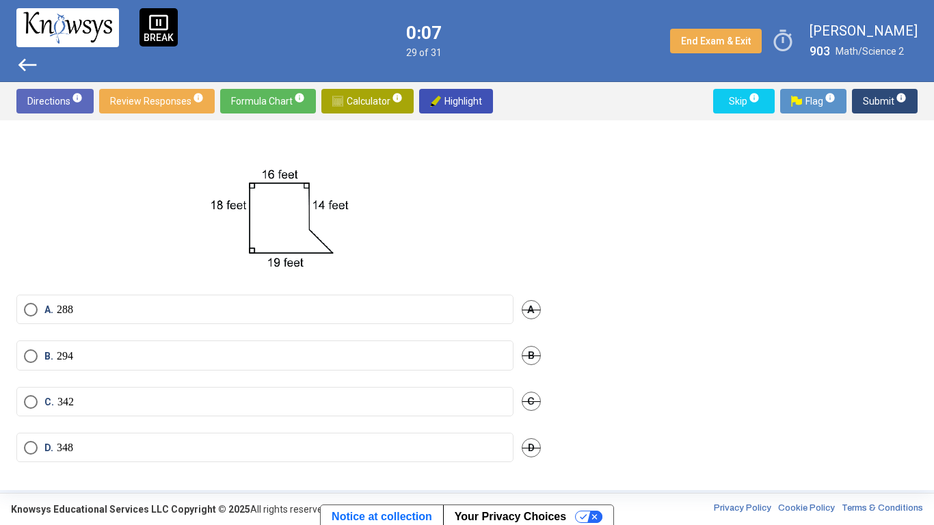
scroll to position [77, 0]
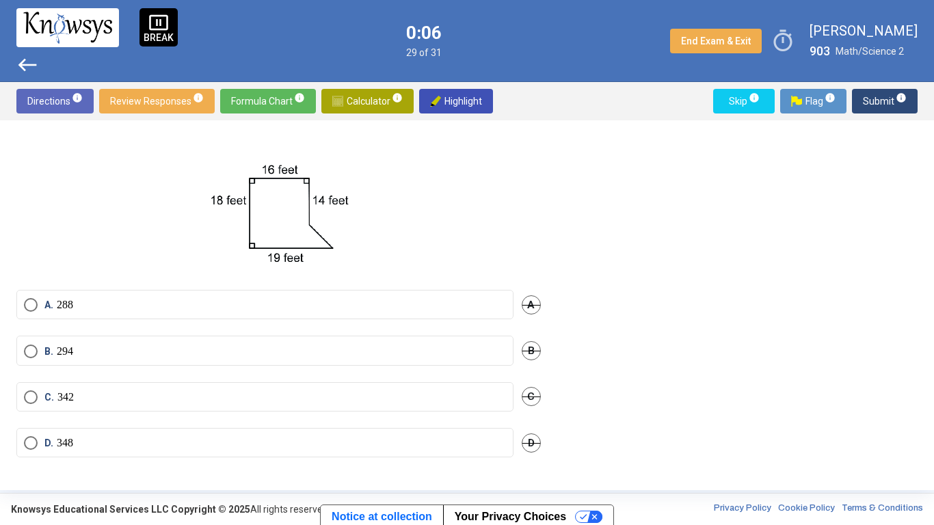
click at [434, 403] on label "C. 342" at bounding box center [265, 397] width 482 height 14
click at [815, 98] on span "Flag info" at bounding box center [813, 101] width 44 height 25
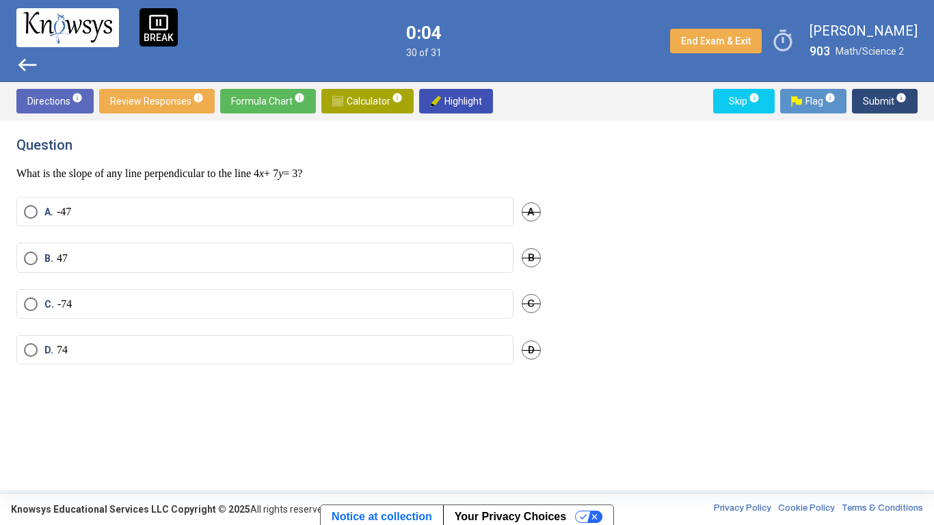
scroll to position [0, 0]
click at [422, 297] on label "C. - 7 4" at bounding box center [265, 304] width 482 height 14
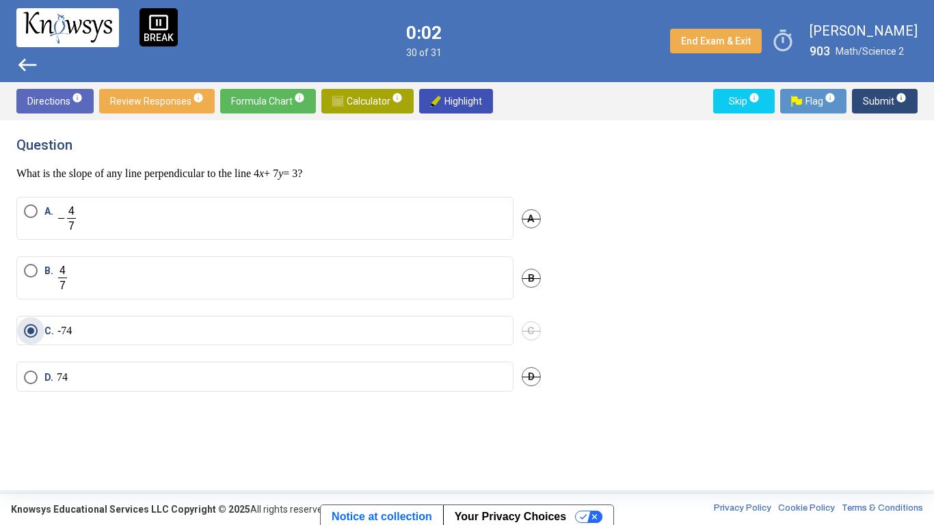
click at [811, 98] on span "Flag info" at bounding box center [813, 101] width 44 height 25
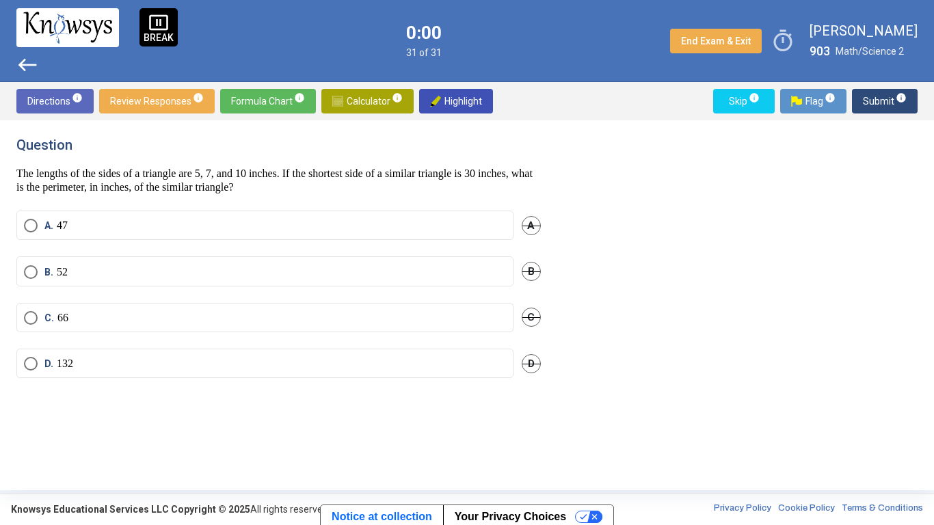
click at [458, 263] on div "Question The lengths of the sides of a triangle are 5, 7, and 10 inches. If the…" at bounding box center [286, 305] width 541 height 337
